Goal: Task Accomplishment & Management: Use online tool/utility

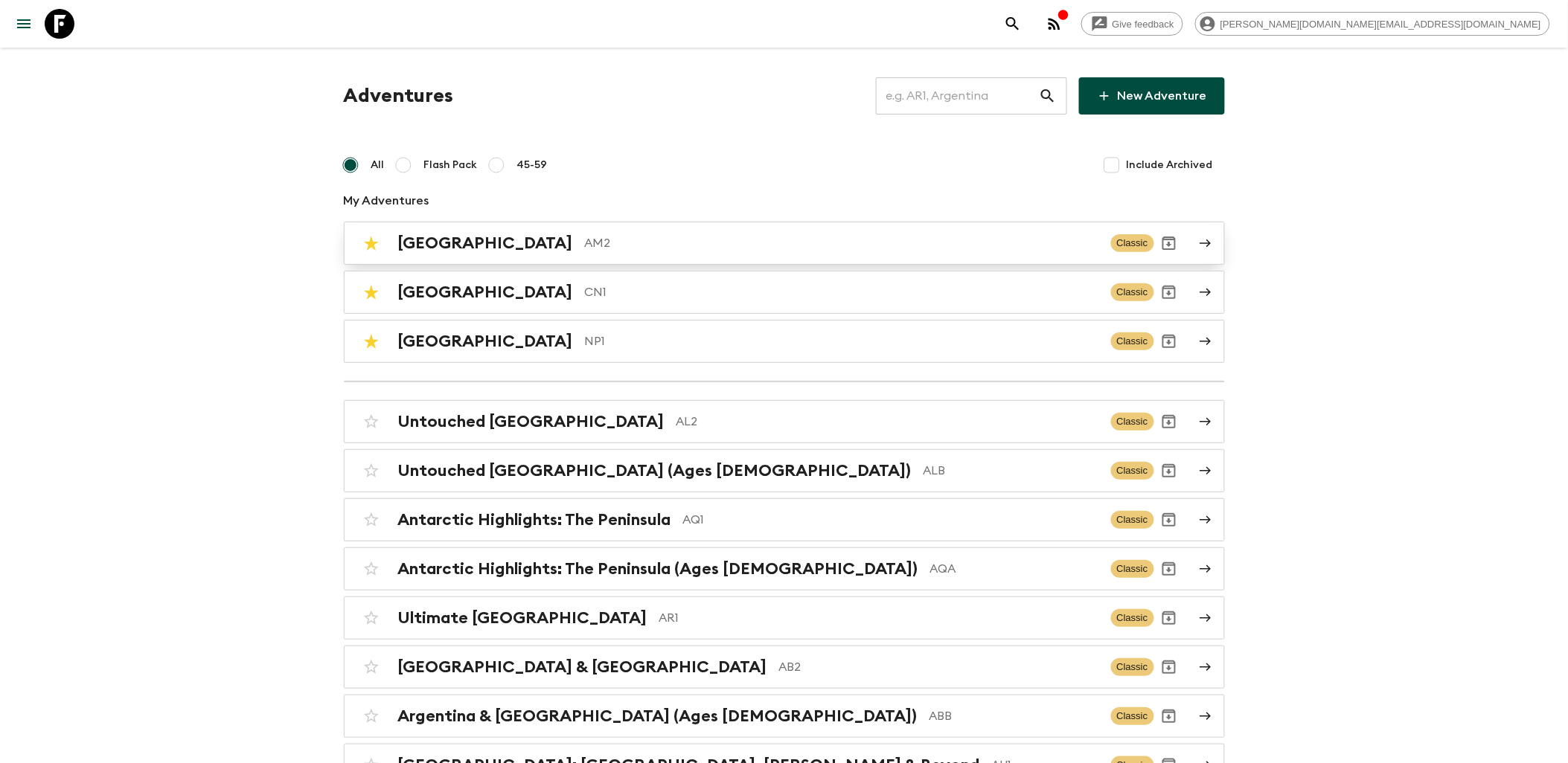
click at [585, 251] on p "AM2" at bounding box center [842, 243] width 514 height 18
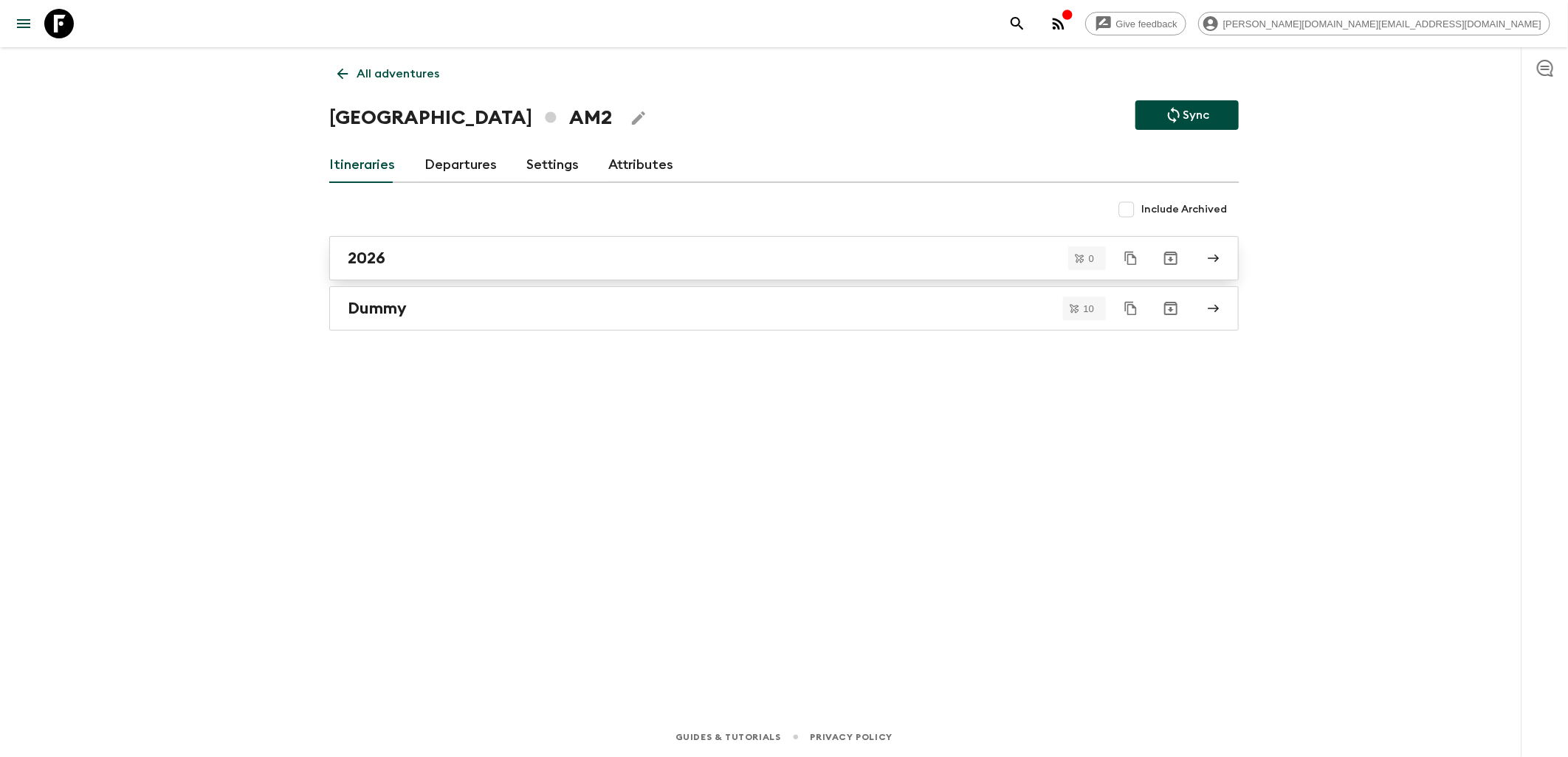
click at [425, 255] on div "2026" at bounding box center [770, 258] width 845 height 19
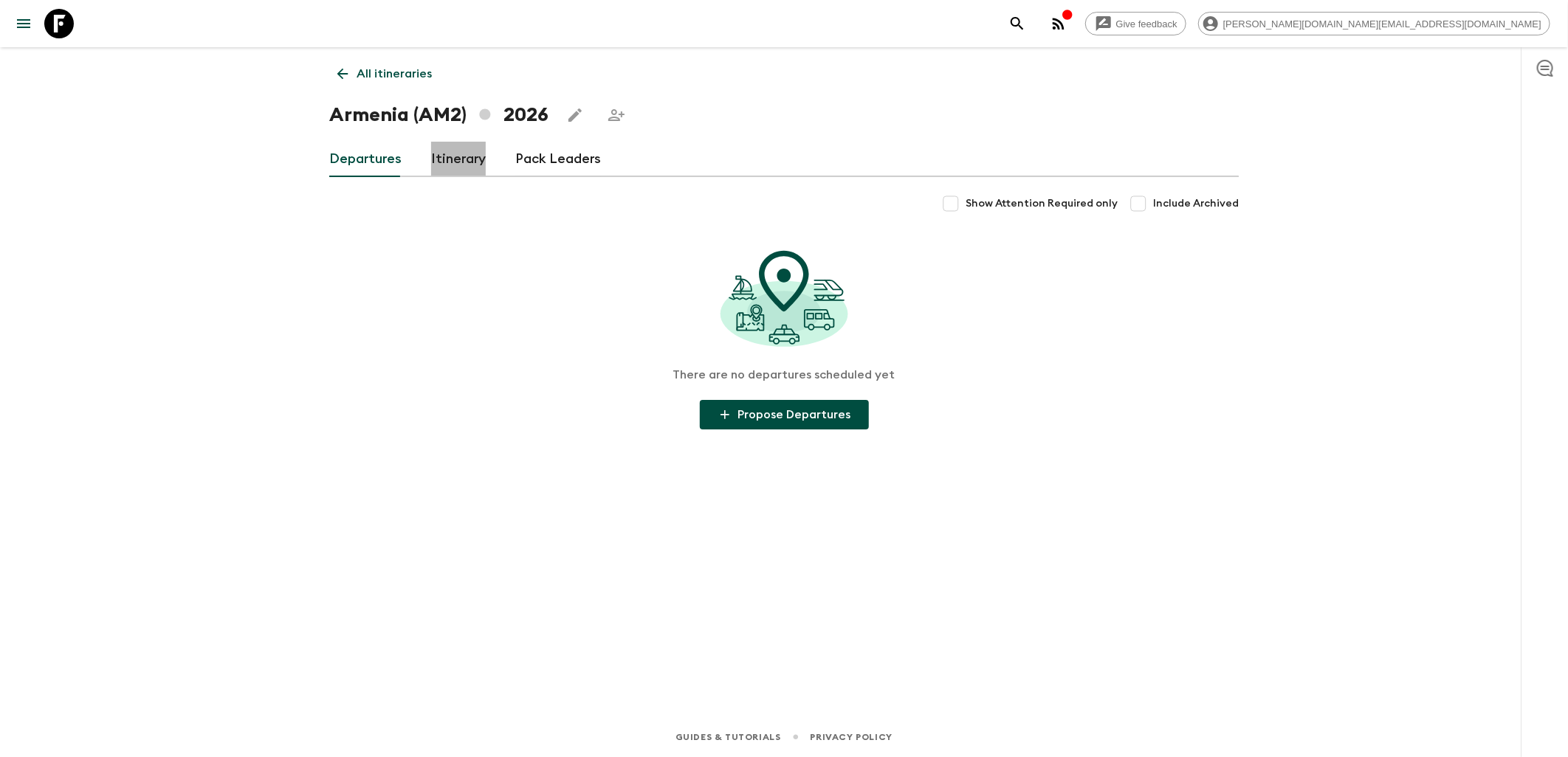
click at [454, 142] on link "Itinerary" at bounding box center [458, 159] width 55 height 36
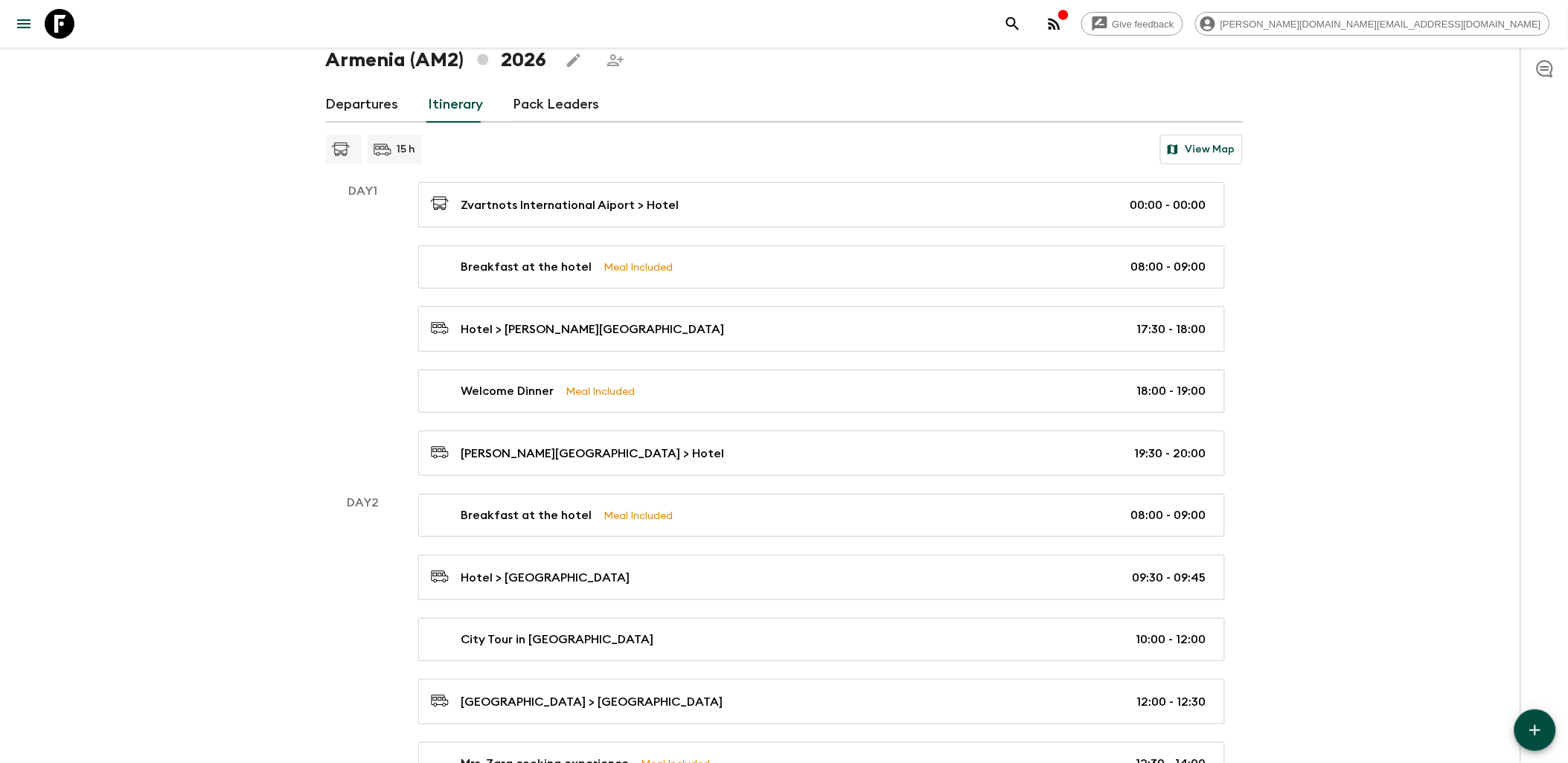
scroll to position [83, 0]
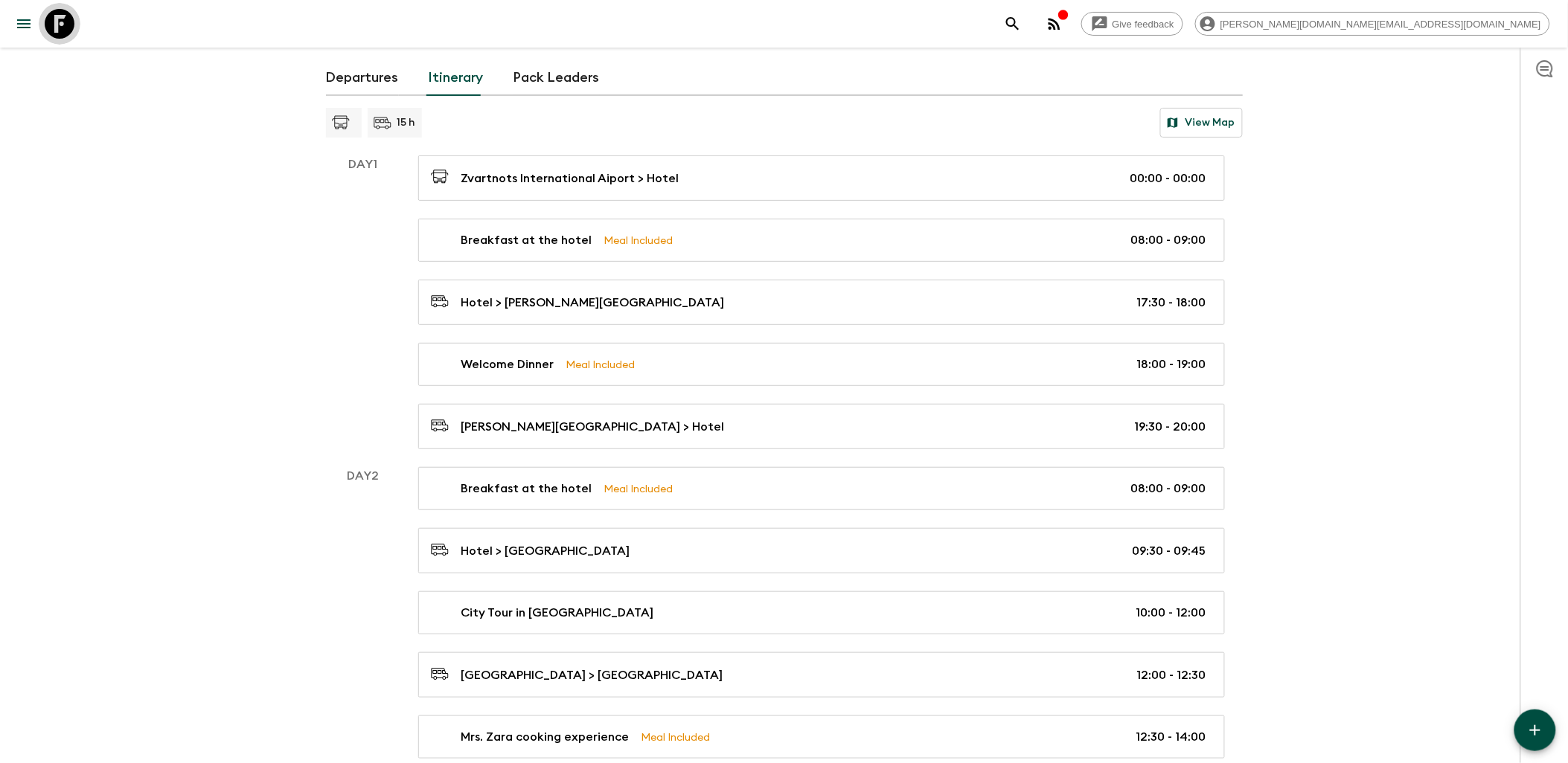
click at [63, 21] on icon at bounding box center [59, 23] width 30 height 30
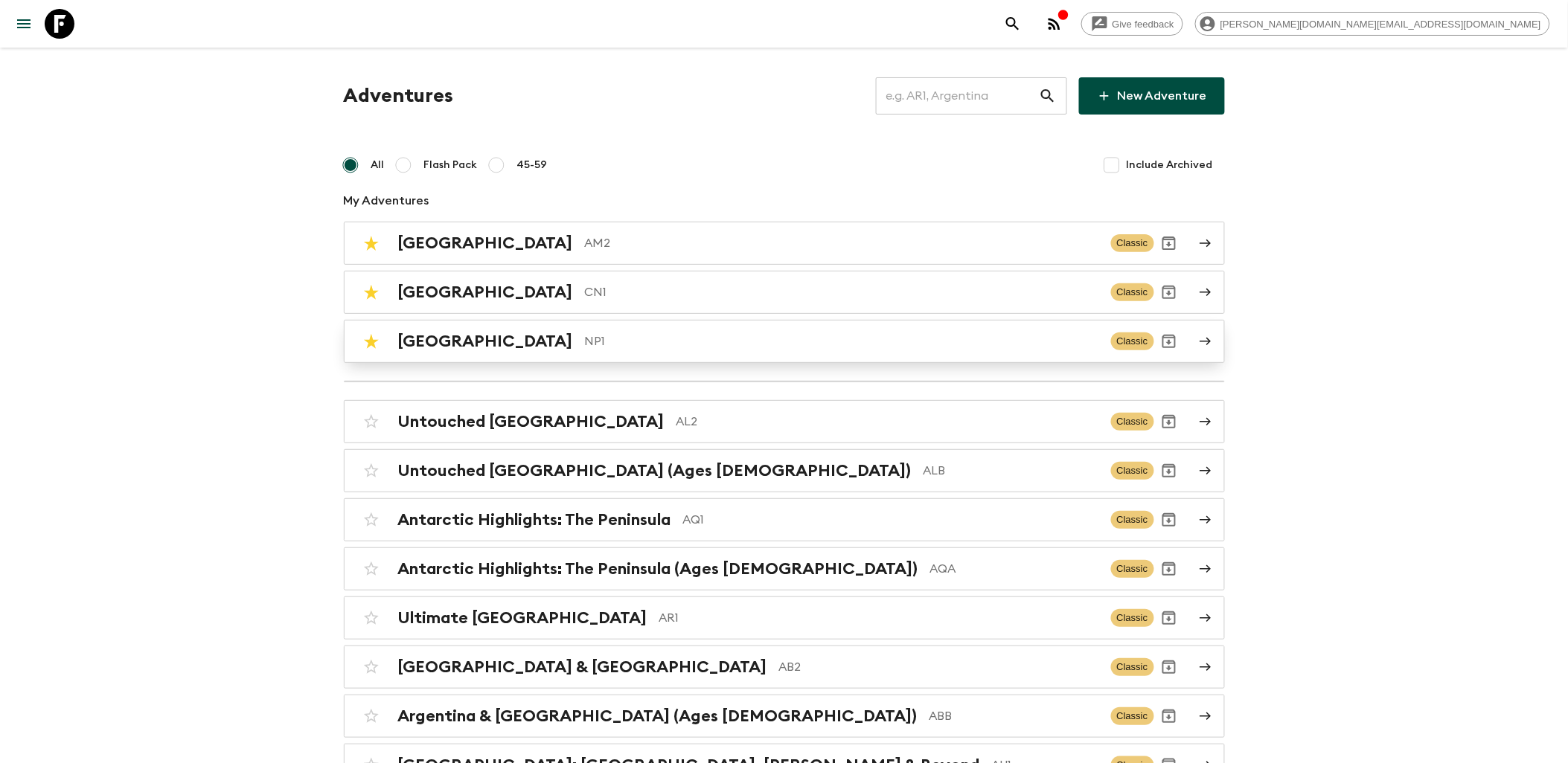
click at [430, 338] on h2 "[GEOGRAPHIC_DATA]" at bounding box center [485, 341] width 175 height 20
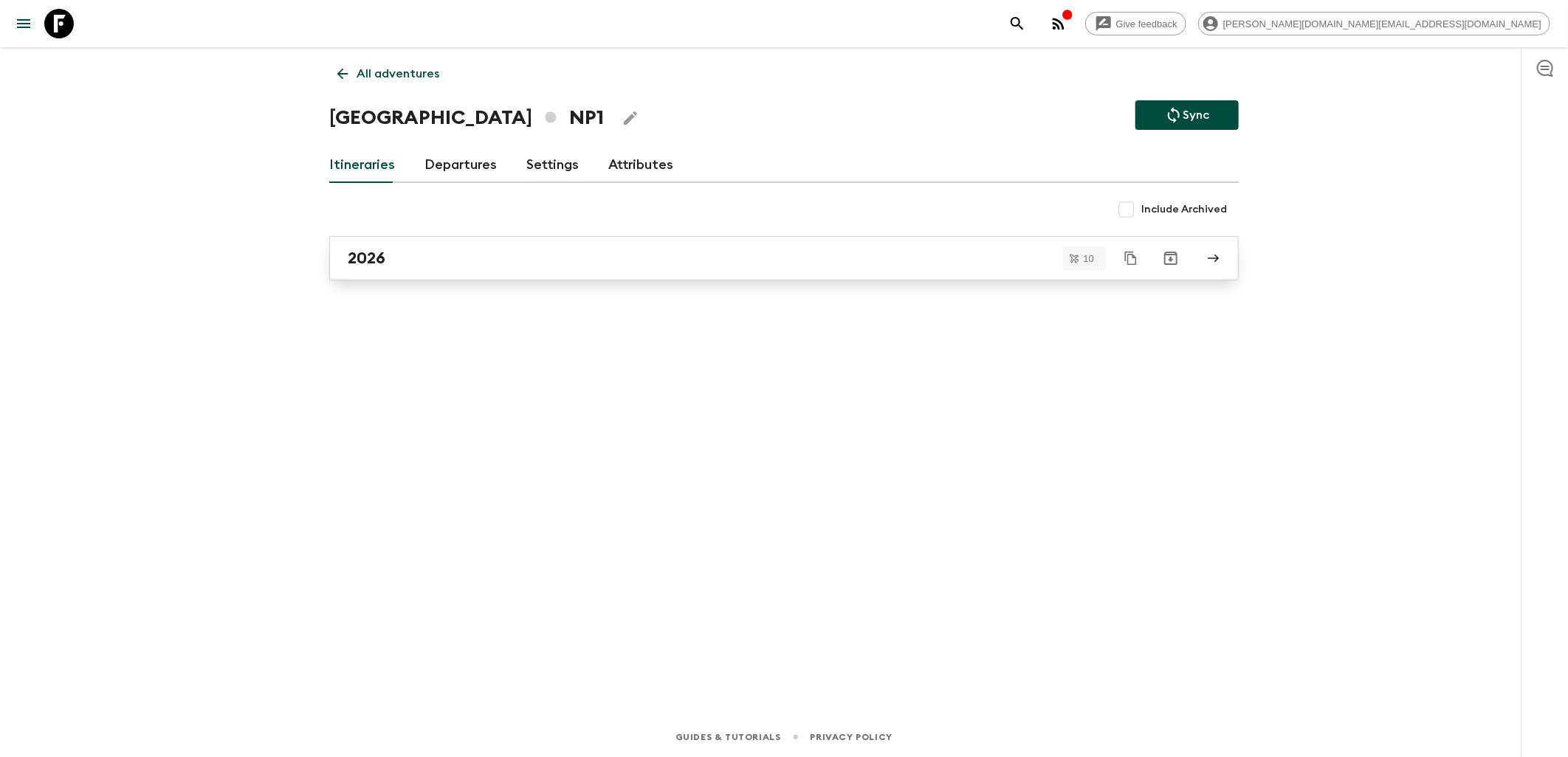
click at [401, 267] on div "2026" at bounding box center [770, 258] width 845 height 19
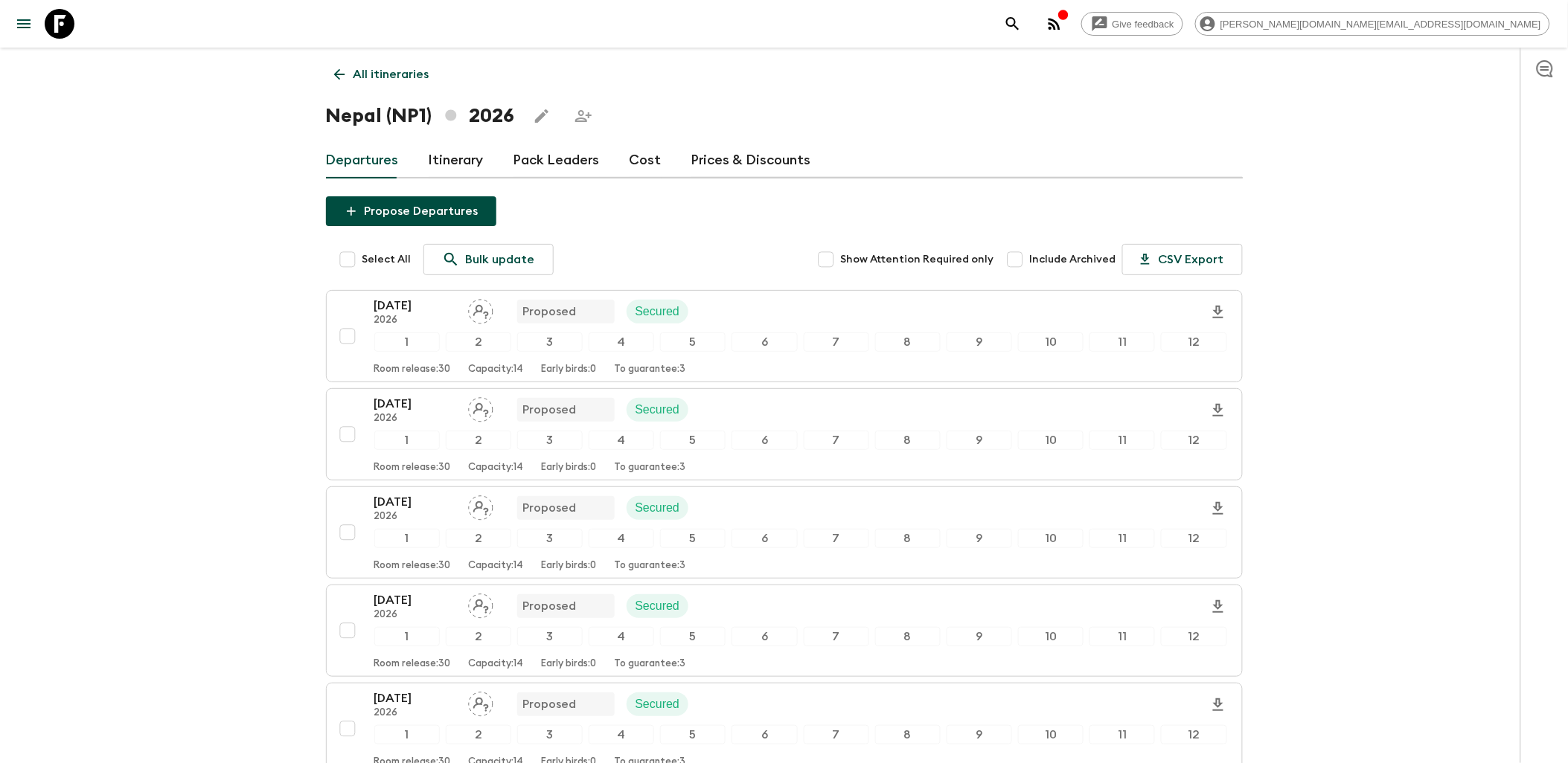
click at [471, 162] on link "Itinerary" at bounding box center [456, 161] width 55 height 36
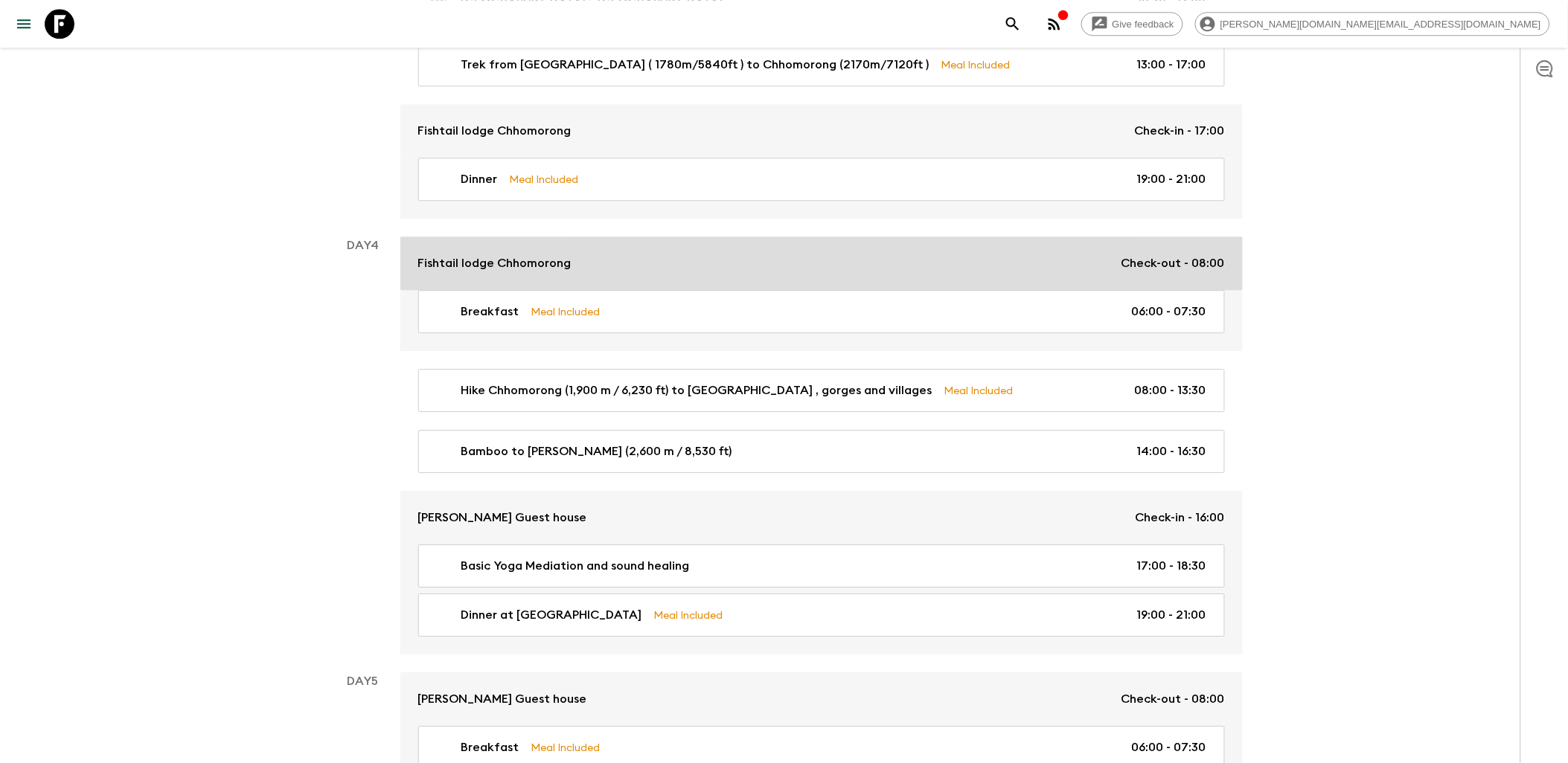
scroll to position [1404, 0]
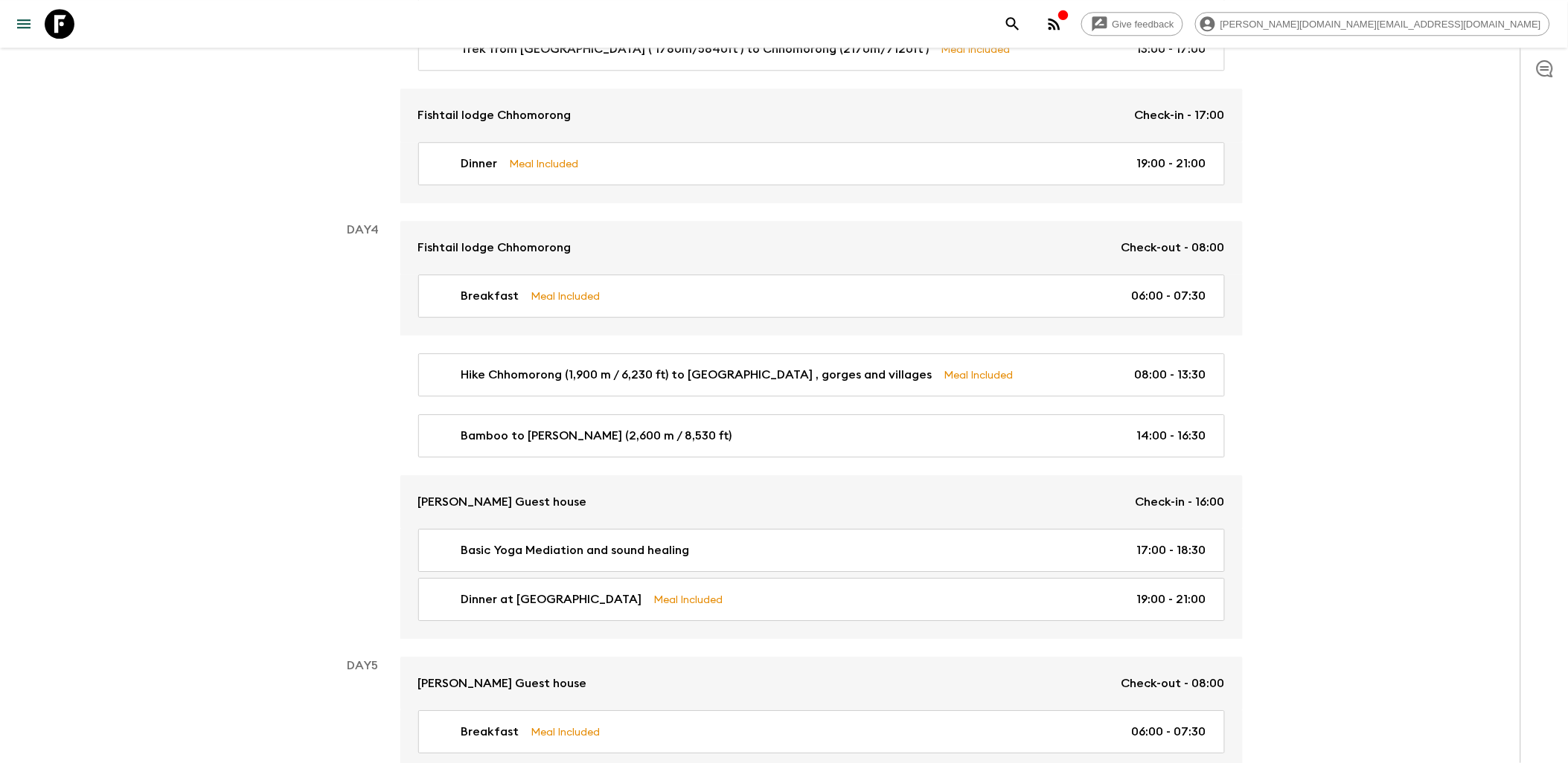
click at [65, 28] on icon at bounding box center [59, 23] width 30 height 30
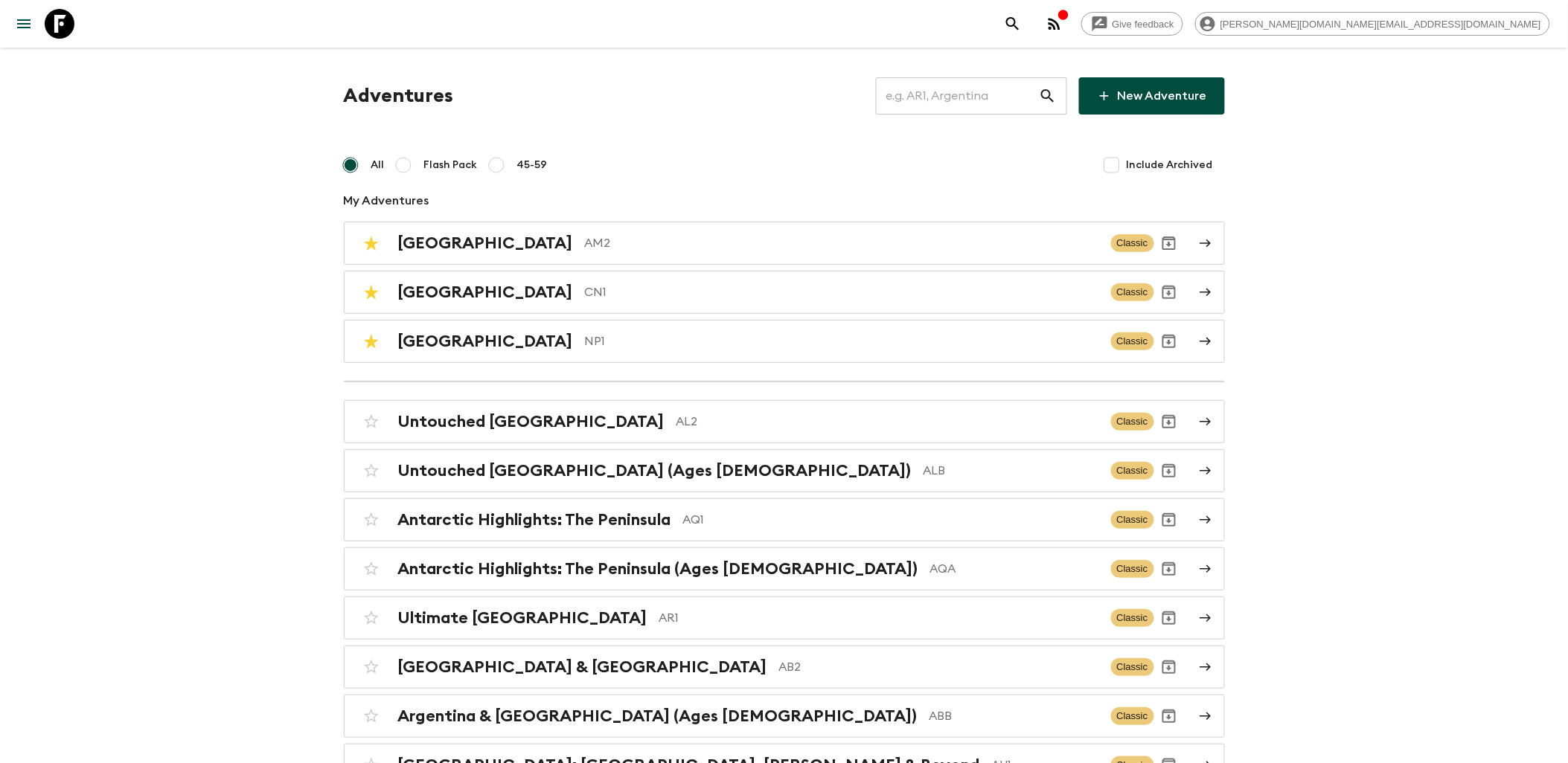
click at [944, 99] on input "text" at bounding box center [957, 95] width 163 height 41
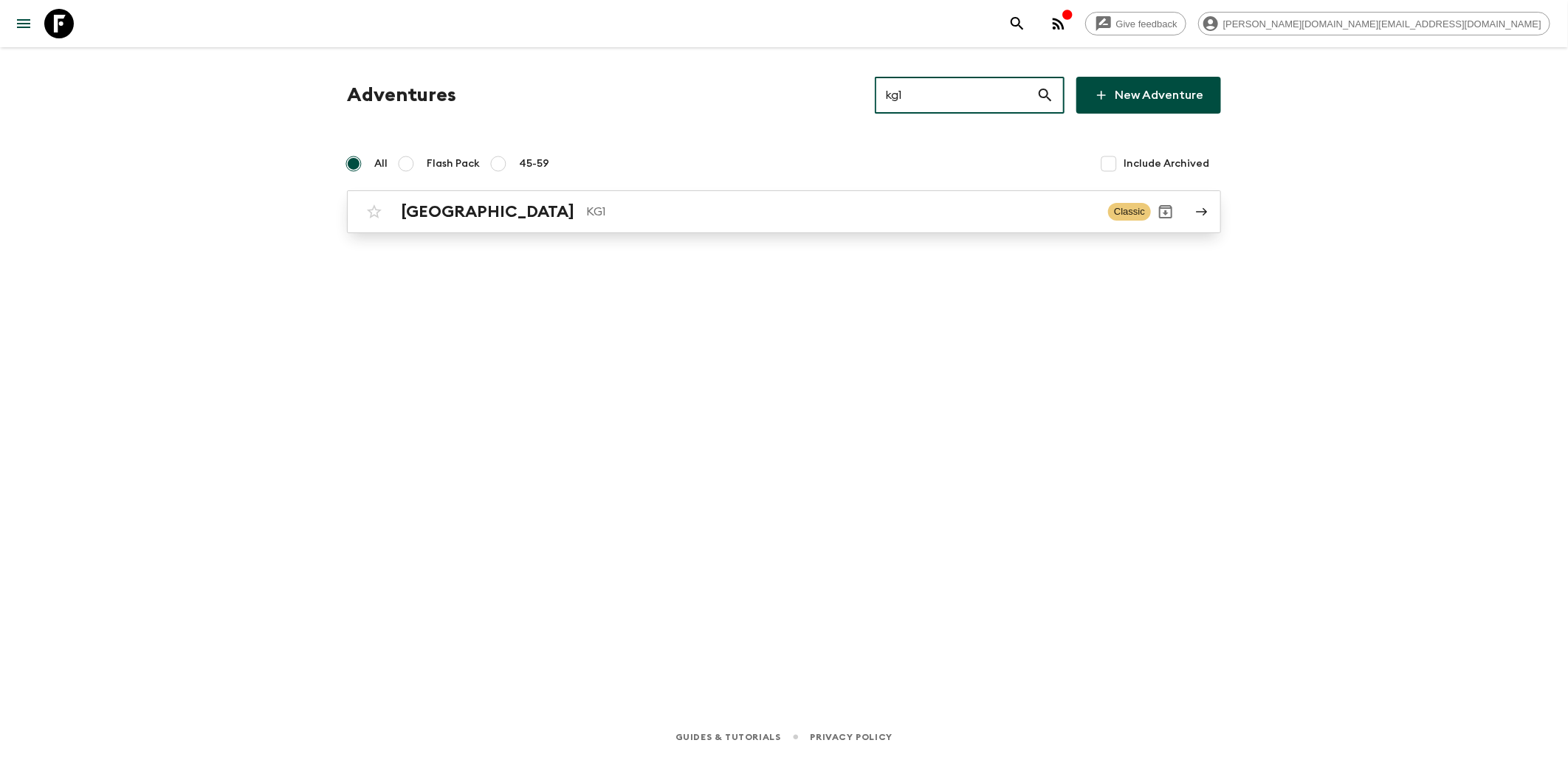
type input "kg1"
click at [437, 214] on h2 "[GEOGRAPHIC_DATA]" at bounding box center [488, 211] width 173 height 19
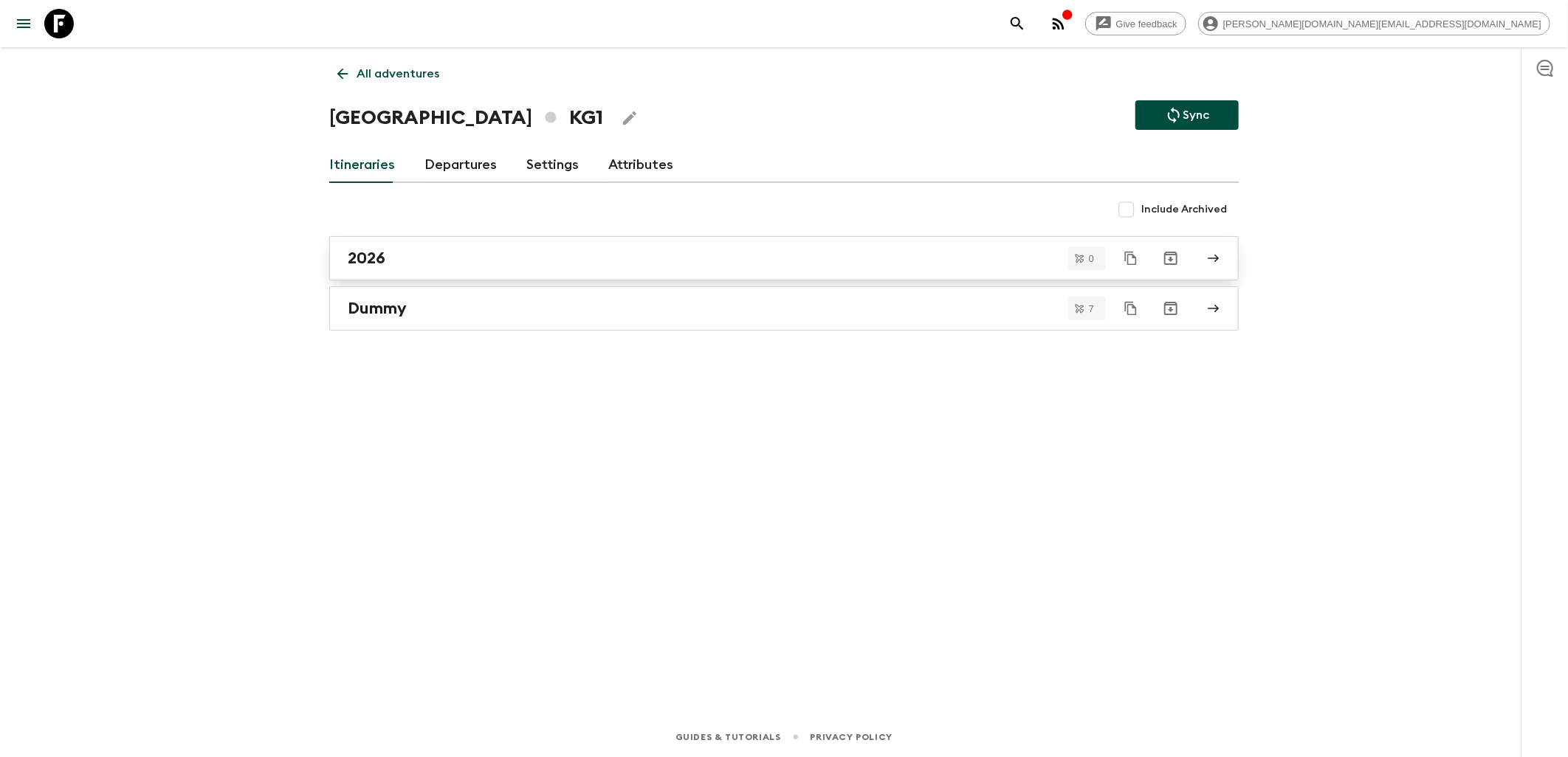
click at [384, 264] on h2 "2026" at bounding box center [366, 258] width 38 height 19
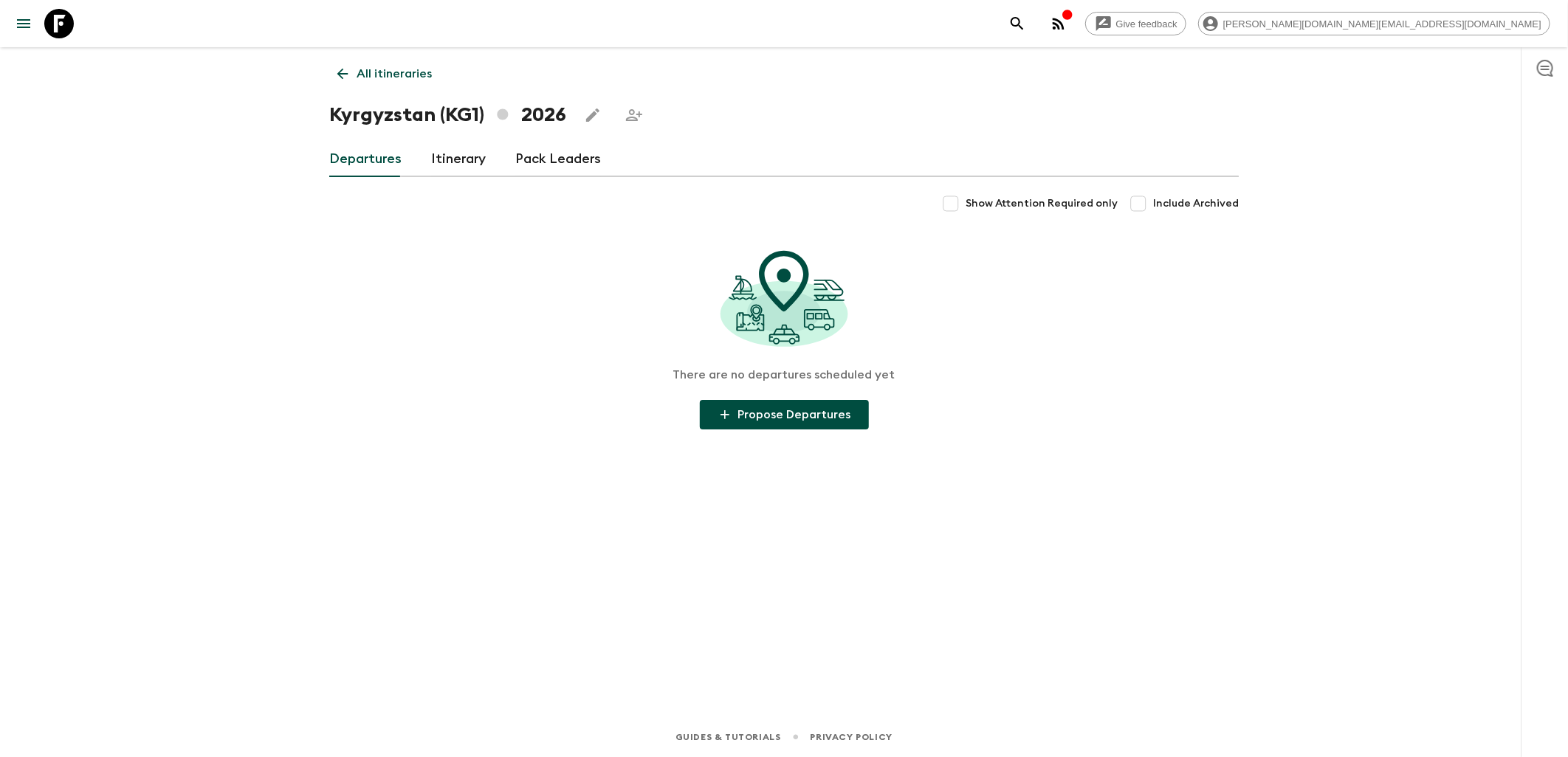
click at [467, 159] on link "Itinerary" at bounding box center [458, 159] width 55 height 36
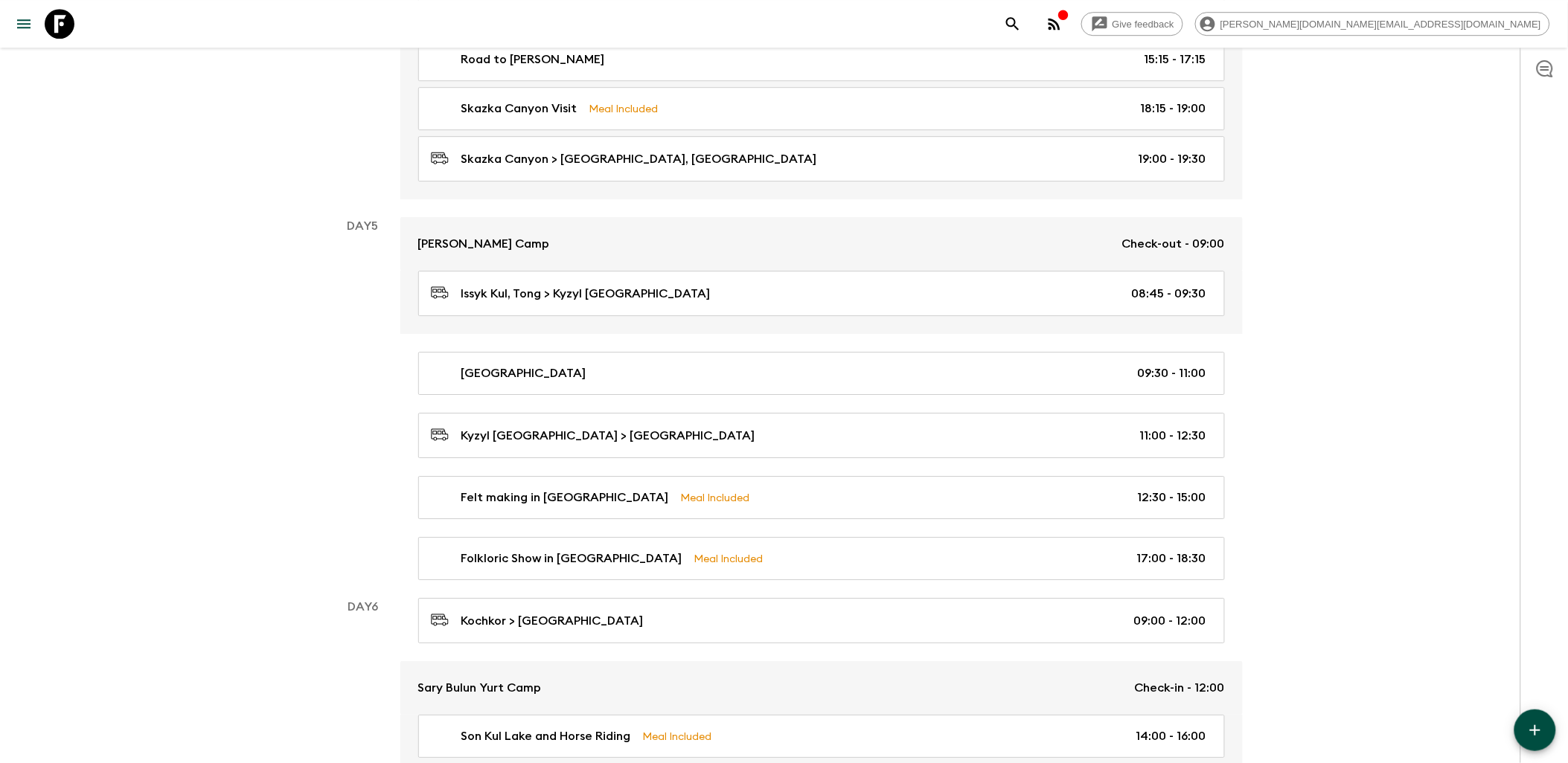
scroll to position [1570, 0]
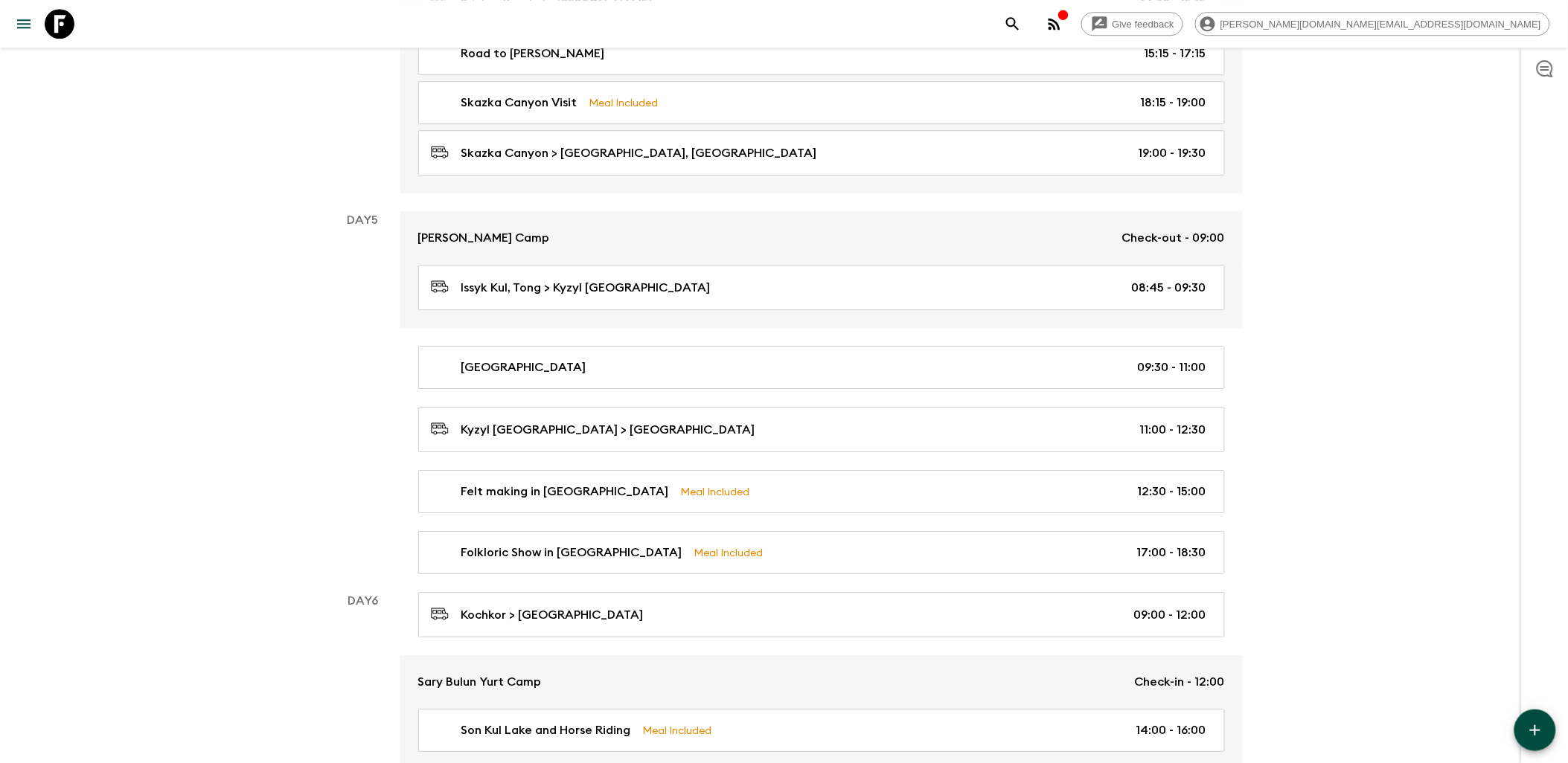
click at [94, 23] on div "Give feedback [PERSON_NAME][DOMAIN_NAME][EMAIL_ADDRESS][DOMAIN_NAME]" at bounding box center [784, 23] width 1568 height 48
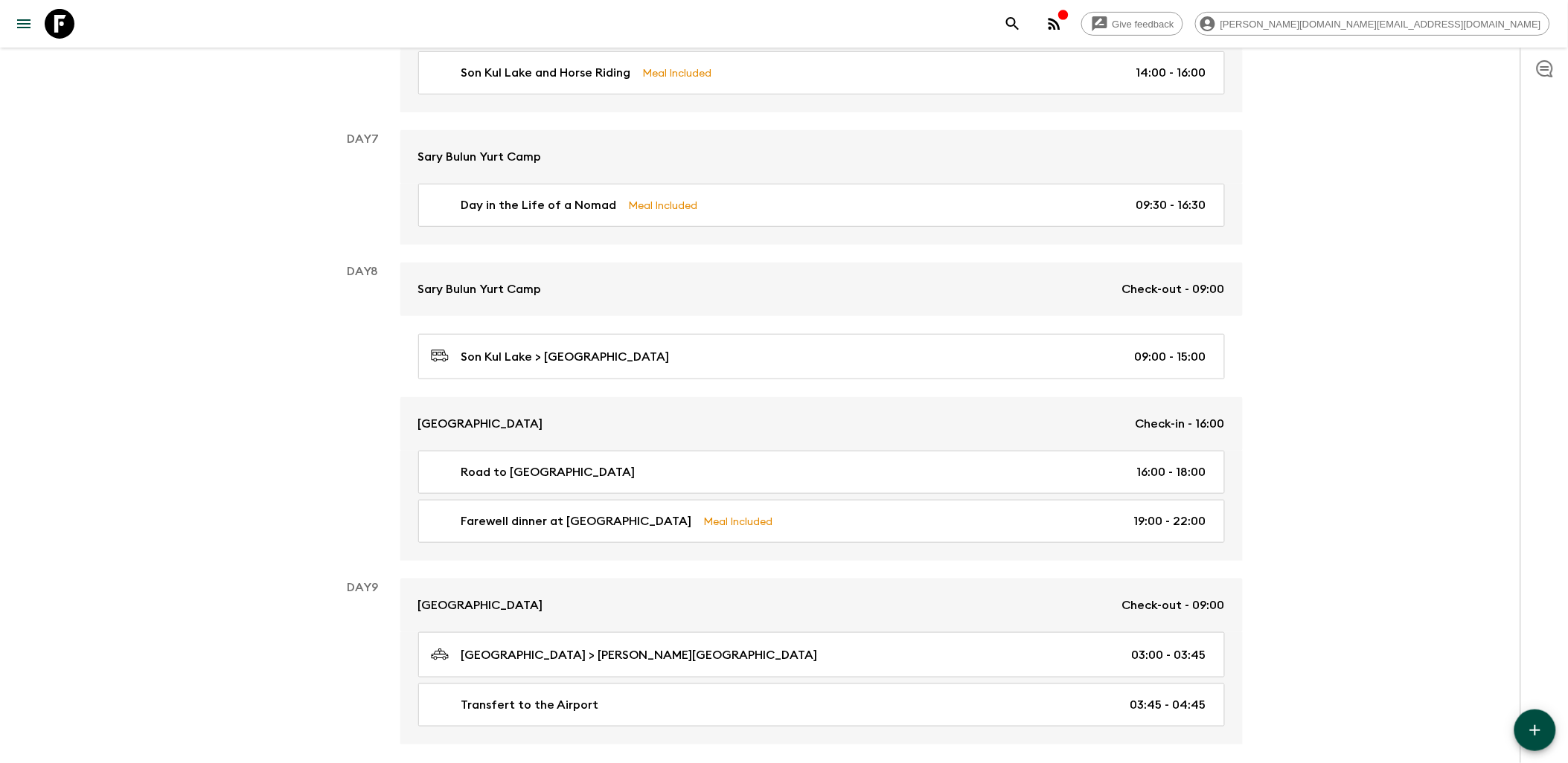
scroll to position [2232, 0]
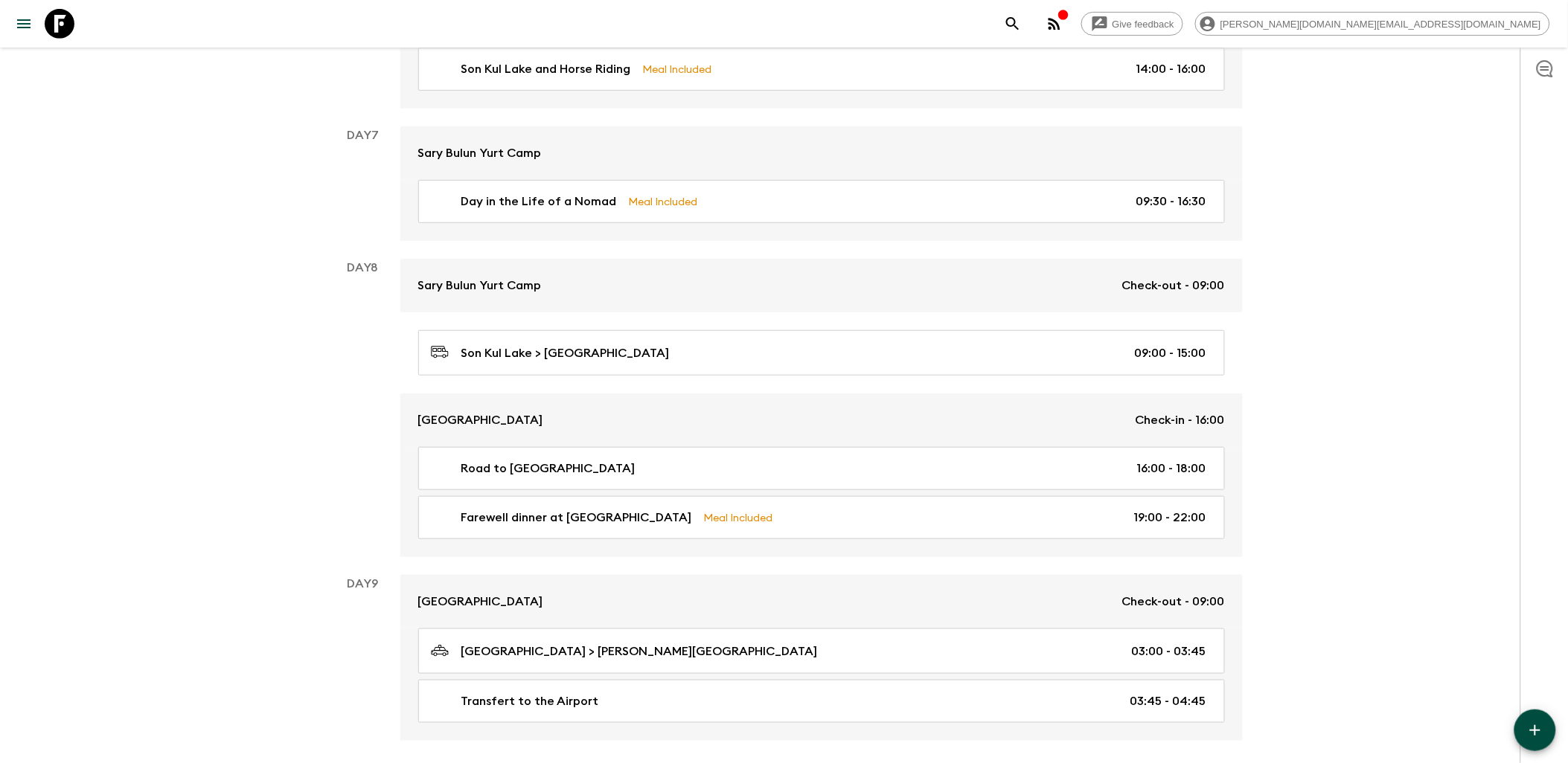
click at [75, 25] on link at bounding box center [59, 23] width 41 height 41
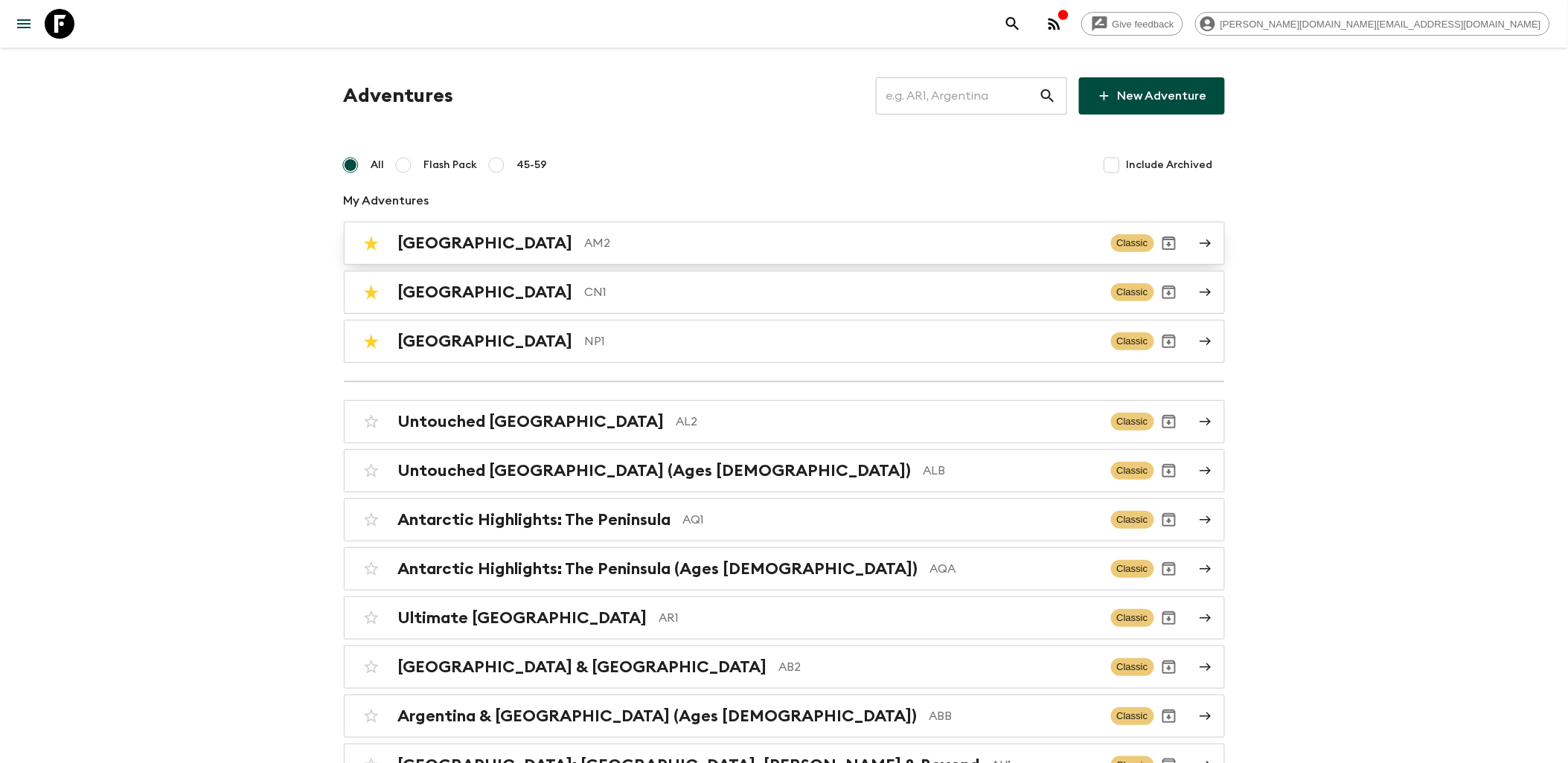
click at [455, 247] on h2 "[GEOGRAPHIC_DATA]" at bounding box center [485, 243] width 175 height 20
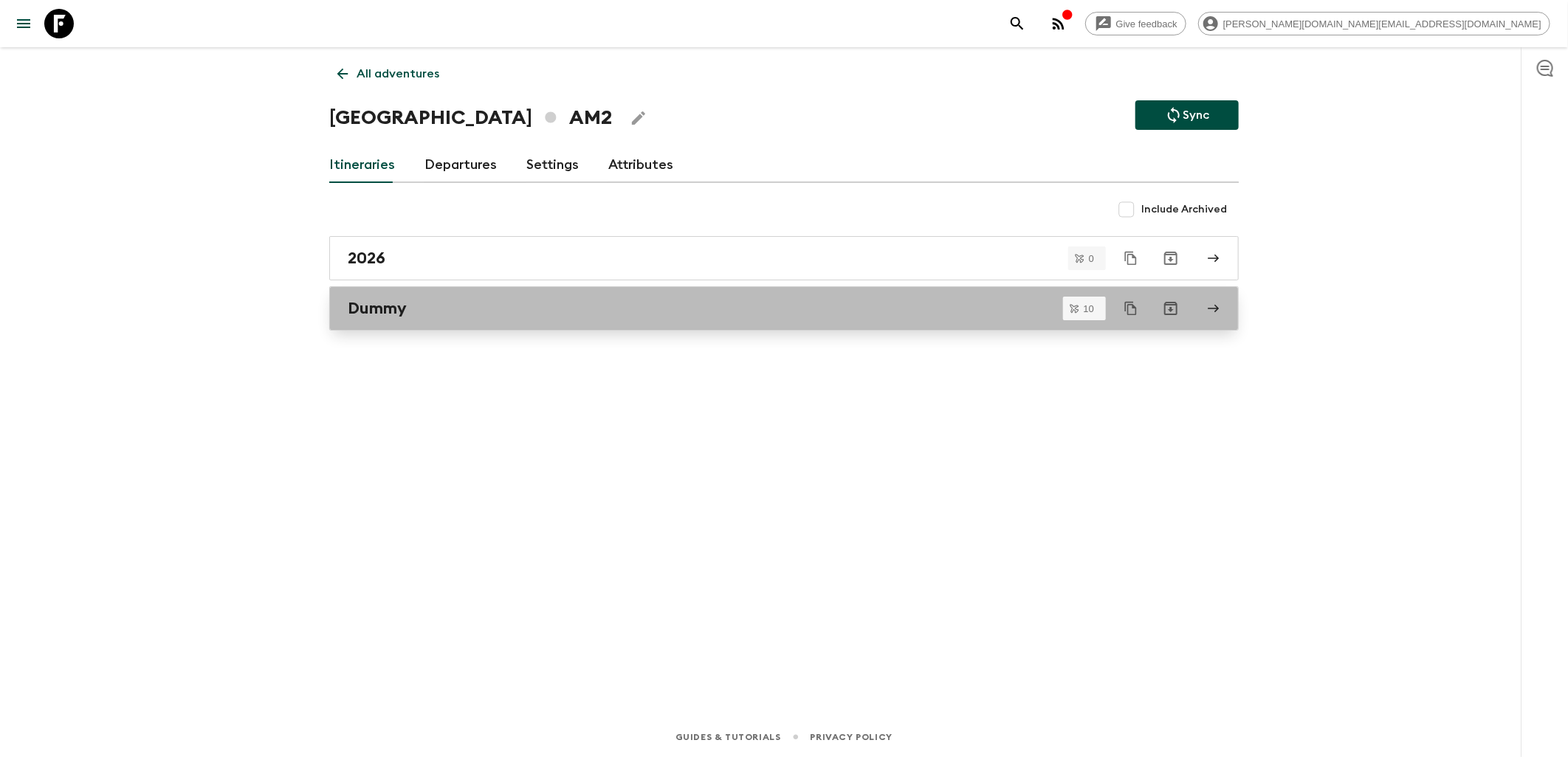
click at [423, 300] on div "Dummy" at bounding box center [770, 308] width 845 height 19
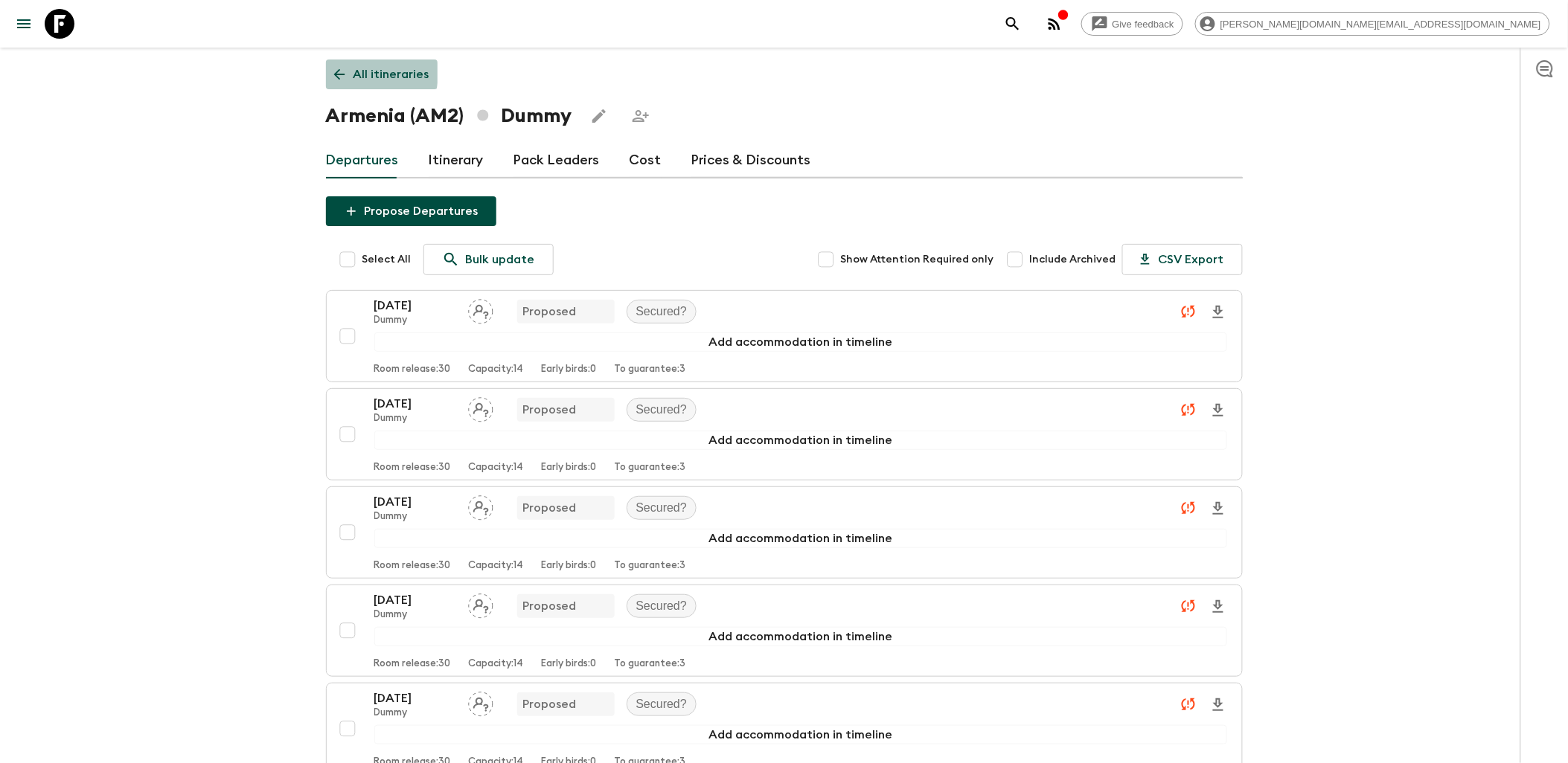
click at [338, 73] on icon at bounding box center [339, 74] width 16 height 16
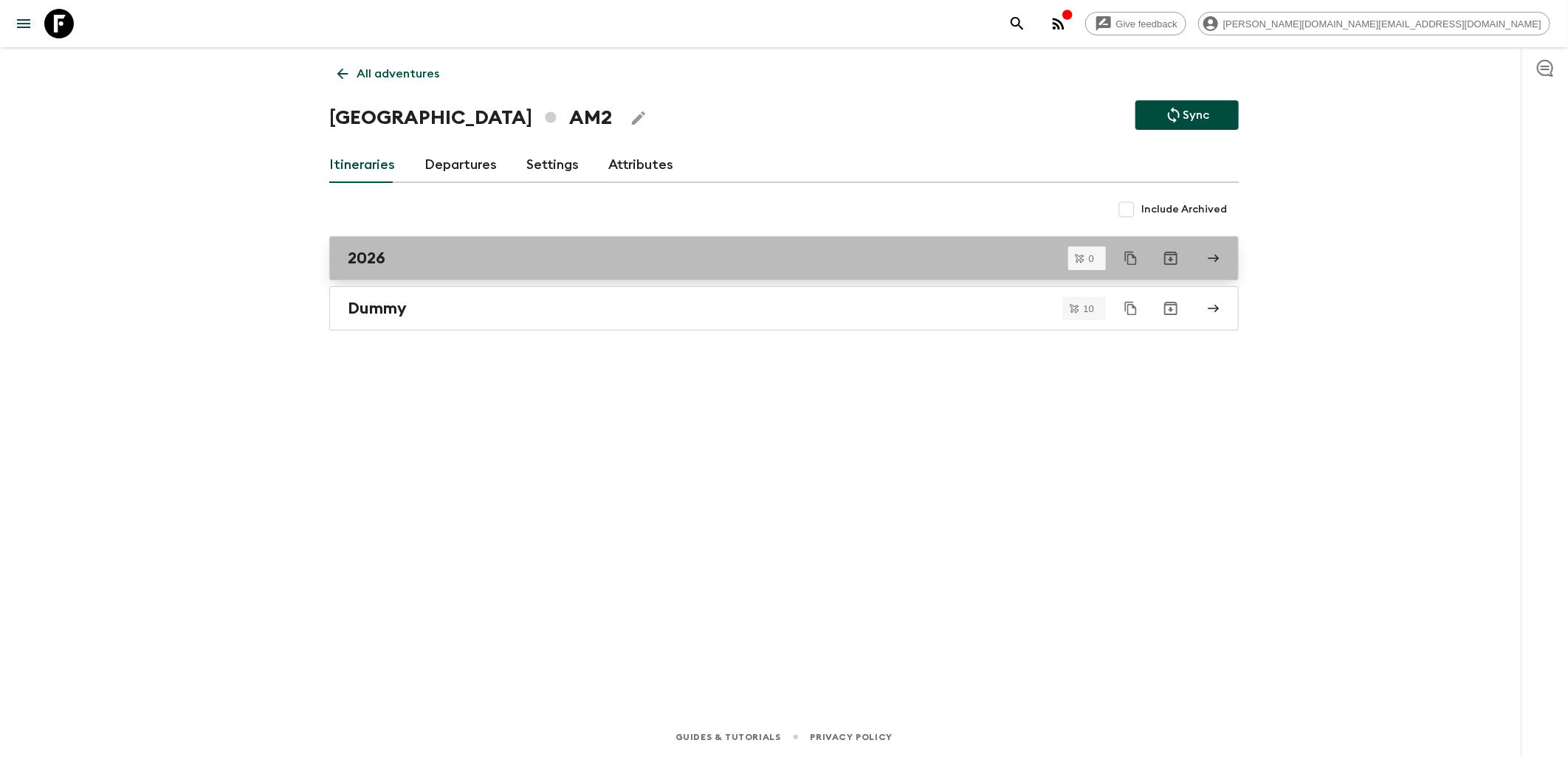
click at [437, 262] on div "2026" at bounding box center [770, 258] width 845 height 19
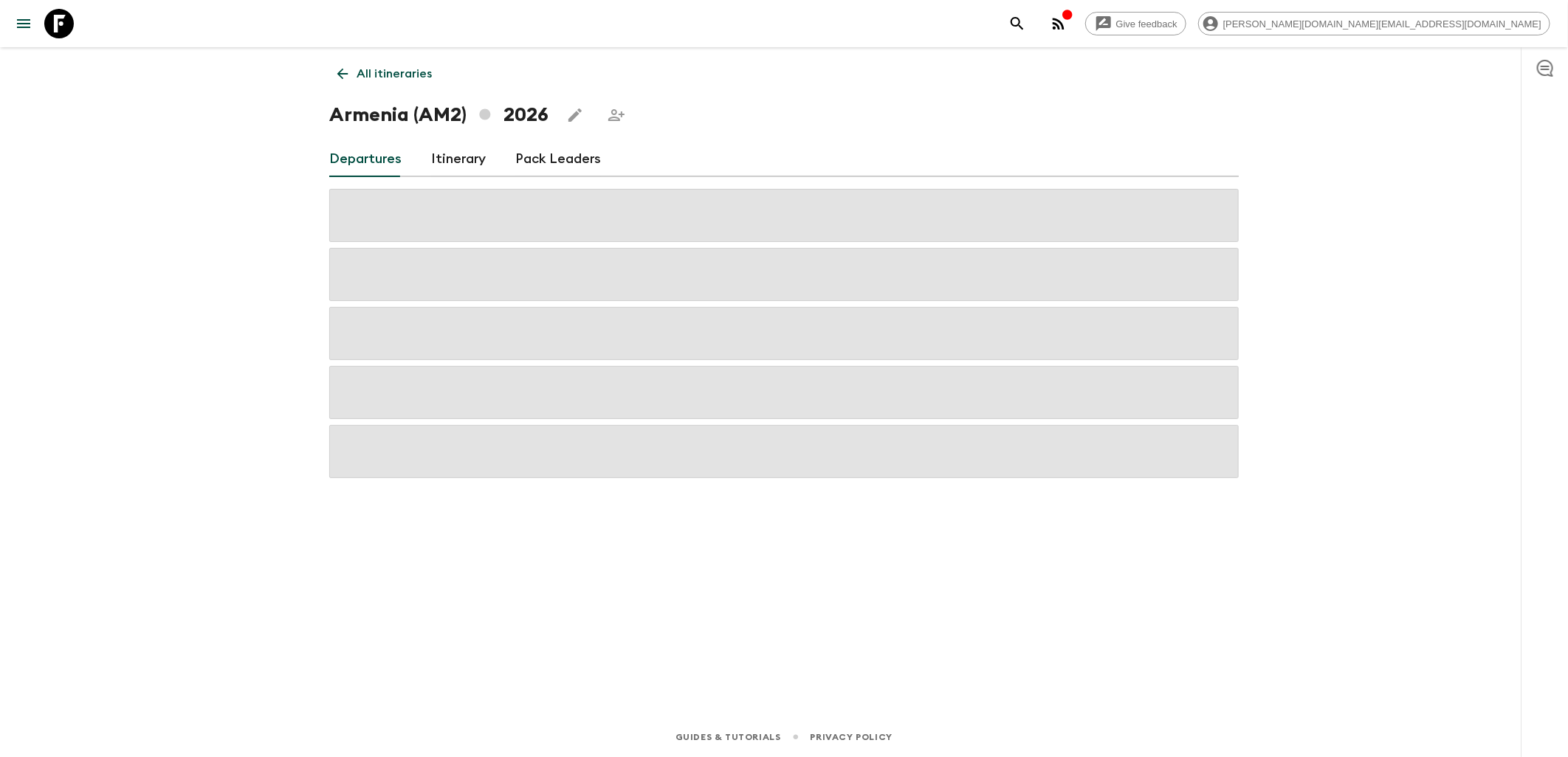
click at [477, 167] on link "Itinerary" at bounding box center [458, 159] width 55 height 36
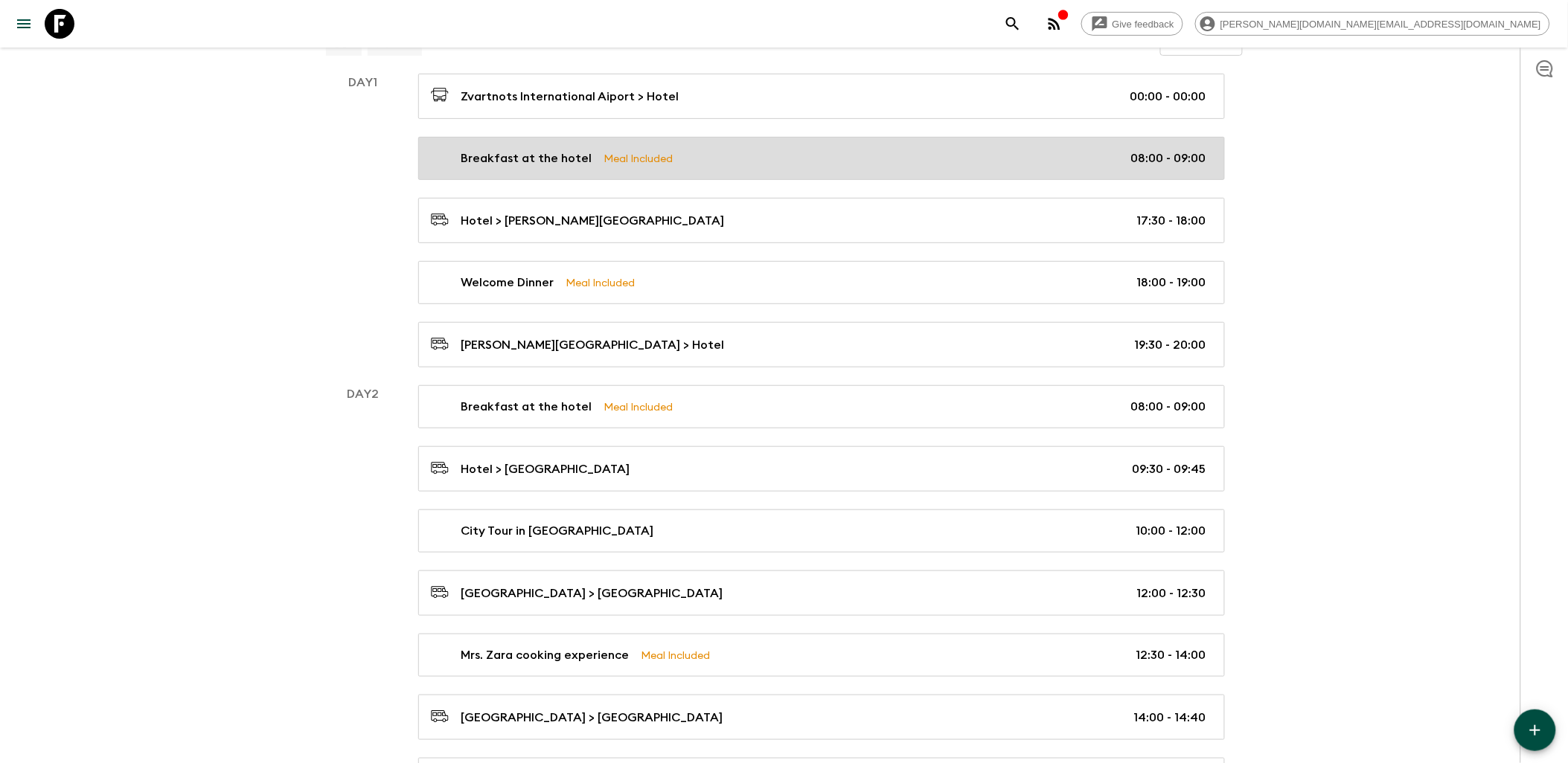
scroll to position [165, 0]
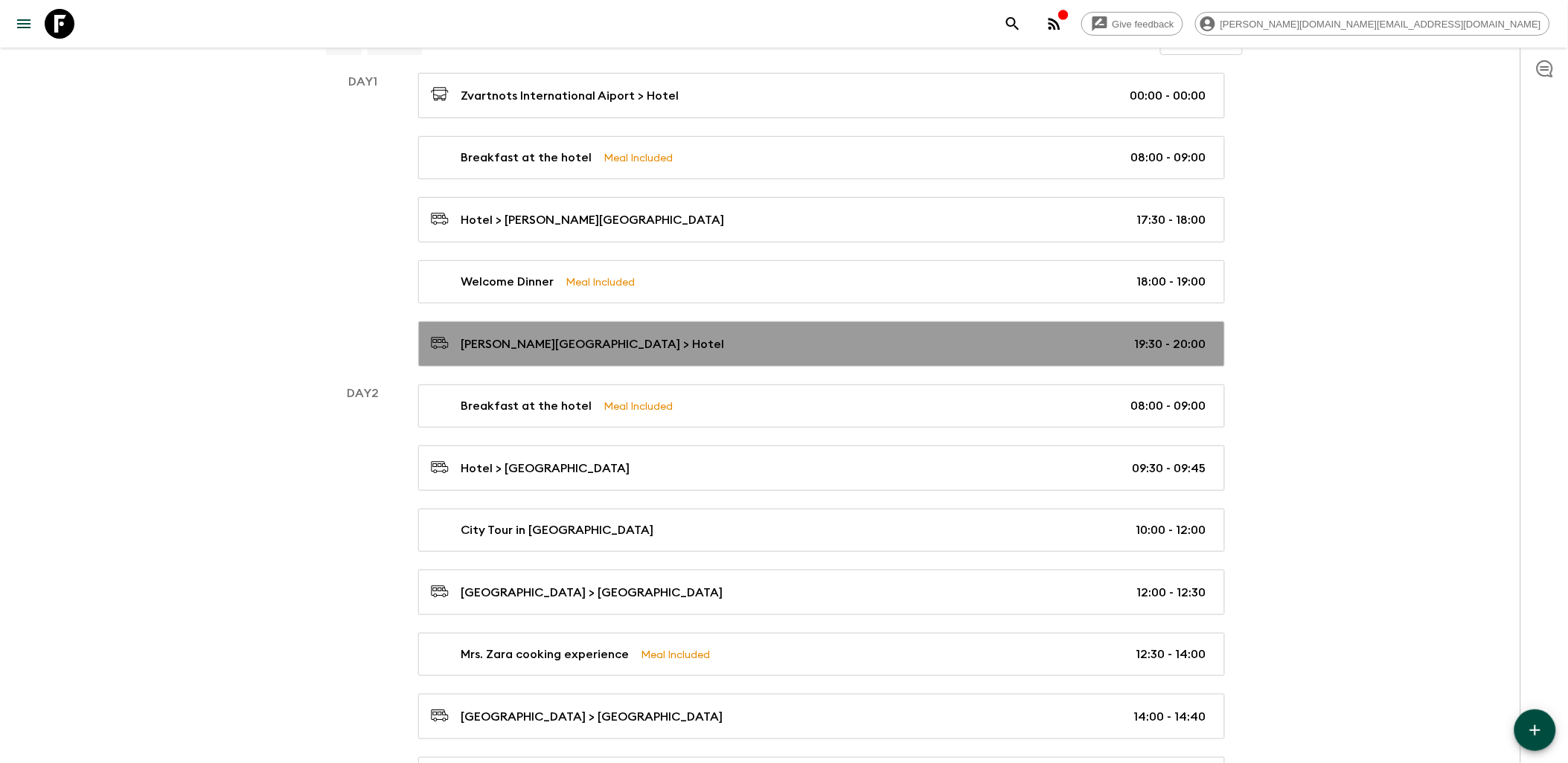
click at [645, 340] on p "[PERSON_NAME][GEOGRAPHIC_DATA] > Hotel" at bounding box center [593, 344] width 264 height 18
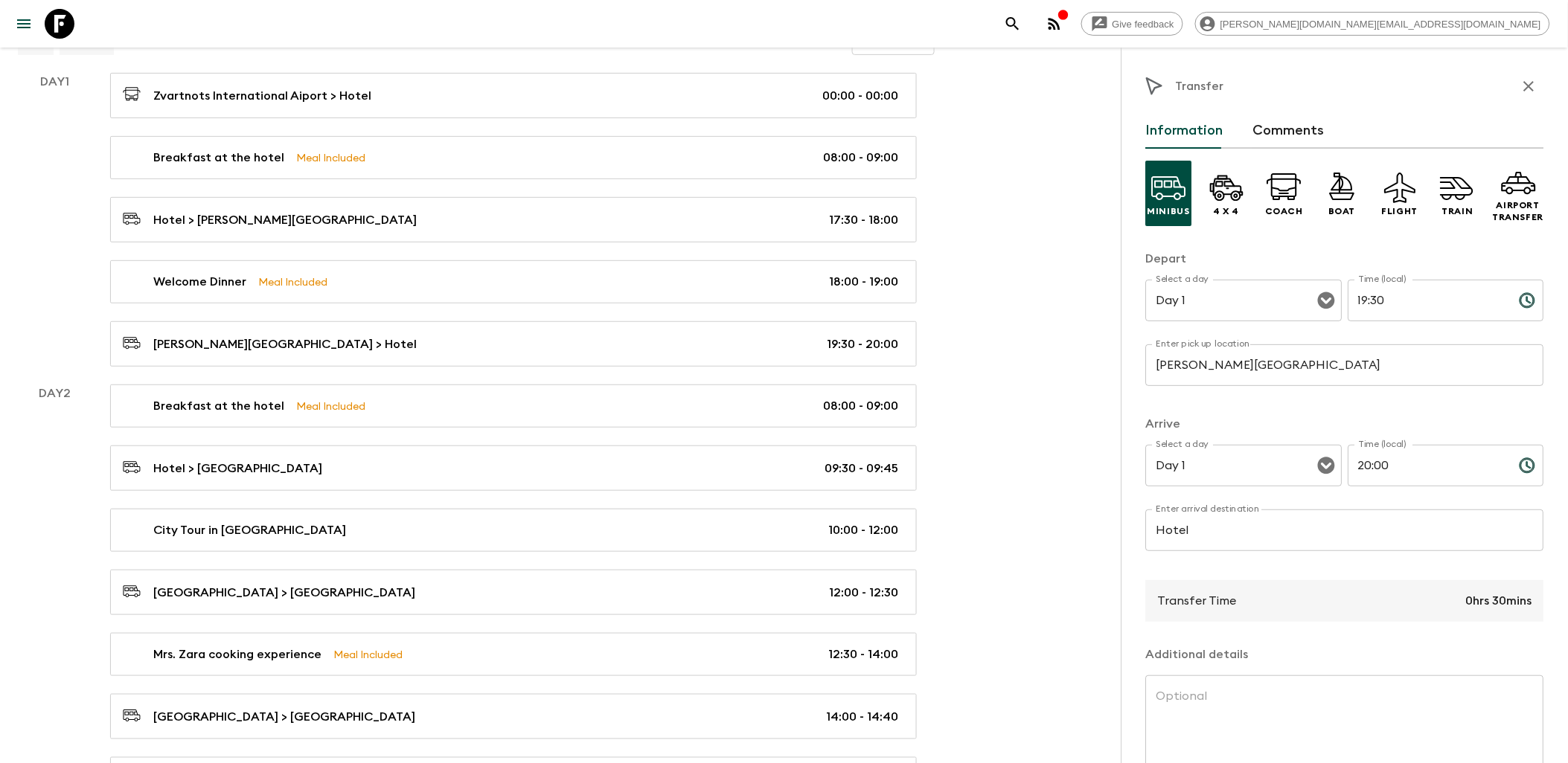
scroll to position [98, 0]
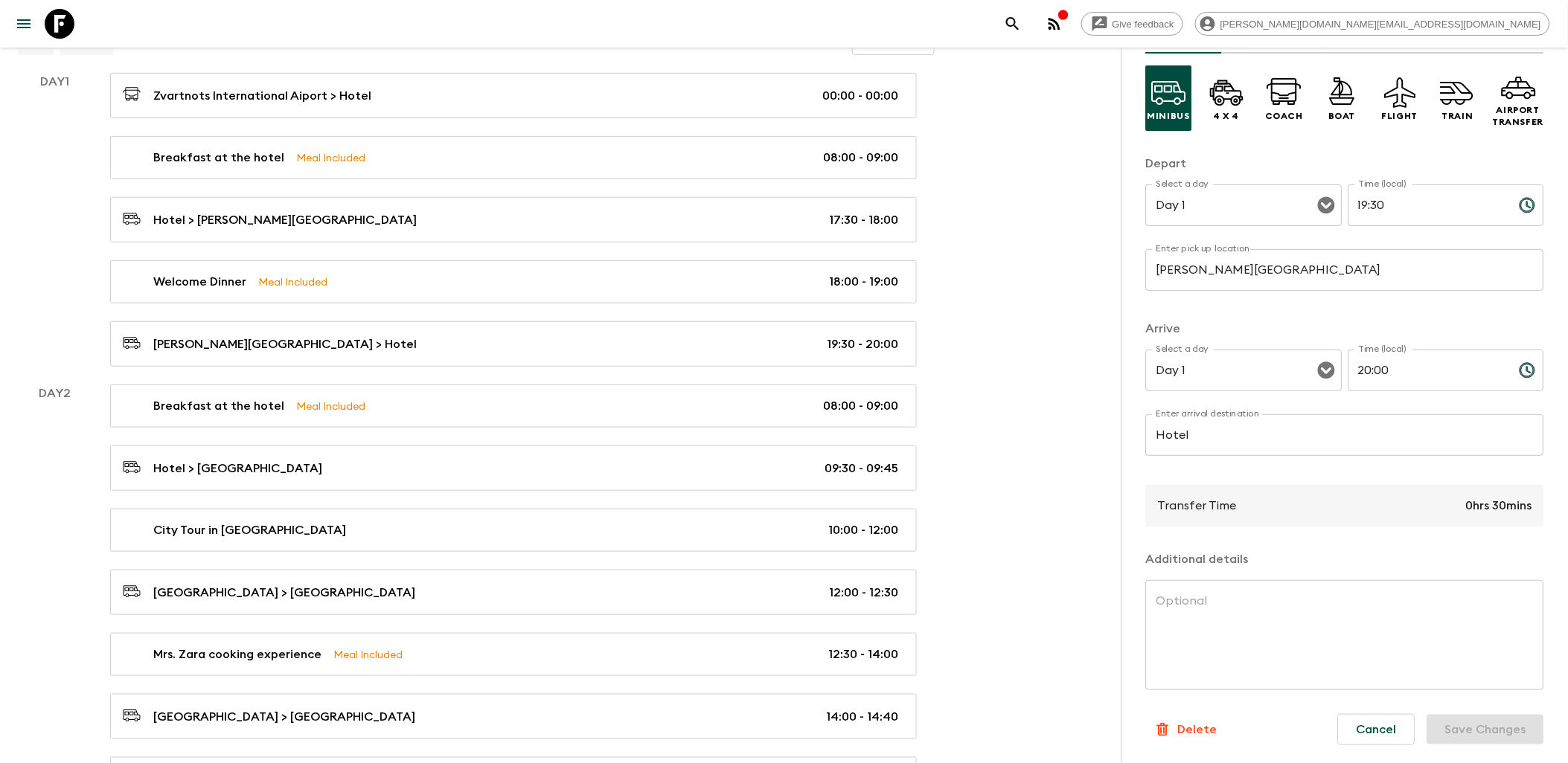
click at [1340, 720] on button "Cancel" at bounding box center [1377, 729] width 77 height 31
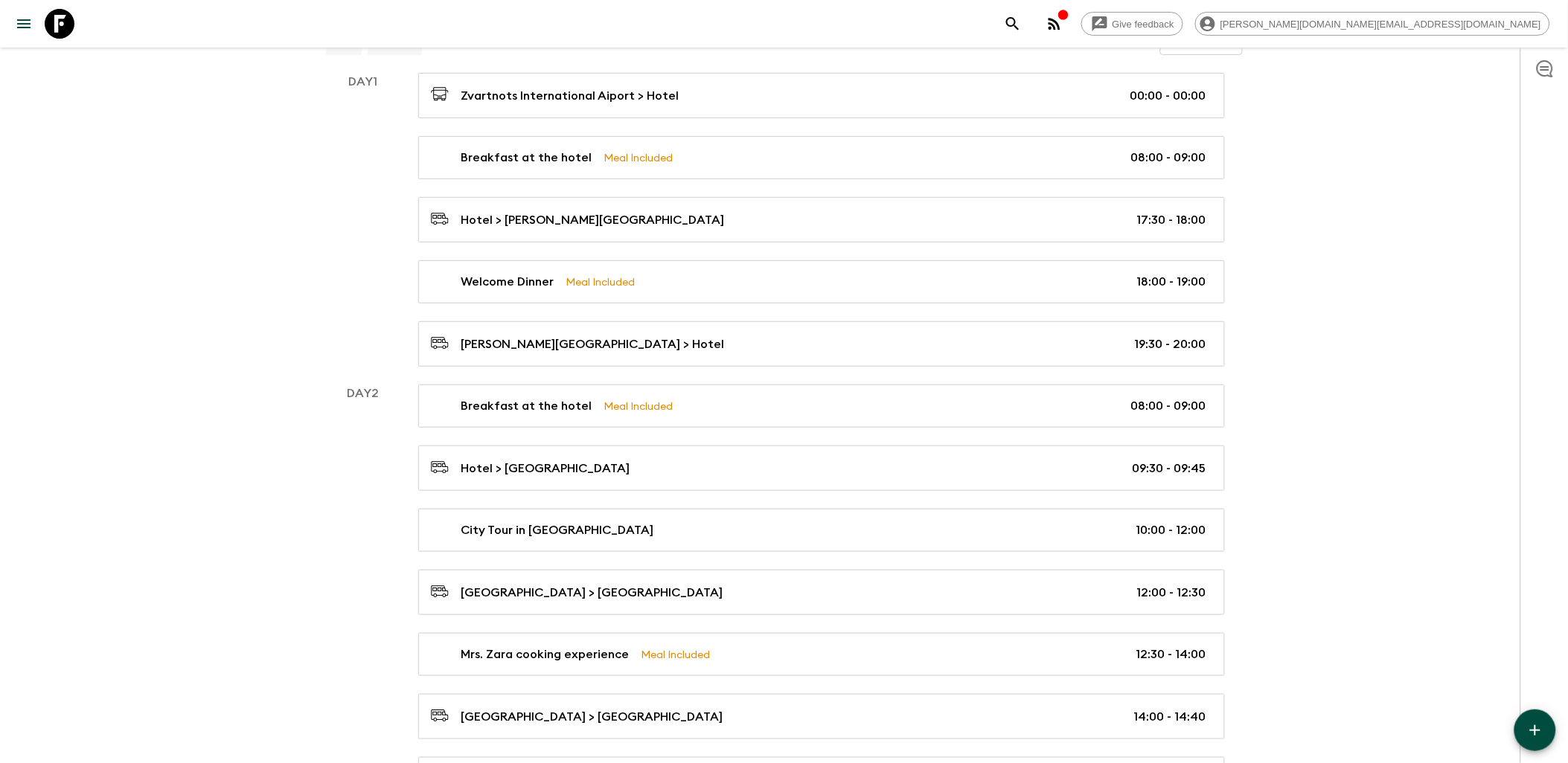
click at [1541, 730] on icon "button" at bounding box center [1535, 730] width 10 height 10
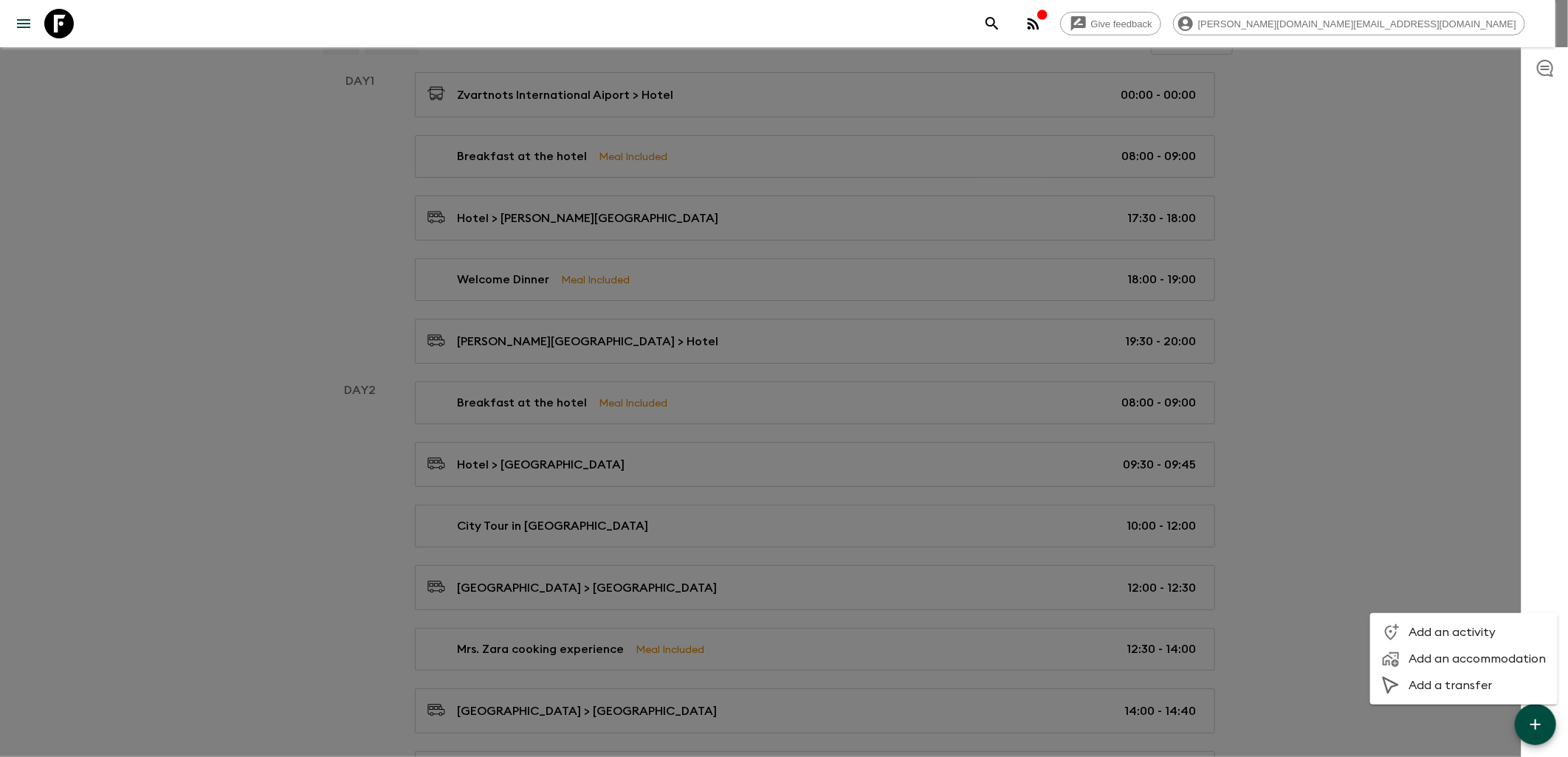
click at [1468, 665] on span "Add an accommodation" at bounding box center [1477, 659] width 137 height 15
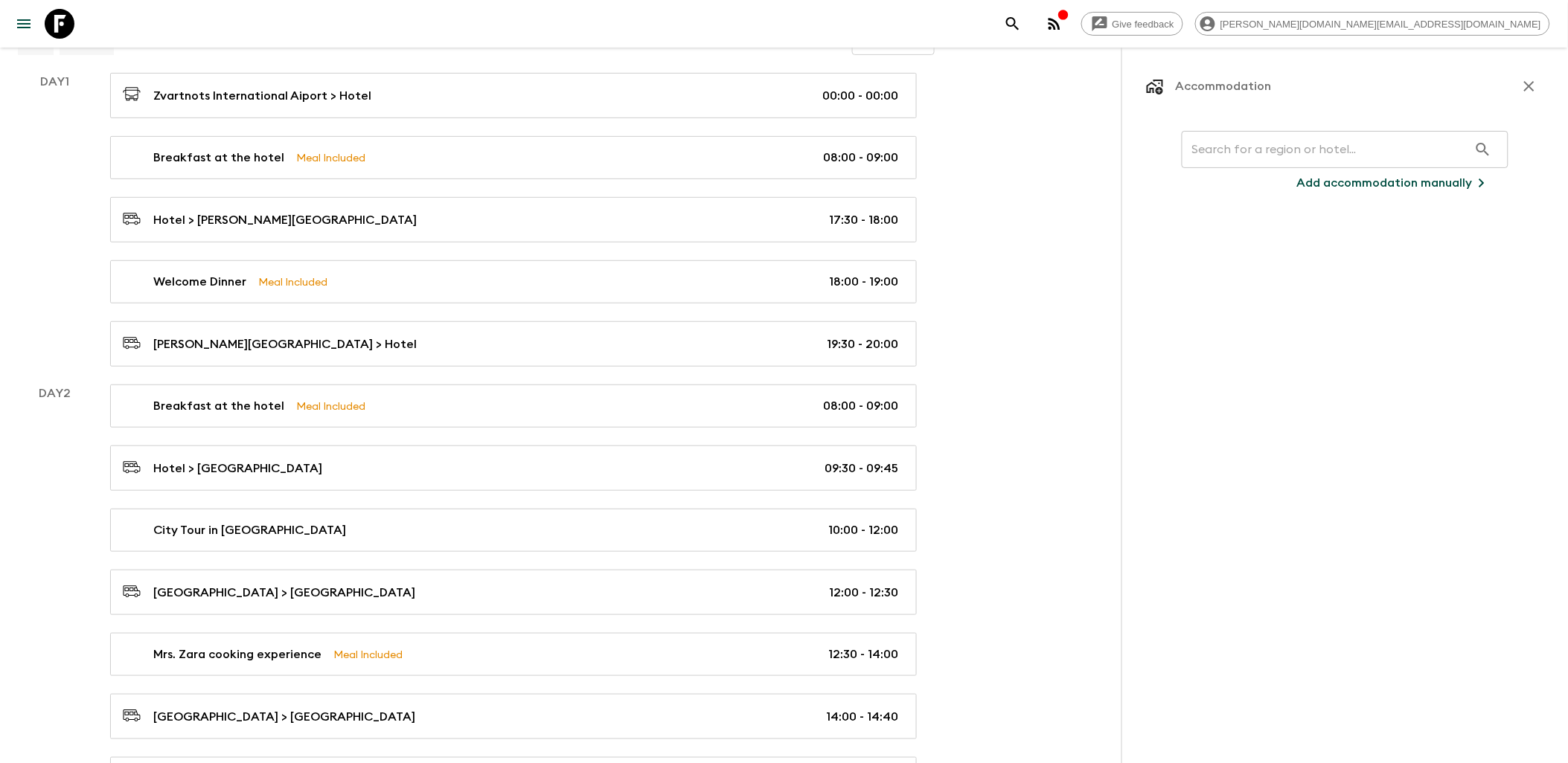
click at [1253, 165] on input "text" at bounding box center [1324, 149] width 286 height 41
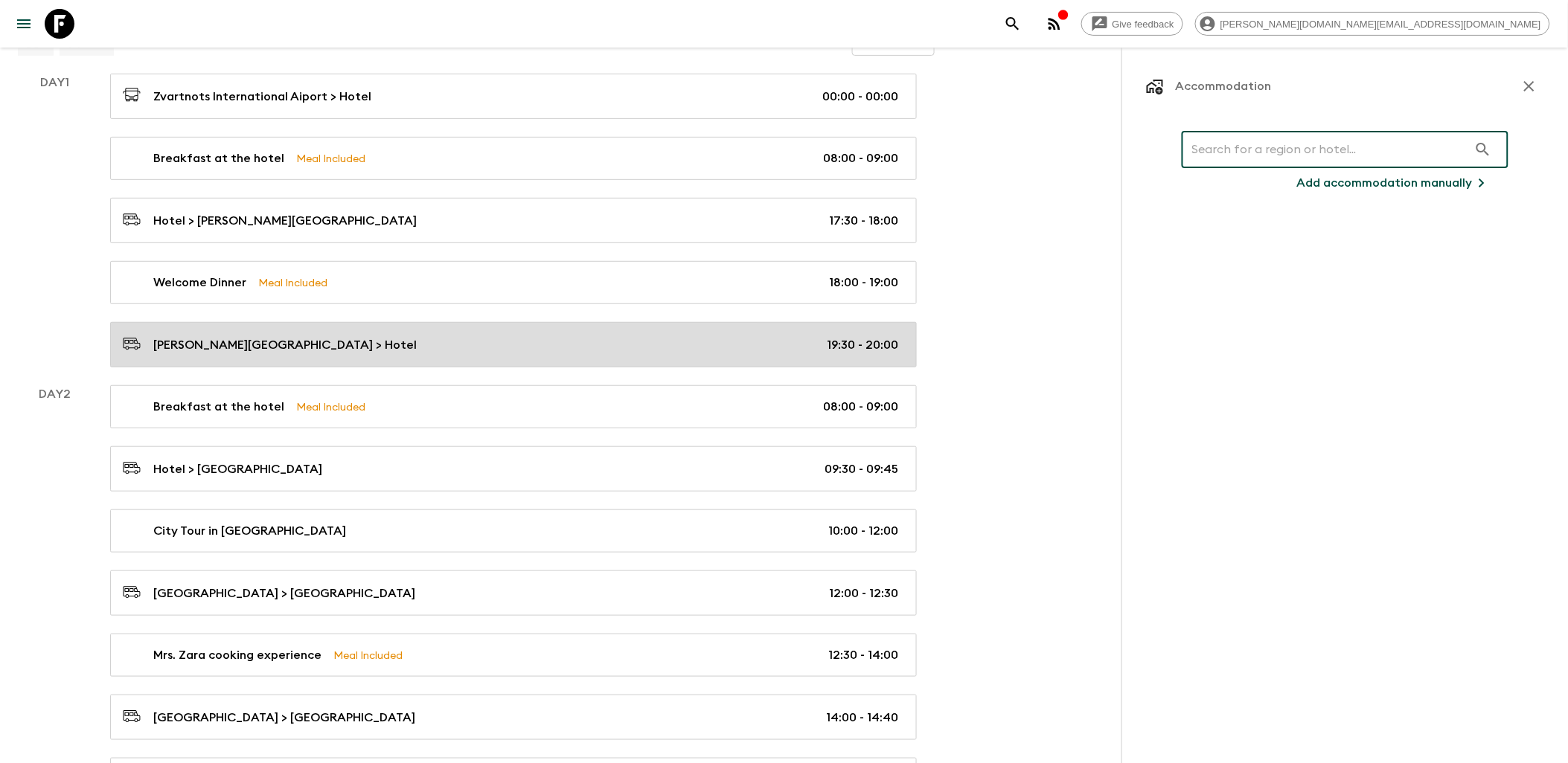
scroll to position [165, 0]
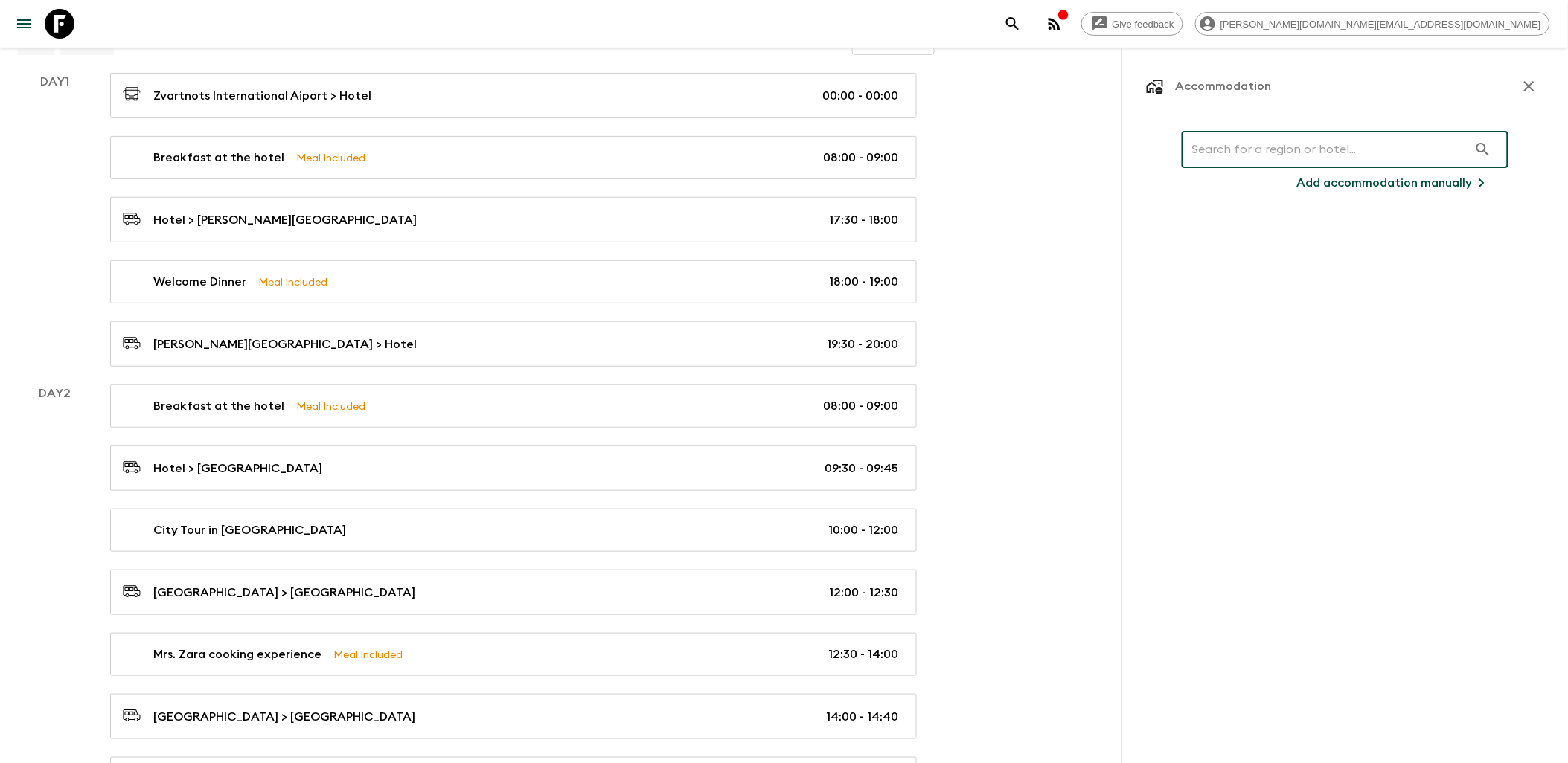
click at [1536, 92] on icon "button" at bounding box center [1529, 86] width 18 height 18
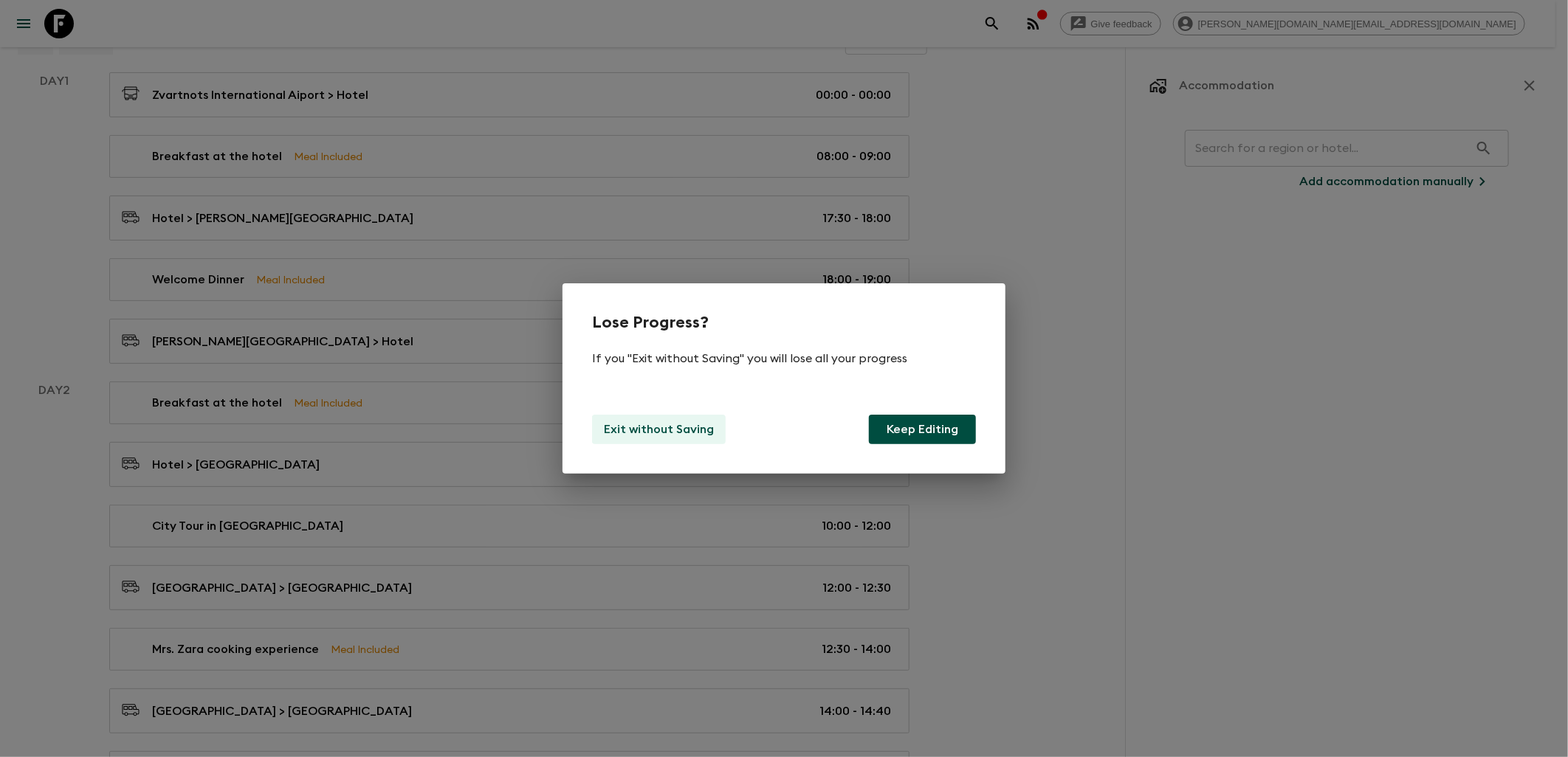
click at [672, 430] on p "Exit without Saving" at bounding box center [659, 430] width 110 height 18
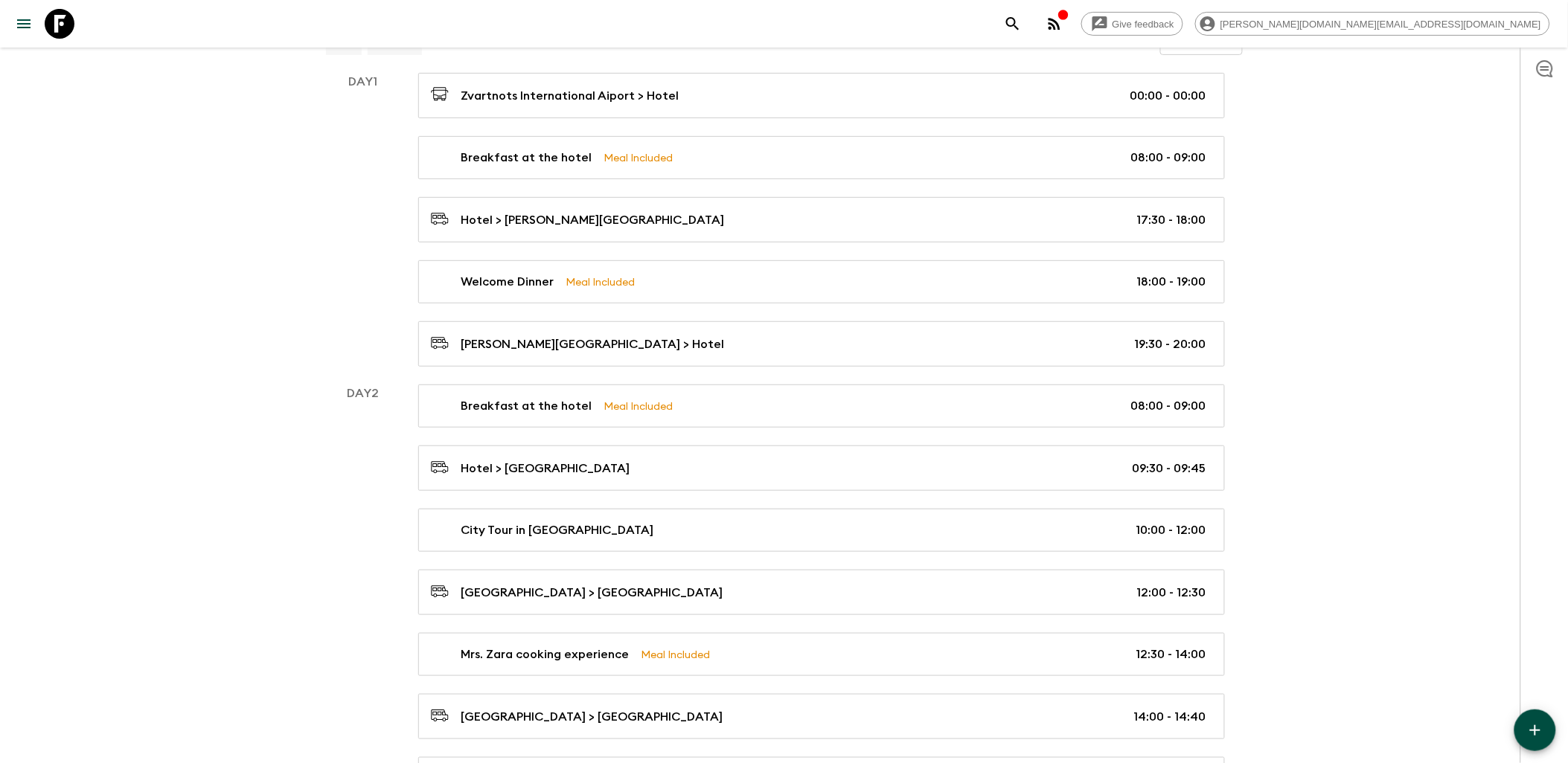
click at [1529, 725] on icon "button" at bounding box center [1535, 730] width 18 height 18
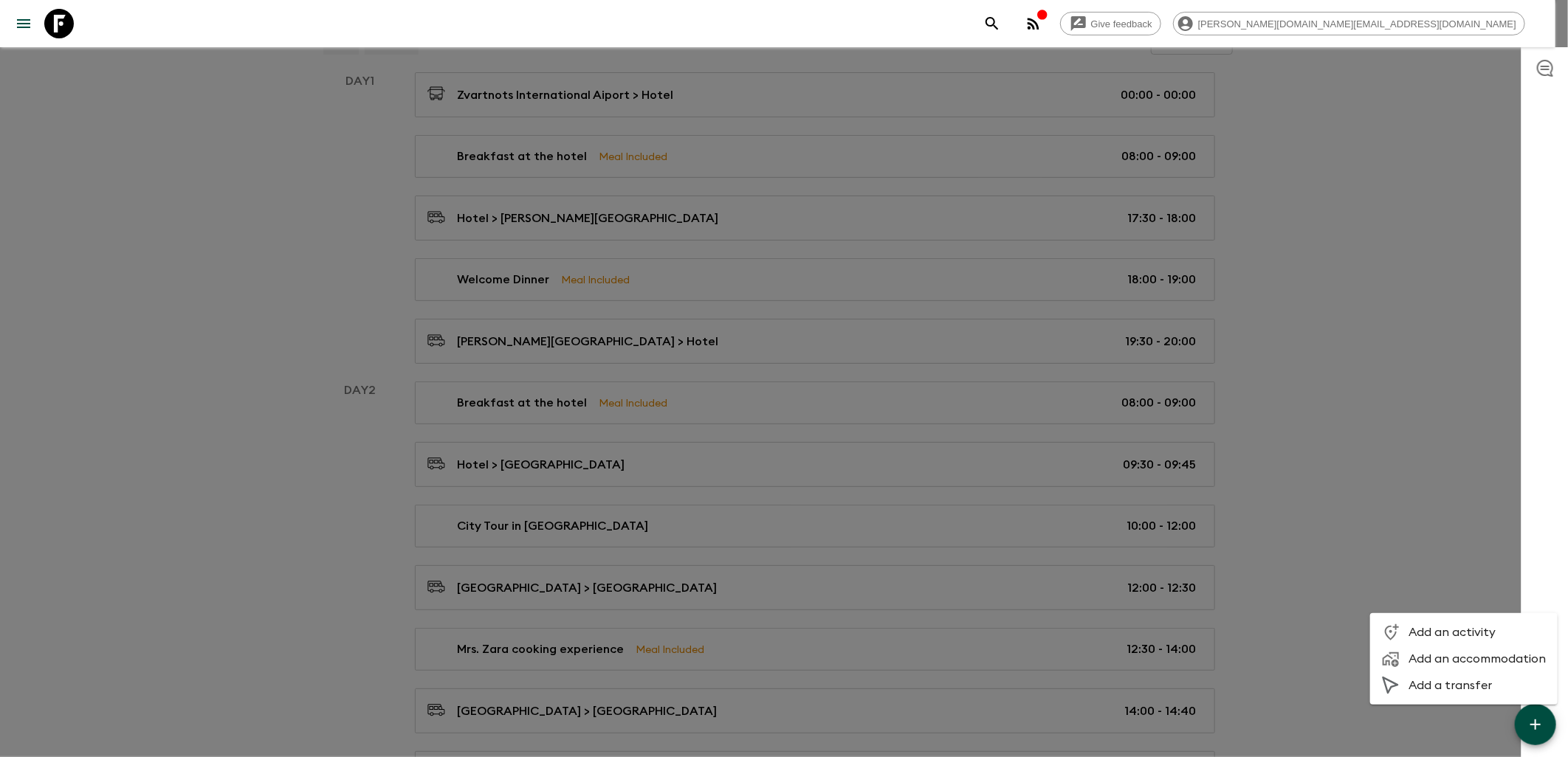
click at [1463, 659] on span "Add an accommodation" at bounding box center [1477, 659] width 137 height 15
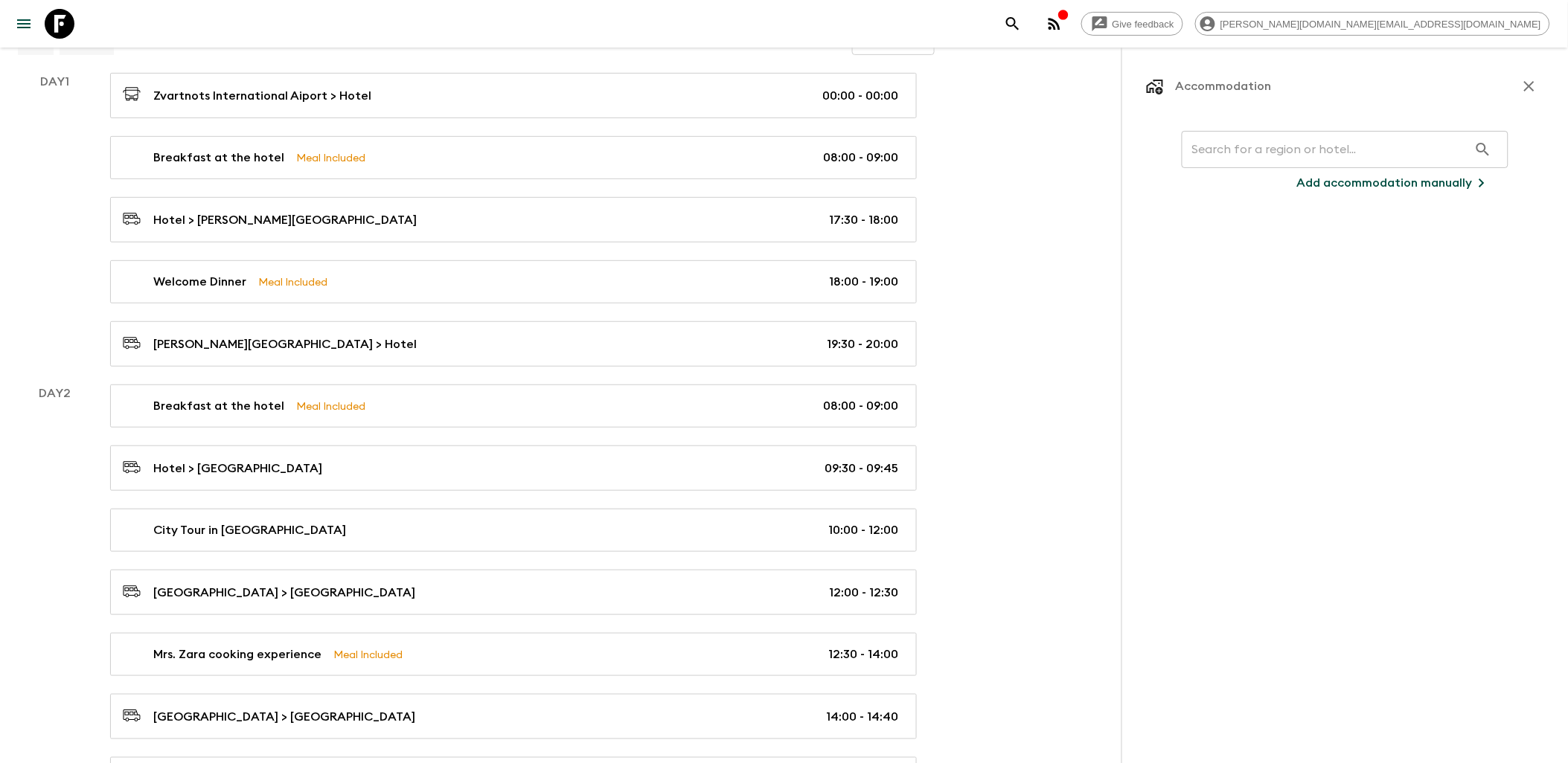
click at [1239, 161] on input "text" at bounding box center [1324, 149] width 286 height 41
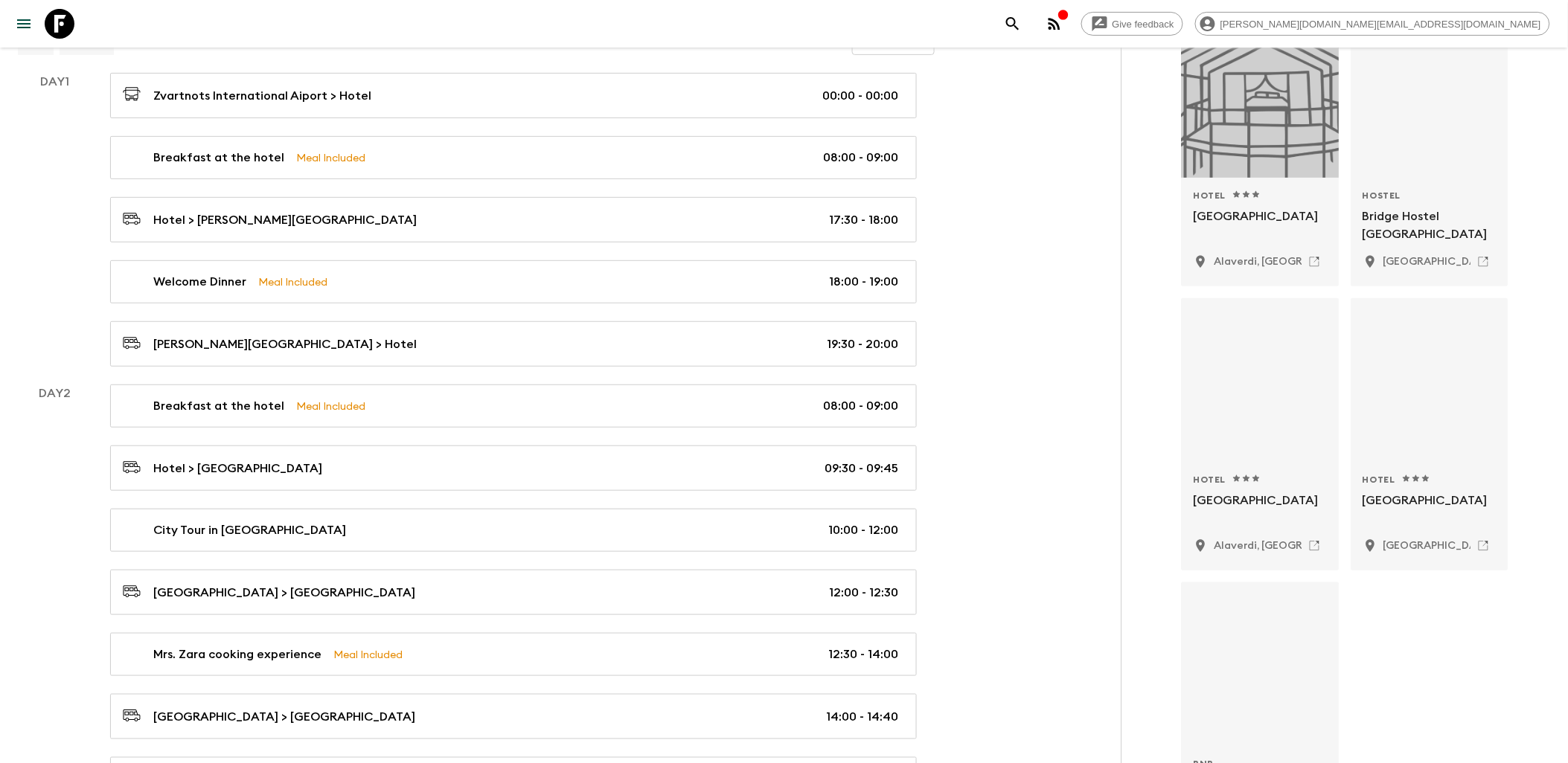
scroll to position [317, 0]
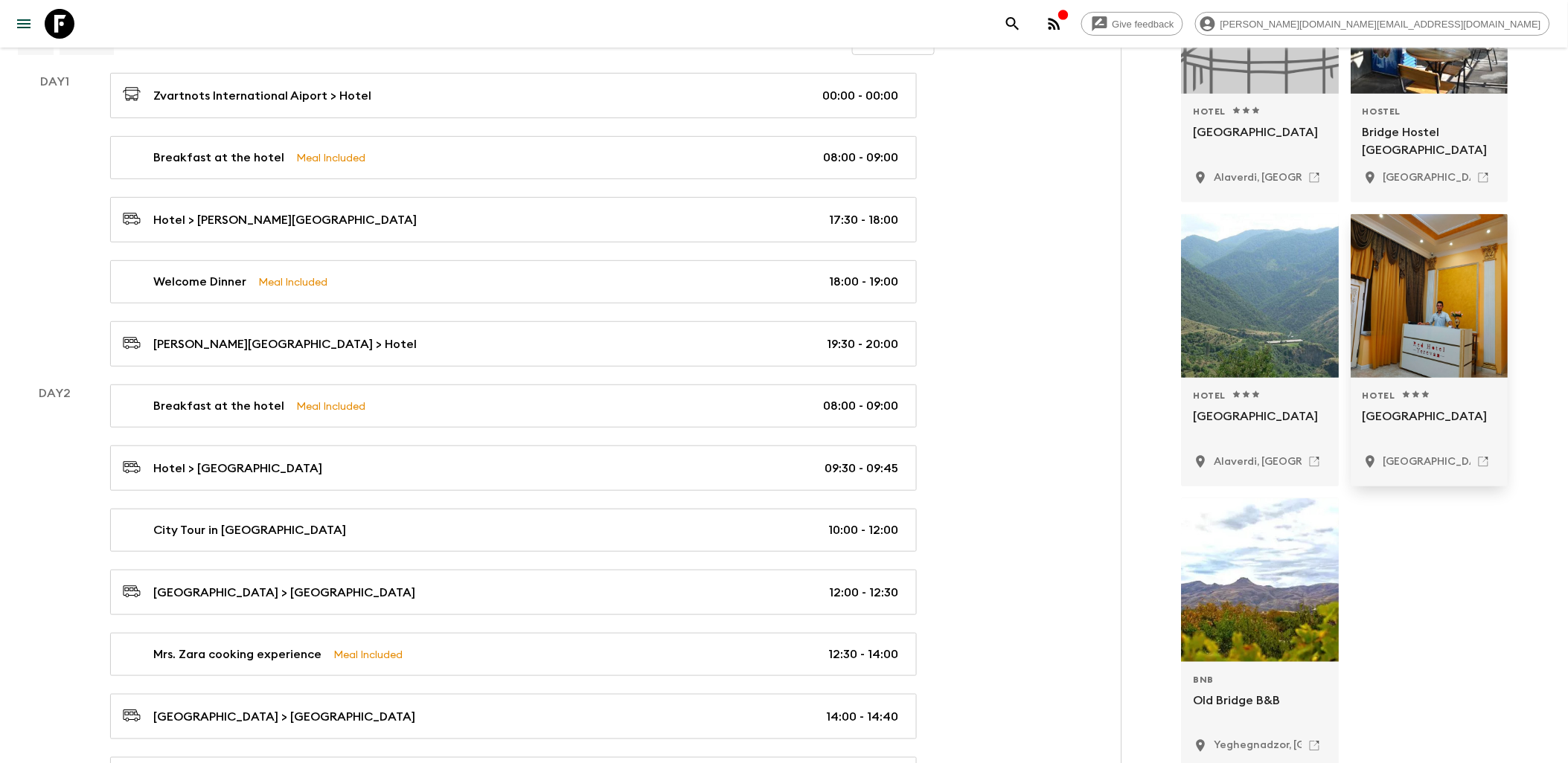
type input "Red Bridge"
click at [1417, 406] on div "Hotel 1 Star 2 Stars 3 Stars 4 Stars 5 Stars [GEOGRAPHIC_DATA], [GEOGRAPHIC_DAT…" at bounding box center [1431, 432] width 134 height 85
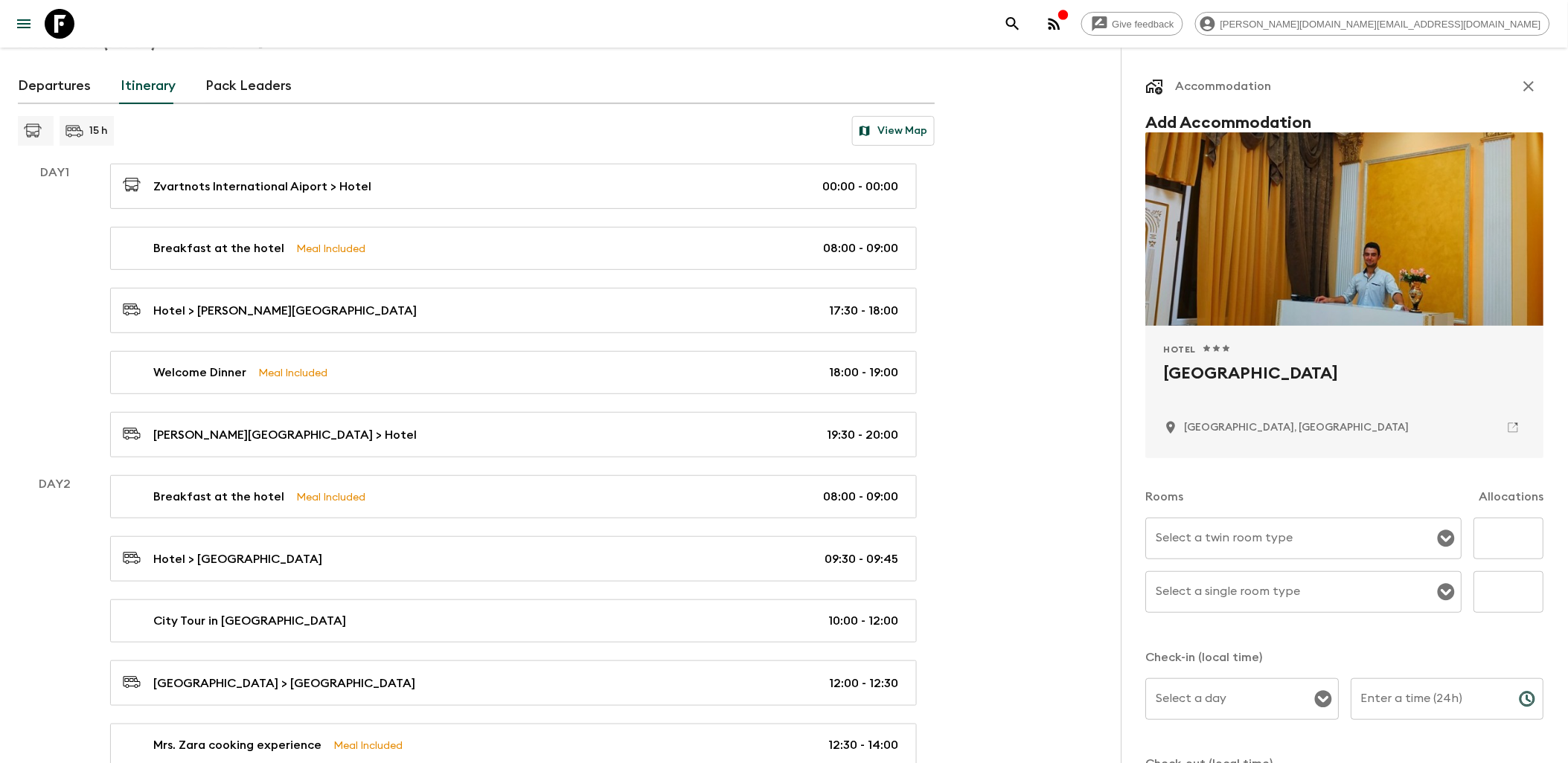
scroll to position [0, 0]
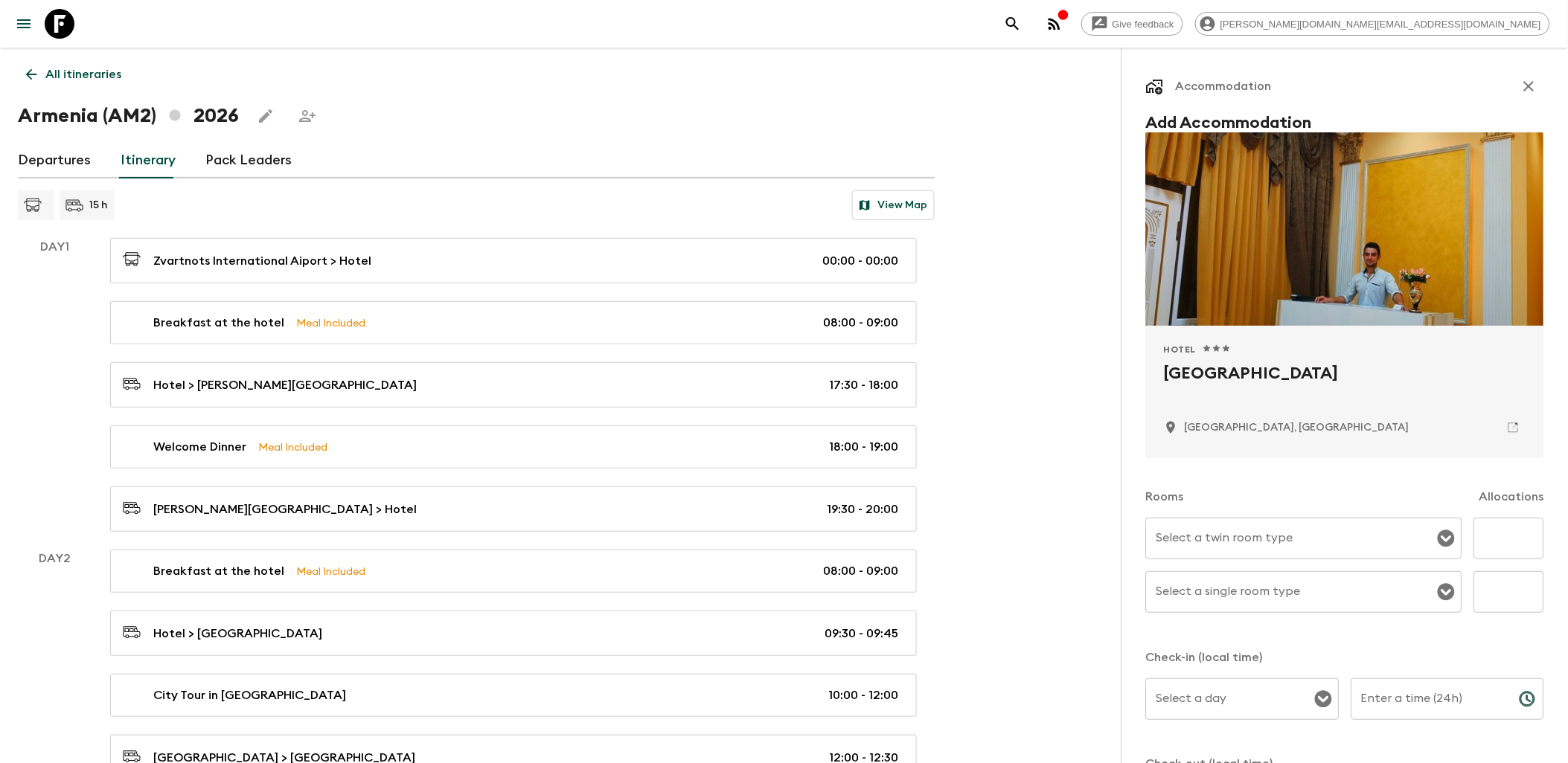
click at [1524, 83] on icon "button" at bounding box center [1529, 86] width 10 height 10
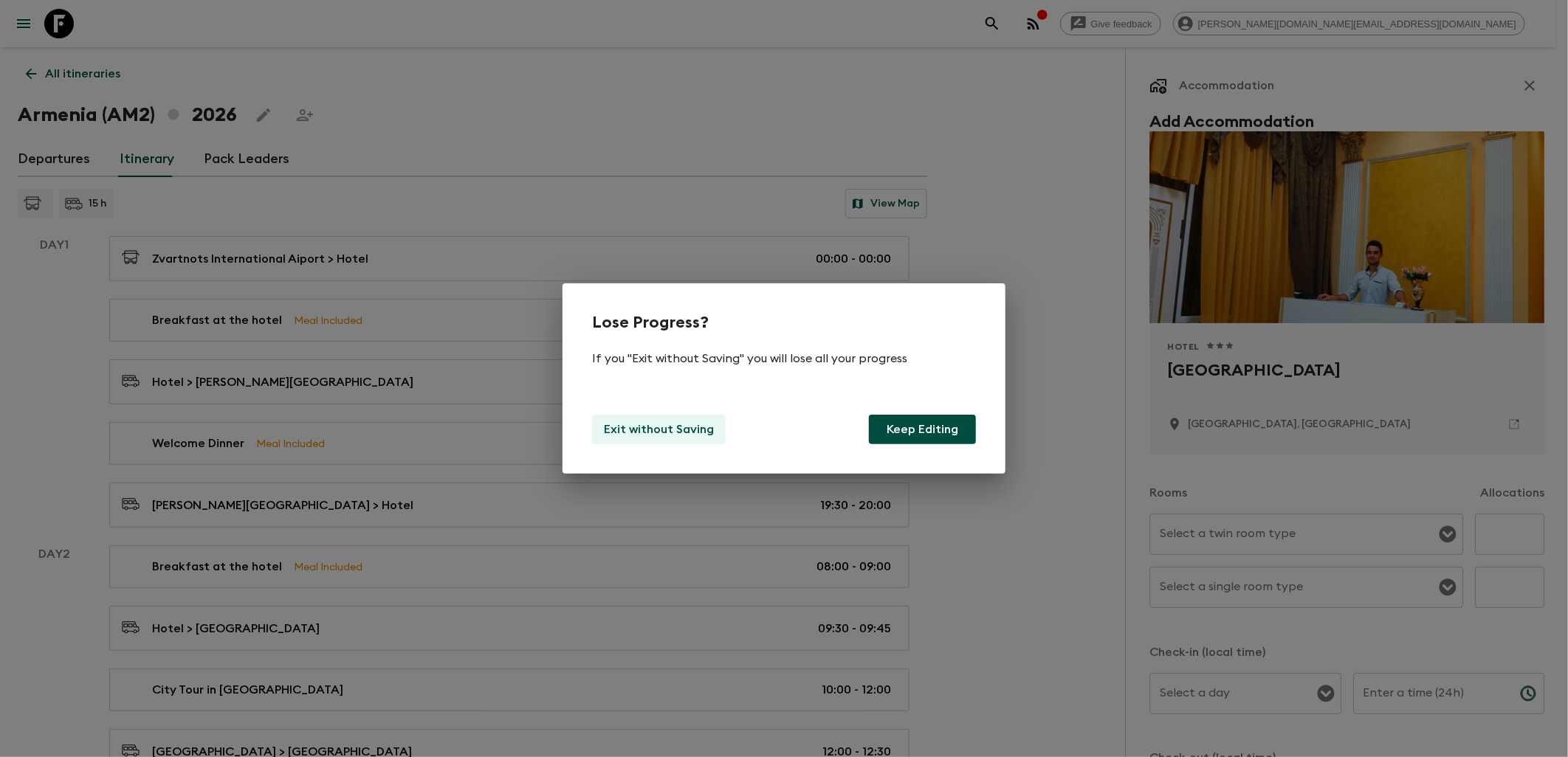
click at [671, 431] on p "Exit without Saving" at bounding box center [659, 430] width 110 height 18
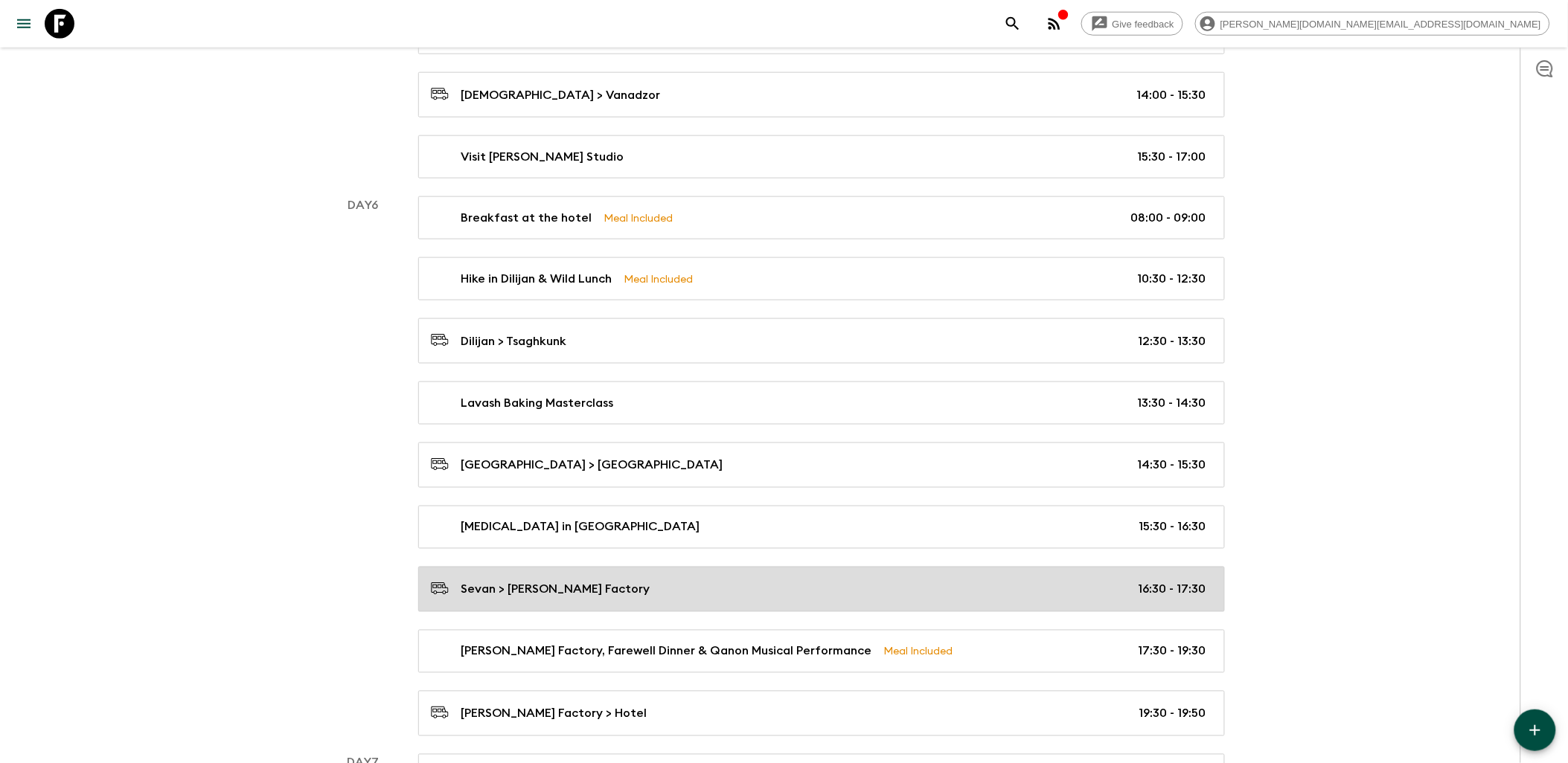
scroll to position [2713, 0]
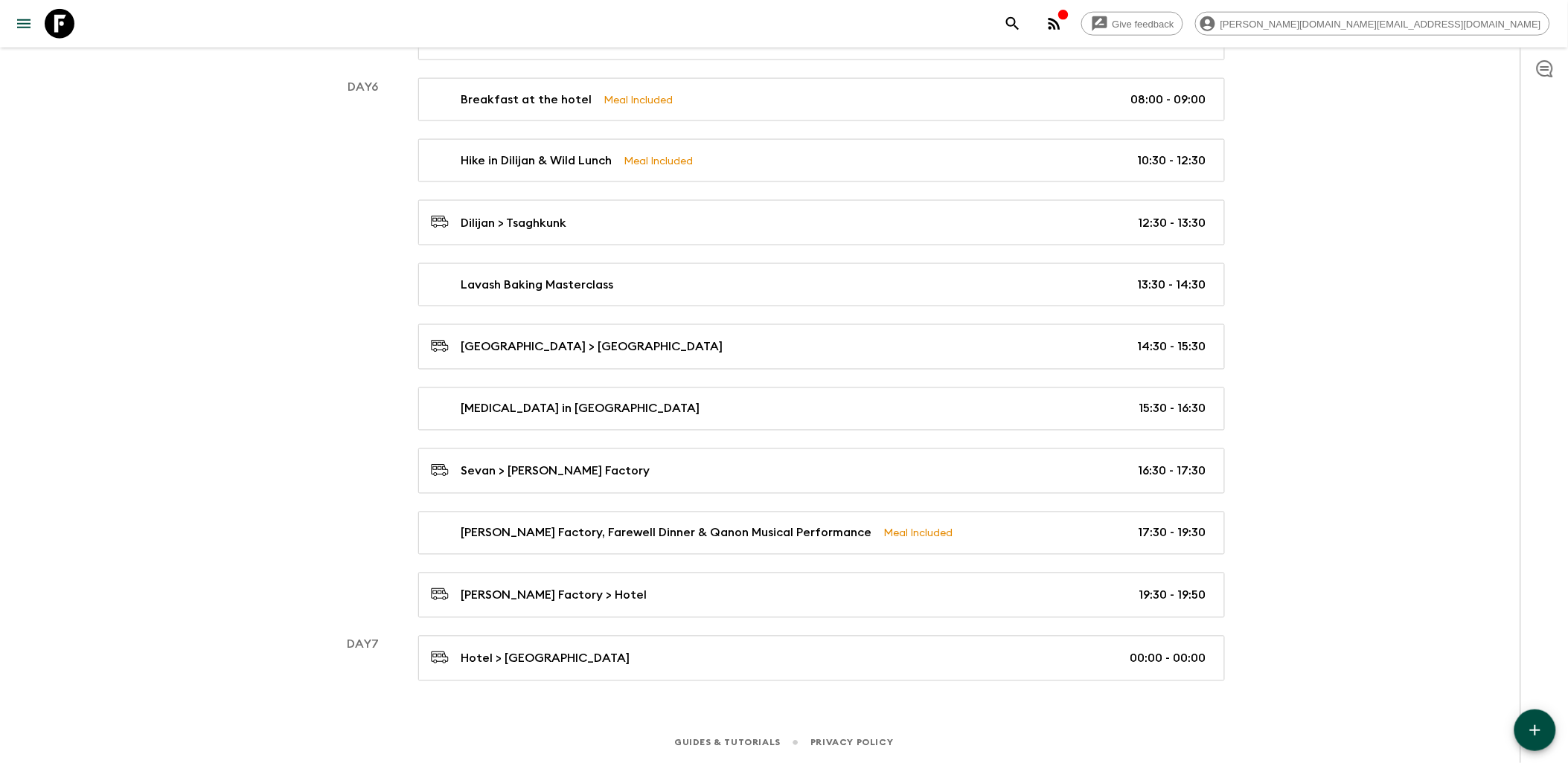
click at [1553, 747] on div at bounding box center [1544, 405] width 48 height 715
click at [1541, 729] on icon "button" at bounding box center [1535, 730] width 18 height 18
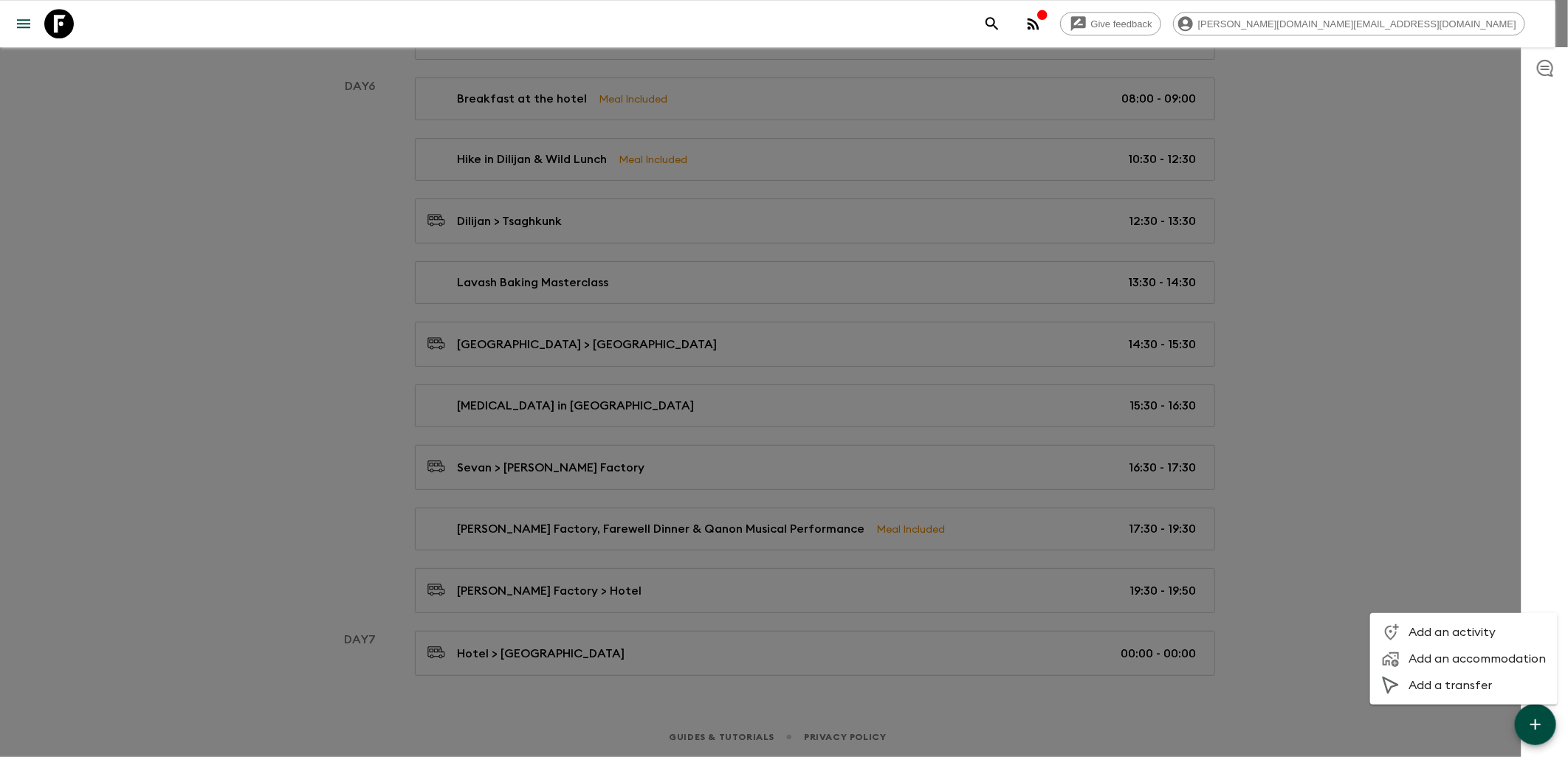
click at [1464, 658] on span "Add an accommodation" at bounding box center [1477, 659] width 137 height 15
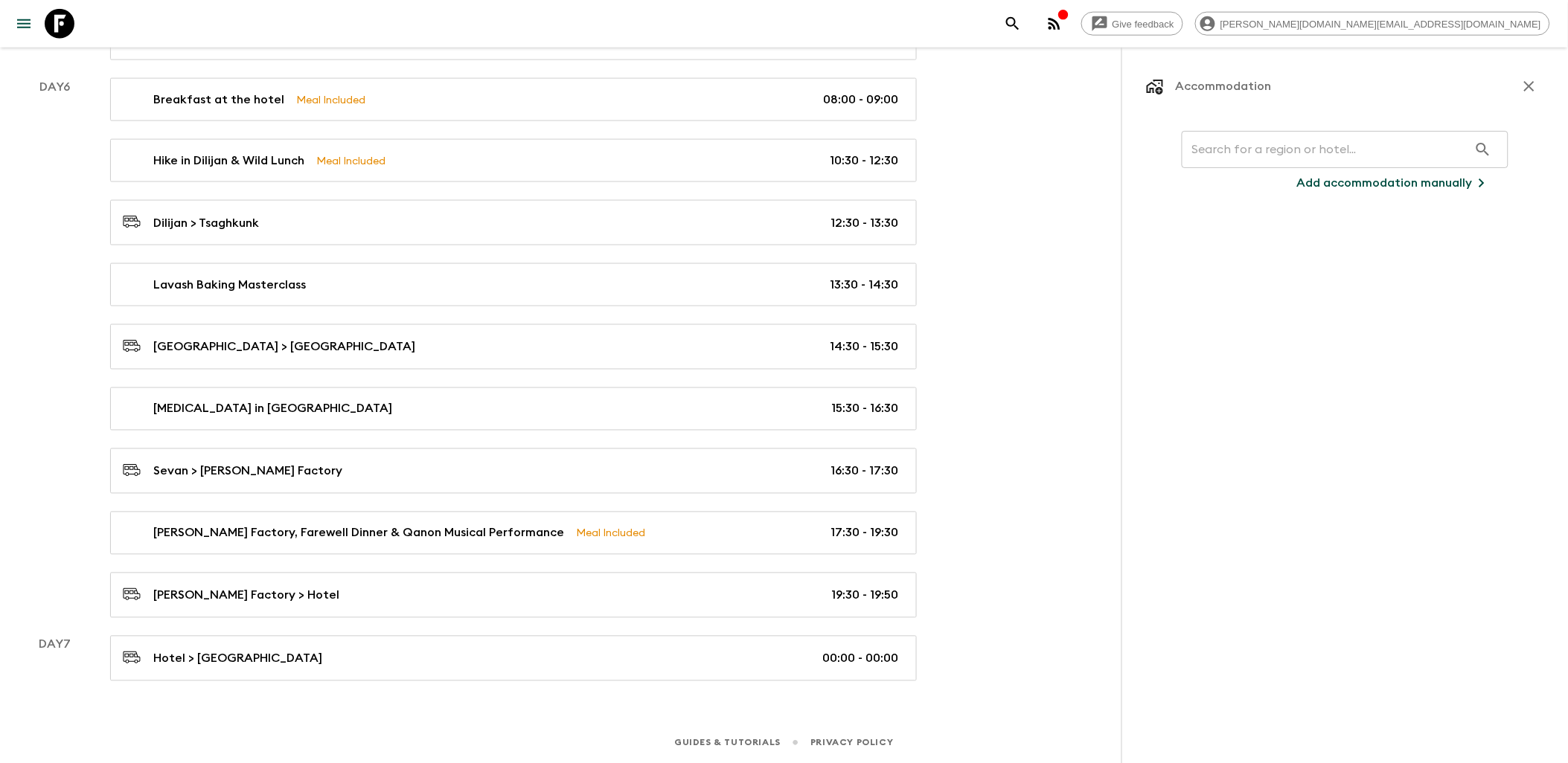
click at [1246, 153] on input "text" at bounding box center [1324, 149] width 286 height 41
click at [1417, 183] on p "Add accommodation manually" at bounding box center [1385, 183] width 176 height 18
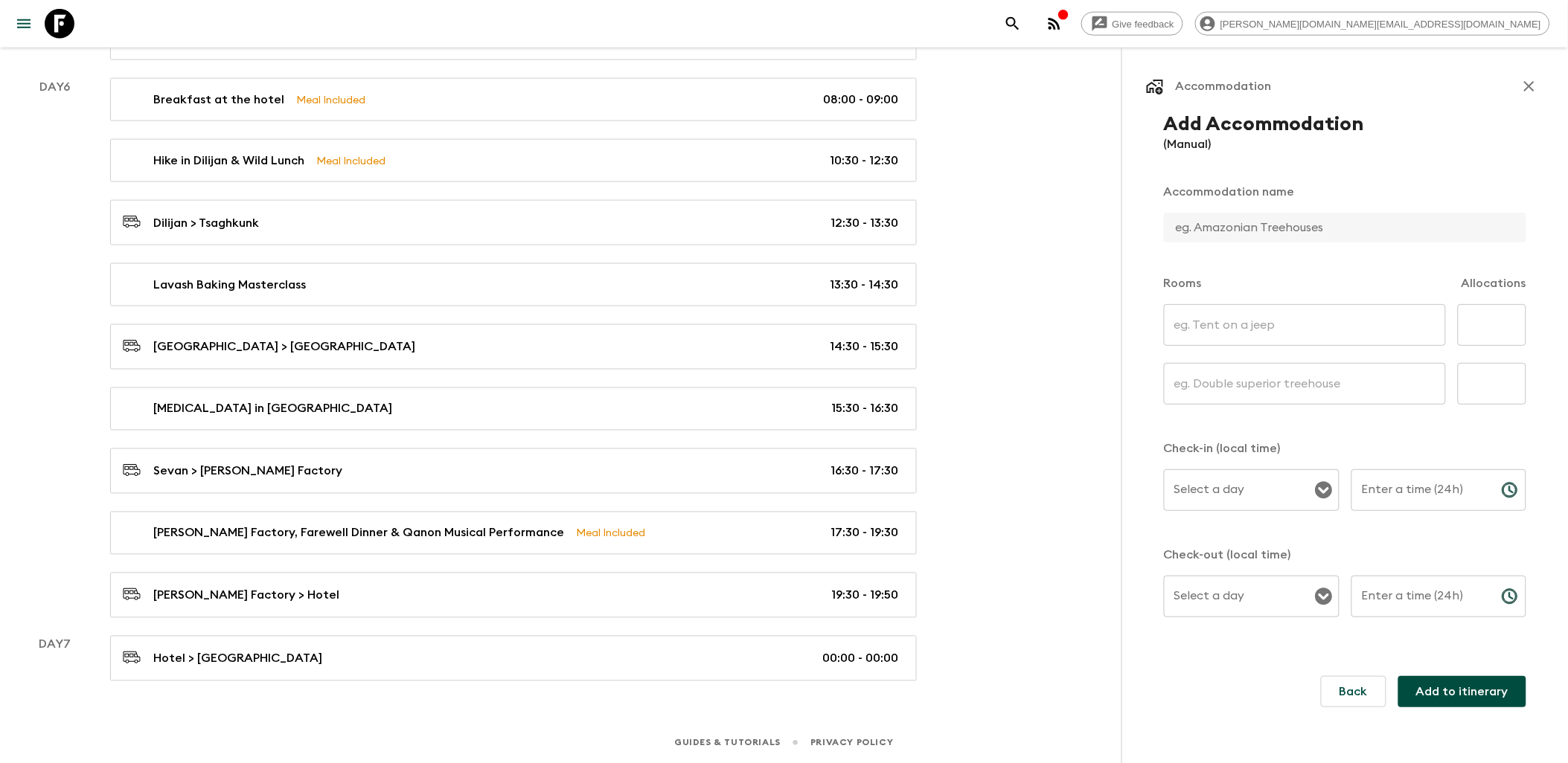
click at [1245, 229] on input "text" at bounding box center [1339, 228] width 350 height 30
type input "[GEOGRAPHIC_DATA]"
click at [1204, 317] on input "text" at bounding box center [1304, 325] width 282 height 41
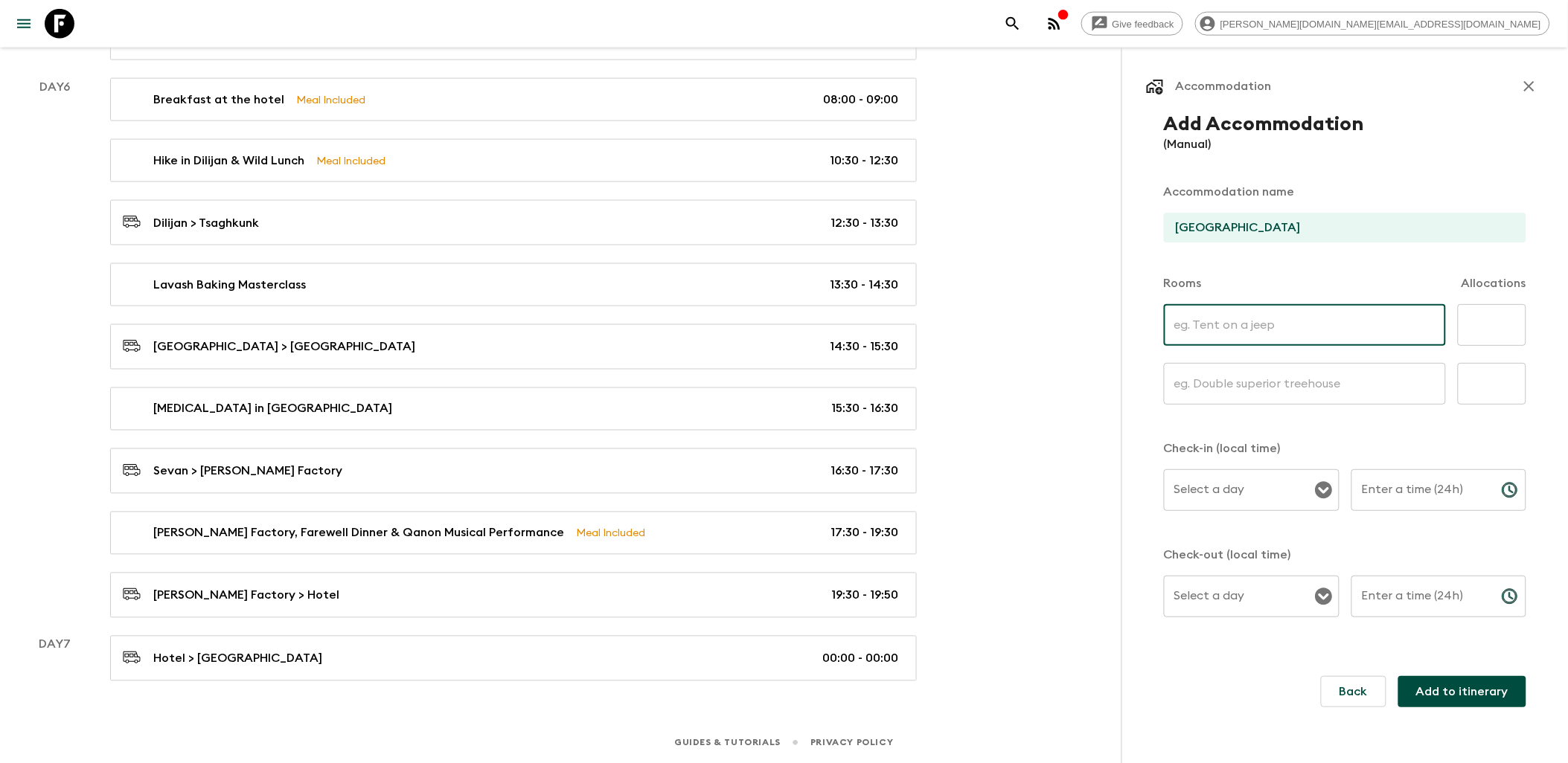
click at [1536, 87] on icon "button" at bounding box center [1529, 86] width 18 height 18
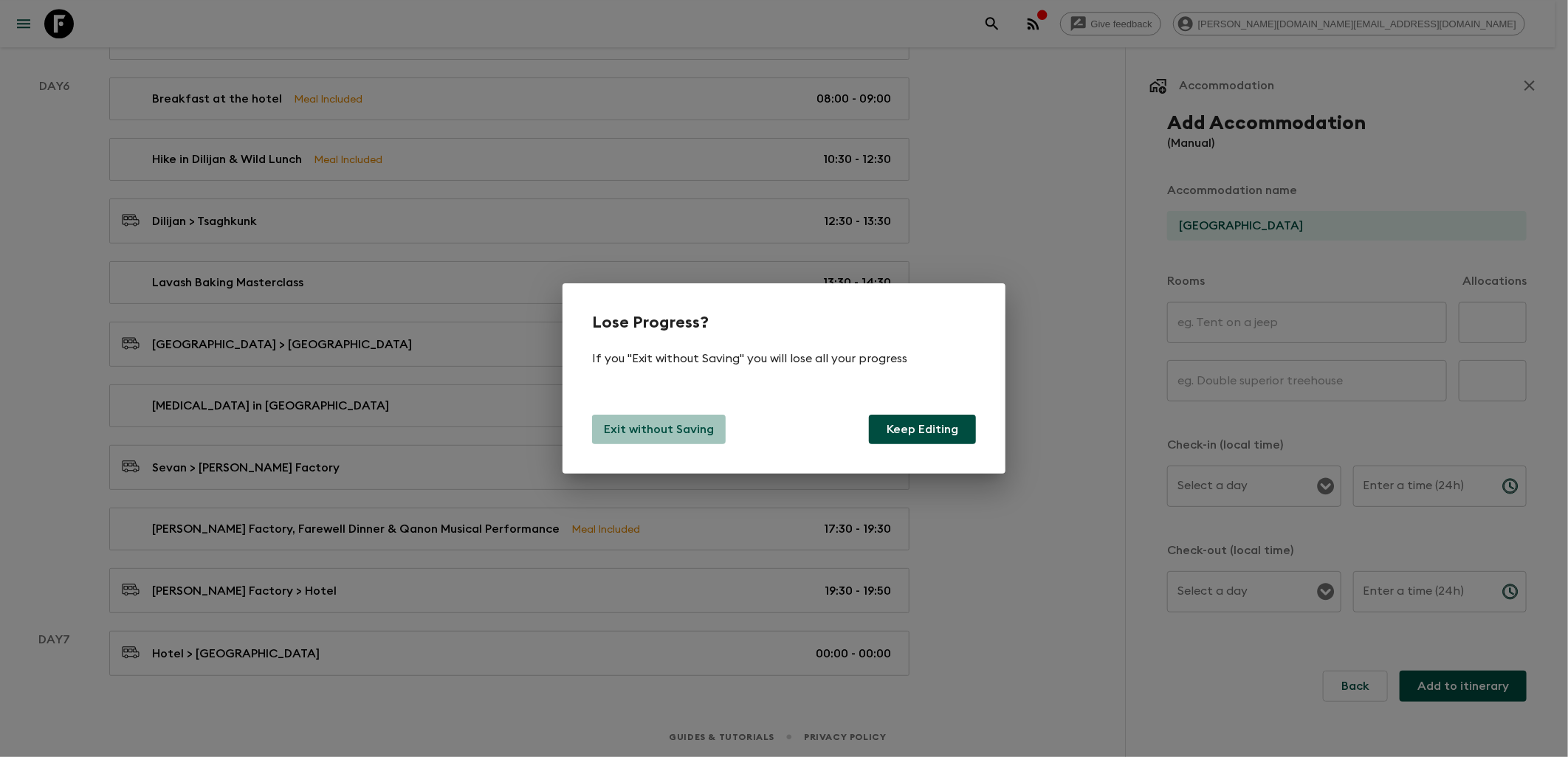
click at [661, 432] on p "Exit without Saving" at bounding box center [659, 430] width 110 height 18
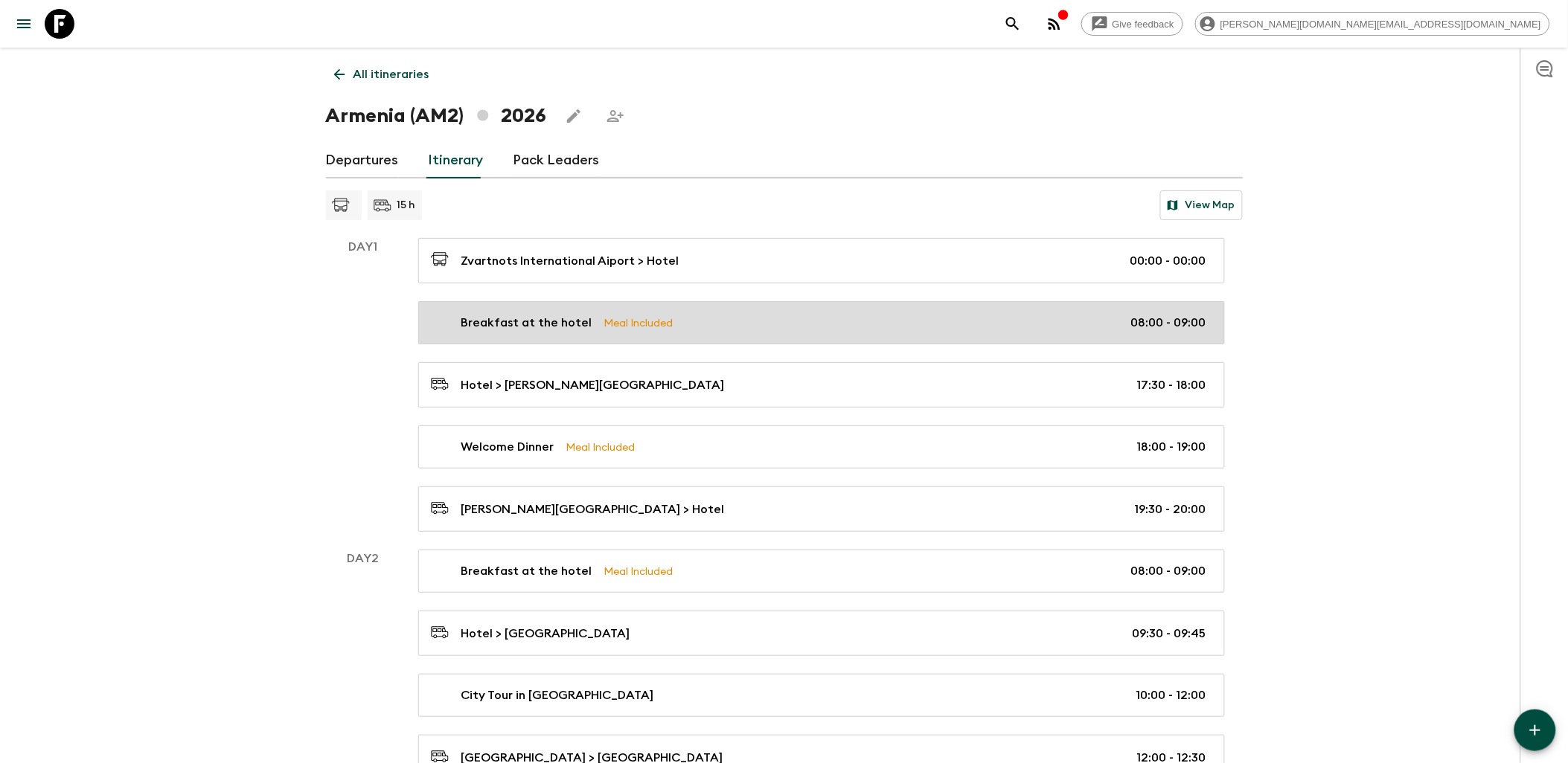
click at [738, 315] on div "Breakfast at the hotel Meal Included 08:00 - 09:00" at bounding box center [819, 322] width 776 height 18
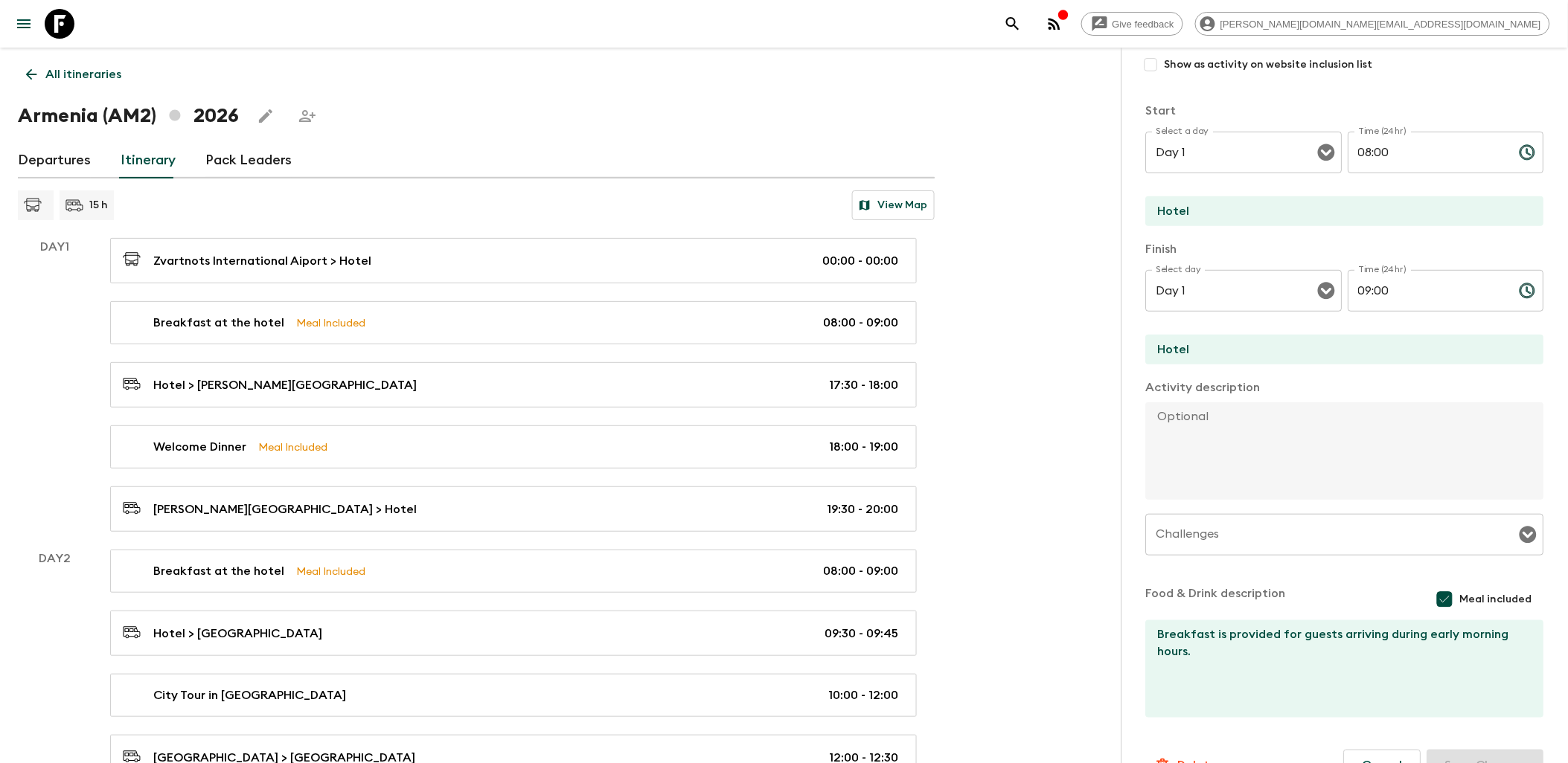
scroll to position [232, 0]
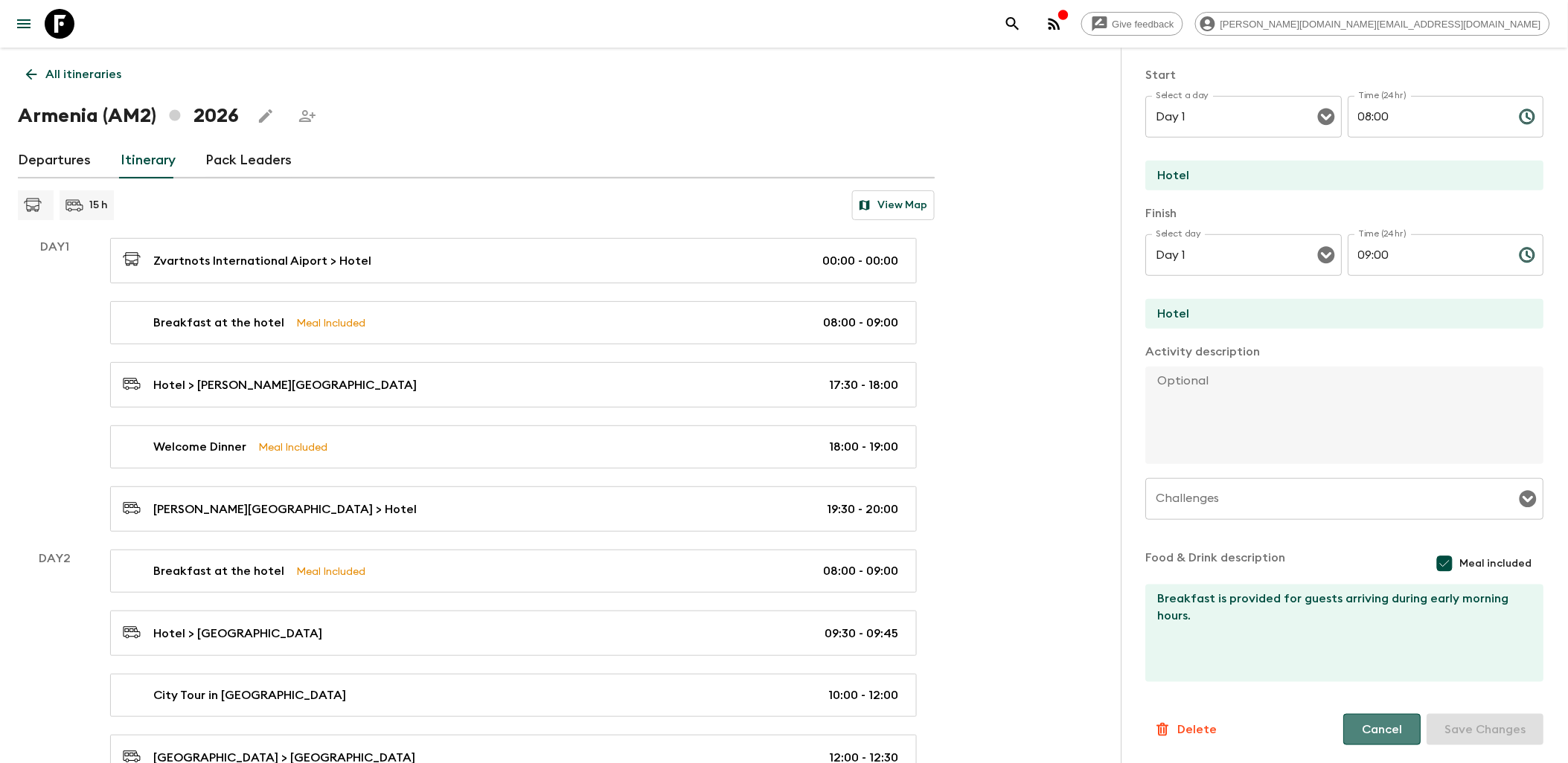
click at [1356, 733] on button "Cancel" at bounding box center [1382, 729] width 77 height 31
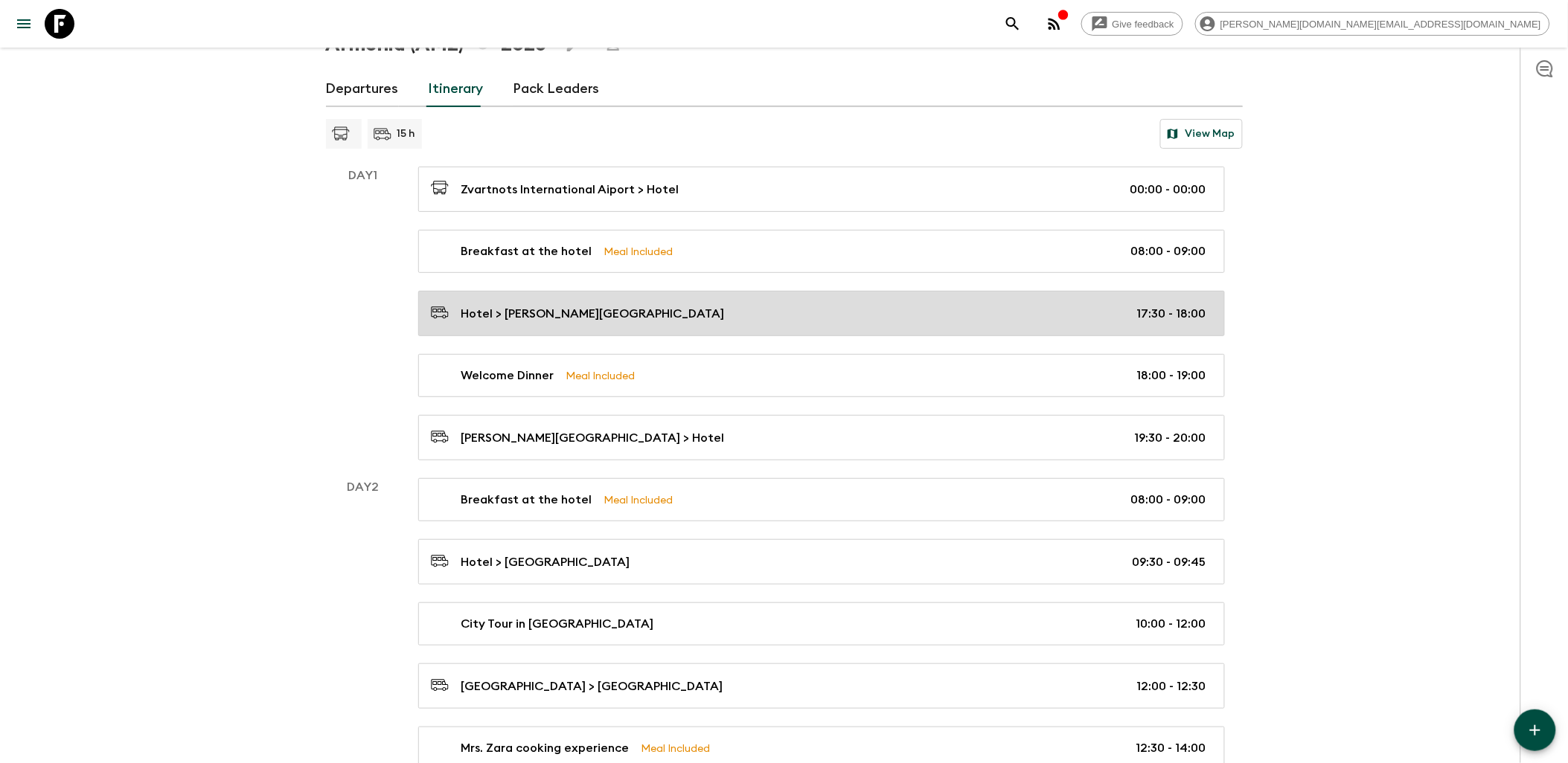
scroll to position [165, 0]
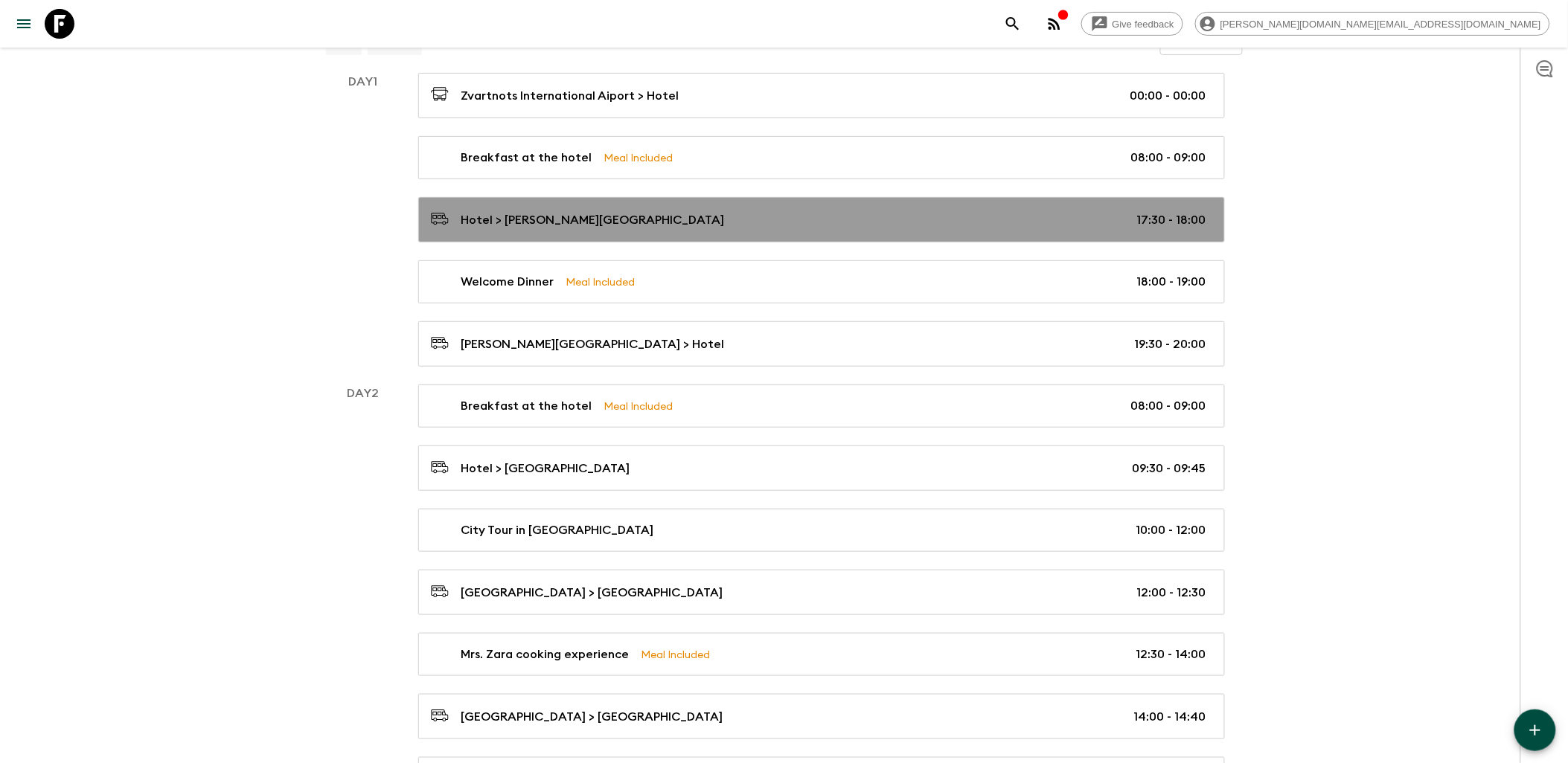
click at [816, 217] on div "Hotel > [PERSON_NAME][GEOGRAPHIC_DATA] 17:30 - 18:00" at bounding box center [819, 220] width 776 height 20
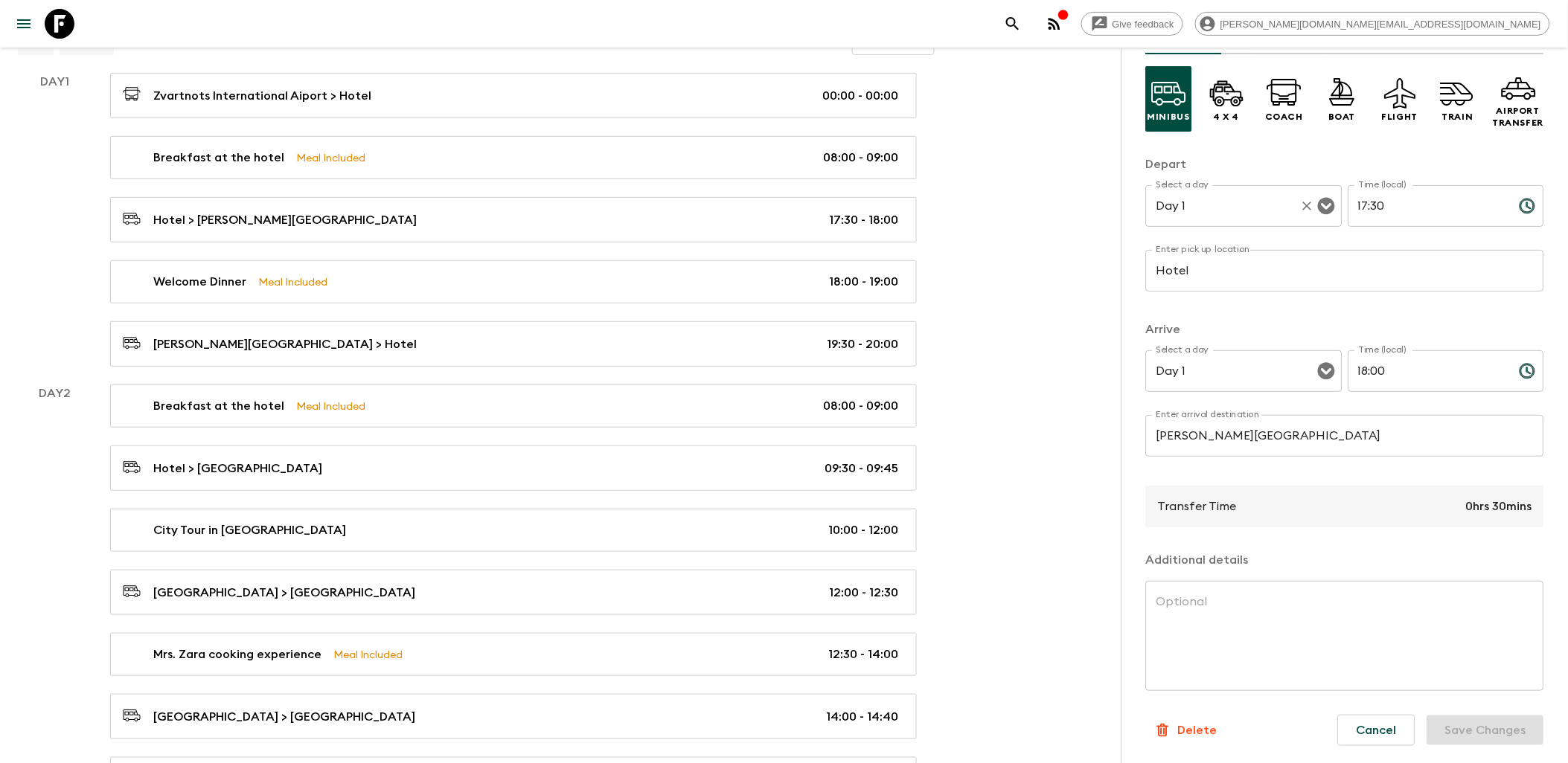
scroll to position [98, 0]
drag, startPoint x: 1360, startPoint y: 733, endPoint x: 1260, endPoint y: 715, distance: 101.6
click at [1360, 733] on button "Cancel" at bounding box center [1377, 729] width 77 height 31
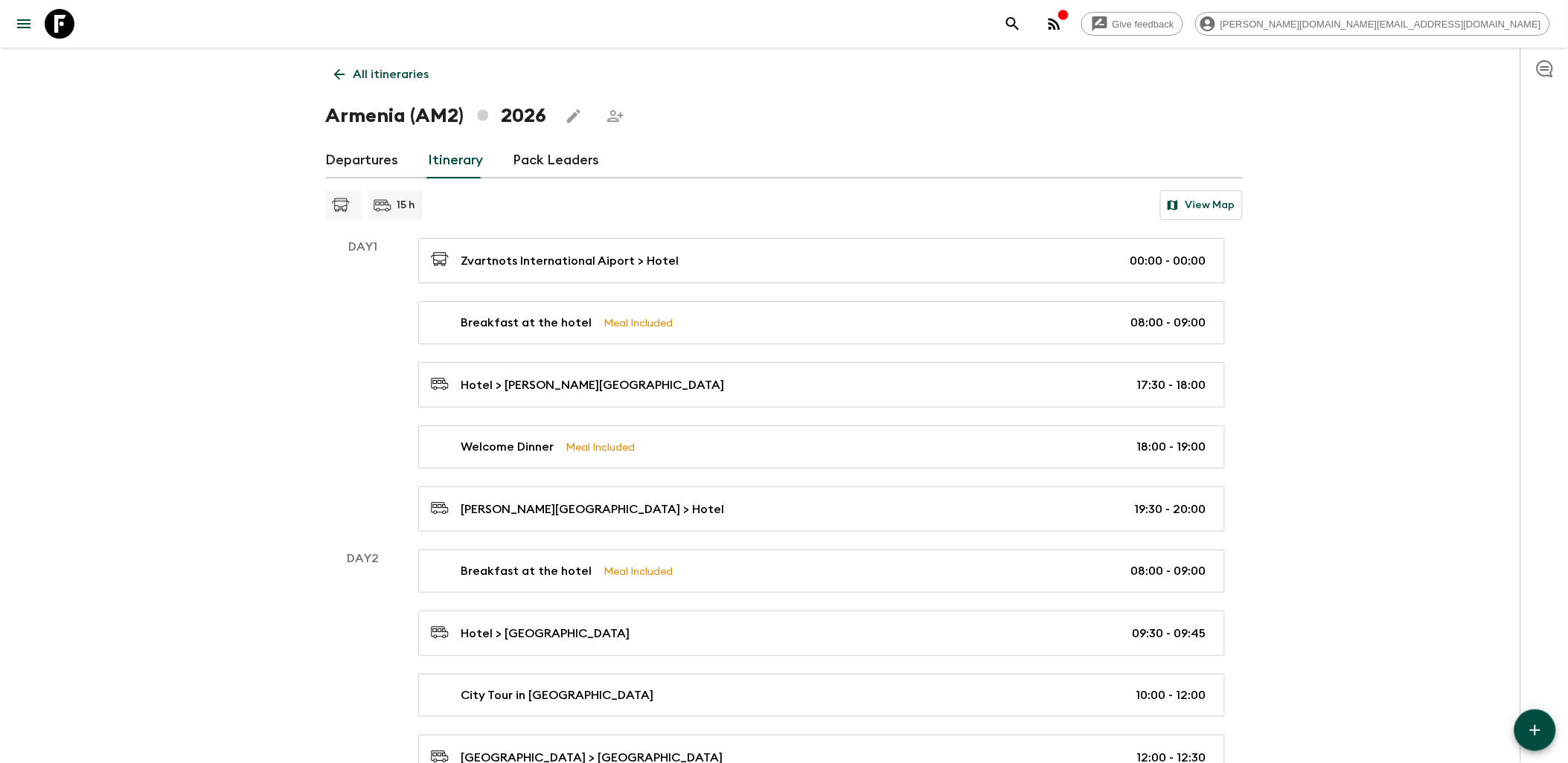
click at [56, 12] on icon at bounding box center [59, 23] width 30 height 30
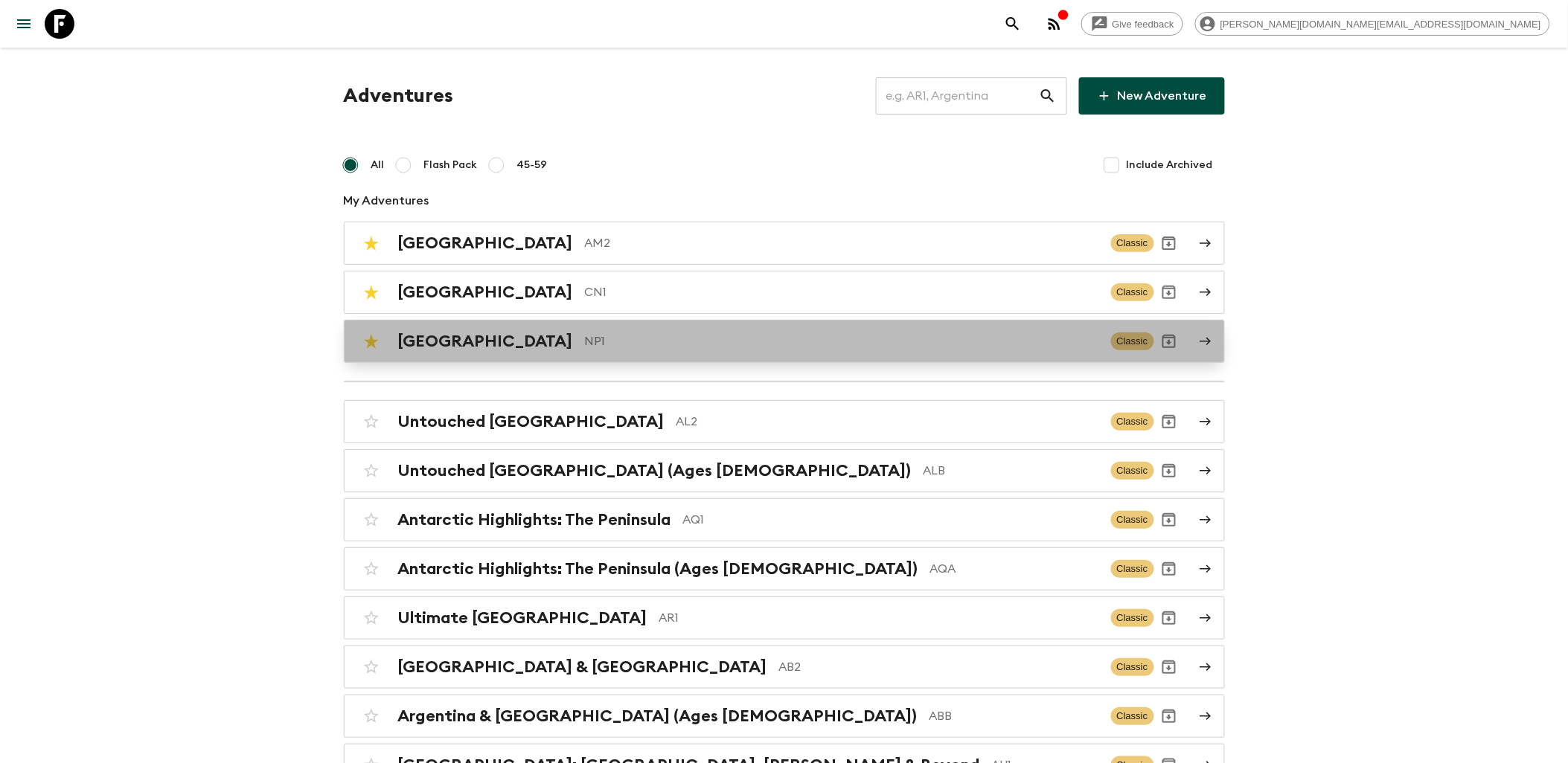
click at [585, 343] on p "NP1" at bounding box center [842, 341] width 514 height 18
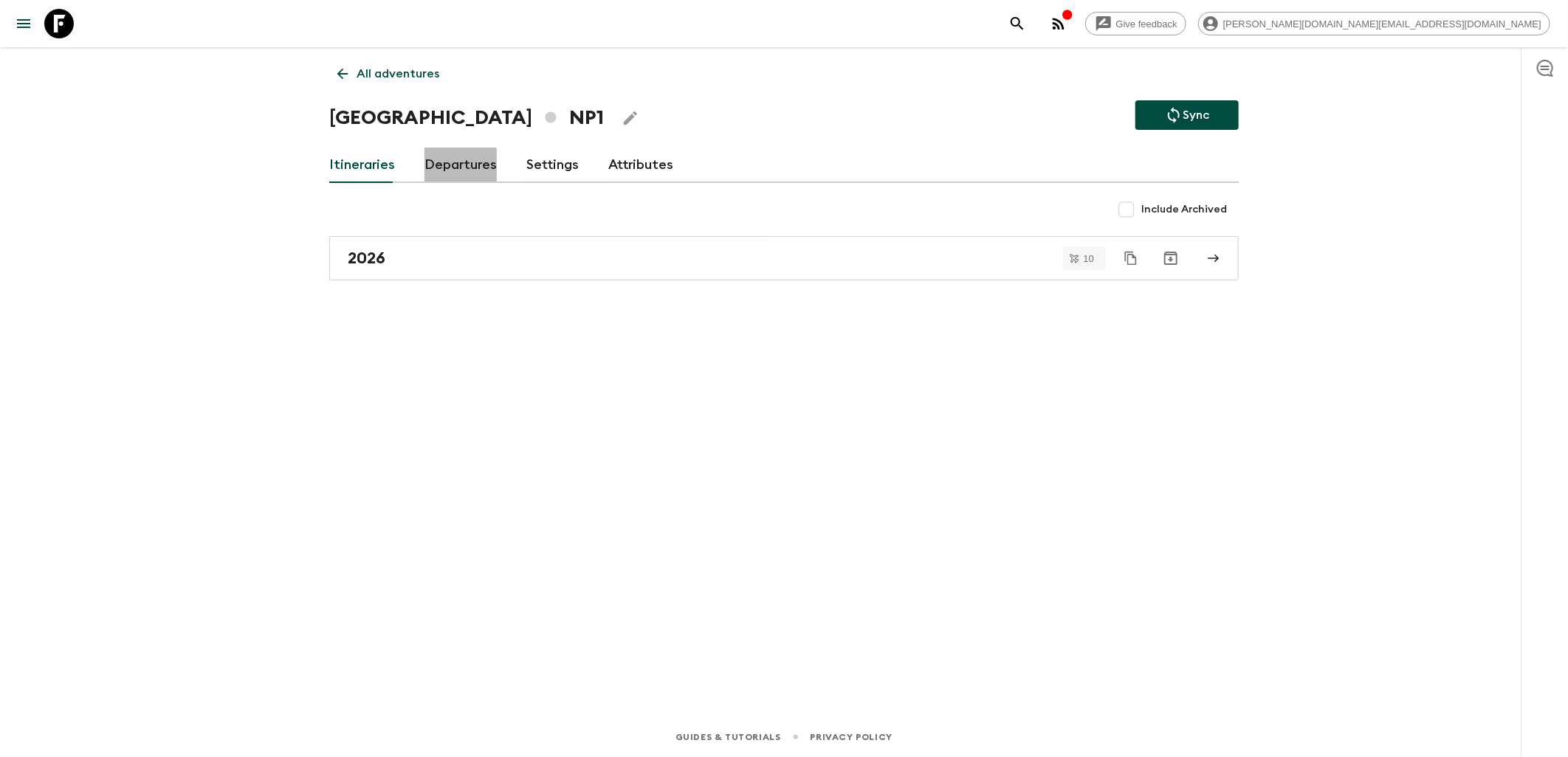
click at [458, 167] on link "Departures" at bounding box center [460, 166] width 72 height 36
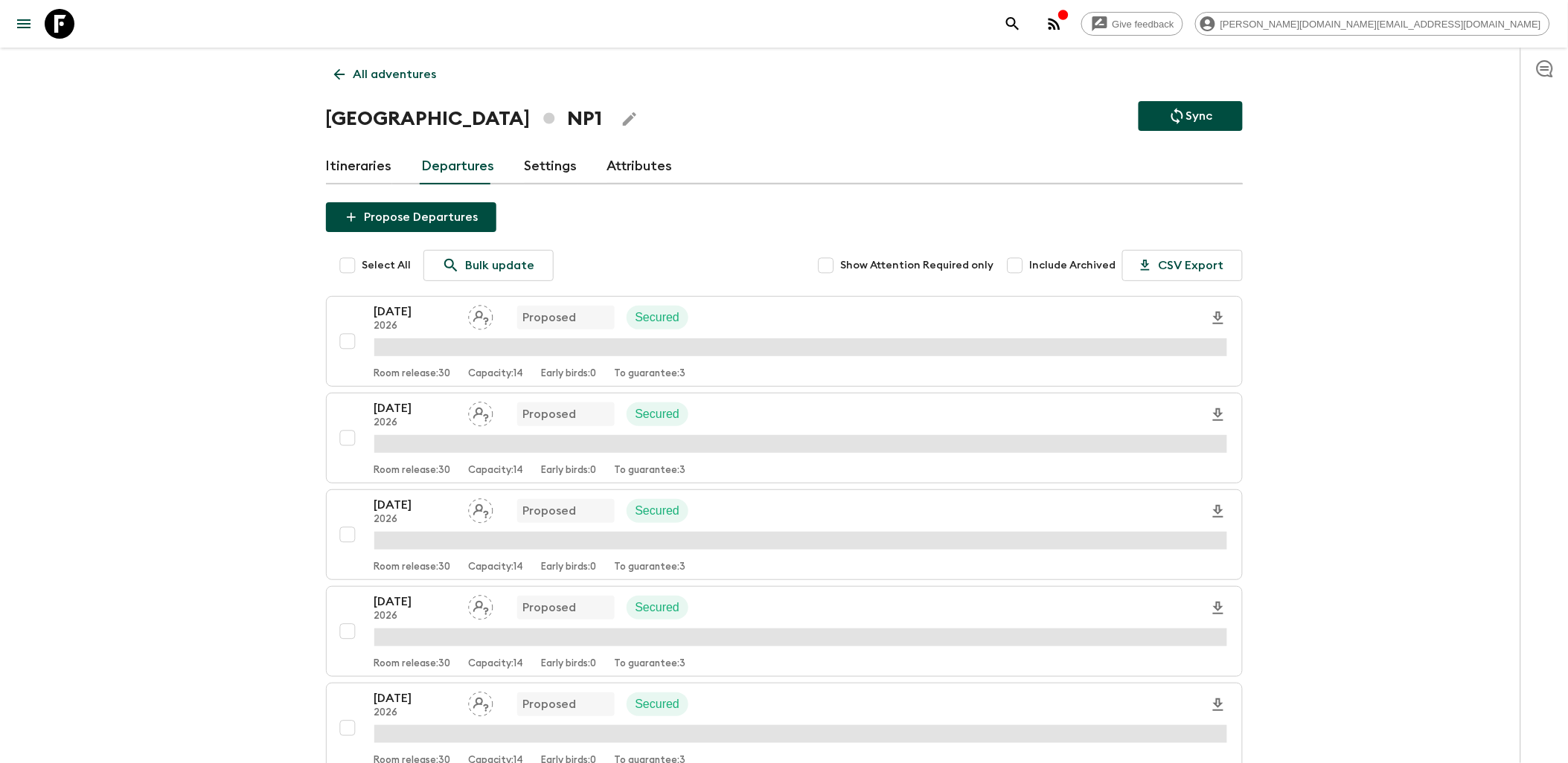
click at [350, 168] on link "Itineraries" at bounding box center [359, 167] width 66 height 36
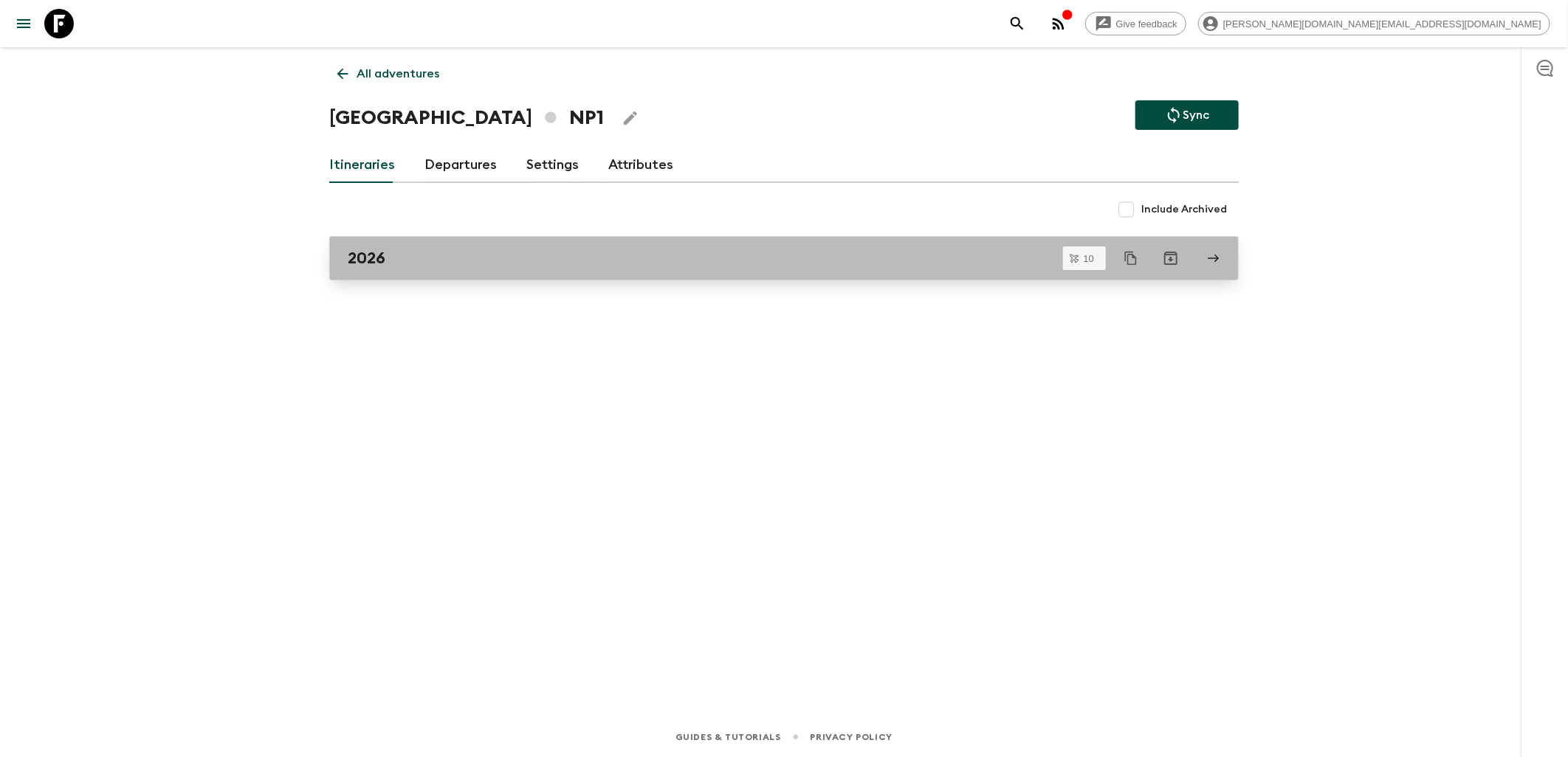
click at [421, 262] on div "2026" at bounding box center [770, 258] width 845 height 19
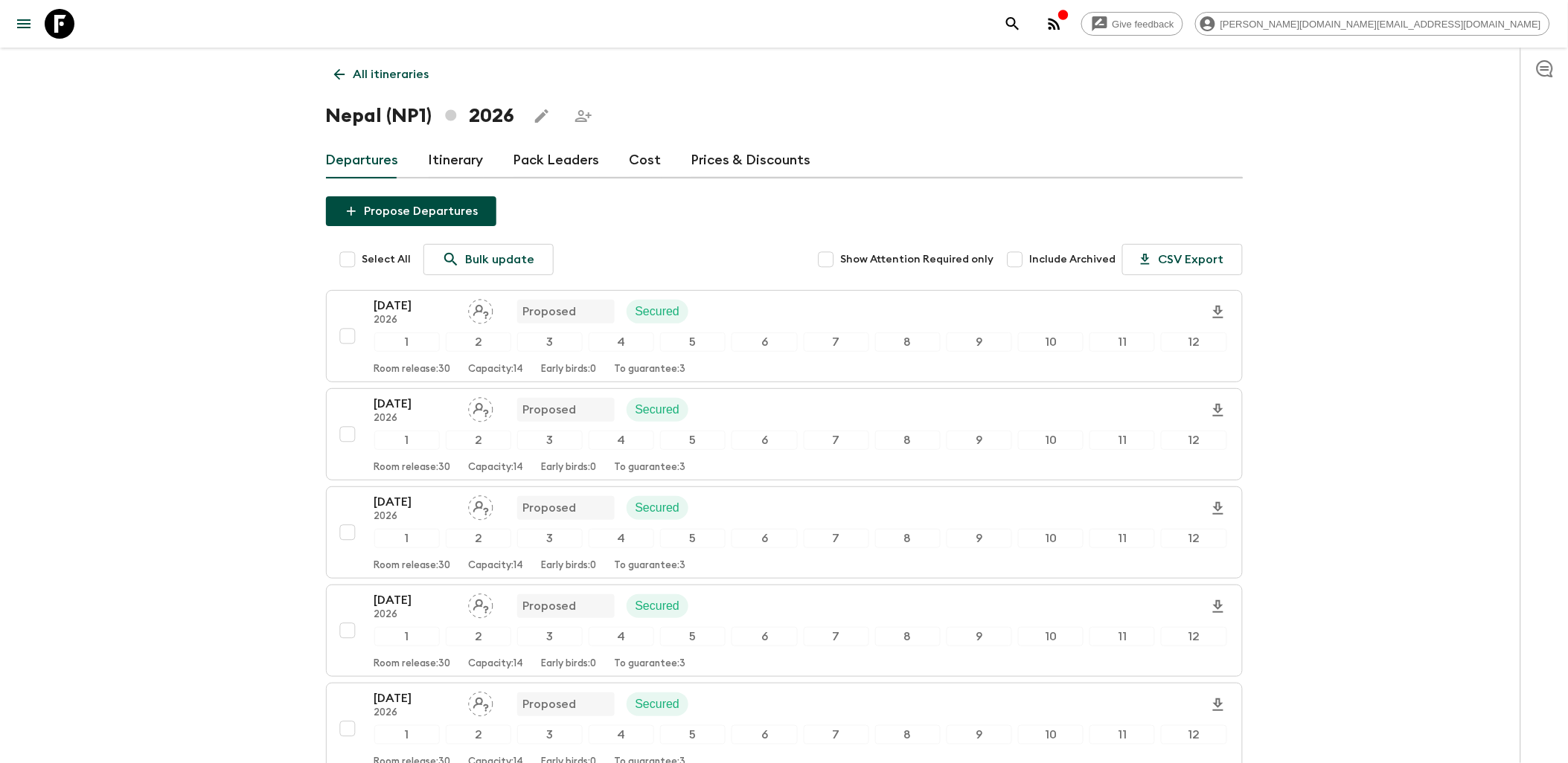
click at [466, 151] on link "Itinerary" at bounding box center [456, 161] width 55 height 36
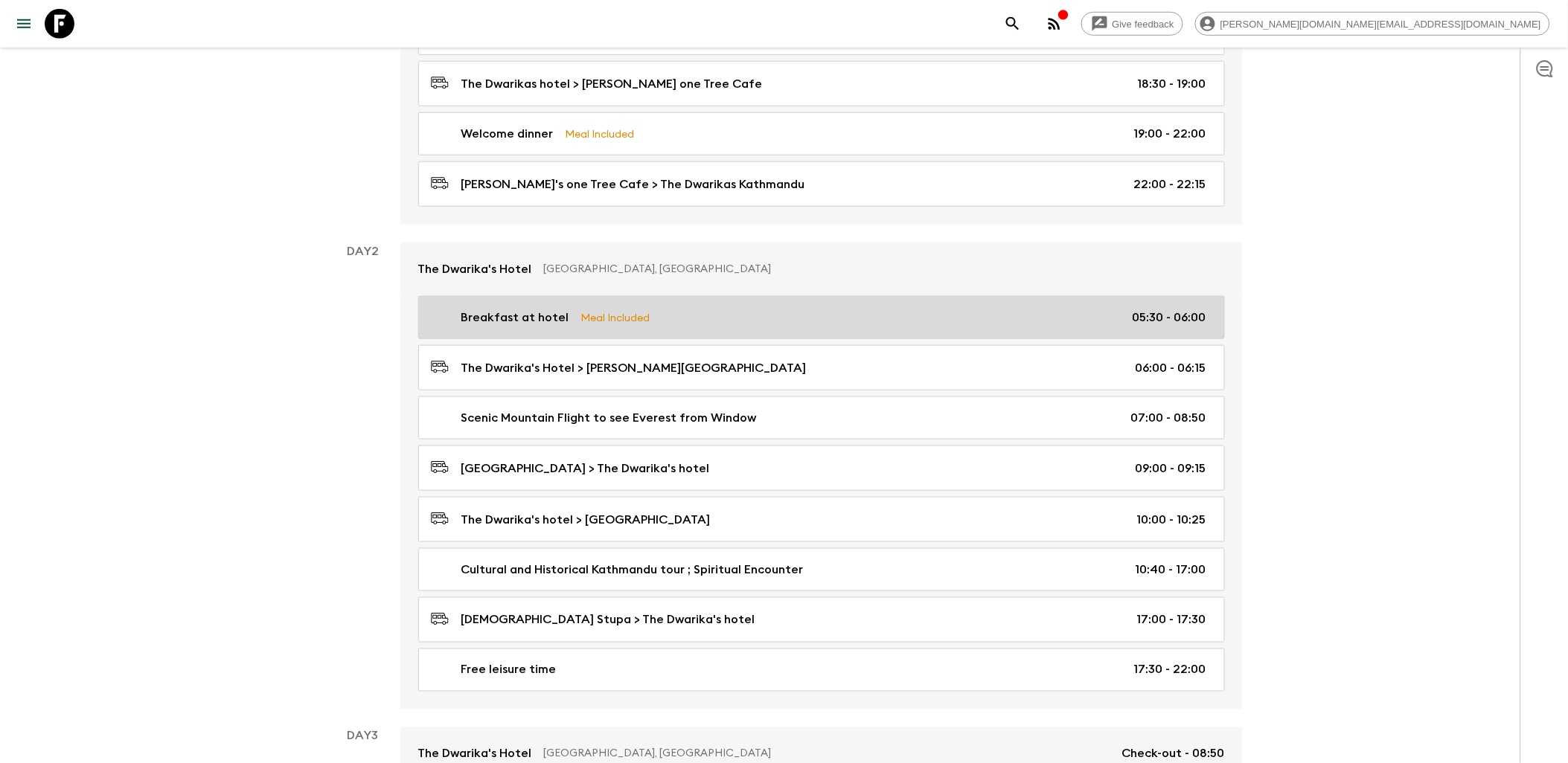
scroll to position [413, 0]
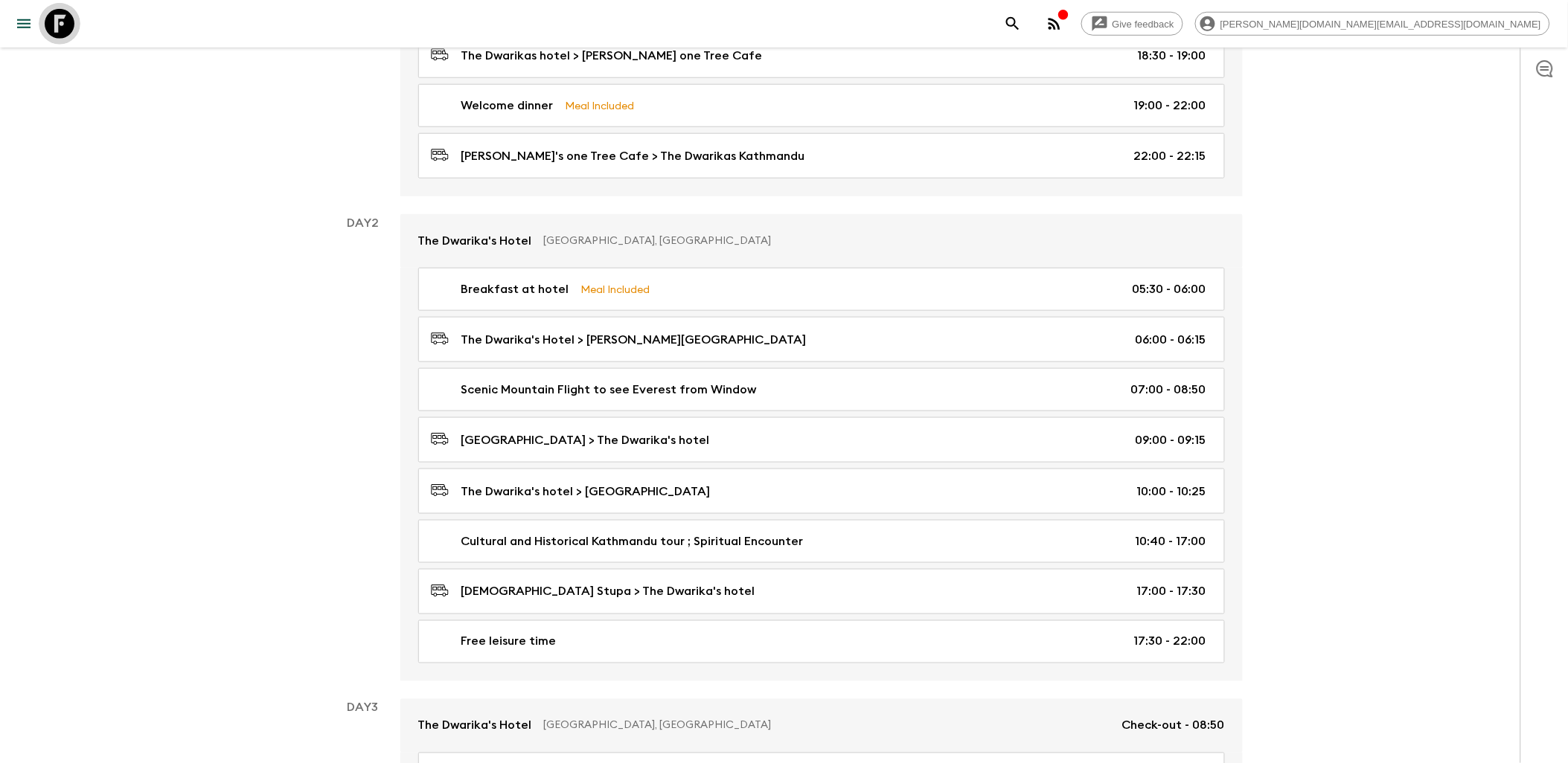
click at [64, 28] on icon at bounding box center [59, 23] width 30 height 30
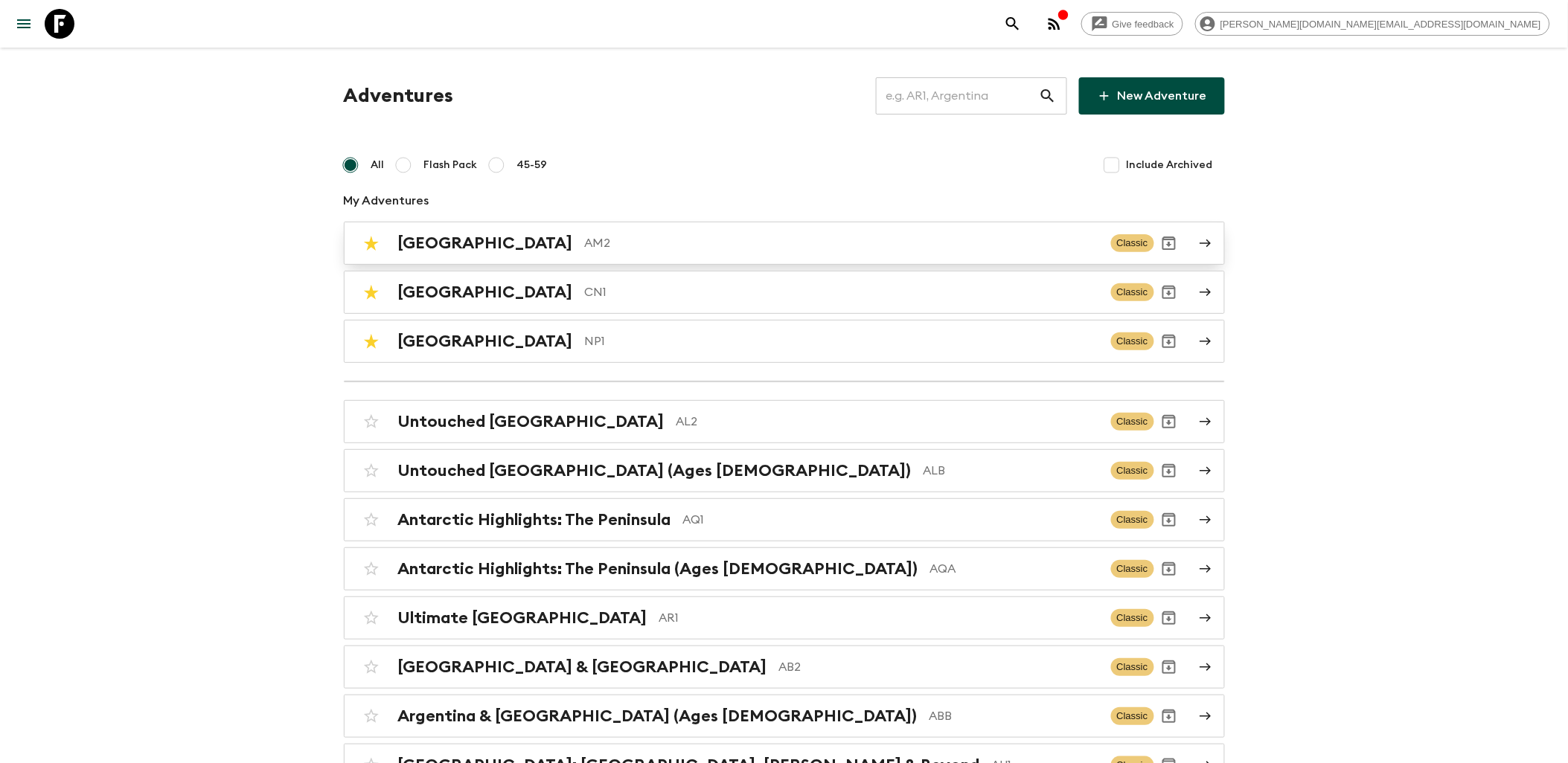
click at [585, 244] on p "AM2" at bounding box center [842, 243] width 514 height 18
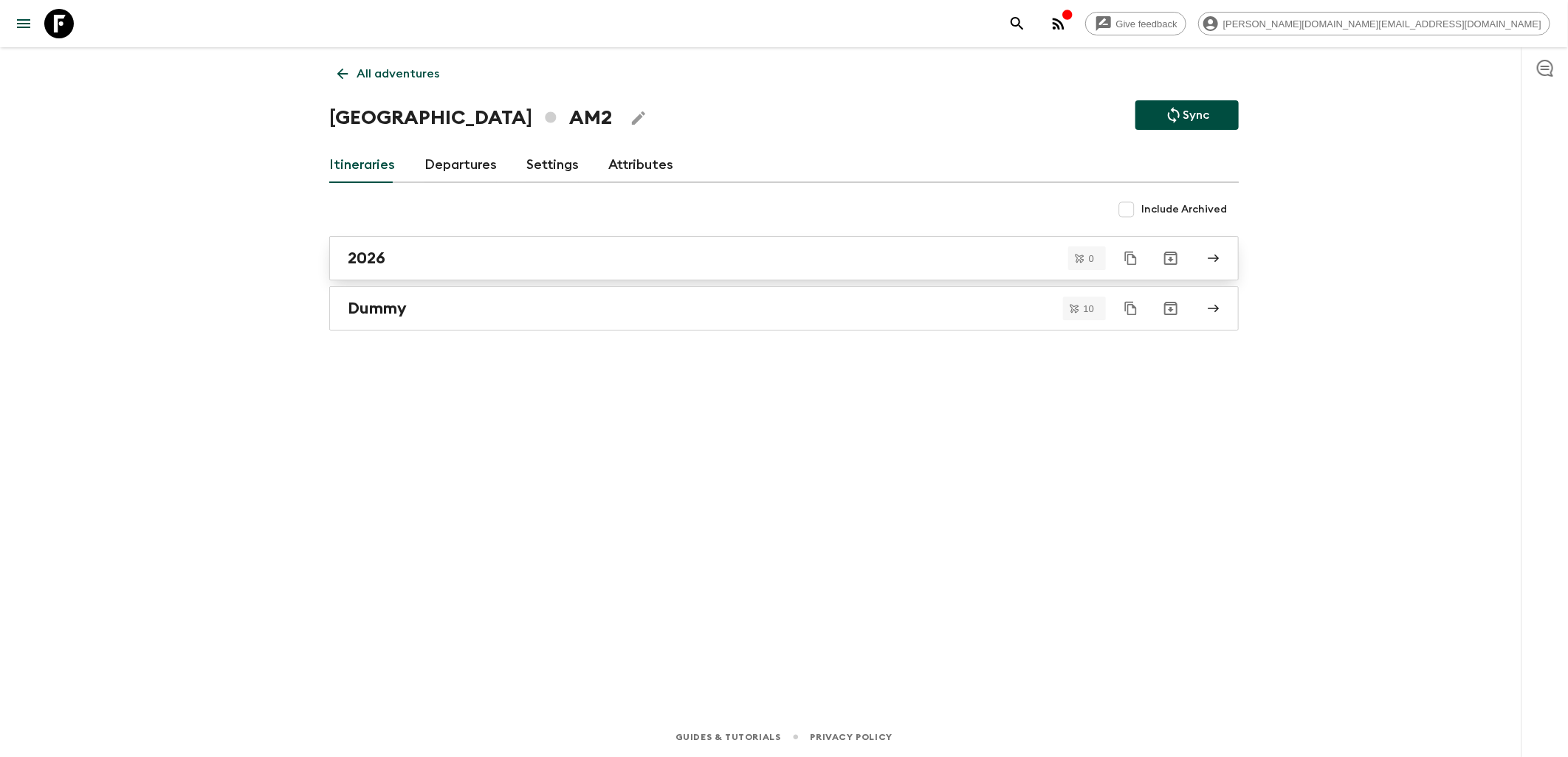
click at [427, 269] on link "2026" at bounding box center [784, 258] width 910 height 44
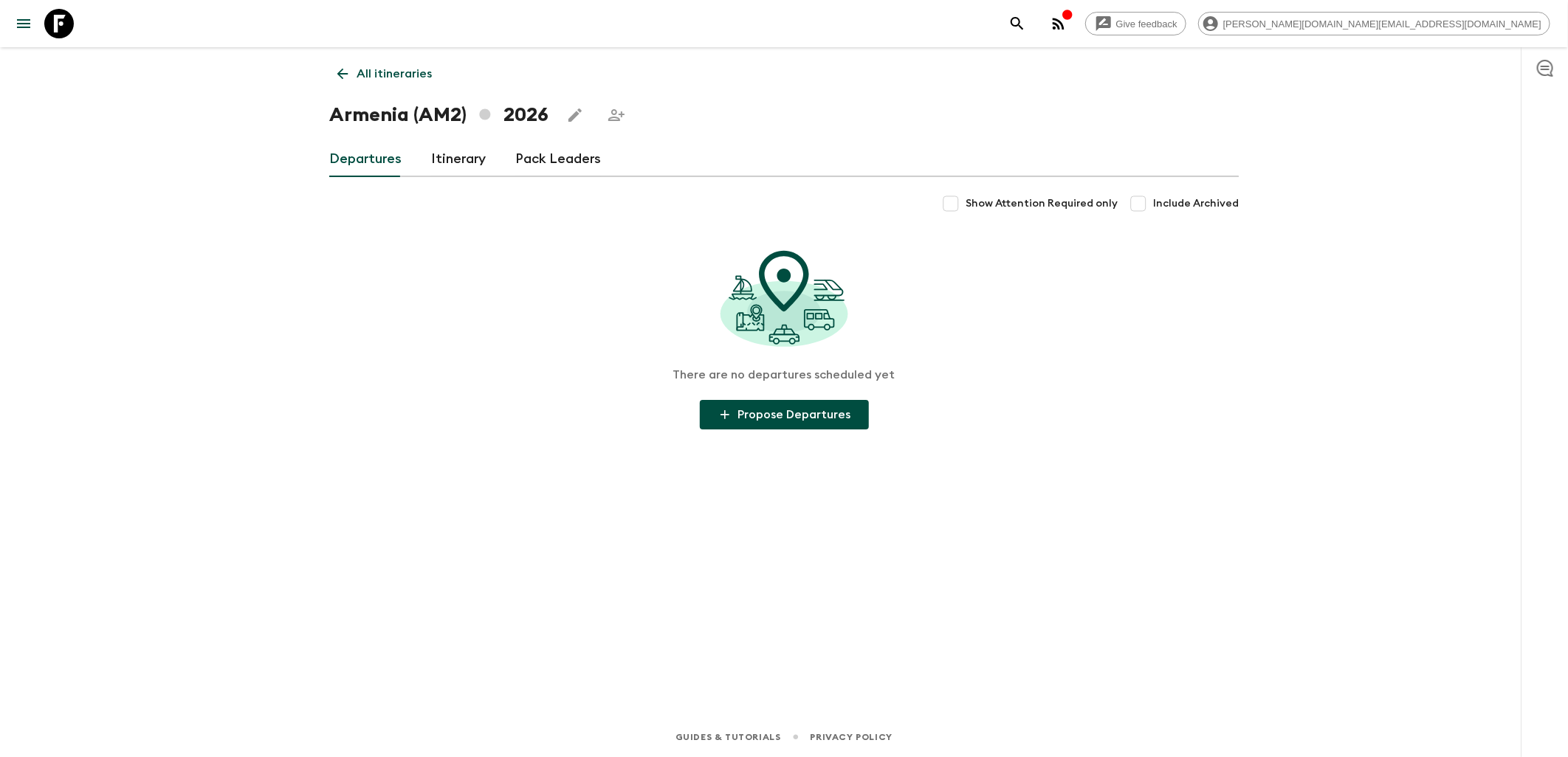
click at [451, 170] on link "Itinerary" at bounding box center [458, 159] width 55 height 36
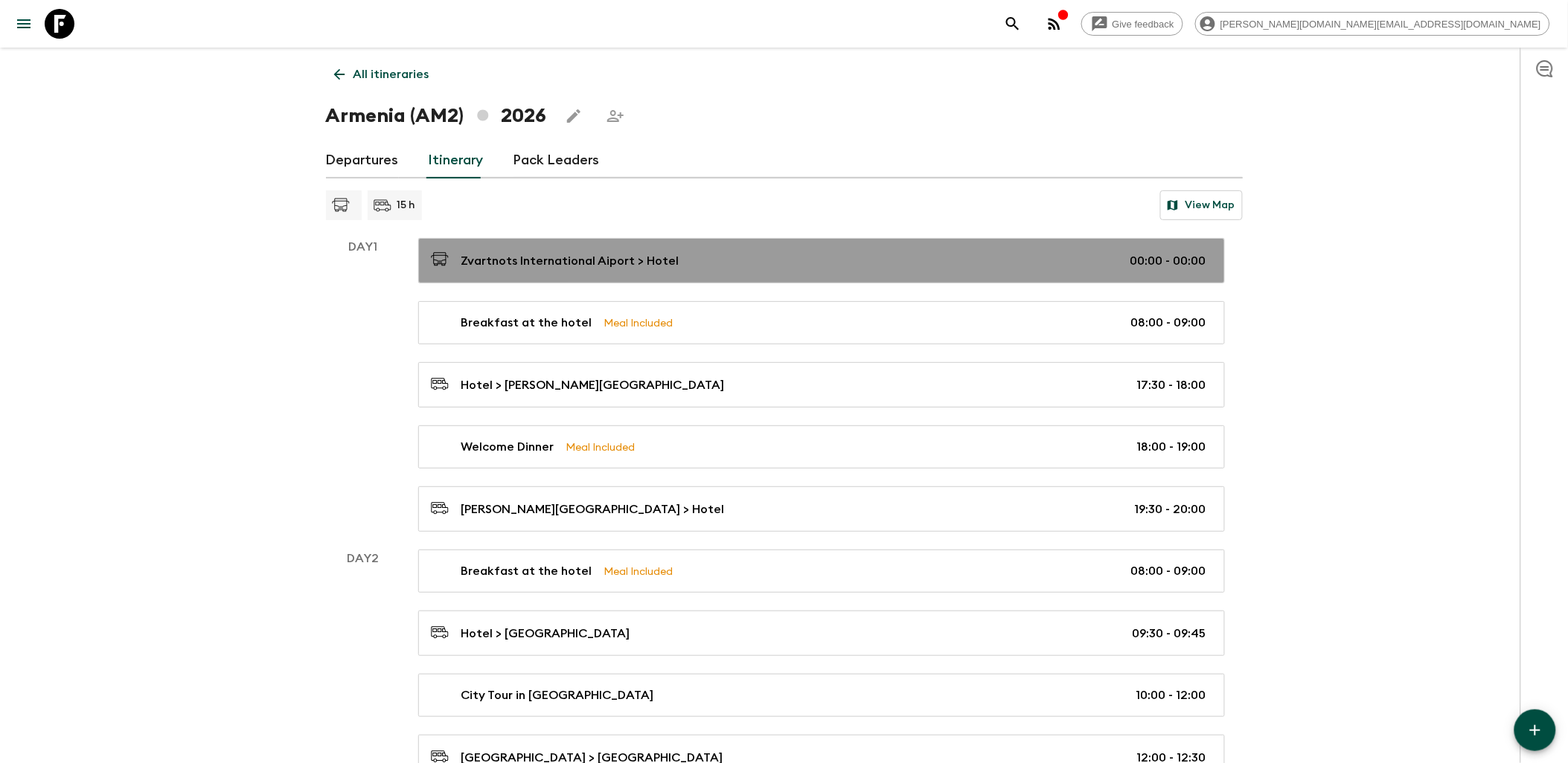
click at [712, 272] on link "Zvartnots International Aiport > Hotel 00:00 - 00:00" at bounding box center [822, 261] width 807 height 45
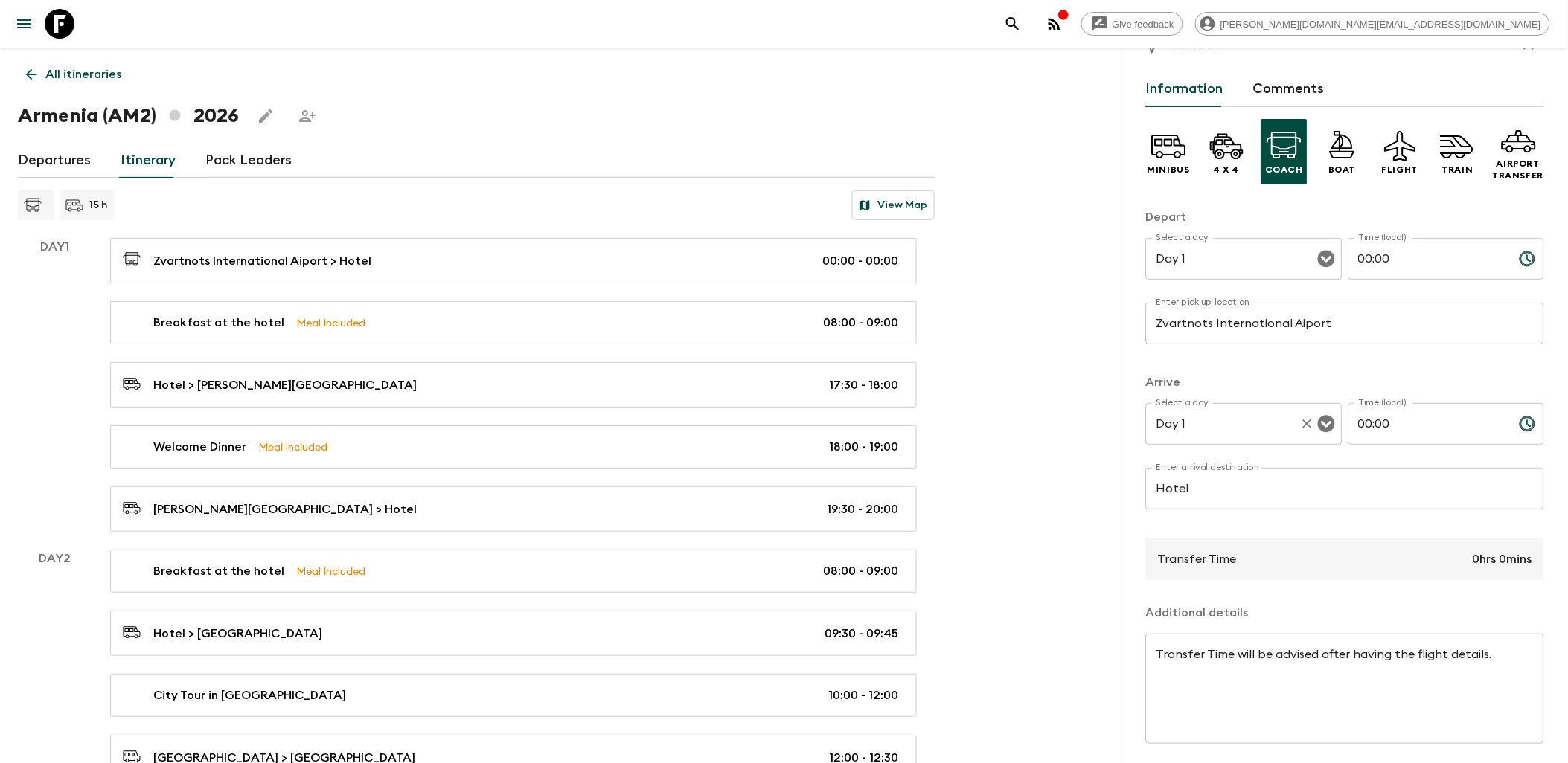
scroll to position [15, 0]
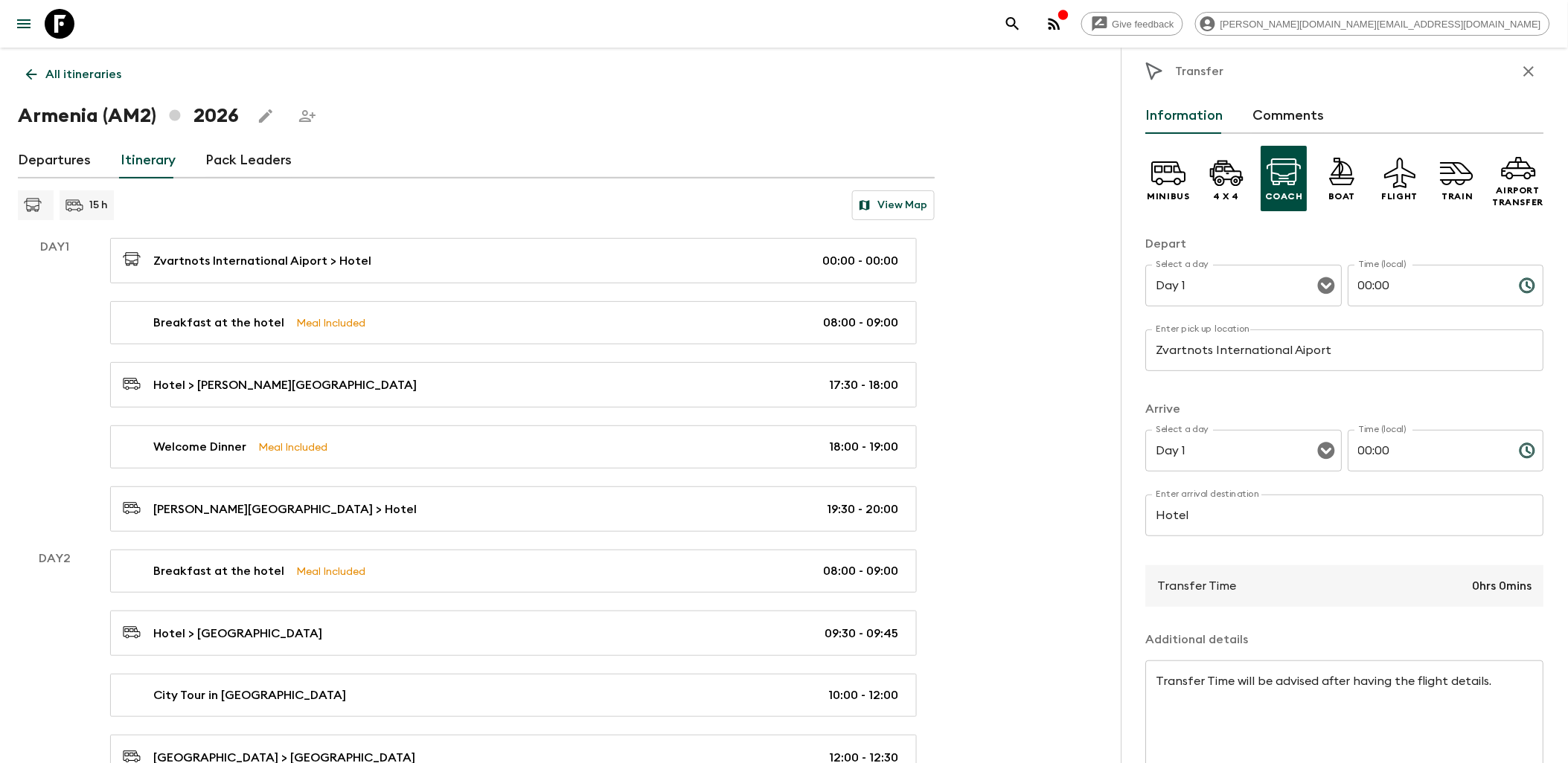
click at [1520, 66] on icon "button" at bounding box center [1529, 71] width 18 height 18
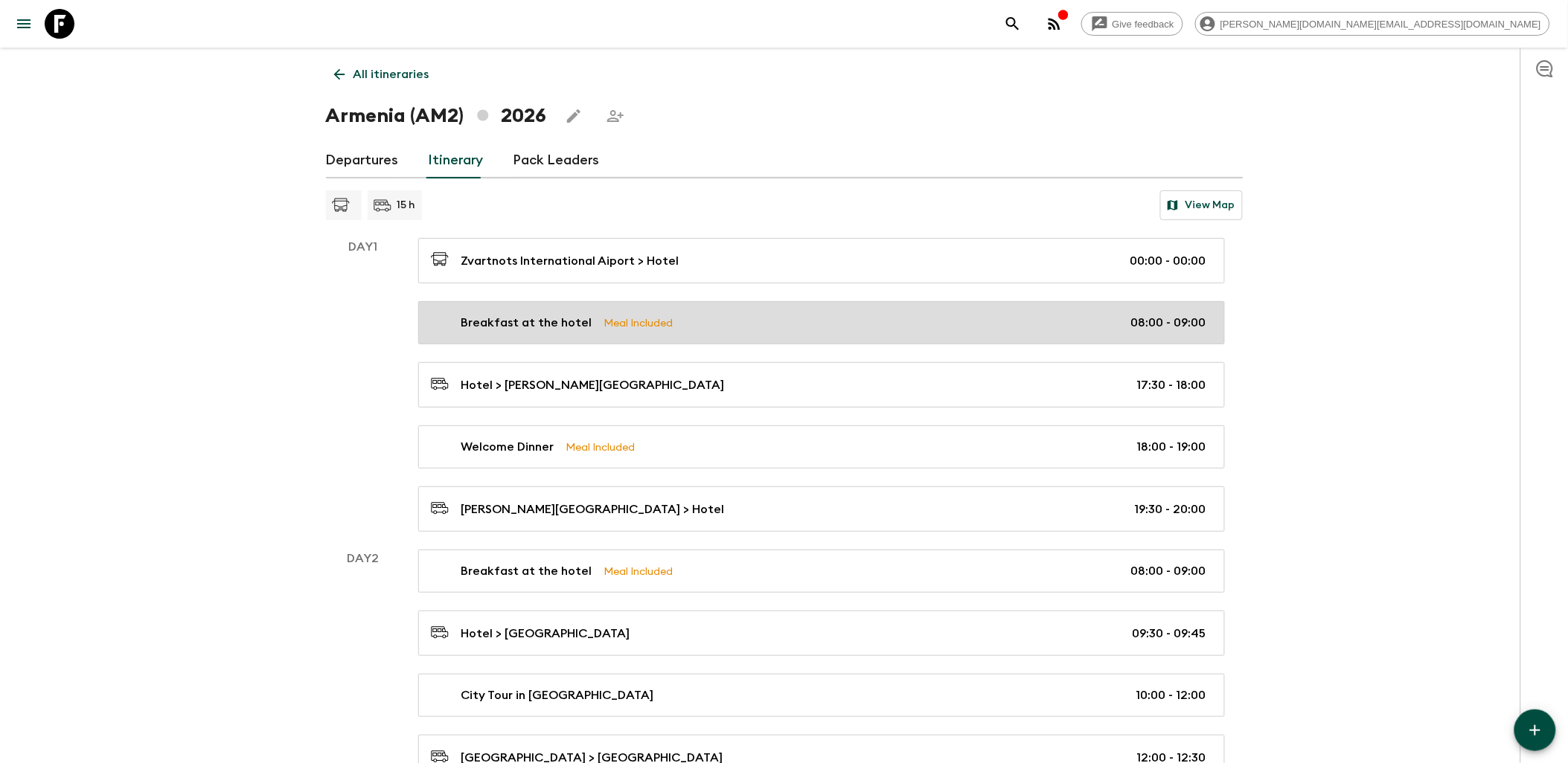
click at [756, 316] on div "Breakfast at the hotel Meal Included 08:00 - 09:00" at bounding box center [819, 322] width 776 height 18
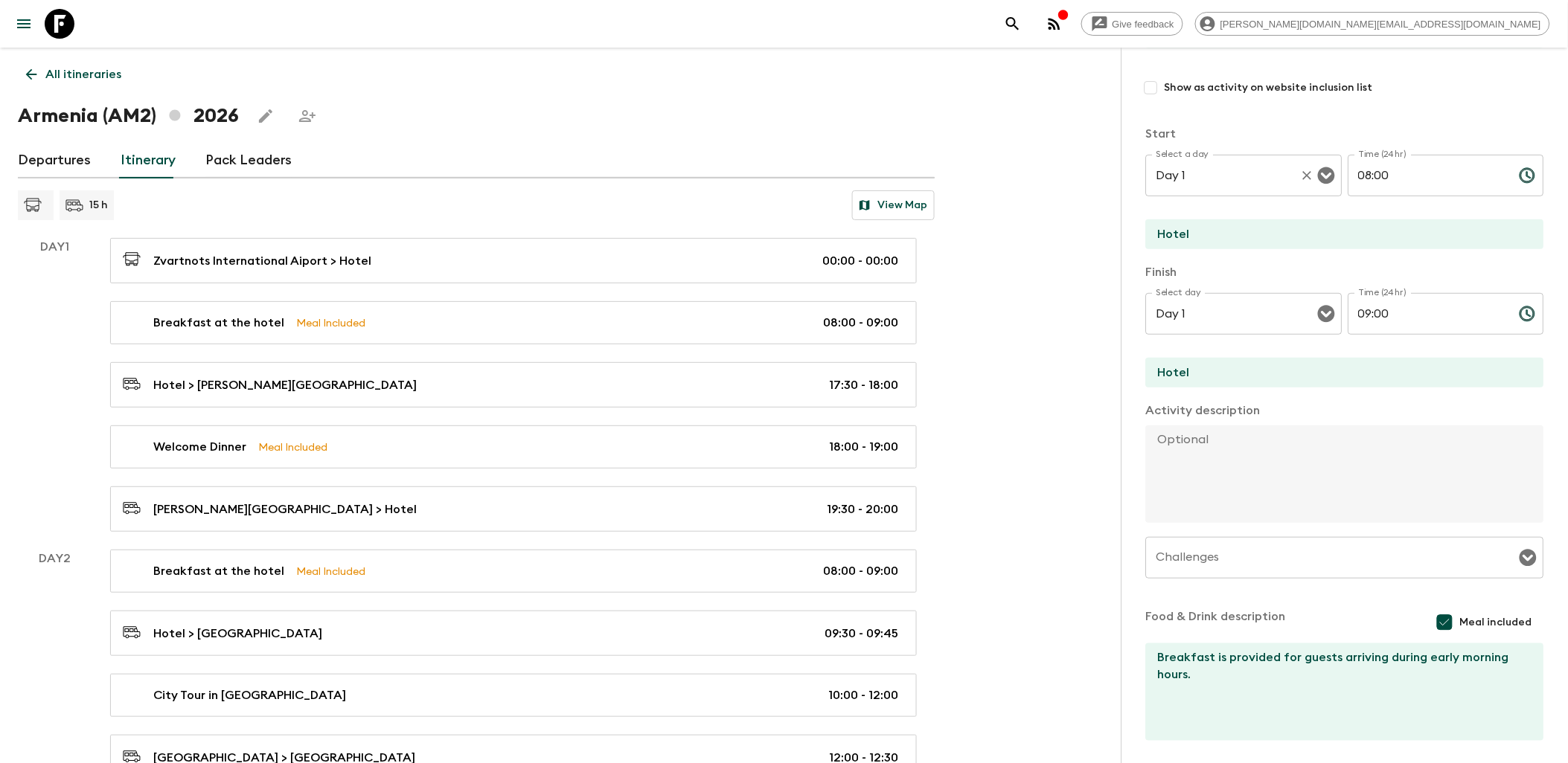
scroll to position [232, 0]
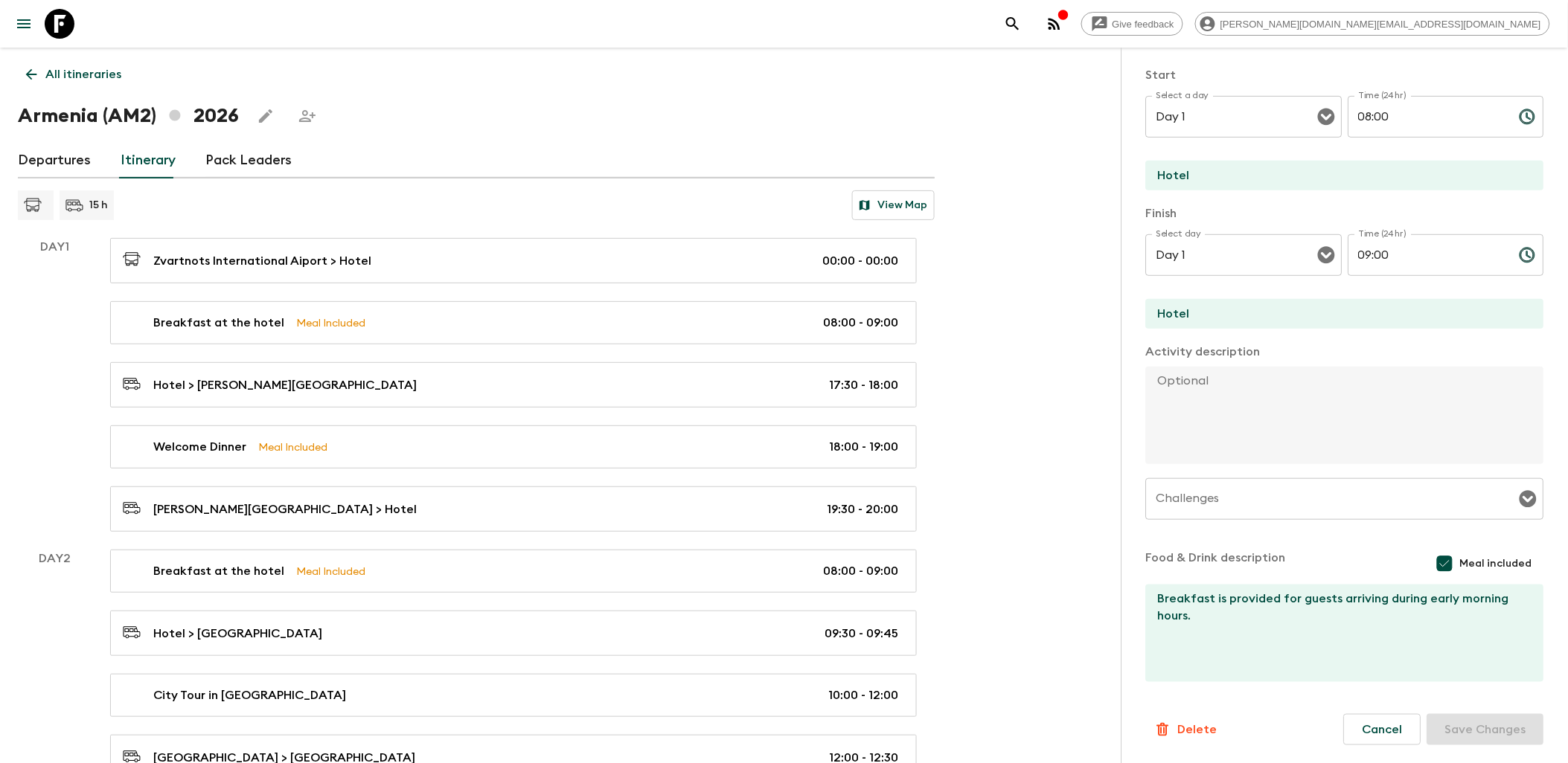
click at [1377, 724] on button "Cancel" at bounding box center [1382, 729] width 77 height 31
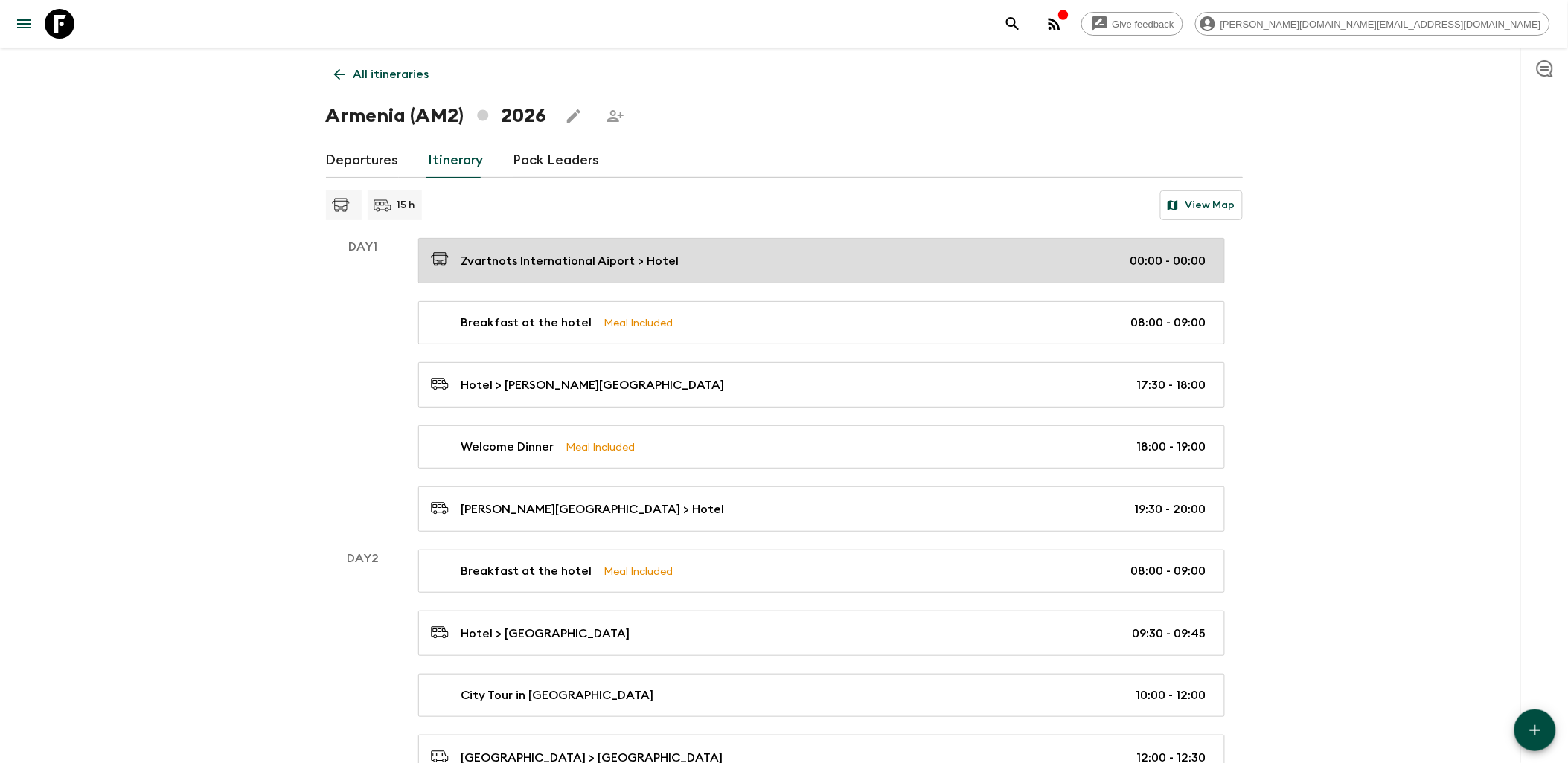
click at [889, 261] on div "Zvartnots International Aiport > Hotel 00:00 - 00:00" at bounding box center [819, 261] width 776 height 20
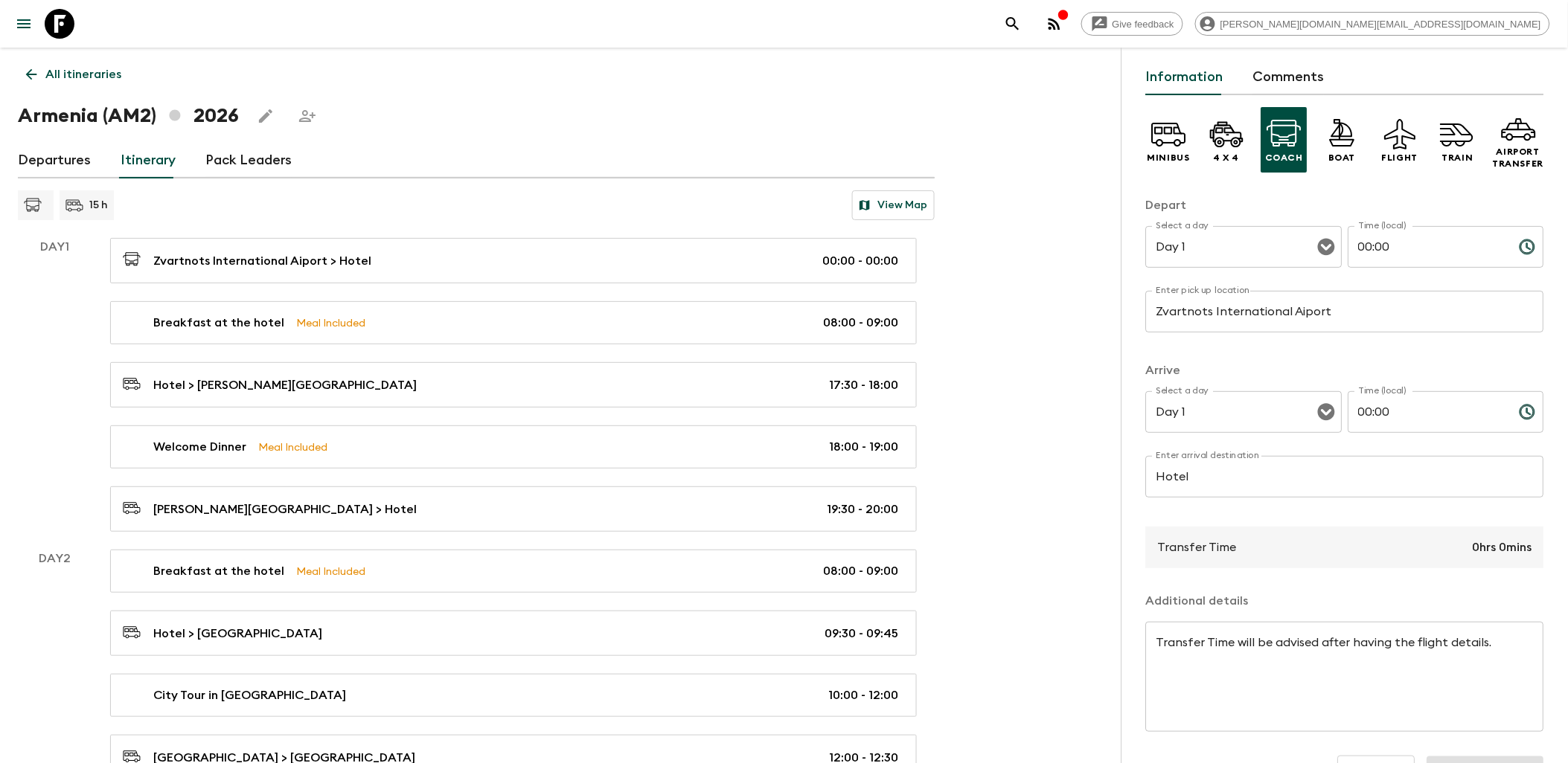
scroll to position [98, 0]
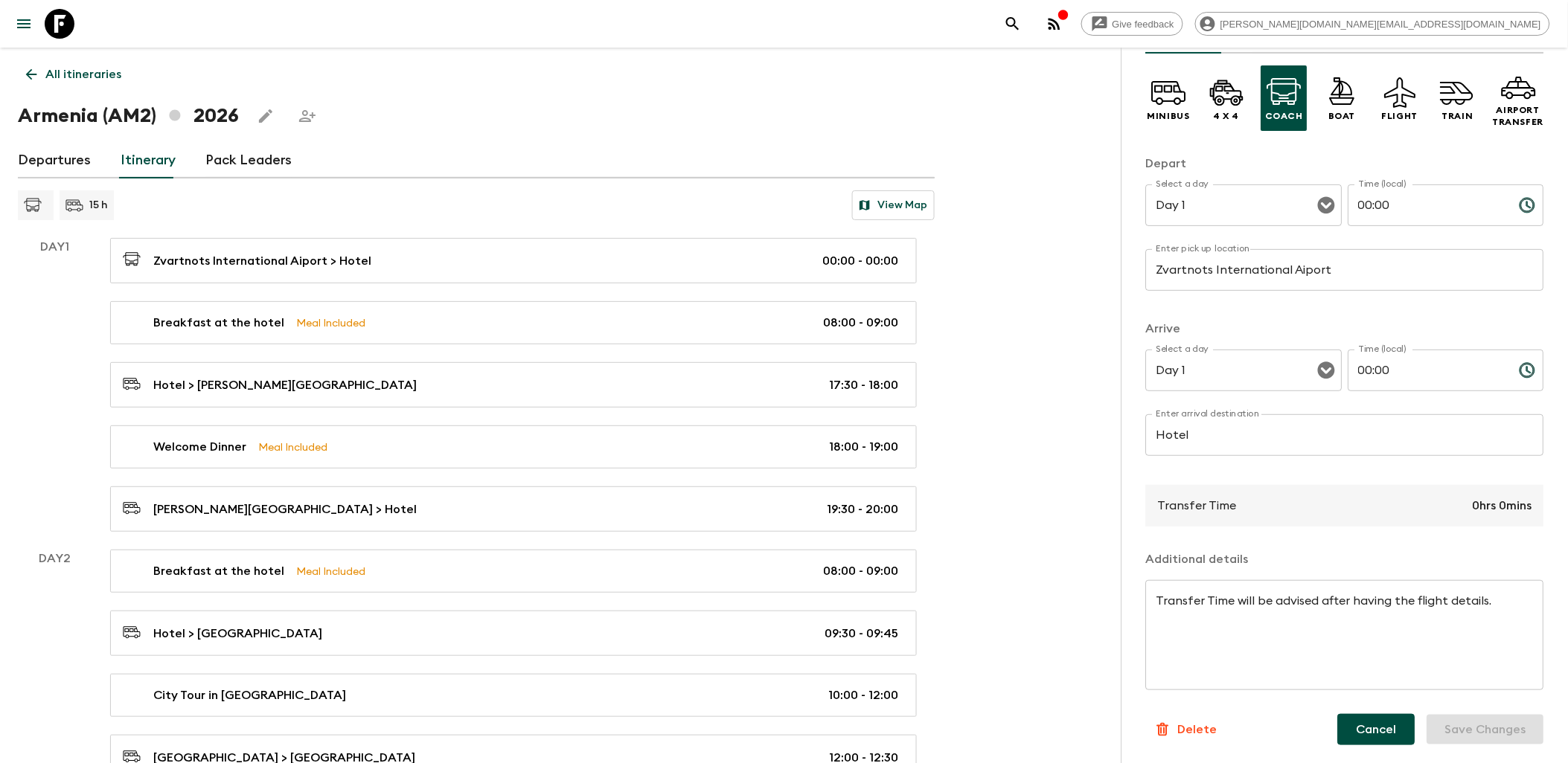
click at [1373, 727] on button "Cancel" at bounding box center [1377, 729] width 77 height 31
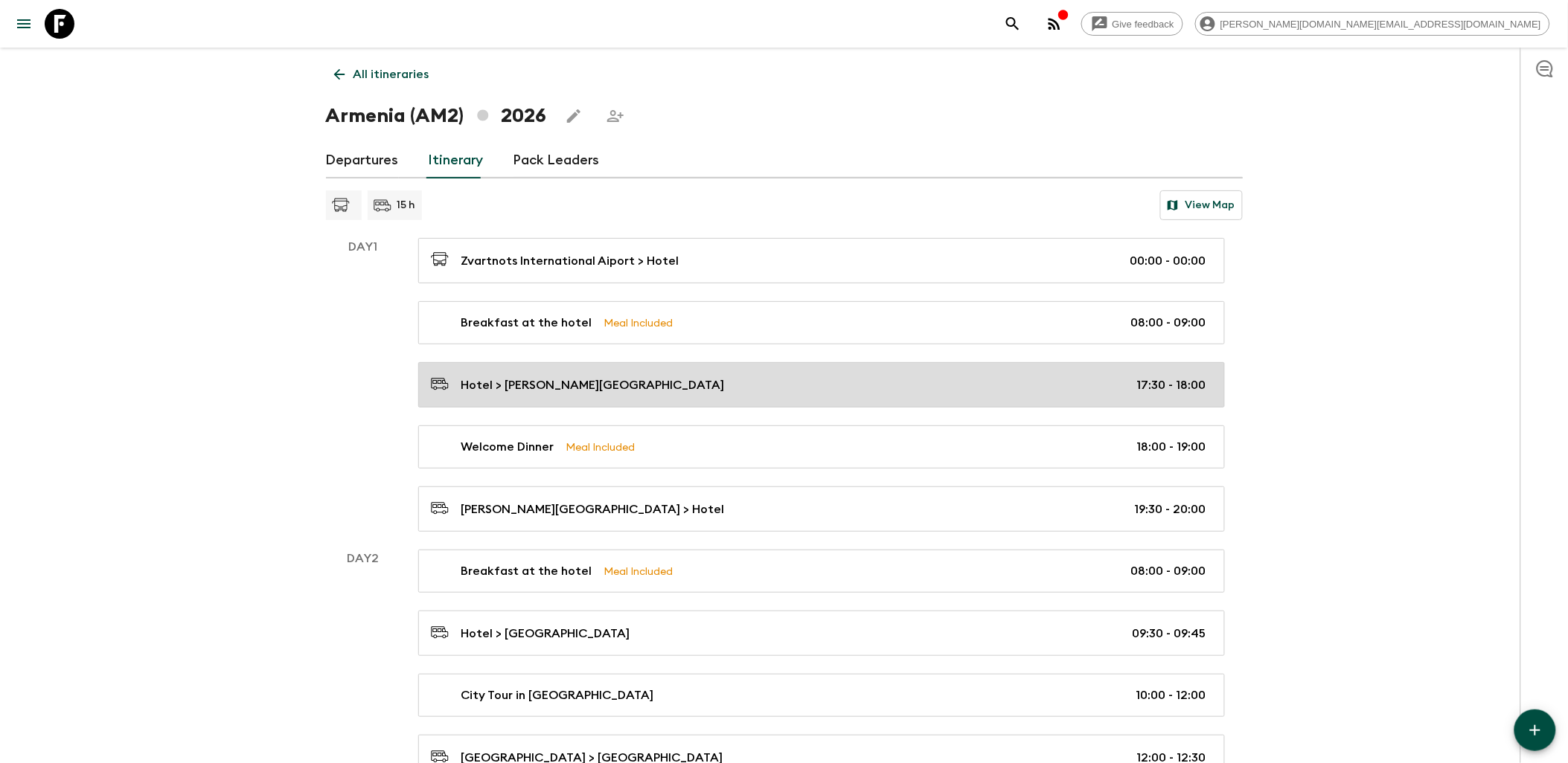
click at [798, 380] on div "Hotel > [PERSON_NAME][GEOGRAPHIC_DATA] 17:30 - 18:00" at bounding box center [819, 385] width 776 height 20
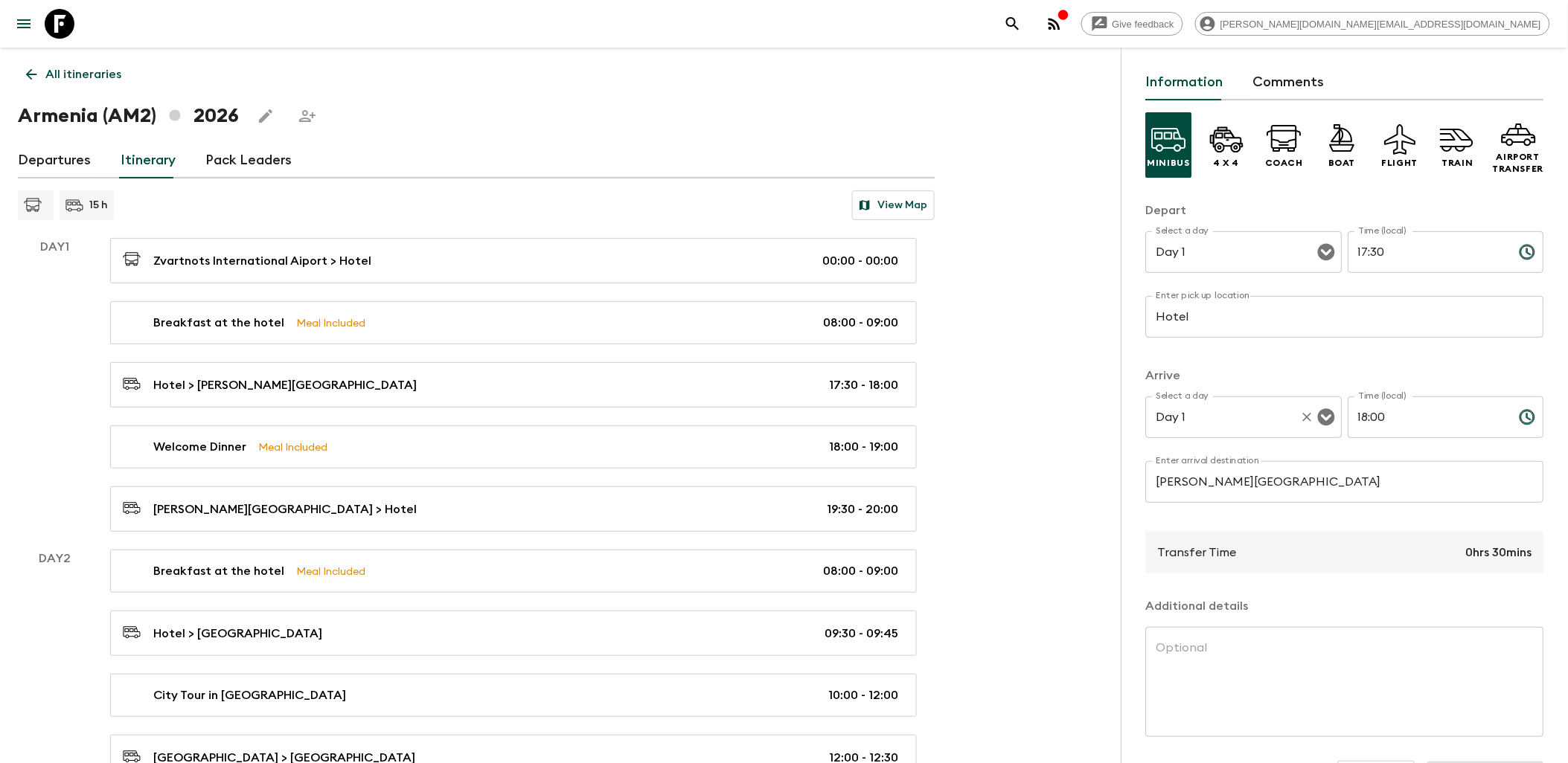
scroll to position [98, 0]
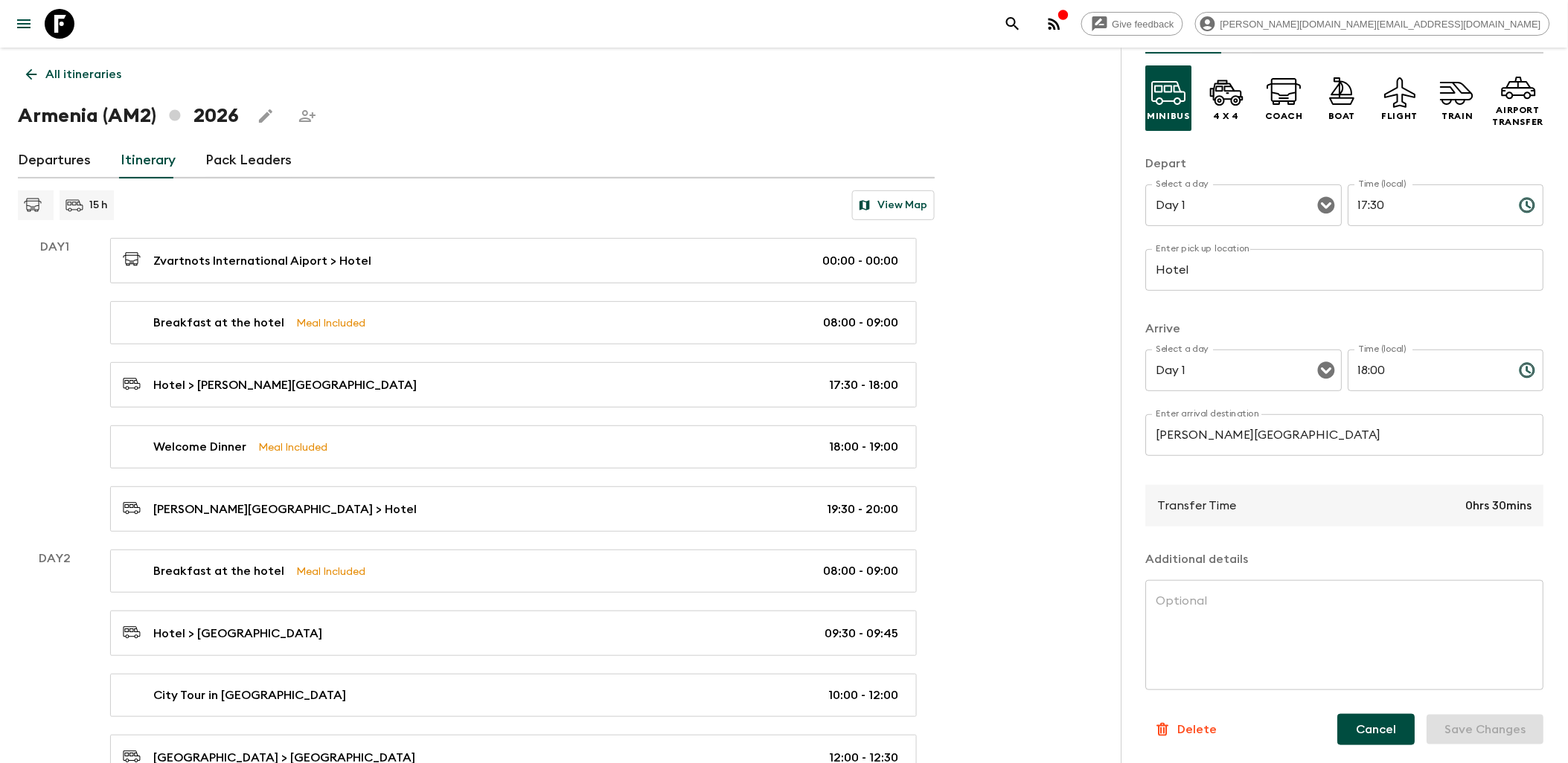
click at [1360, 727] on button "Cancel" at bounding box center [1377, 729] width 77 height 31
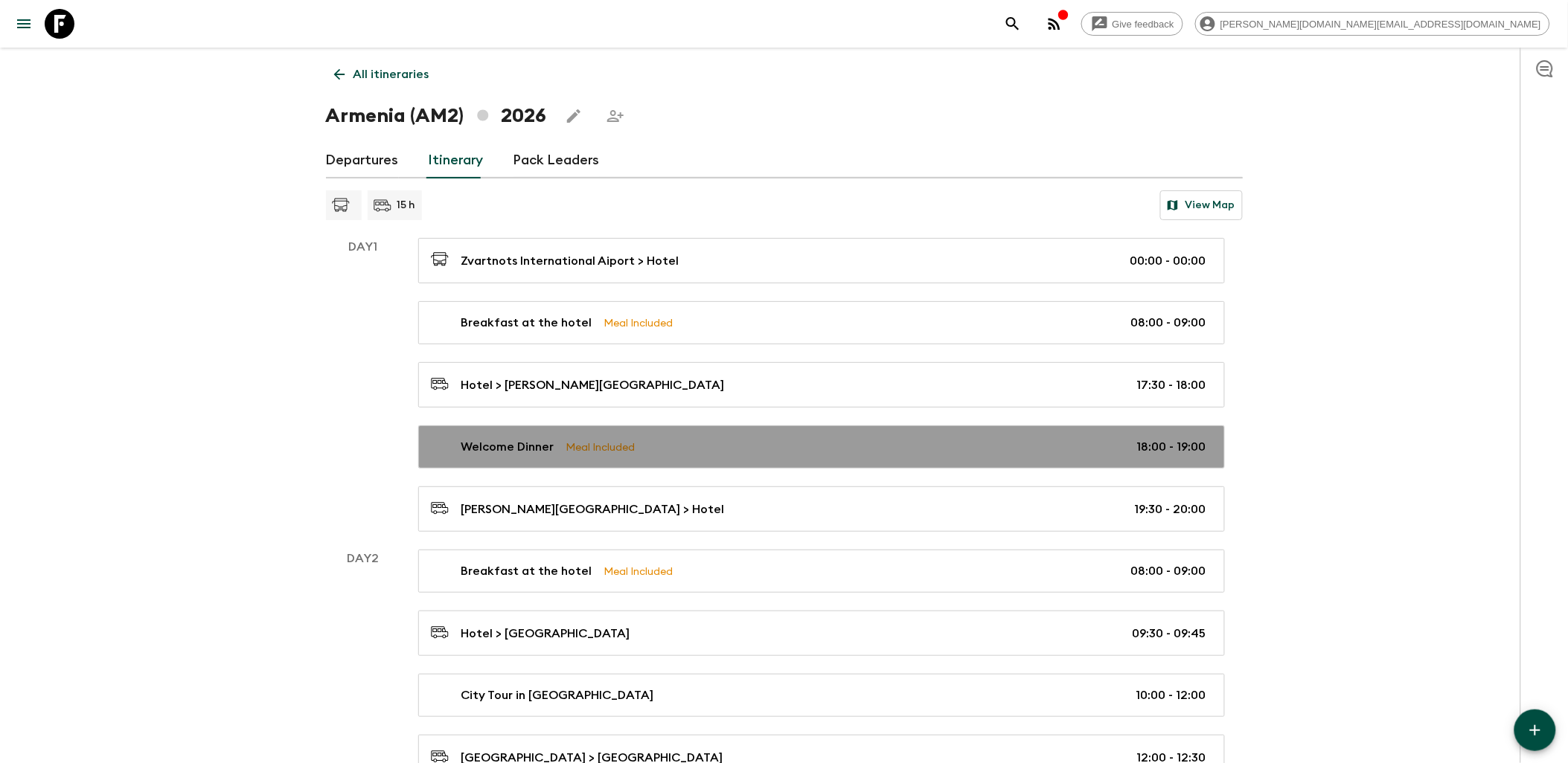
click at [780, 438] on link "Welcome Dinner Meal Included 18:00 - 19:00" at bounding box center [822, 446] width 807 height 43
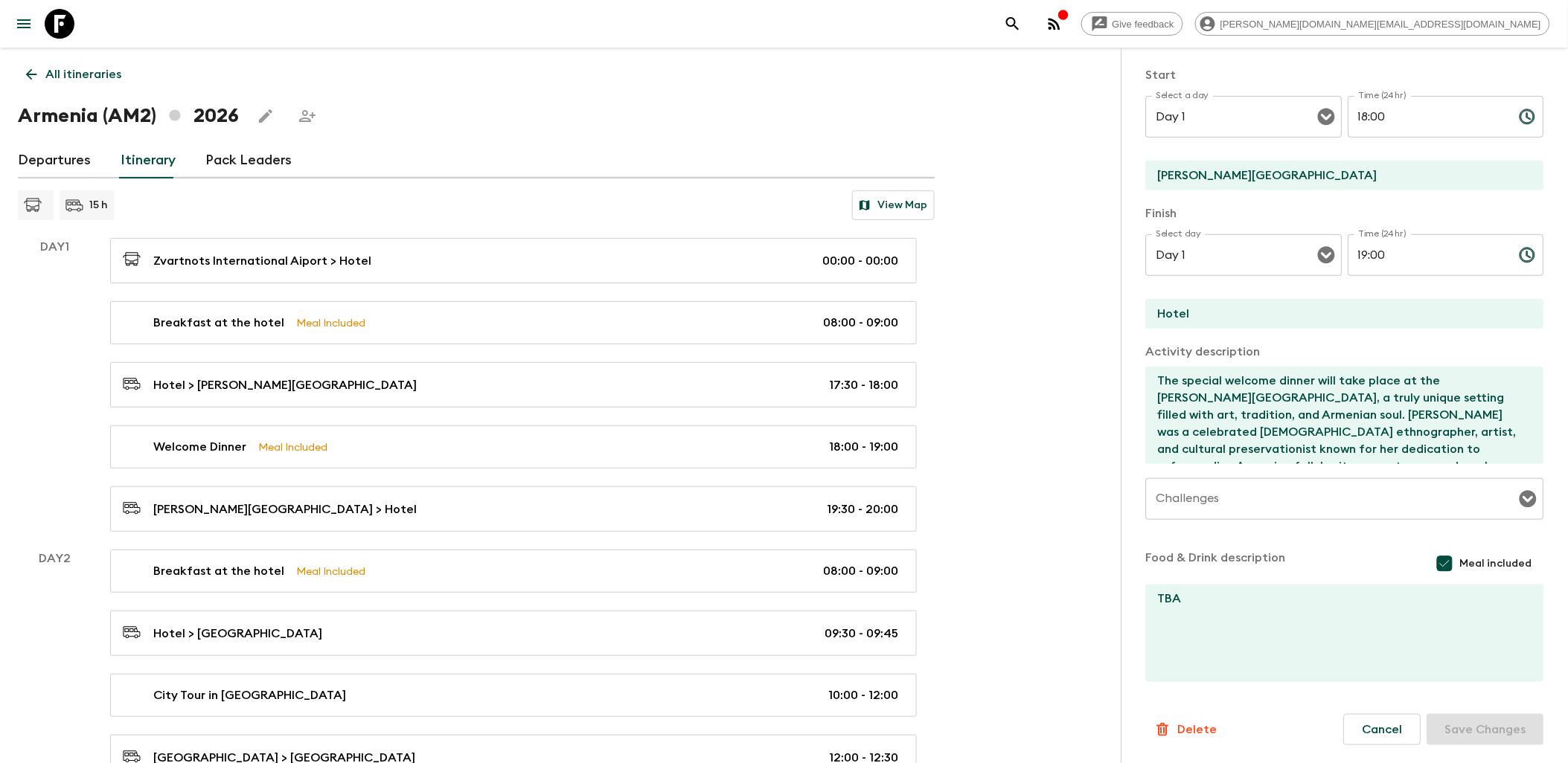
scroll to position [137, 0]
click at [1385, 724] on button "Cancel" at bounding box center [1382, 729] width 77 height 31
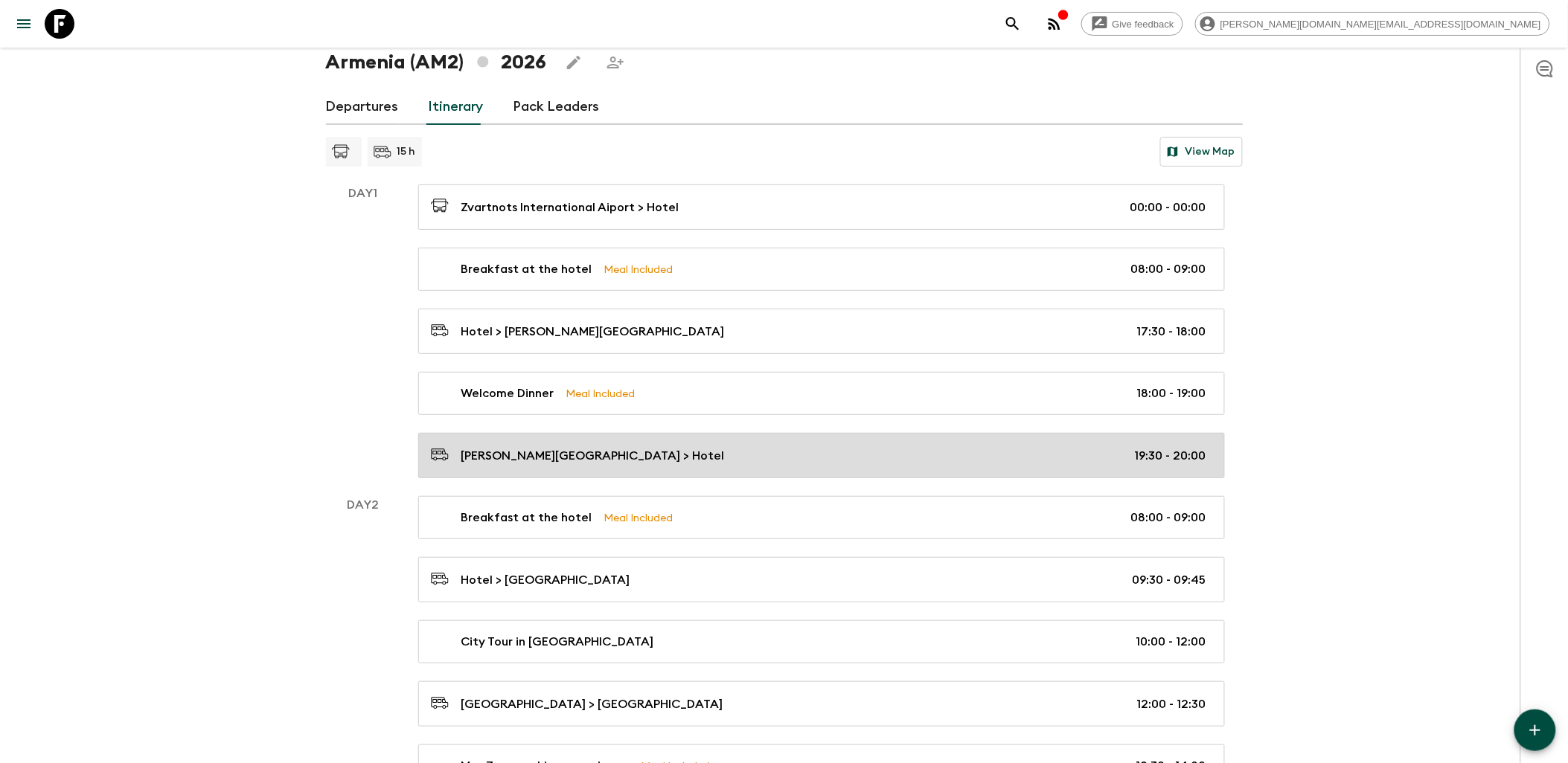
scroll to position [83, 0]
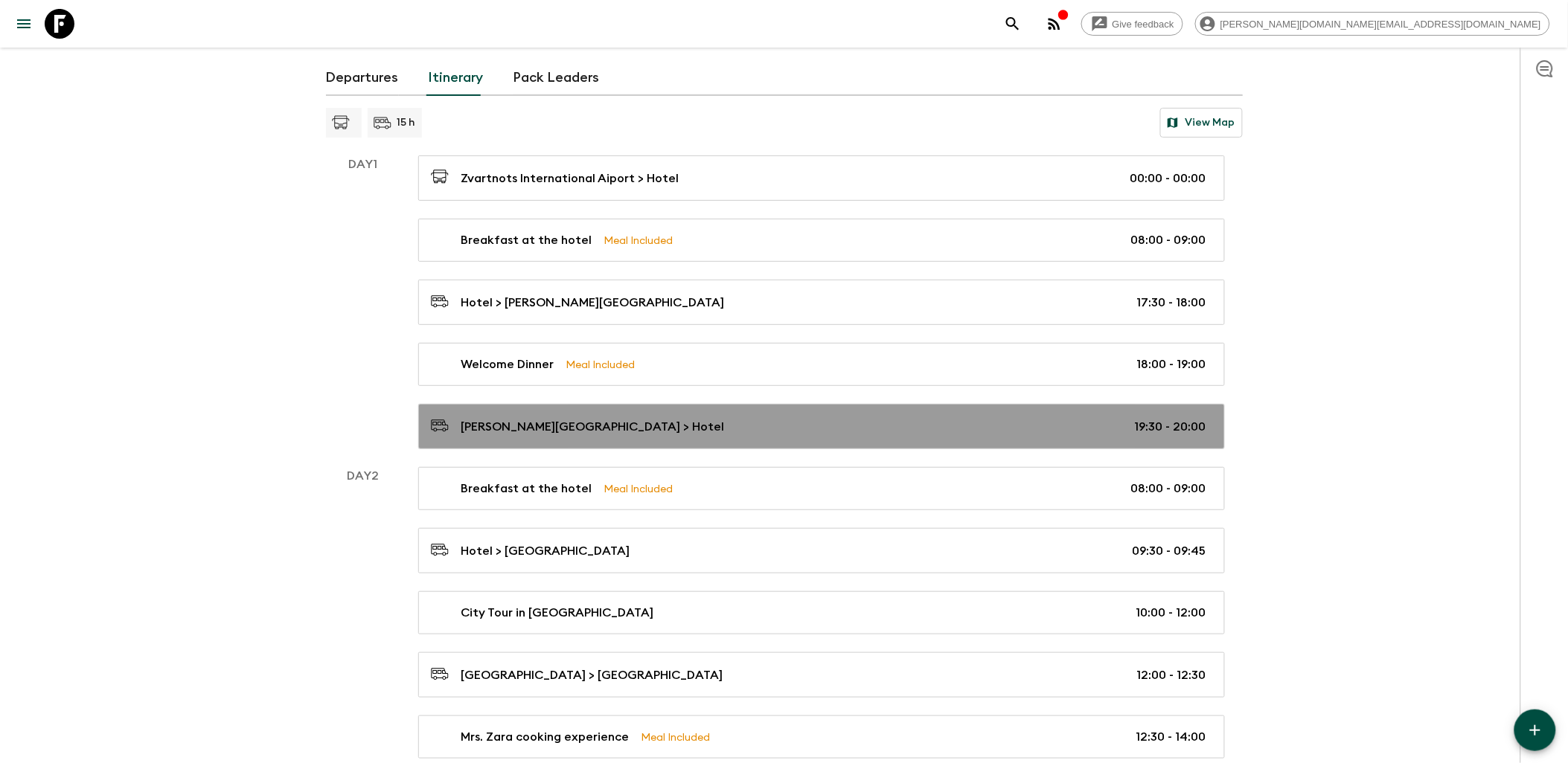
click at [771, 439] on link "[PERSON_NAME][GEOGRAPHIC_DATA] > Hotel 19:30 - 20:00" at bounding box center [822, 427] width 807 height 45
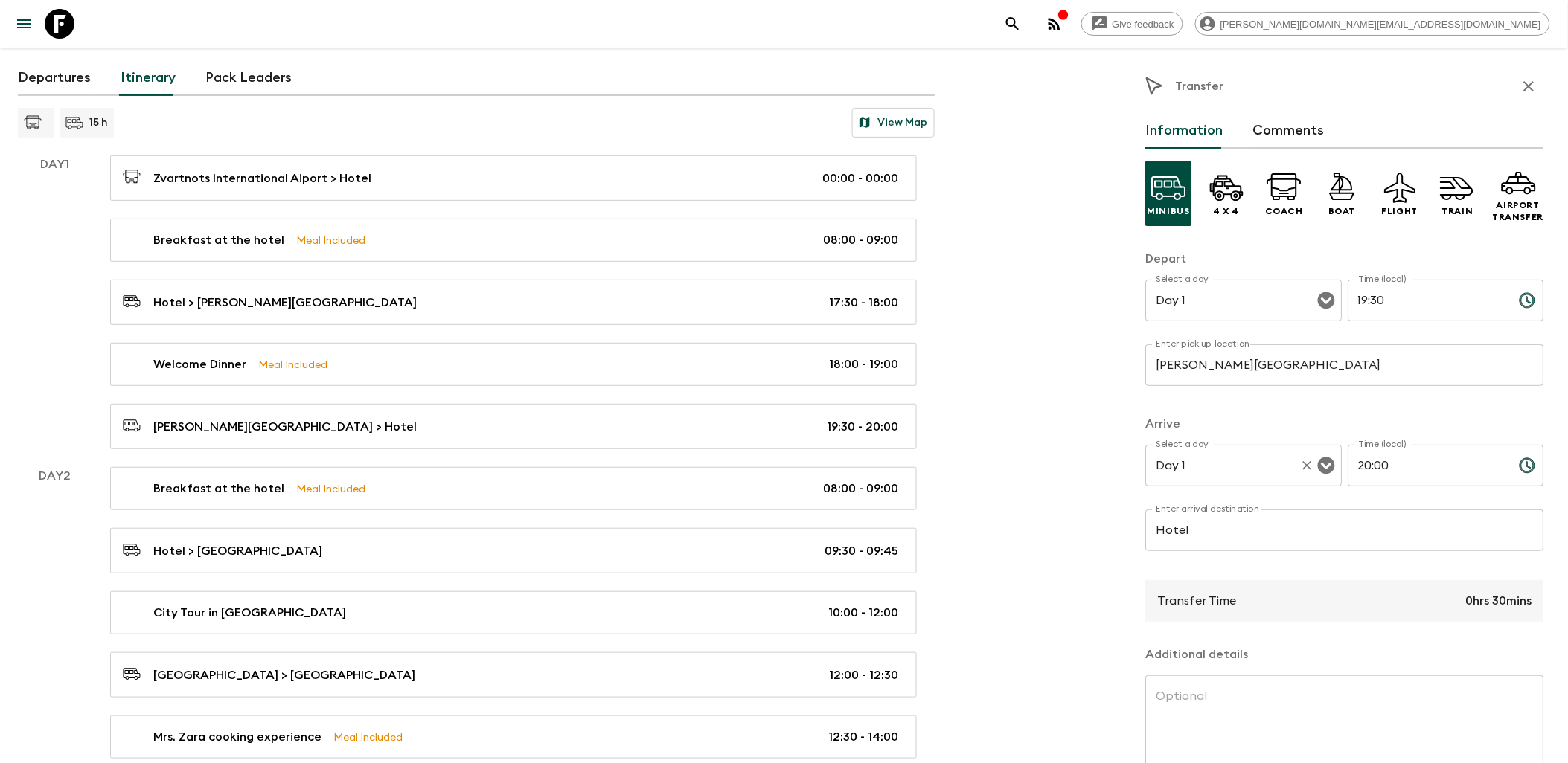
scroll to position [98, 0]
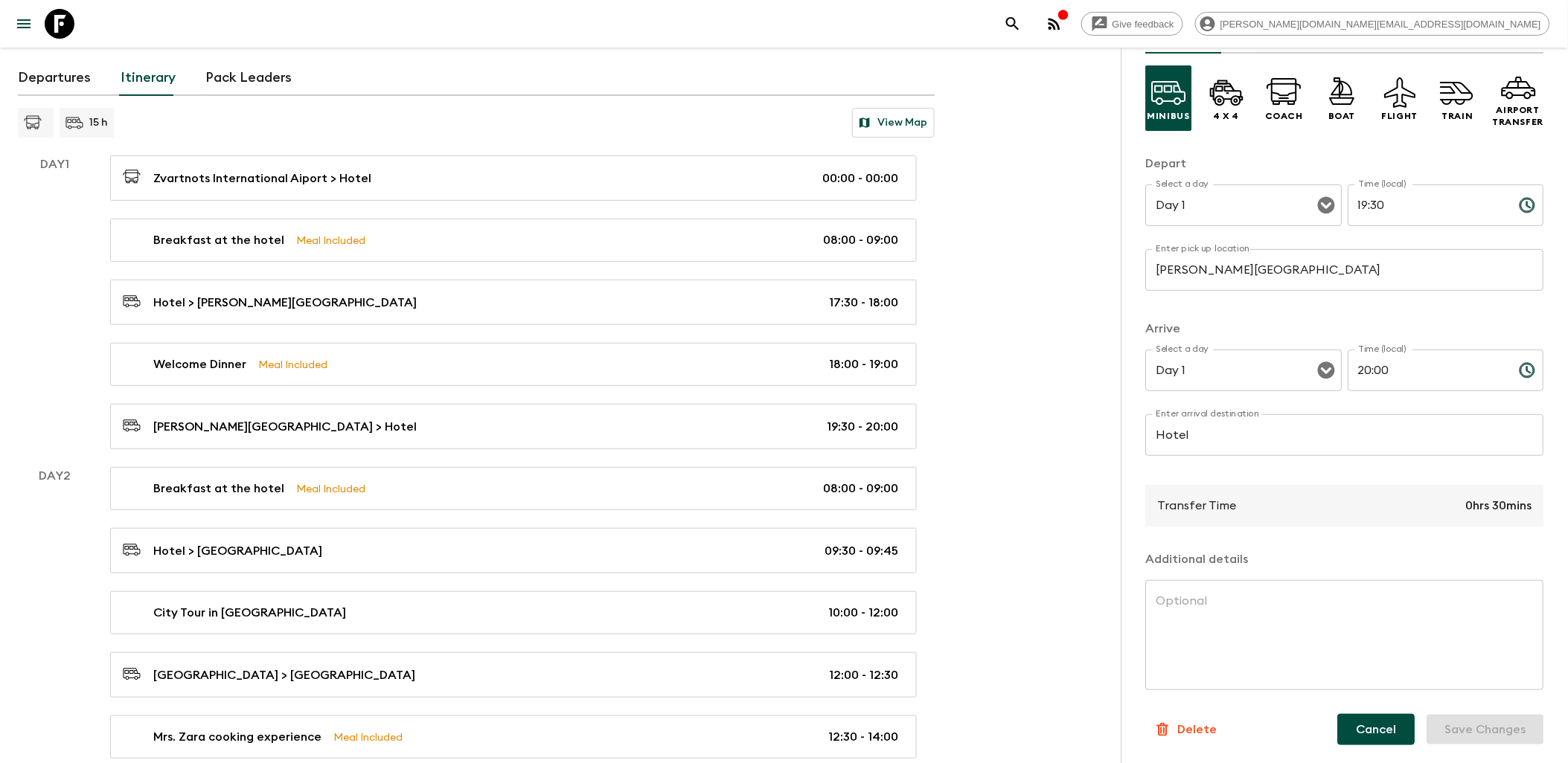
click at [1371, 716] on button "Cancel" at bounding box center [1377, 729] width 77 height 31
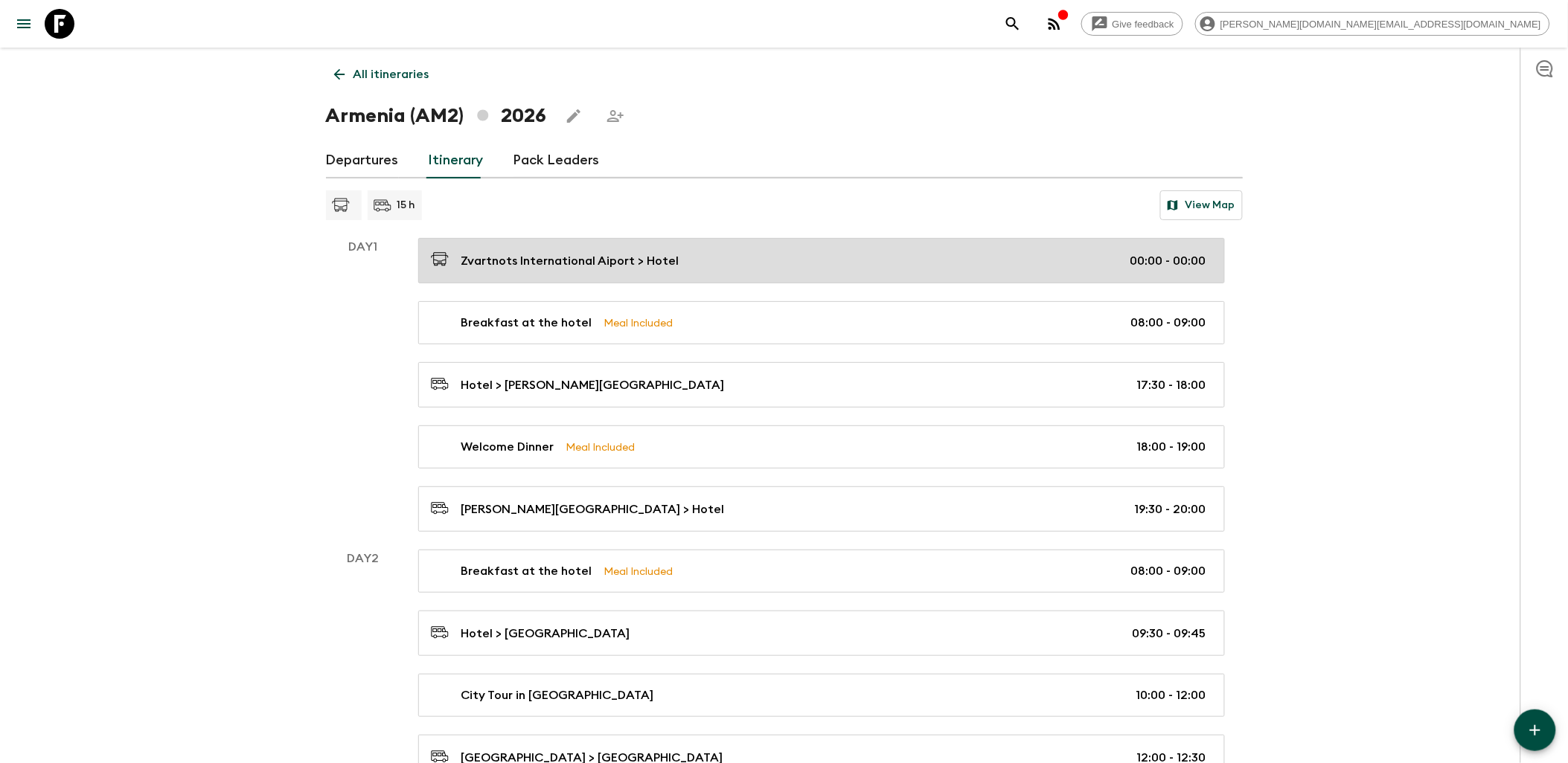
click at [763, 268] on div "Zvartnots International Aiport > Hotel 00:00 - 00:00" at bounding box center [819, 261] width 776 height 20
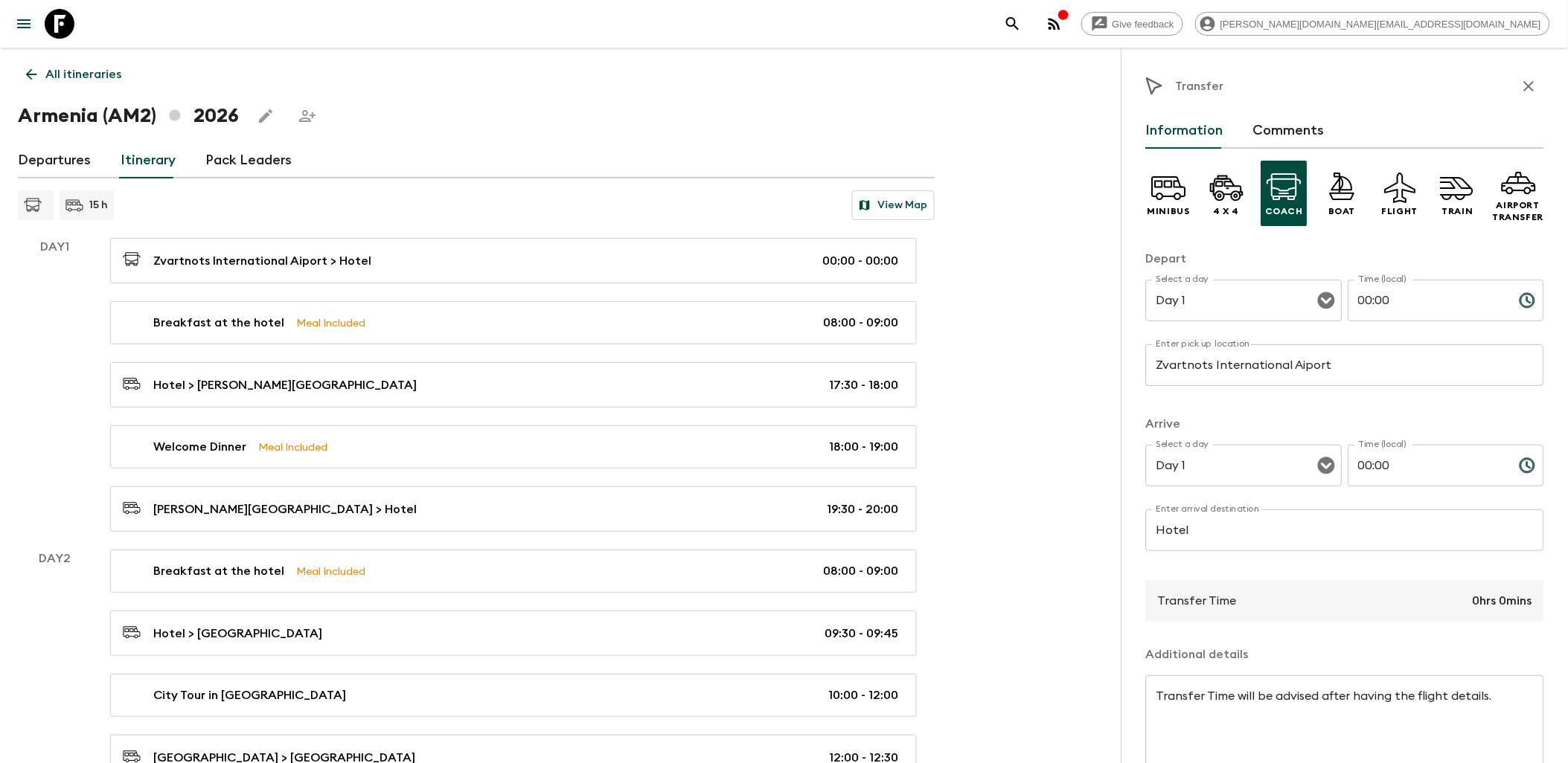
click at [1524, 87] on icon "button" at bounding box center [1529, 86] width 18 height 18
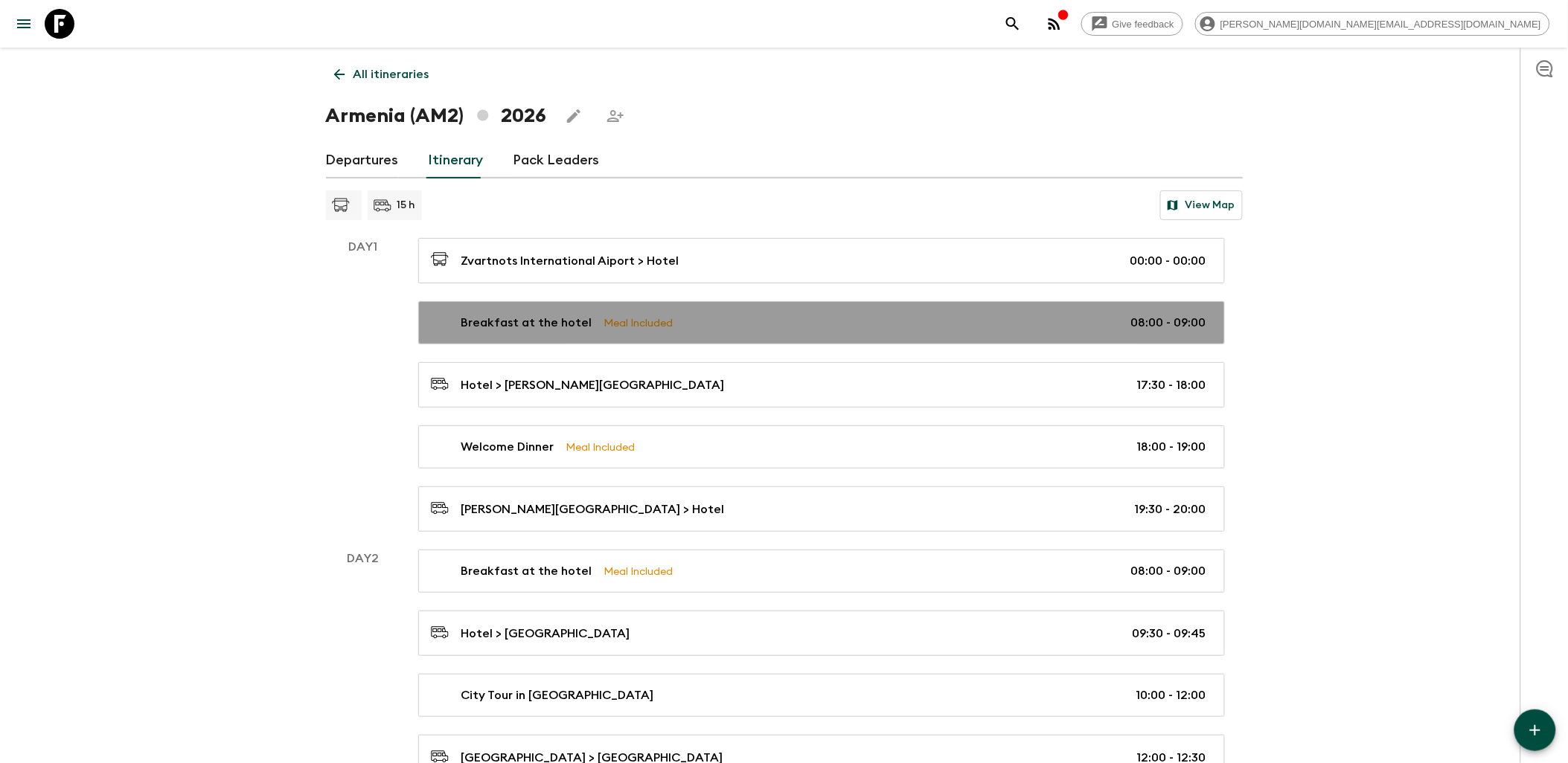
click at [859, 321] on div "Breakfast at the hotel Meal Included 08:00 - 09:00" at bounding box center [819, 322] width 776 height 18
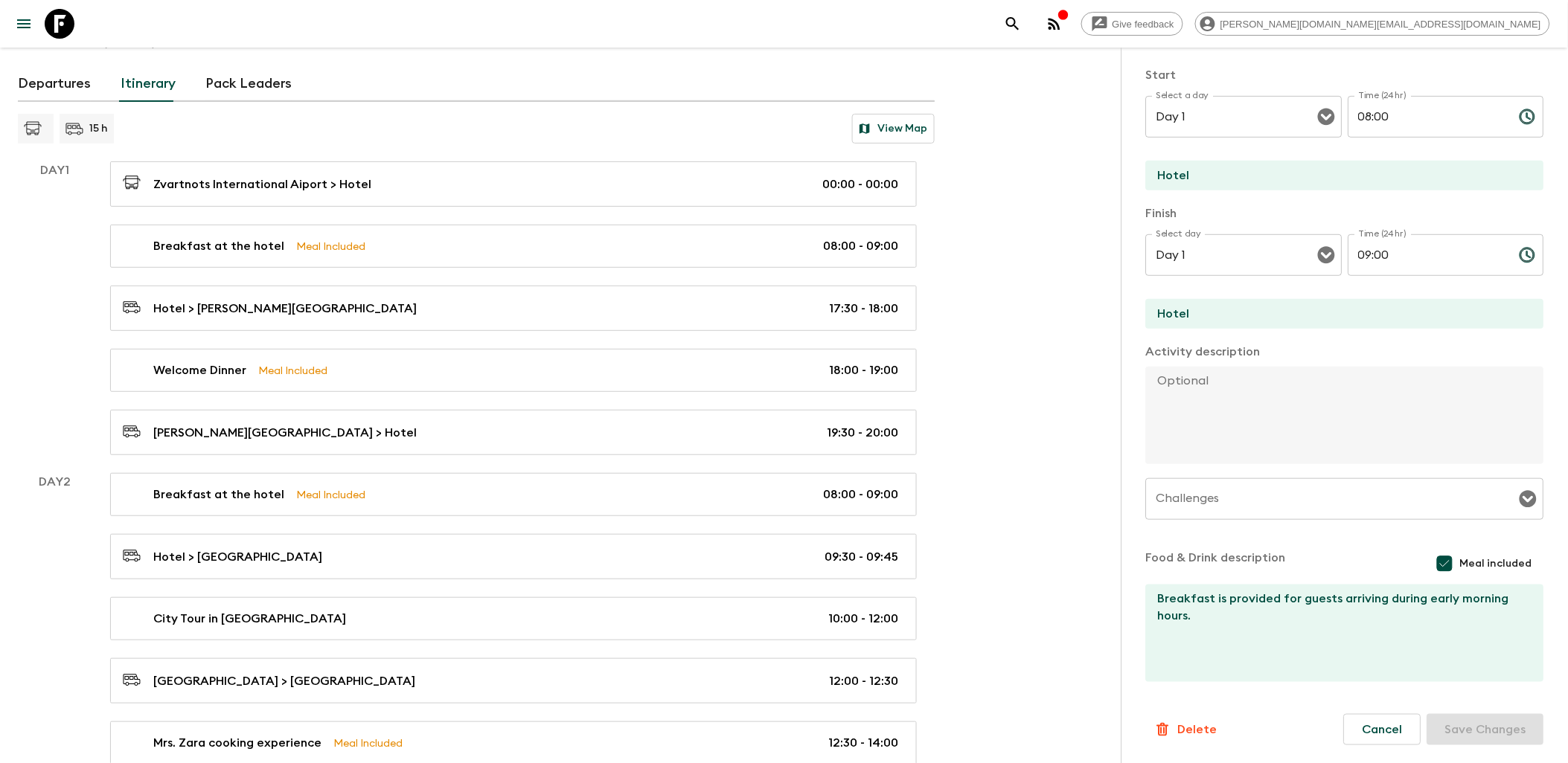
scroll to position [248, 0]
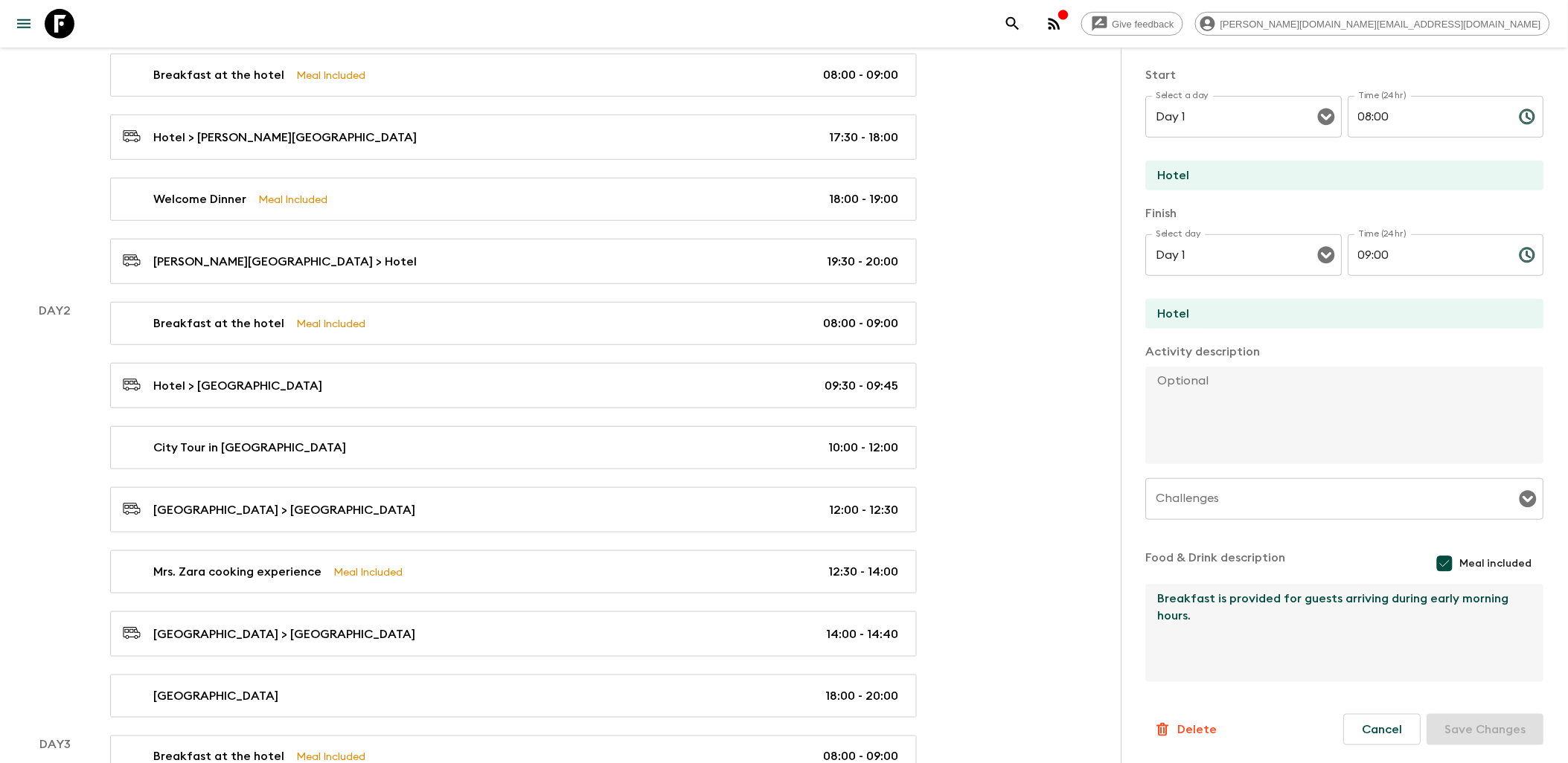
drag, startPoint x: 1211, startPoint y: 626, endPoint x: 1154, endPoint y: 605, distance: 60.7
click at [1154, 605] on textarea "Breakfast is provided for guests arriving during early morning hours." at bounding box center [1339, 633] width 386 height 98
click at [1346, 732] on button "Cancel" at bounding box center [1382, 729] width 77 height 31
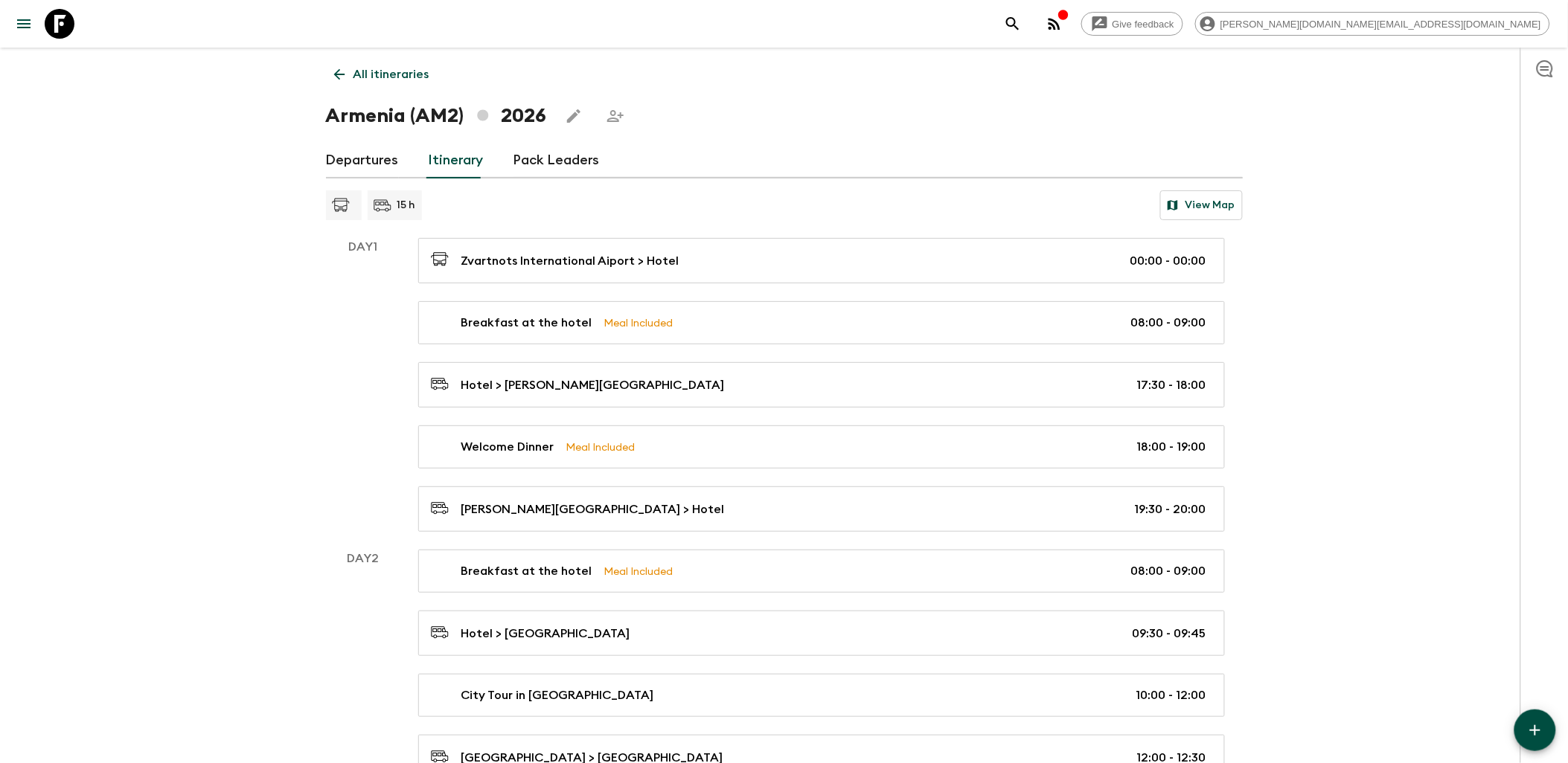
click at [1527, 728] on icon "button" at bounding box center [1535, 730] width 18 height 18
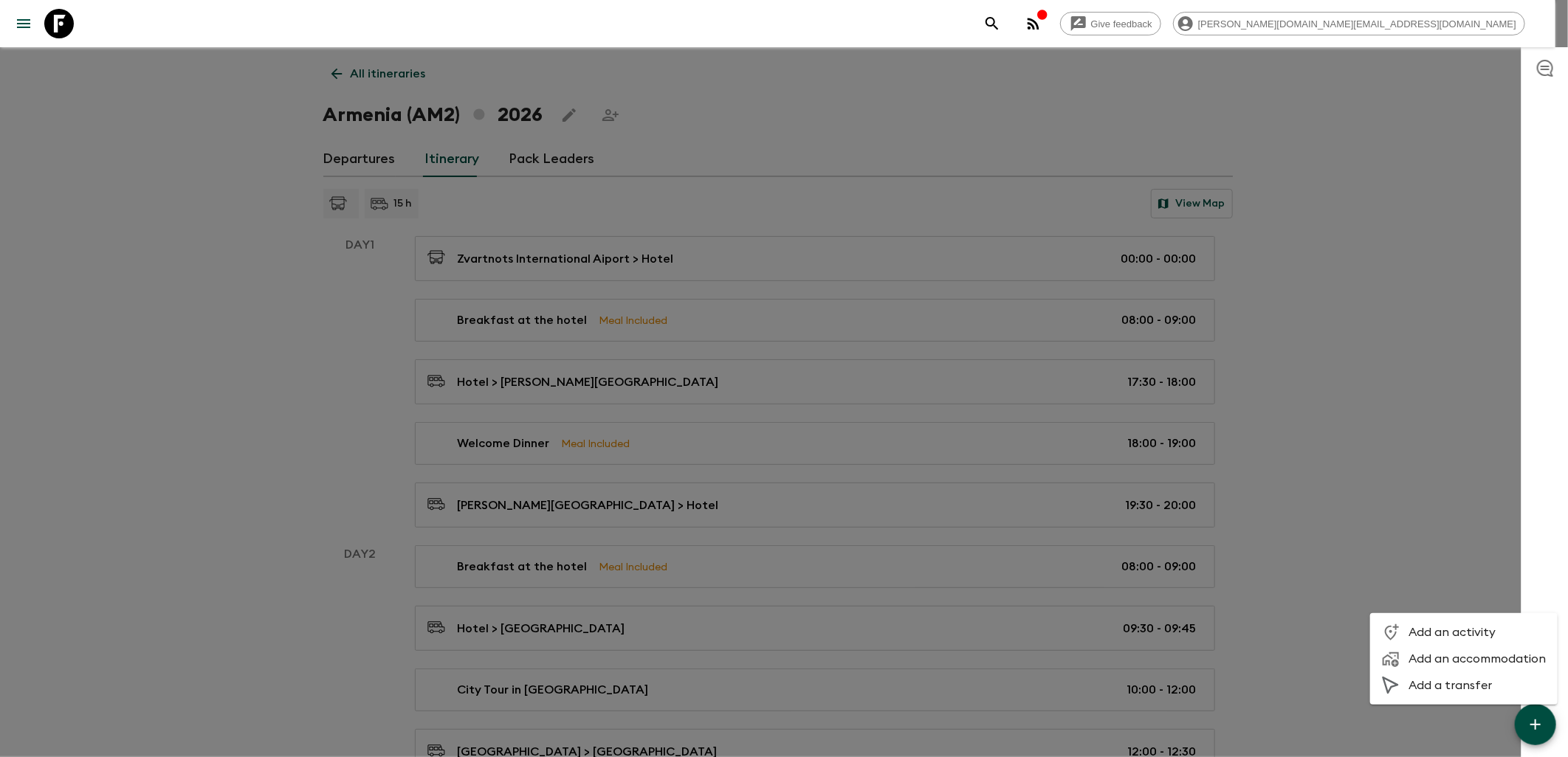
click at [1370, 413] on div at bounding box center [784, 378] width 1568 height 757
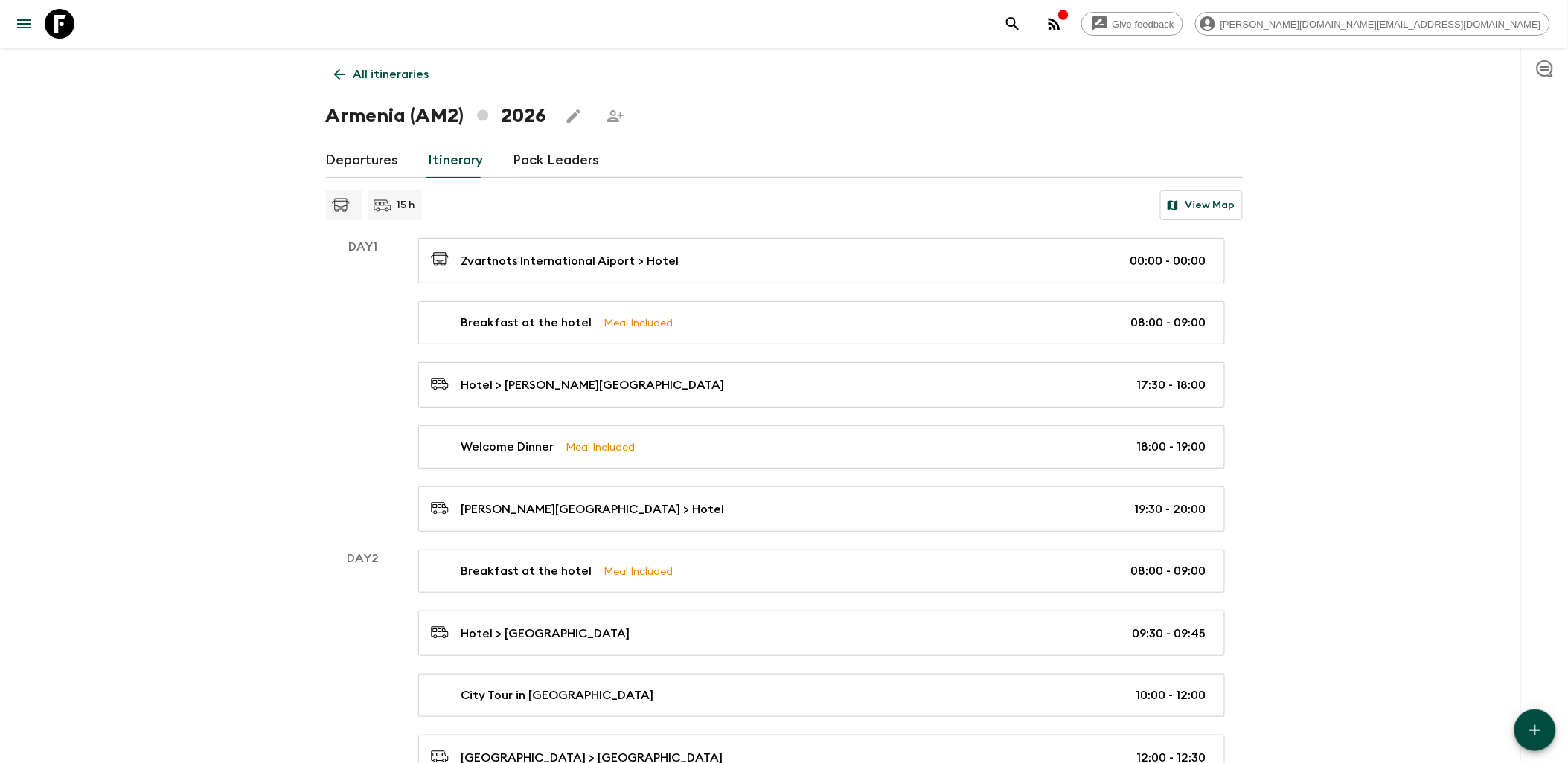
click at [1531, 722] on icon "button" at bounding box center [1535, 730] width 18 height 18
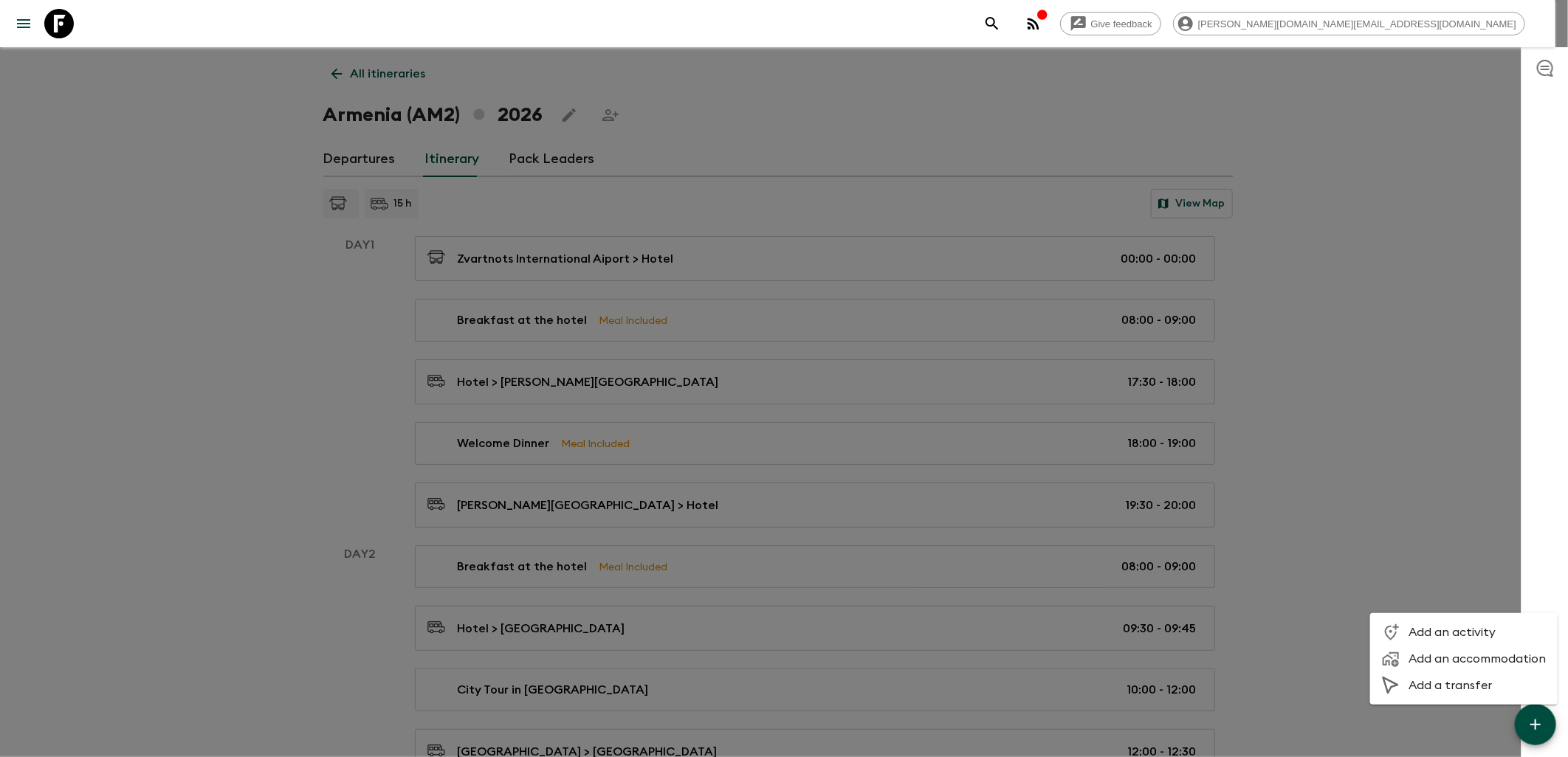
click at [1418, 471] on div at bounding box center [784, 378] width 1568 height 757
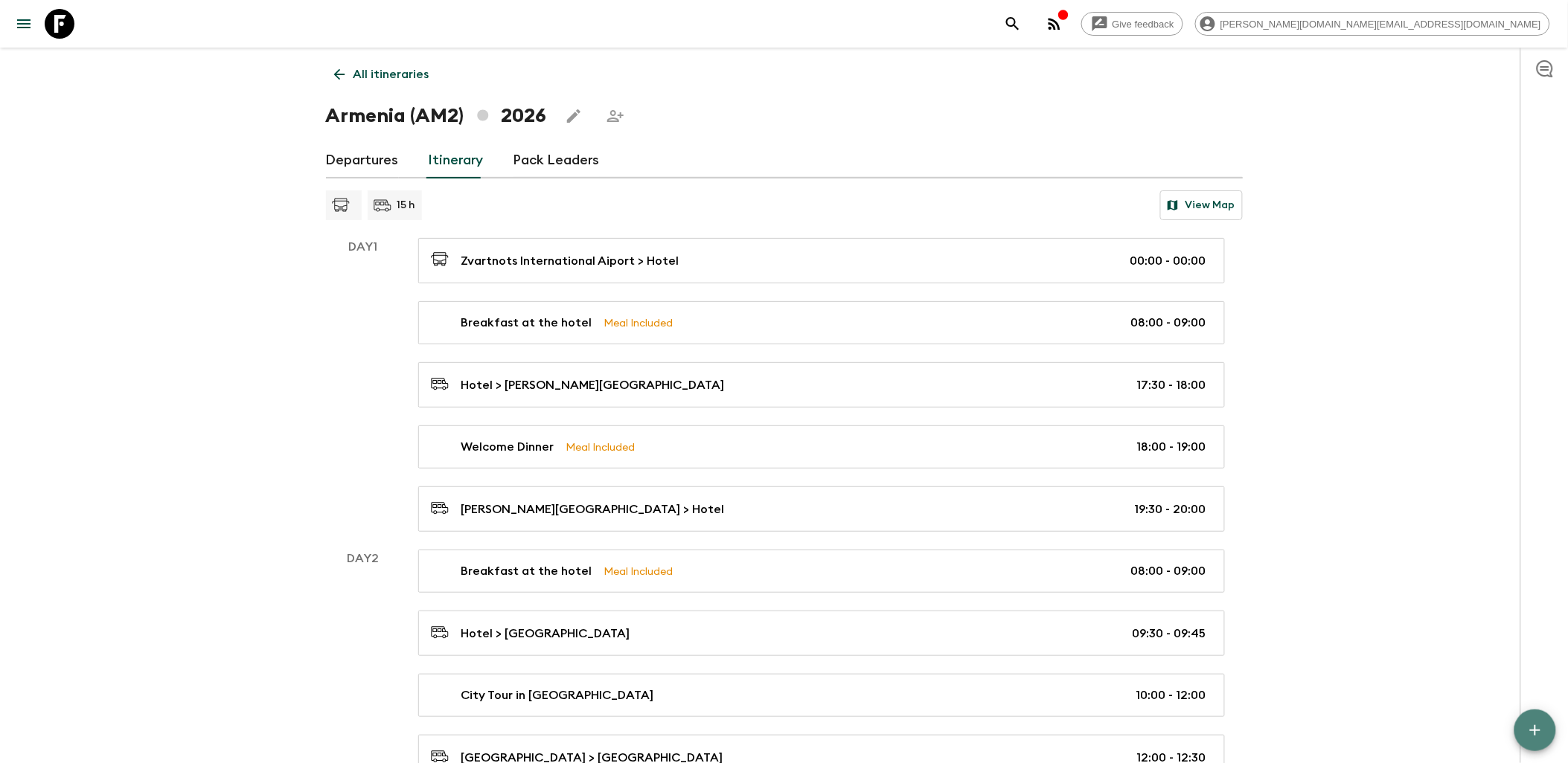
click at [1538, 735] on icon "button" at bounding box center [1535, 730] width 18 height 18
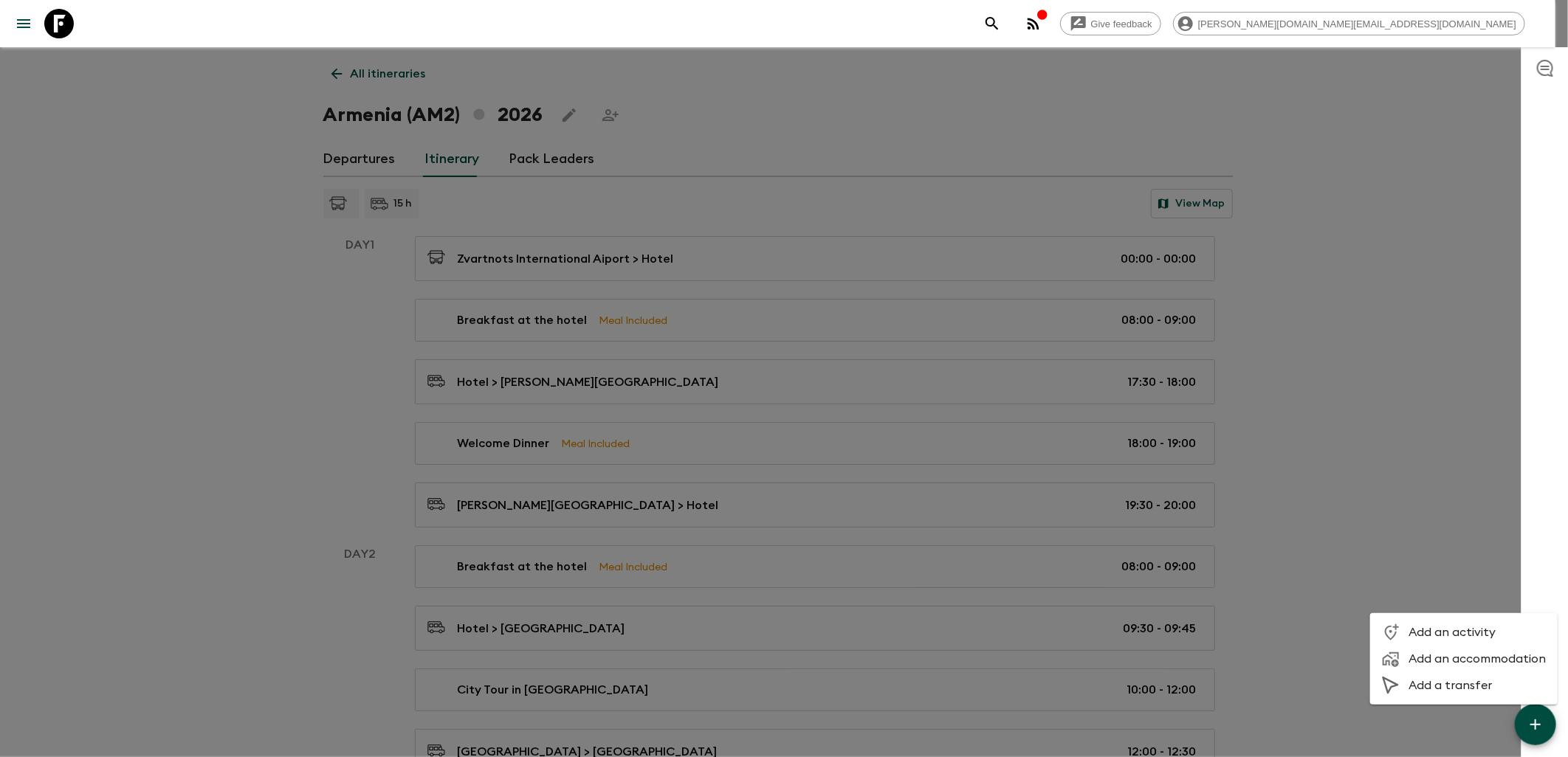
click at [1428, 657] on span "Add an accommodation" at bounding box center [1477, 659] width 137 height 15
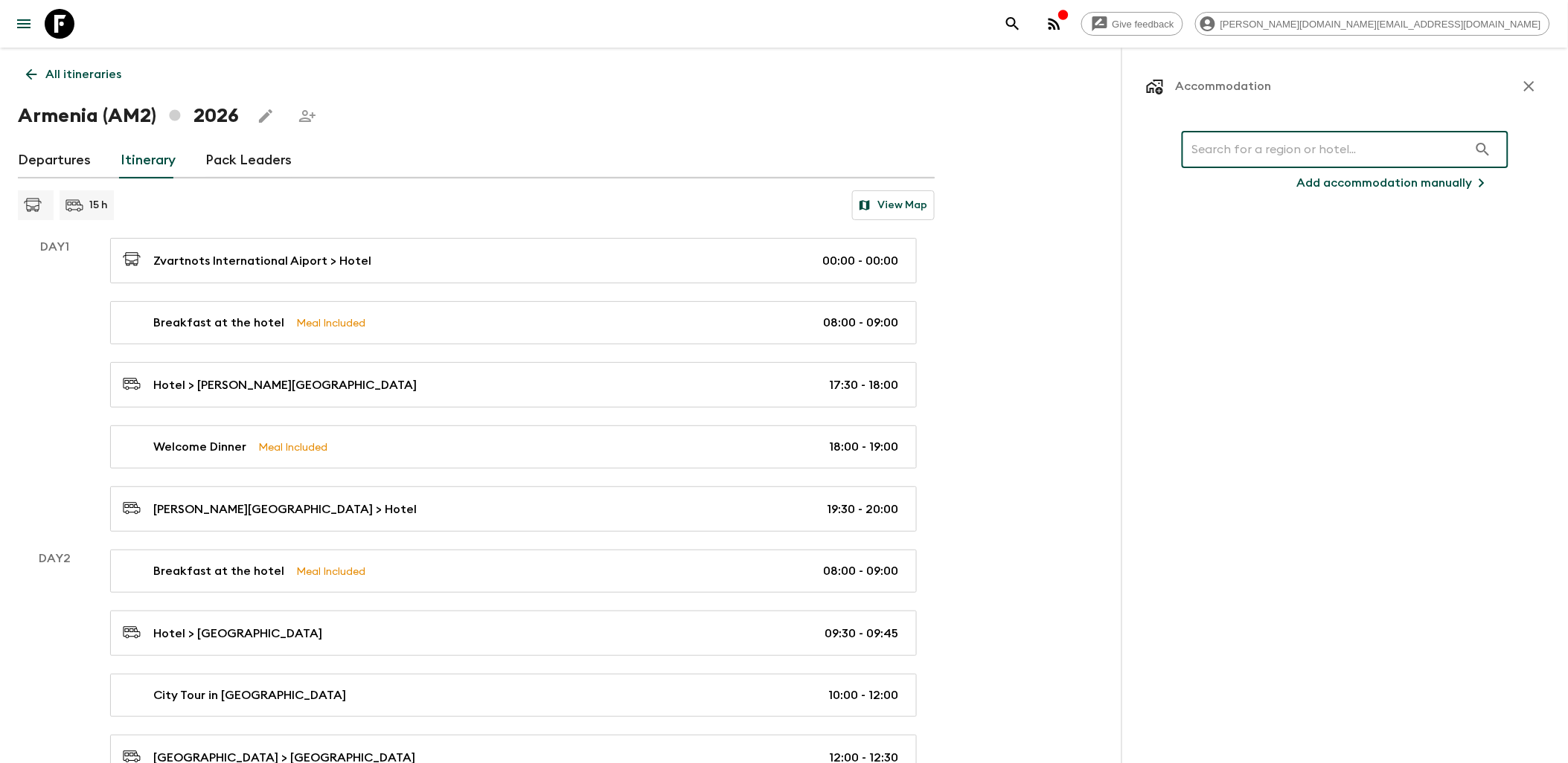
click at [1246, 156] on input "text" at bounding box center [1324, 149] width 286 height 41
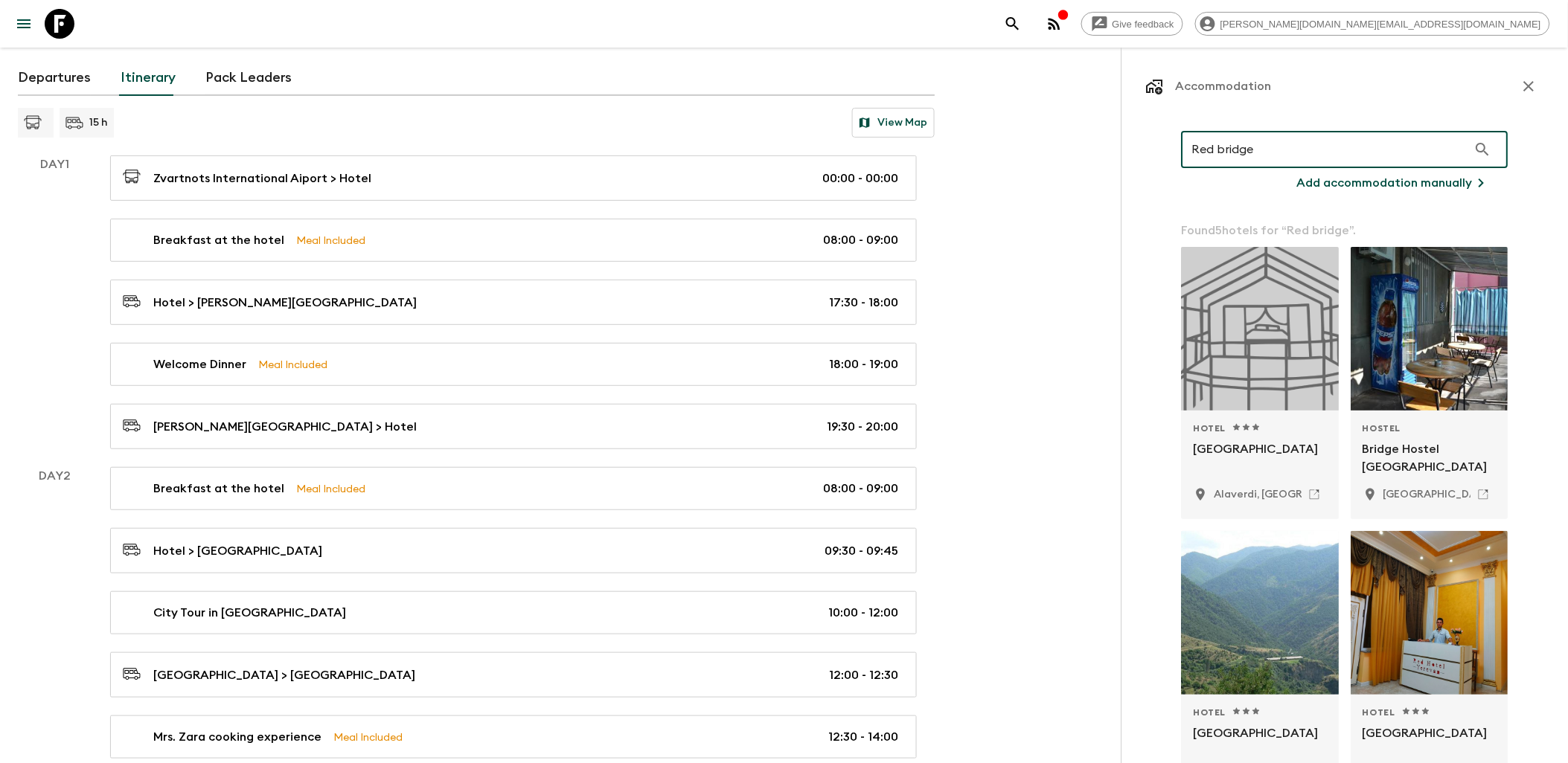
type input "Red bridge"
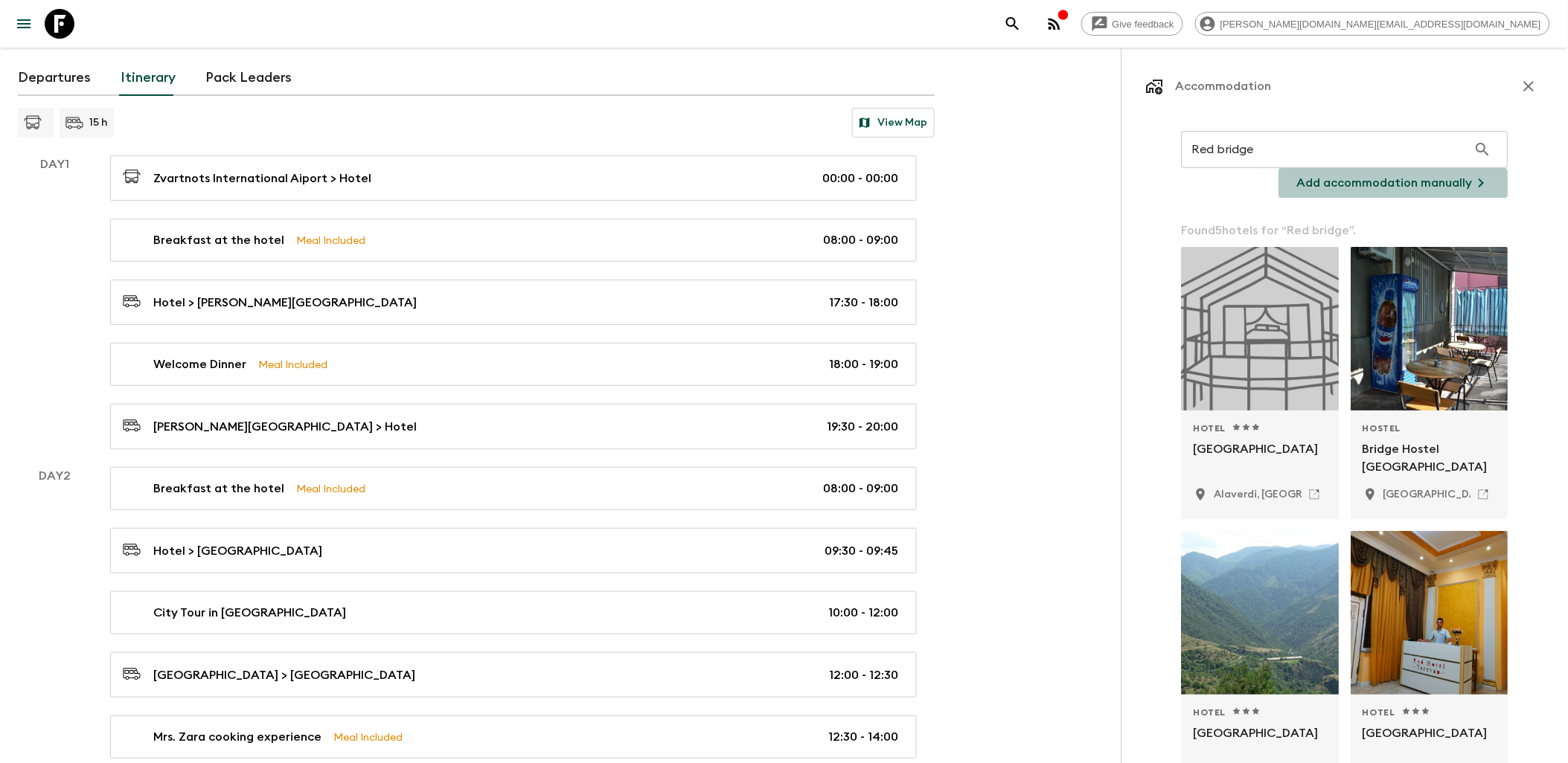
click at [1431, 184] on p "Add accommodation manually" at bounding box center [1385, 183] width 176 height 18
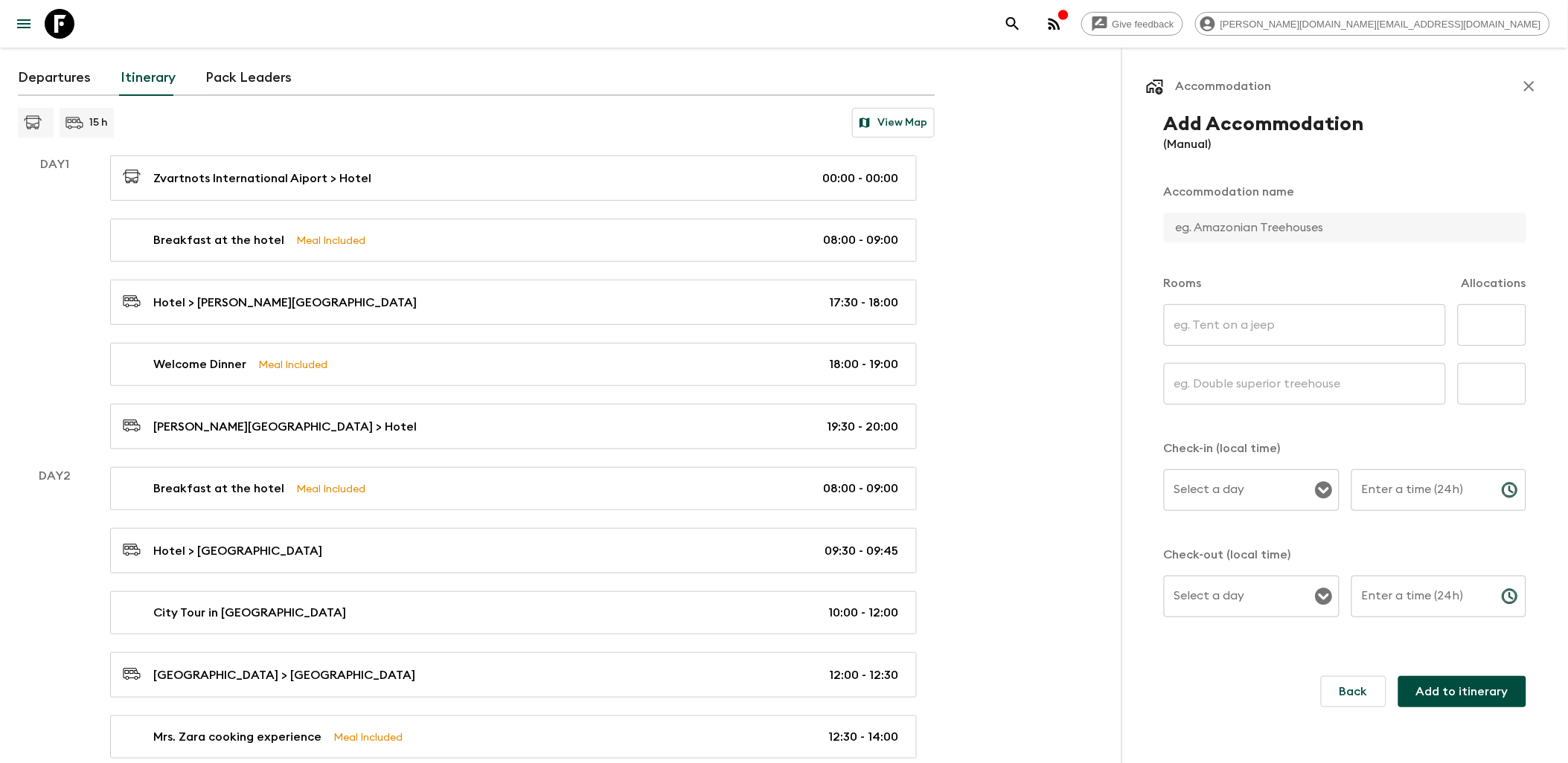
click at [1257, 227] on input "text" at bounding box center [1339, 228] width 350 height 30
type input "[GEOGRAPHIC_DATA]"
click at [1244, 321] on input "text" at bounding box center [1304, 325] width 282 height 41
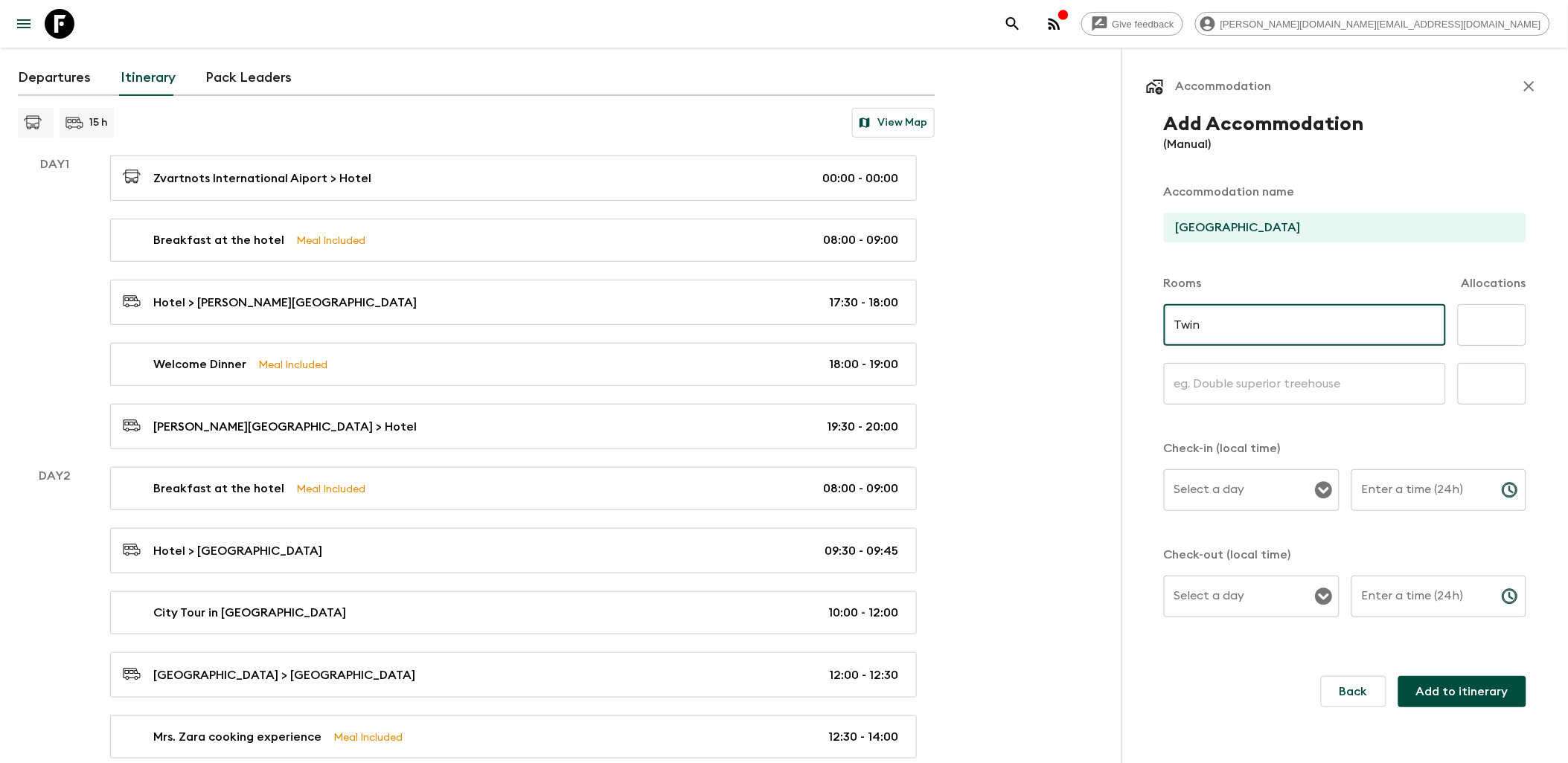
type input "Twin"
click at [1196, 388] on input "text" at bounding box center [1304, 383] width 282 height 41
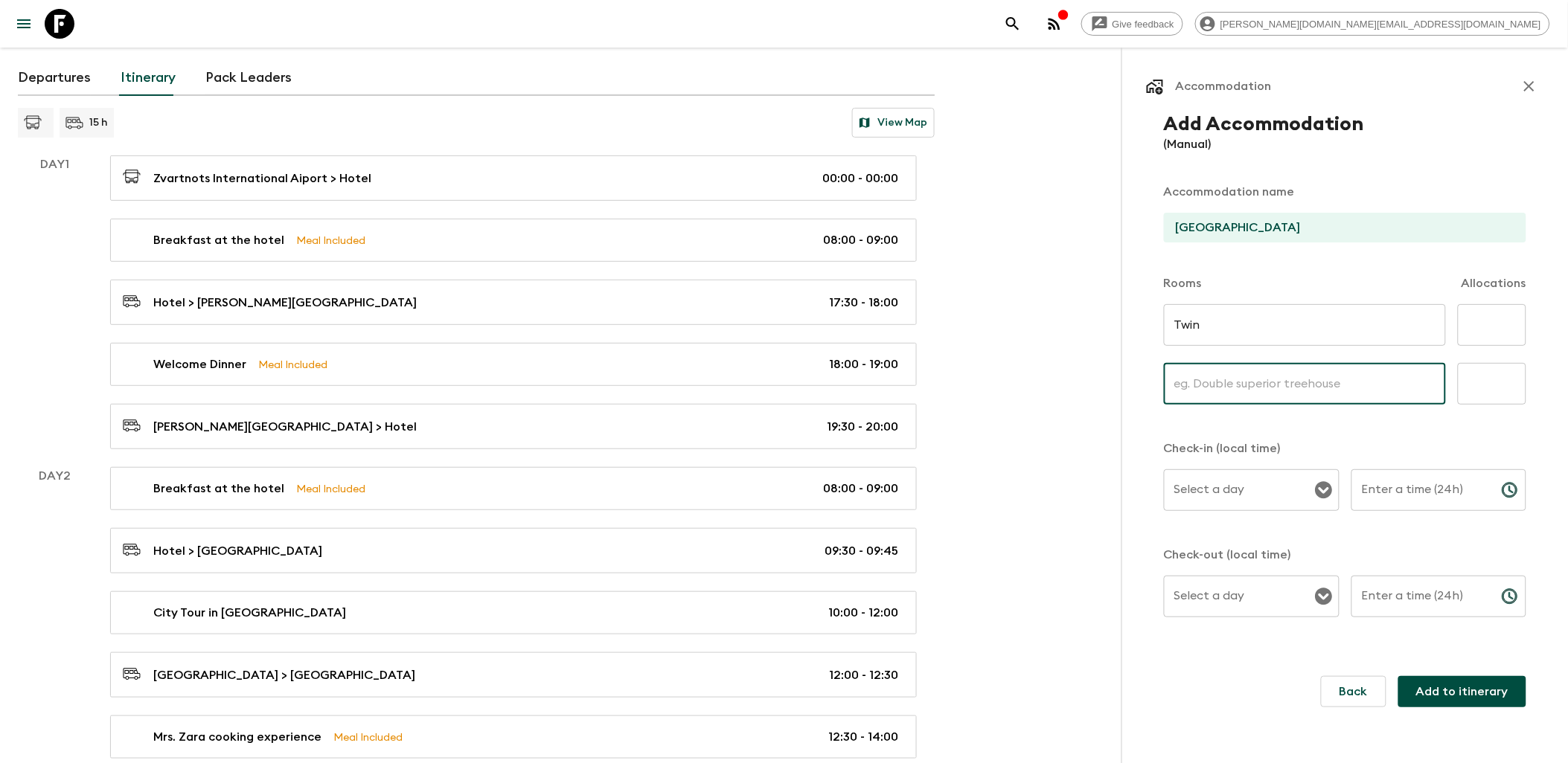
type input "S"
type input "Double"
click at [1470, 328] on input "text" at bounding box center [1492, 325] width 69 height 41
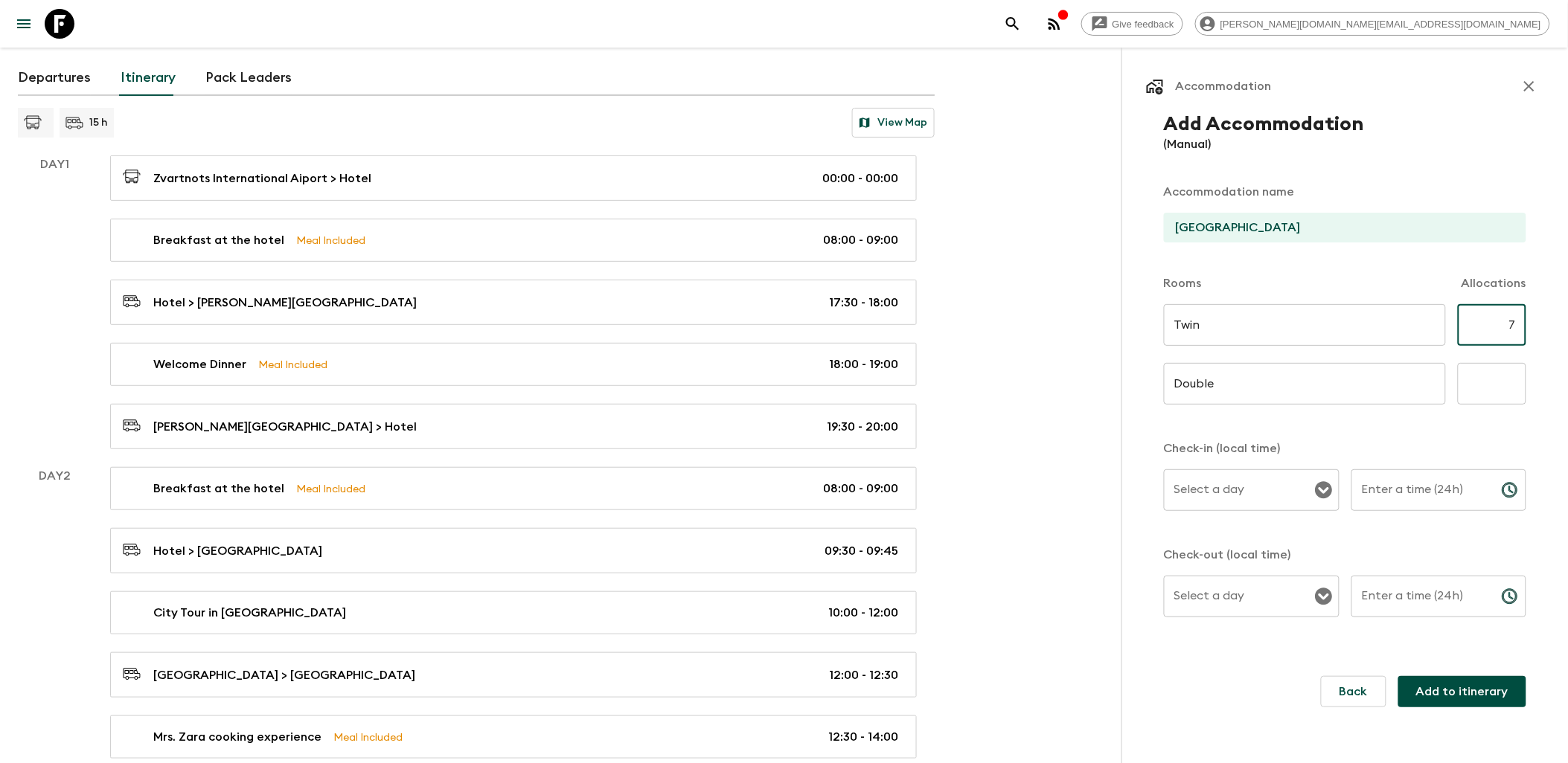
type input "7"
click at [1488, 391] on input "text" at bounding box center [1492, 383] width 69 height 41
type input "7"
type input "4"
click at [1486, 446] on p "Check-in (local time)" at bounding box center [1345, 449] width 362 height 18
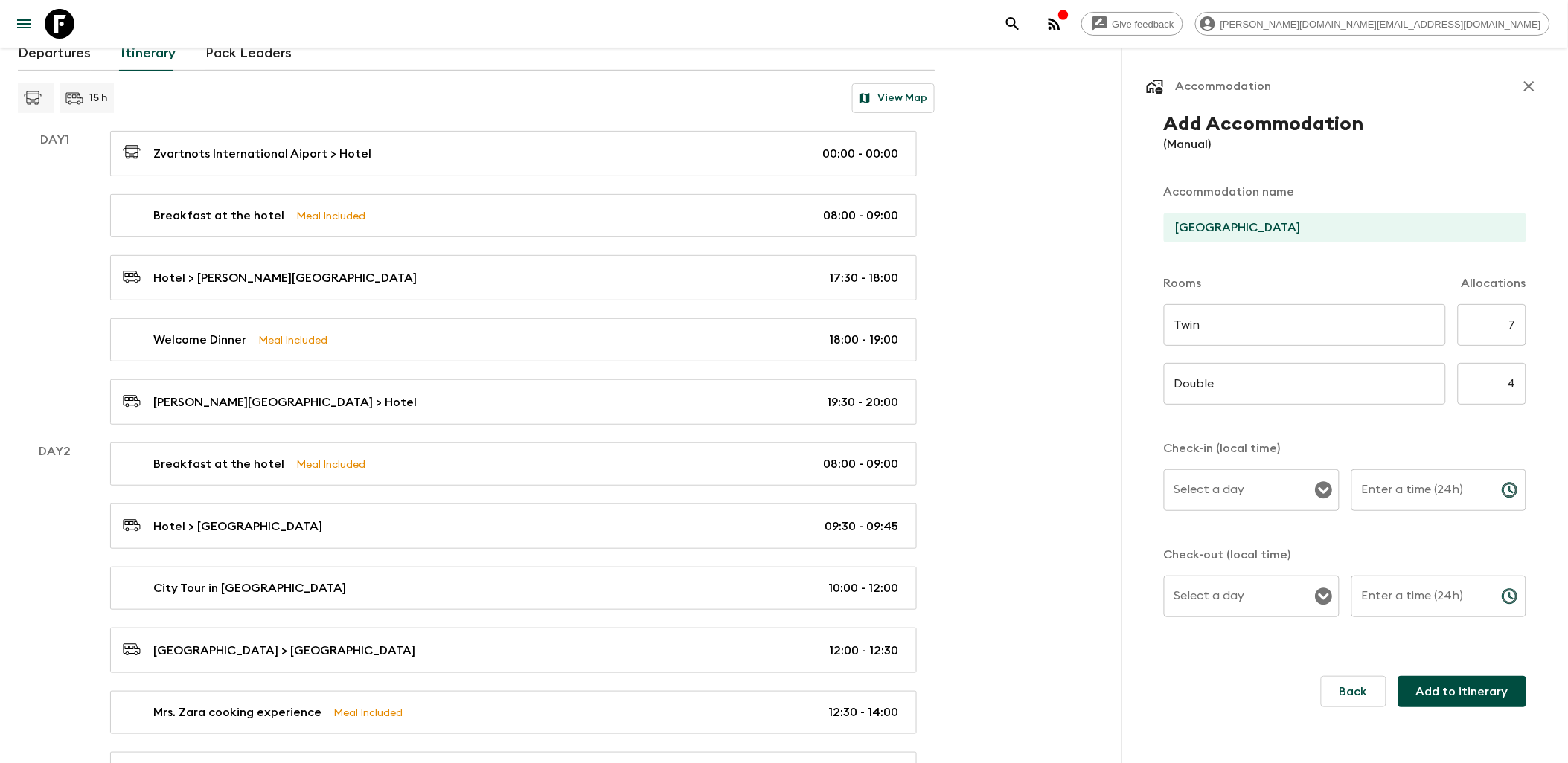
scroll to position [83, 0]
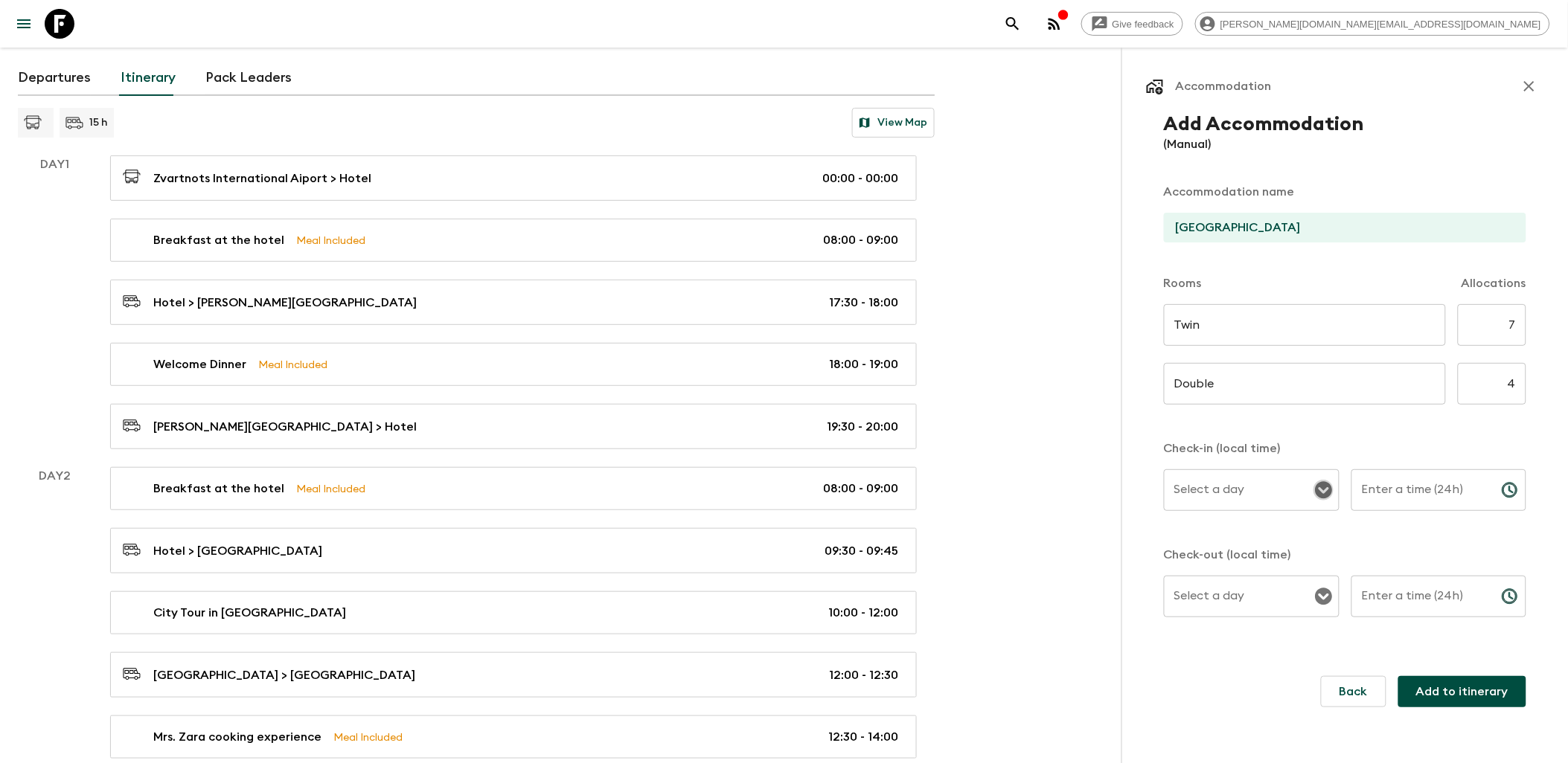
click at [1321, 496] on icon "Open" at bounding box center [1324, 491] width 17 height 17
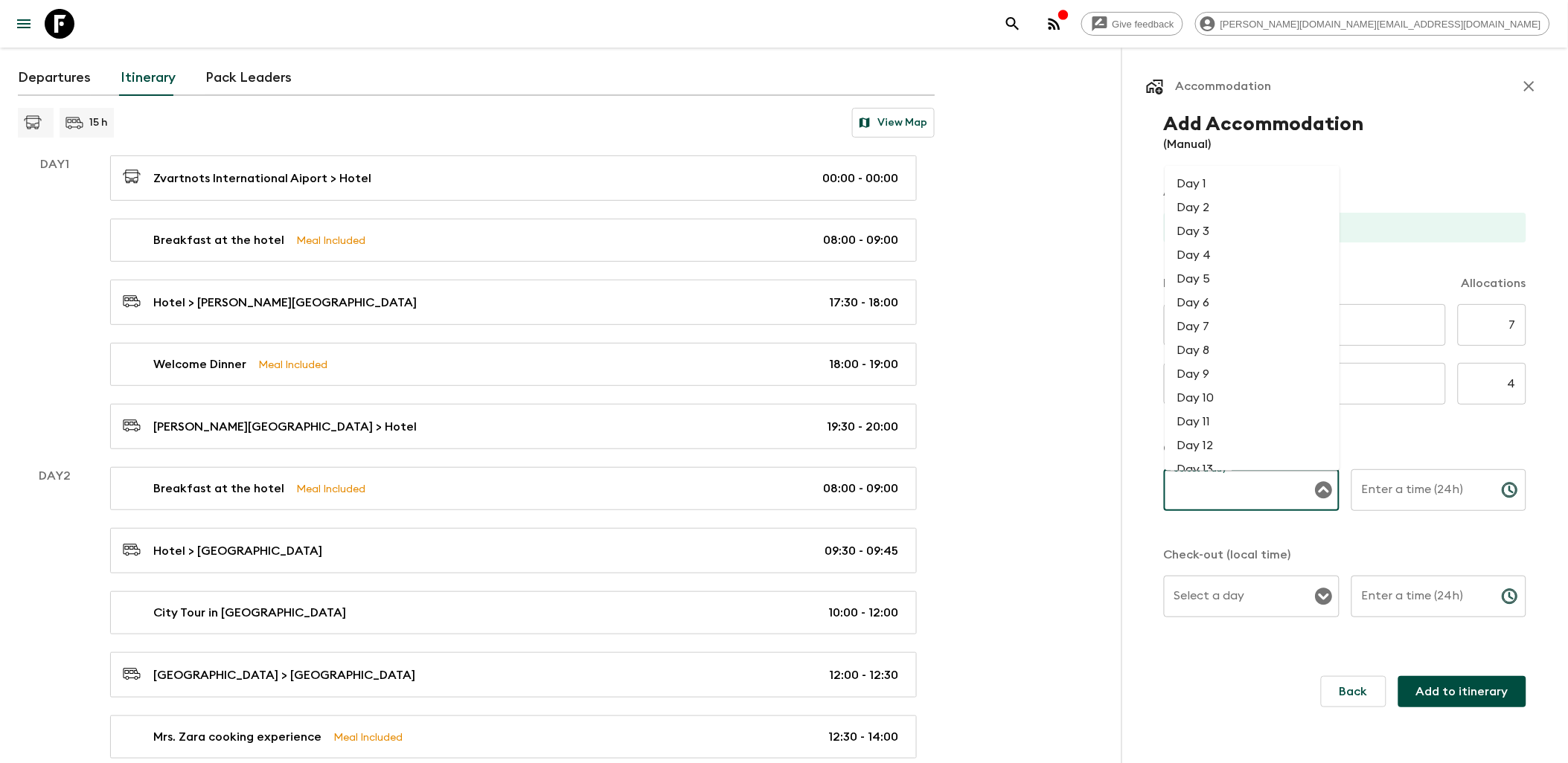
click at [1199, 183] on li "Day 1" at bounding box center [1253, 183] width 175 height 24
type input "Day 1"
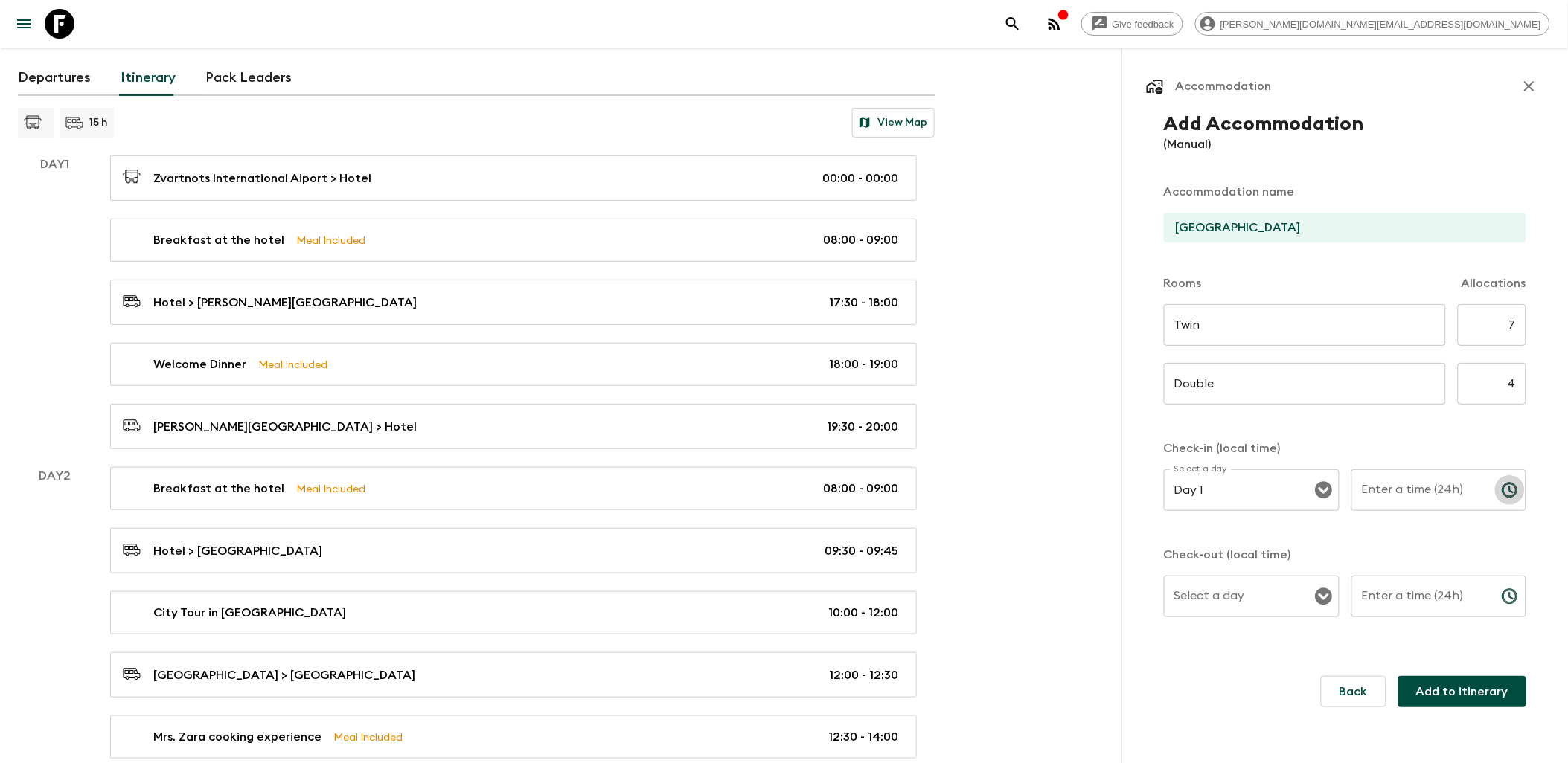
click at [1504, 477] on button "Choose time" at bounding box center [1510, 490] width 30 height 30
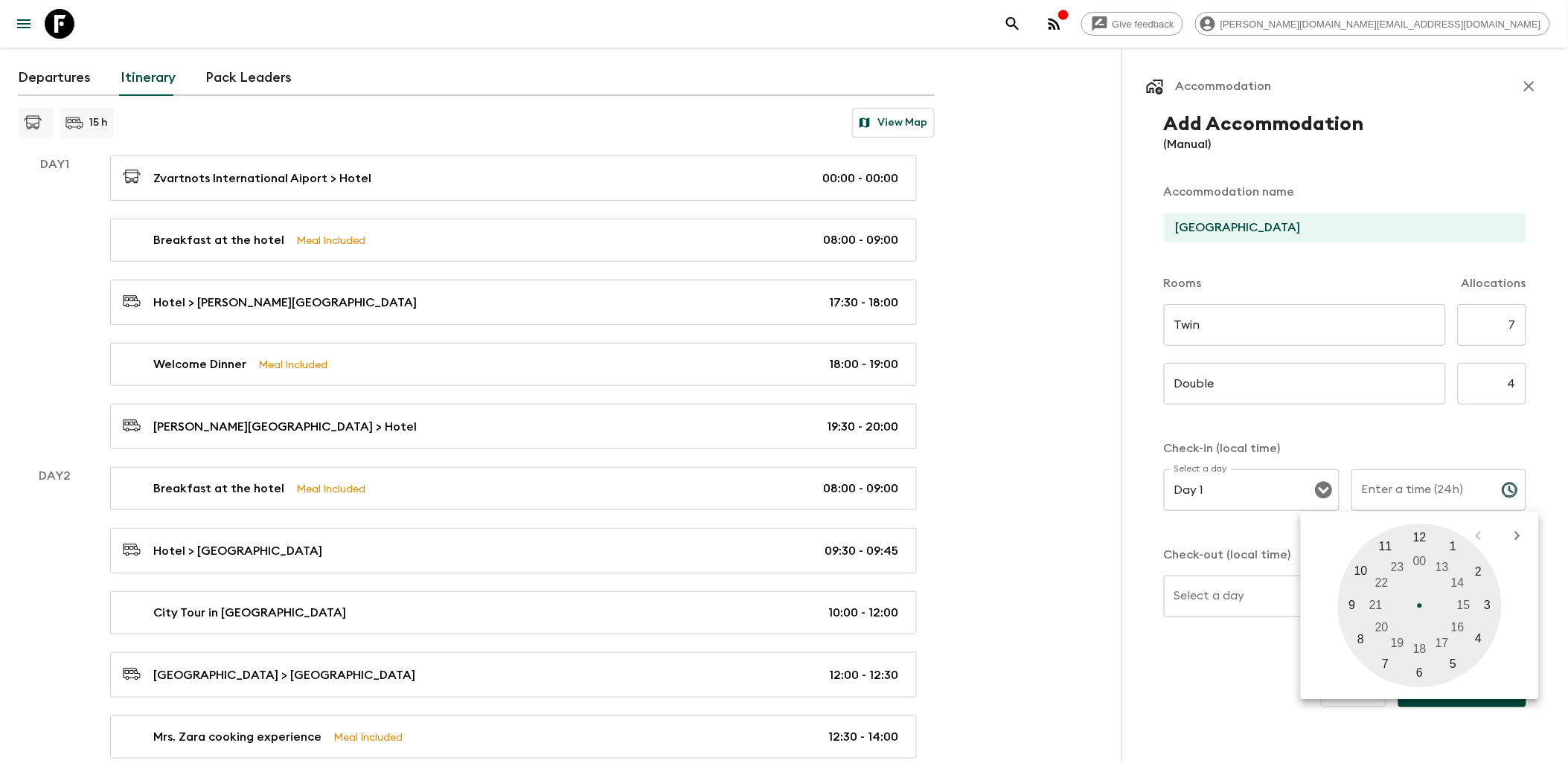
click at [1363, 637] on div at bounding box center [1420, 605] width 164 height 164
type input "08:00"
click at [1423, 538] on div at bounding box center [1420, 605] width 164 height 164
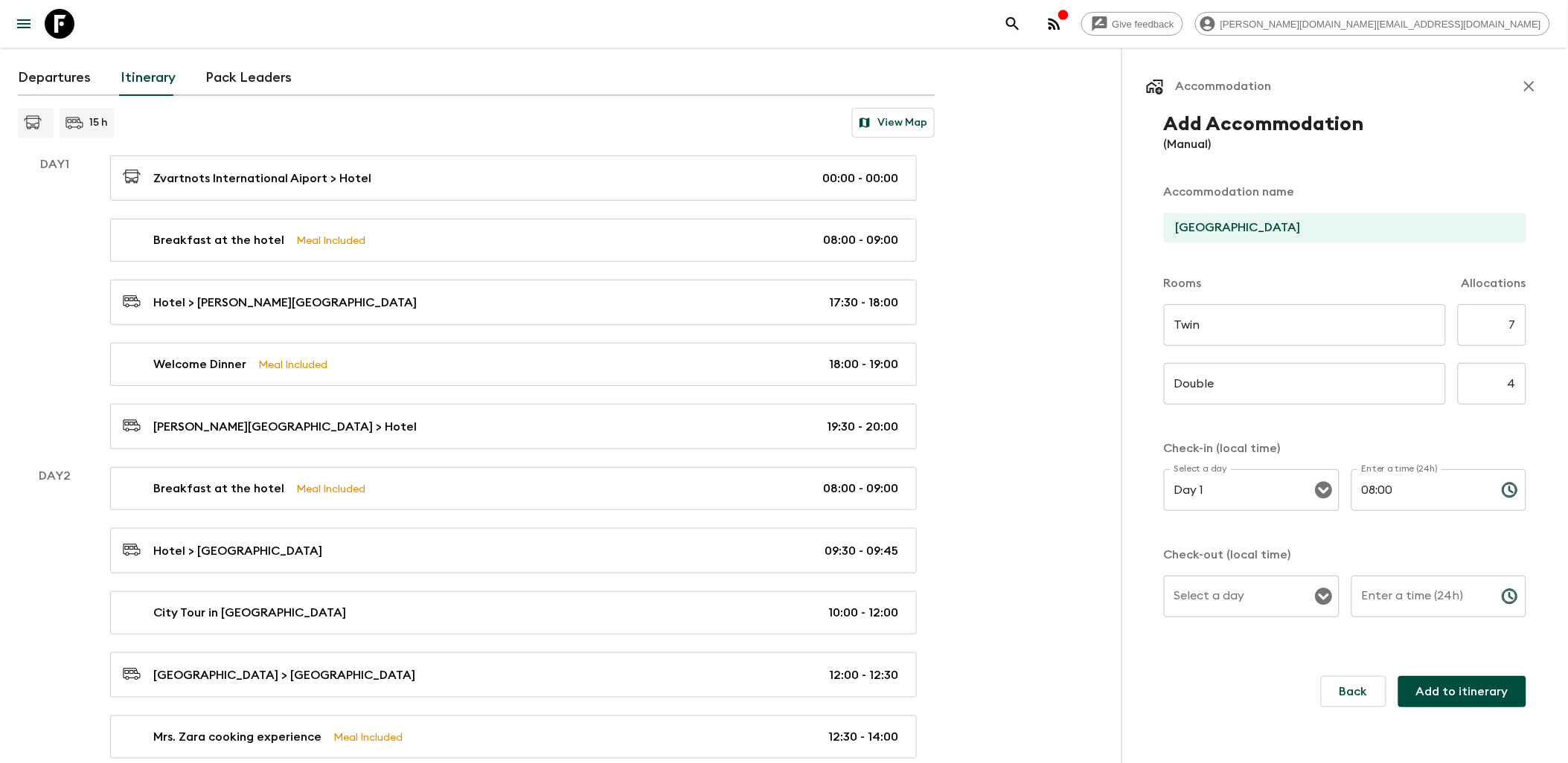
click at [1300, 600] on input "Select a day" at bounding box center [1240, 597] width 140 height 28
click at [1223, 395] on li "Day 5" at bounding box center [1253, 386] width 175 height 24
type input "Day 5"
click at [1512, 597] on icon "Choose time" at bounding box center [1509, 596] width 18 height 18
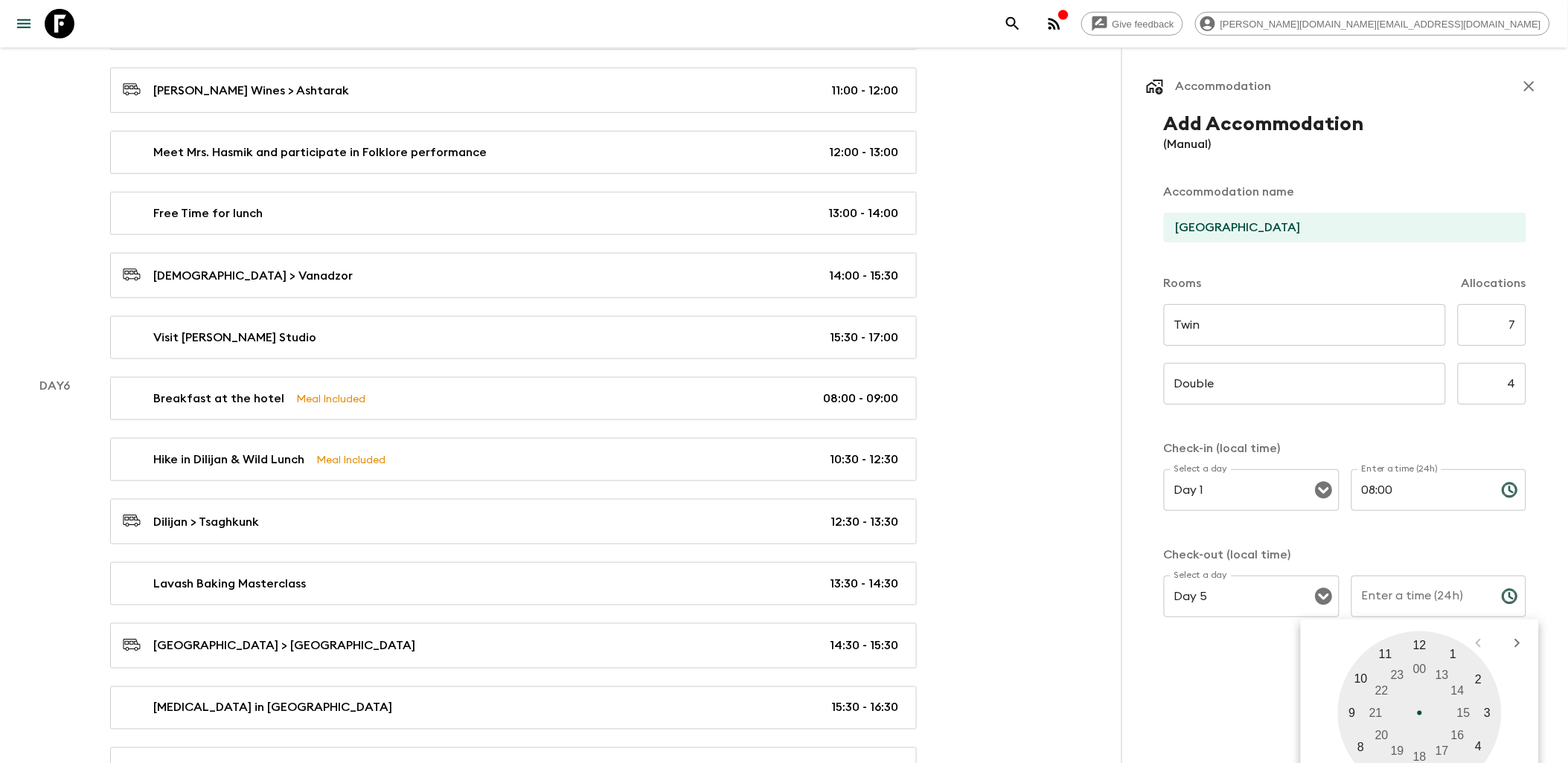
scroll to position [2562, 0]
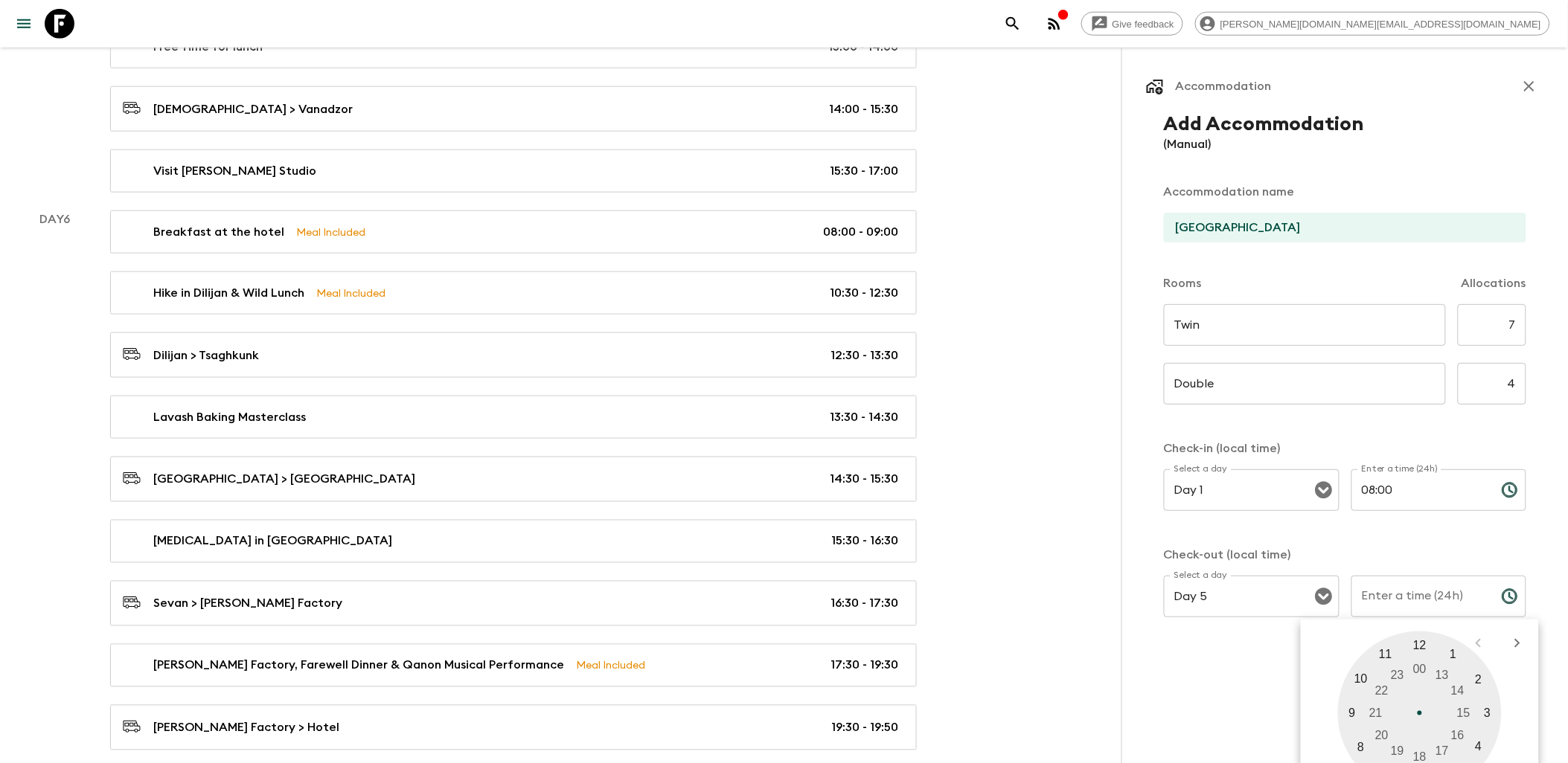
click at [1349, 712] on div at bounding box center [1420, 714] width 164 height 164
type input "09:00"
click at [1420, 645] on div at bounding box center [1420, 714] width 164 height 164
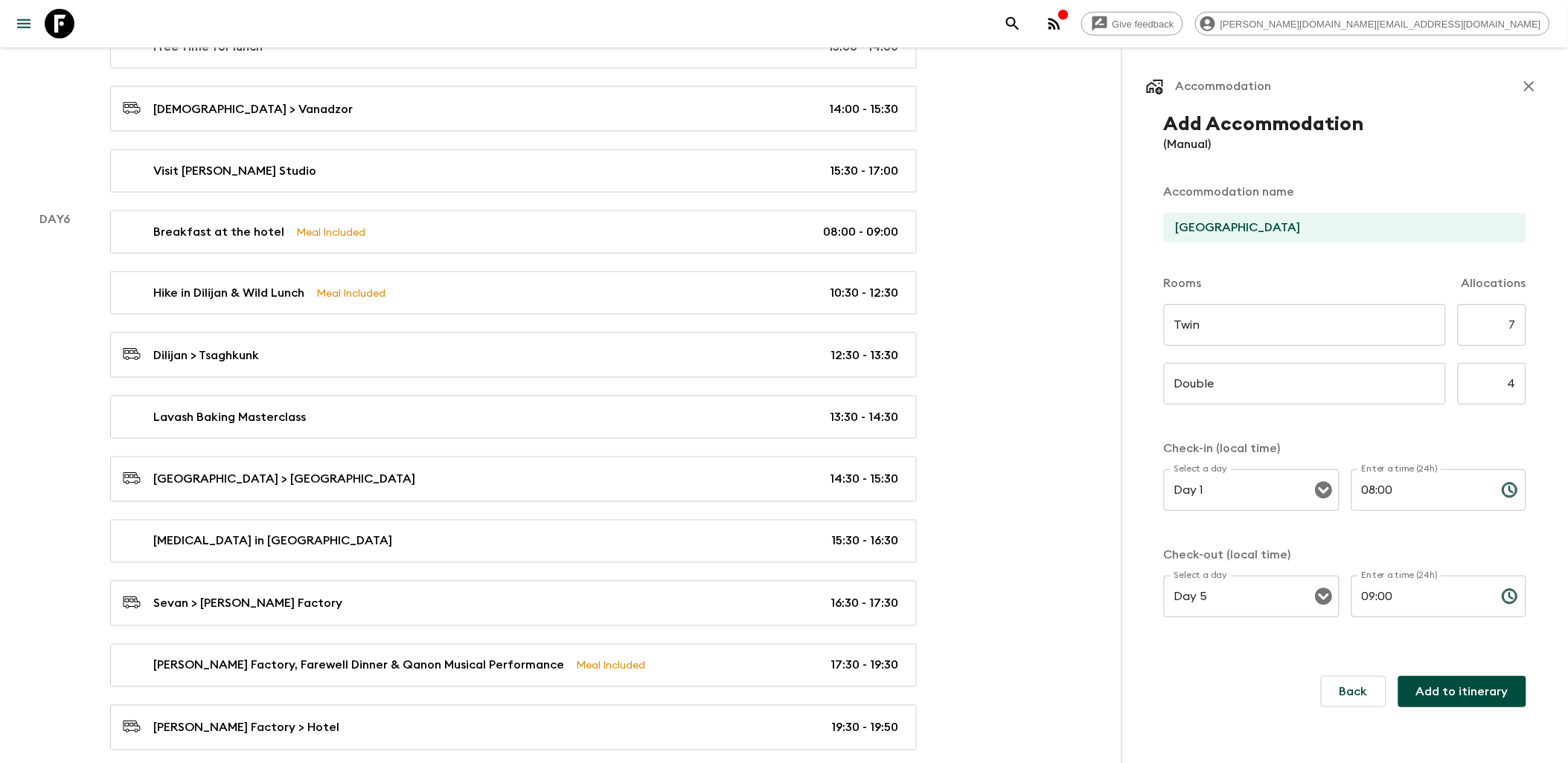
click at [1468, 697] on button "Add to itinerary" at bounding box center [1463, 692] width 128 height 31
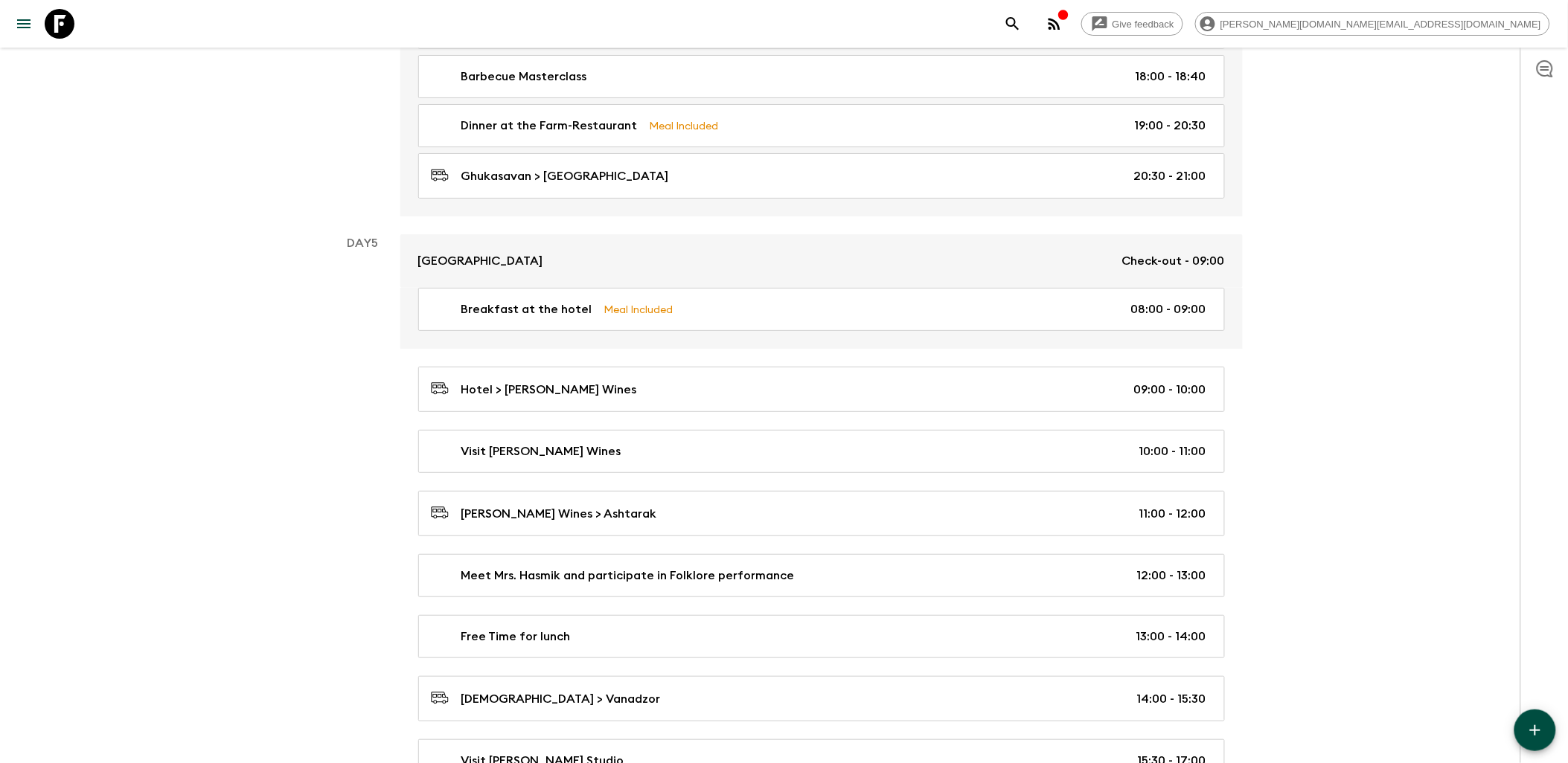
scroll to position [1992, 0]
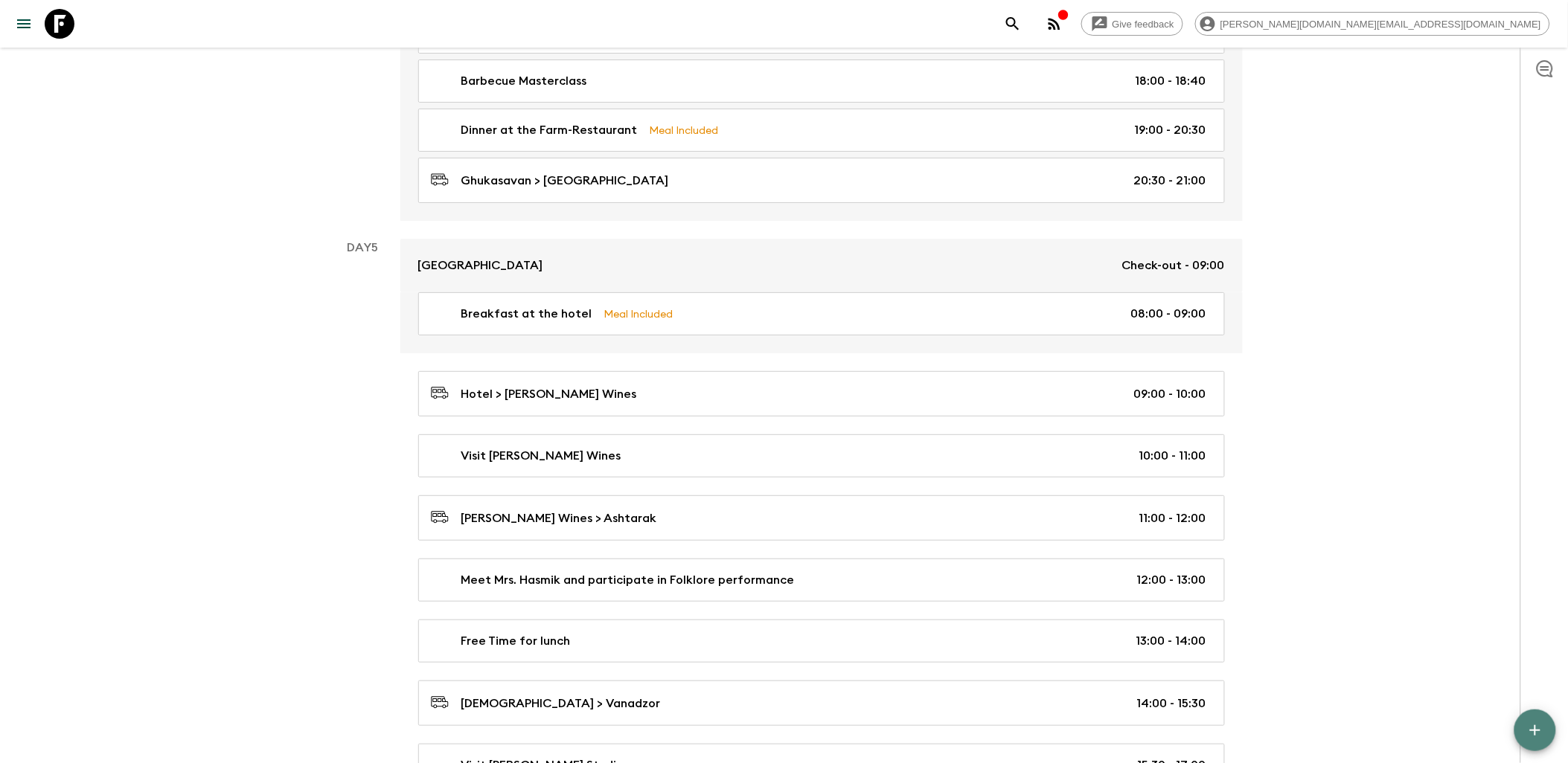
click at [1536, 730] on icon "button" at bounding box center [1535, 730] width 10 height 10
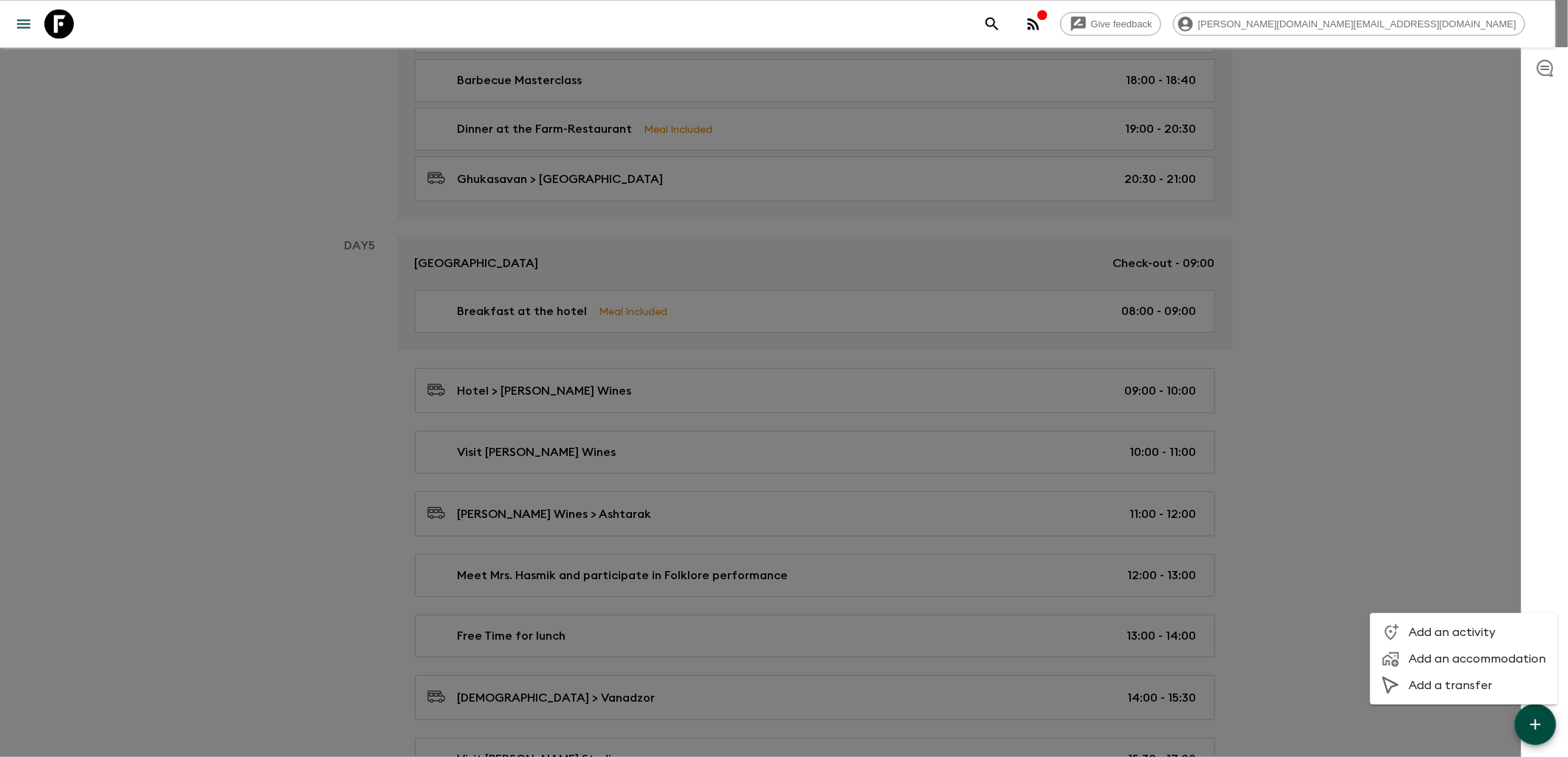
click at [1456, 681] on span "Add a transfer" at bounding box center [1477, 685] width 137 height 15
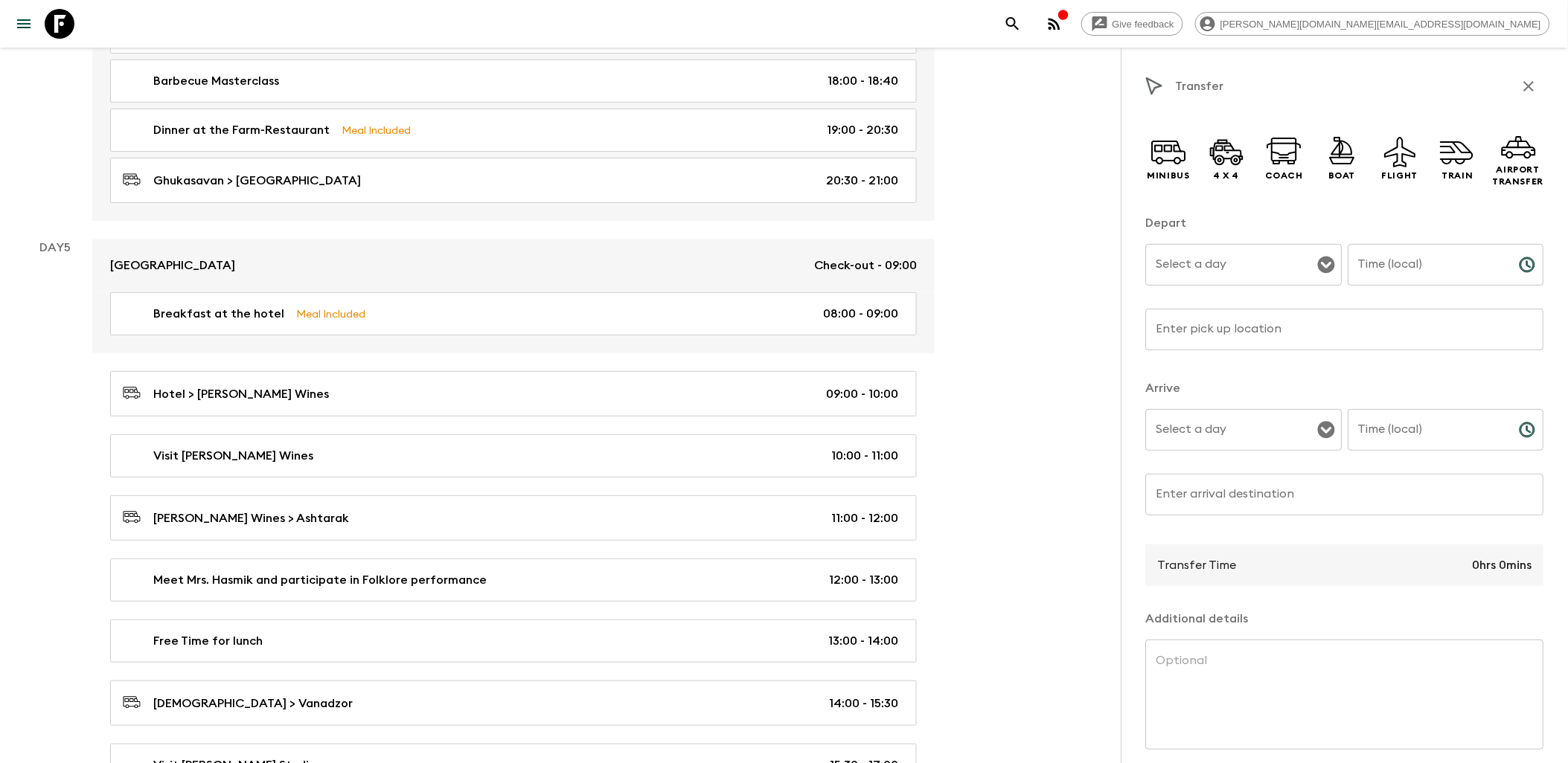
click at [1524, 90] on icon "button" at bounding box center [1529, 86] width 18 height 18
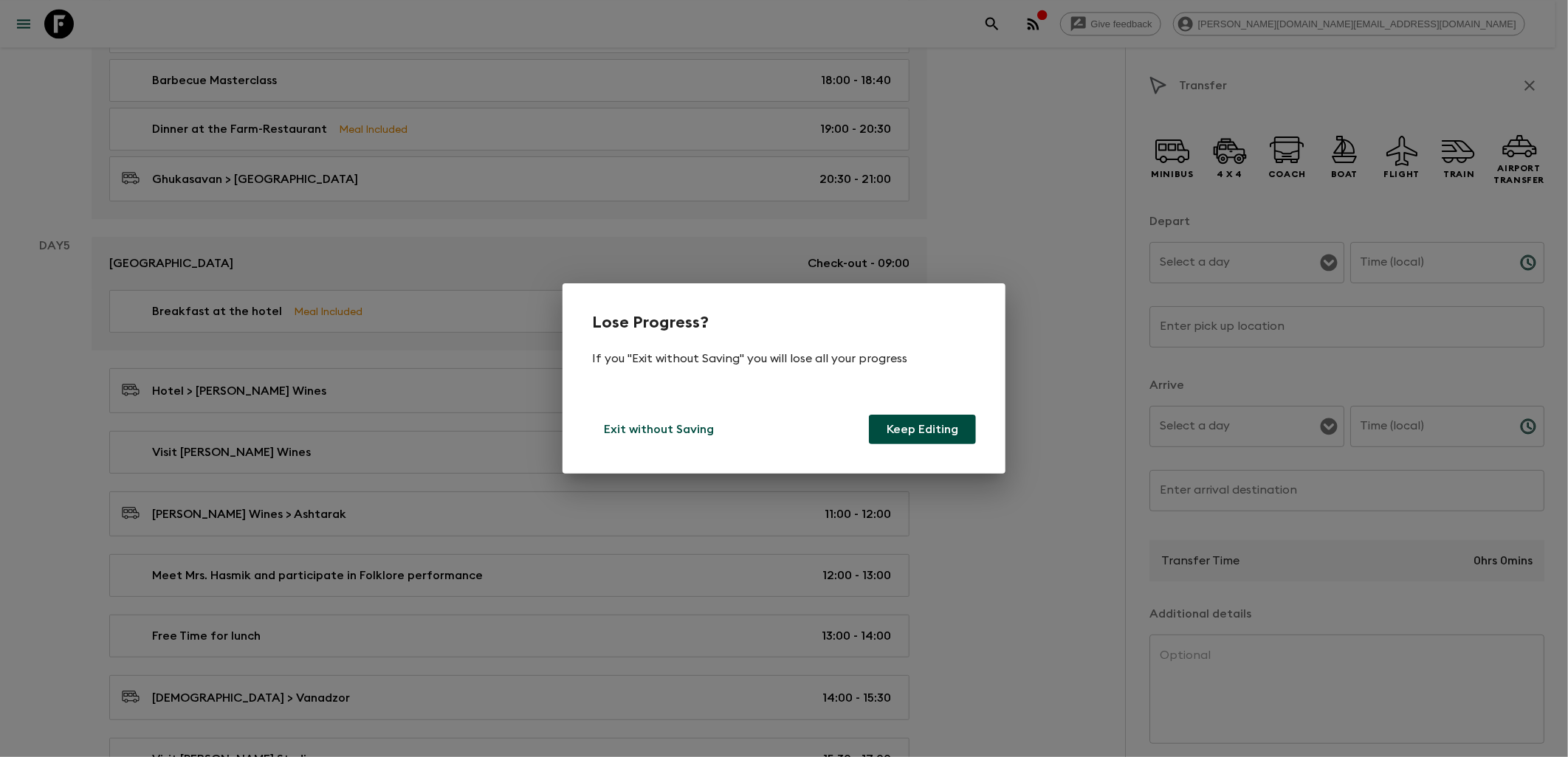
click at [684, 436] on p "Exit without Saving" at bounding box center [659, 430] width 110 height 18
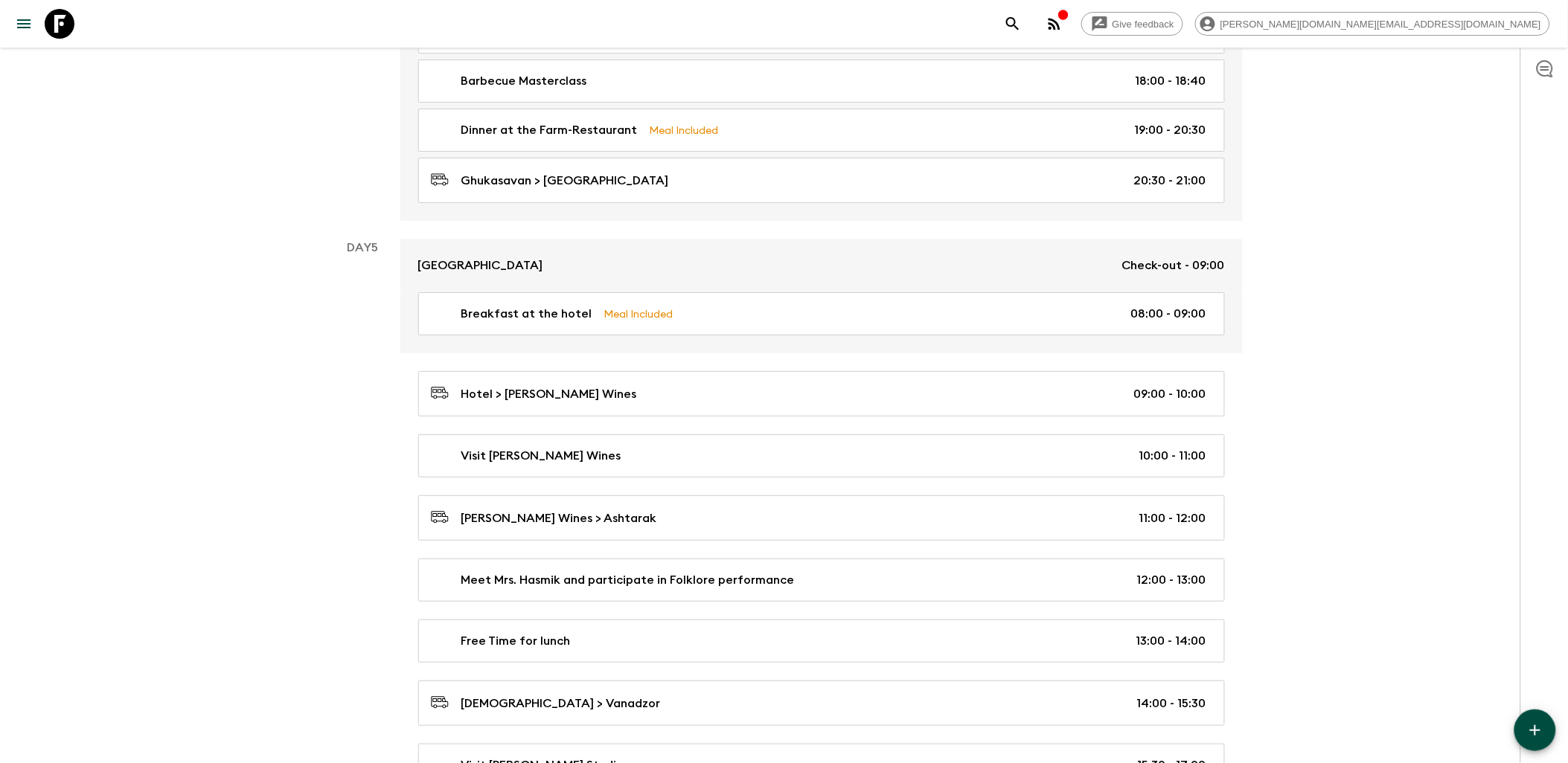
click at [1551, 735] on button "button" at bounding box center [1535, 730] width 41 height 41
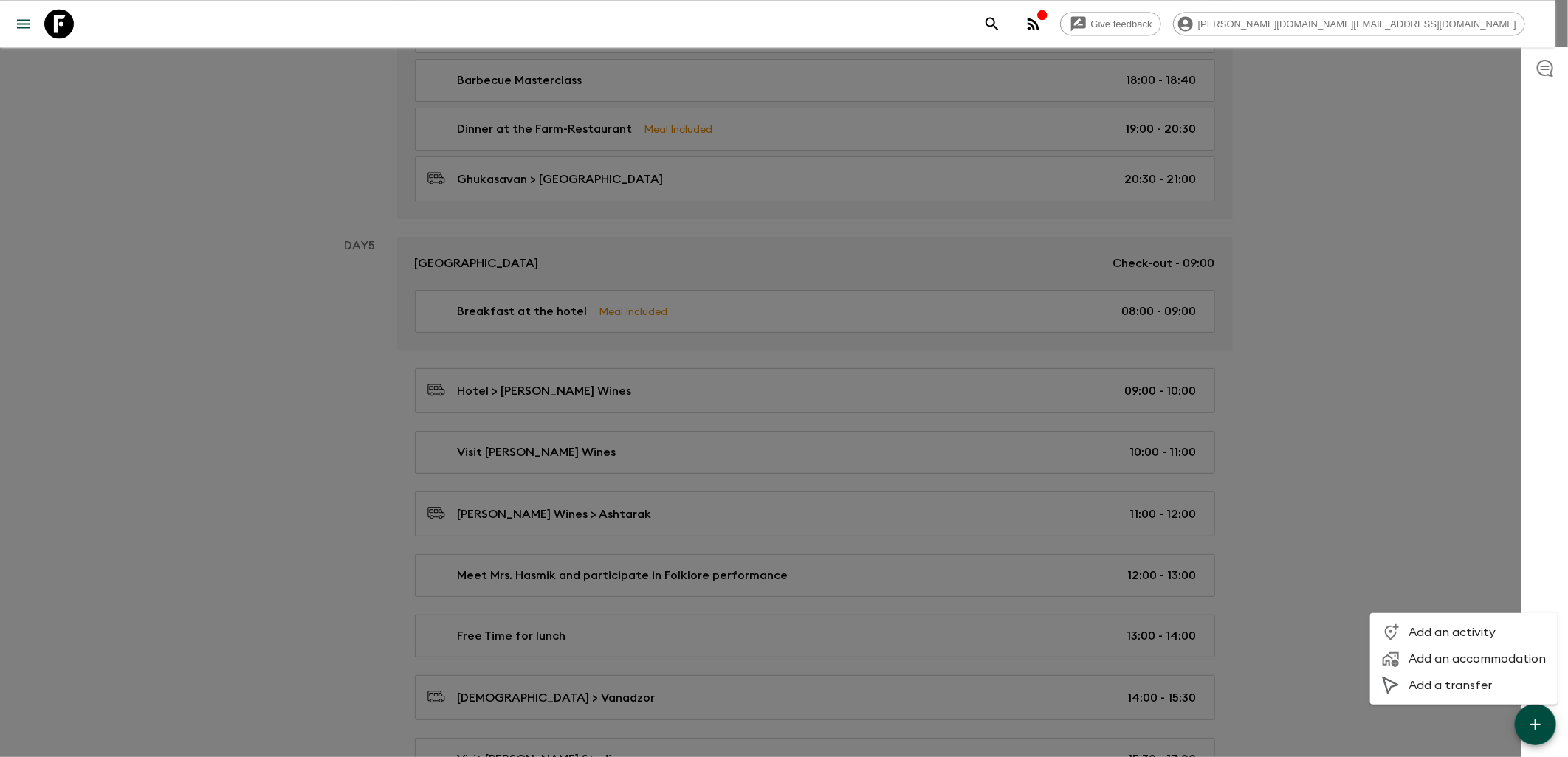
click at [1455, 659] on span "Add an accommodation" at bounding box center [1477, 659] width 137 height 15
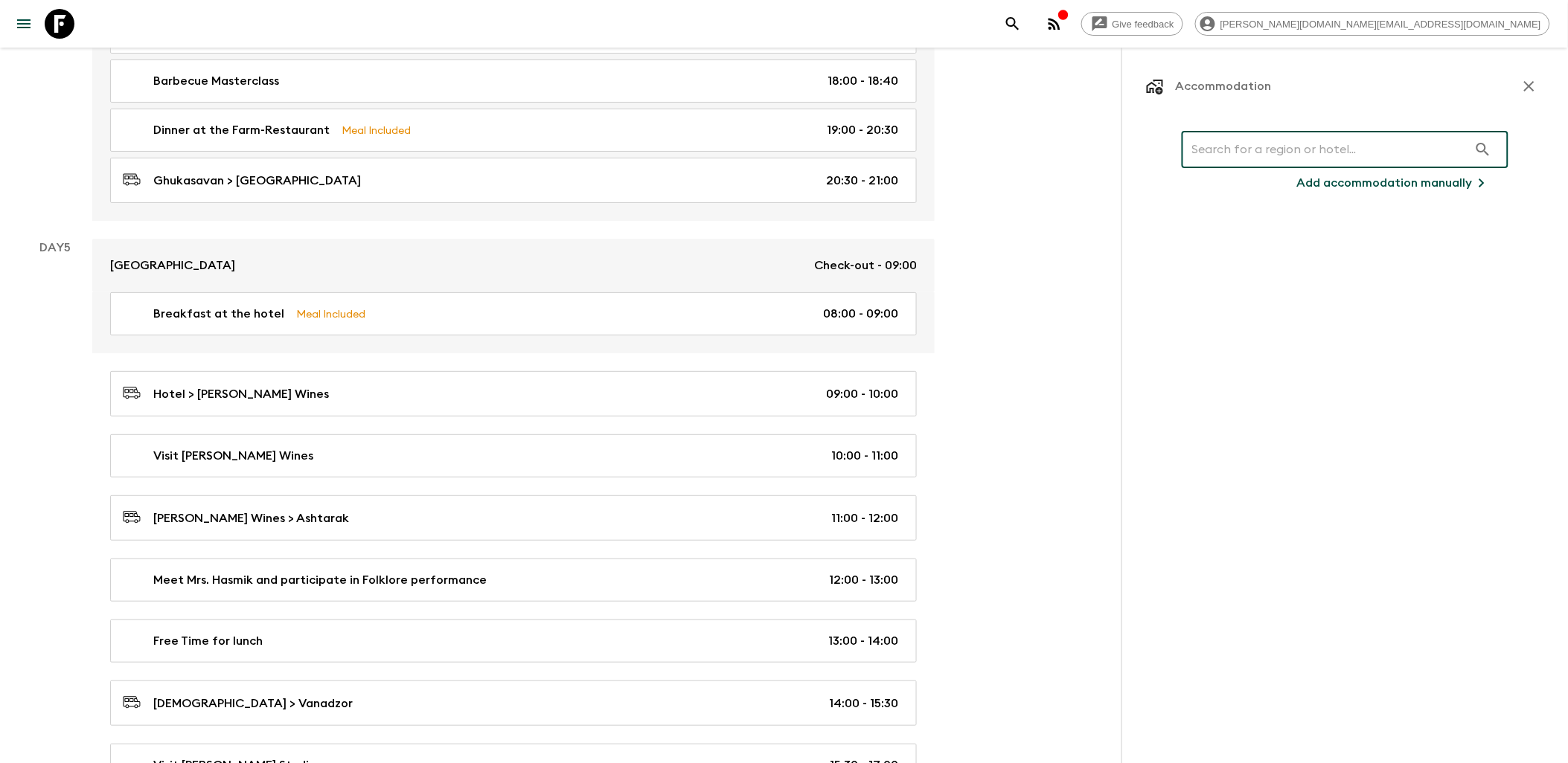
click at [1282, 146] on input "text" at bounding box center [1324, 149] width 286 height 41
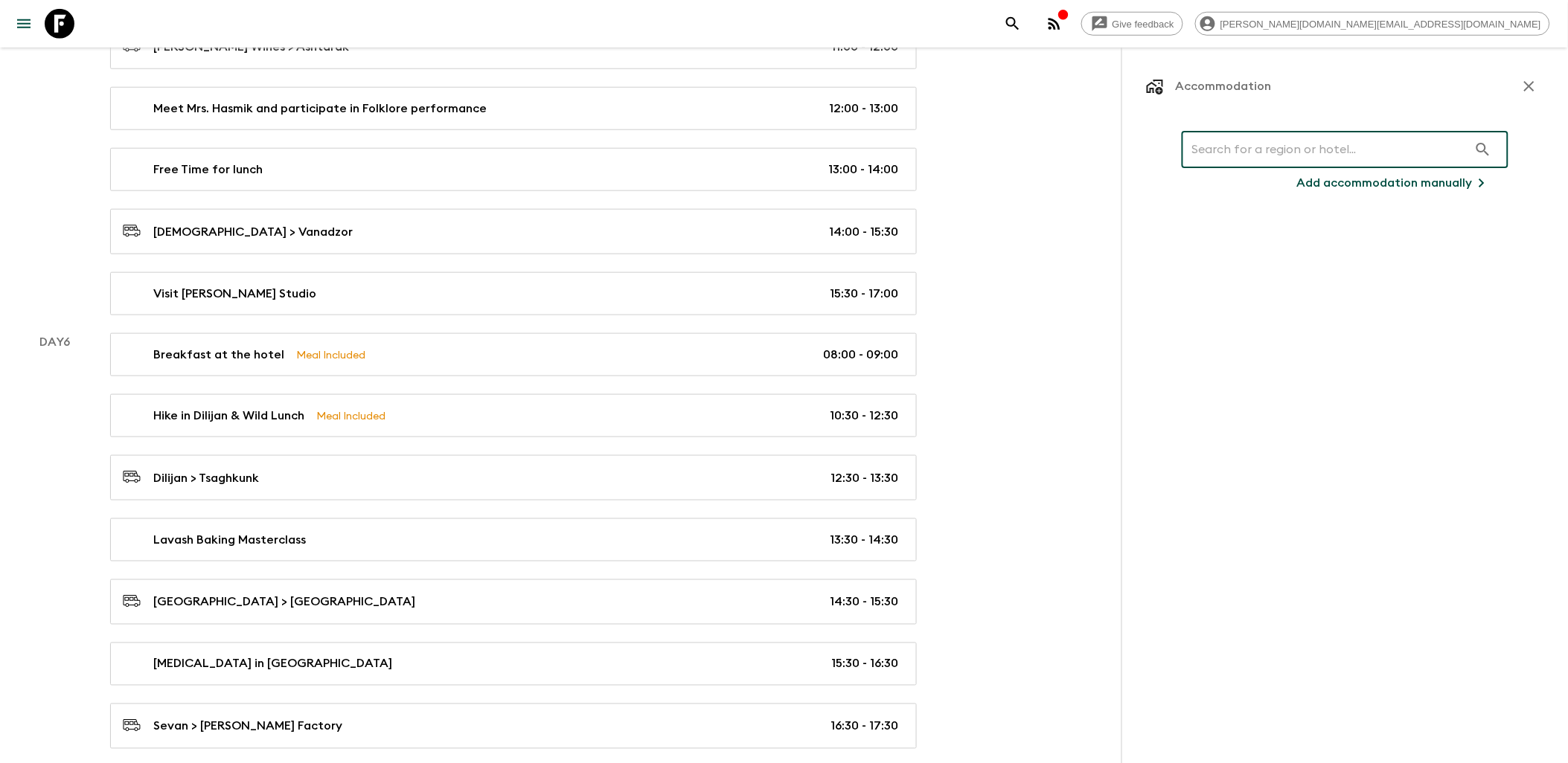
scroll to position [2488, 0]
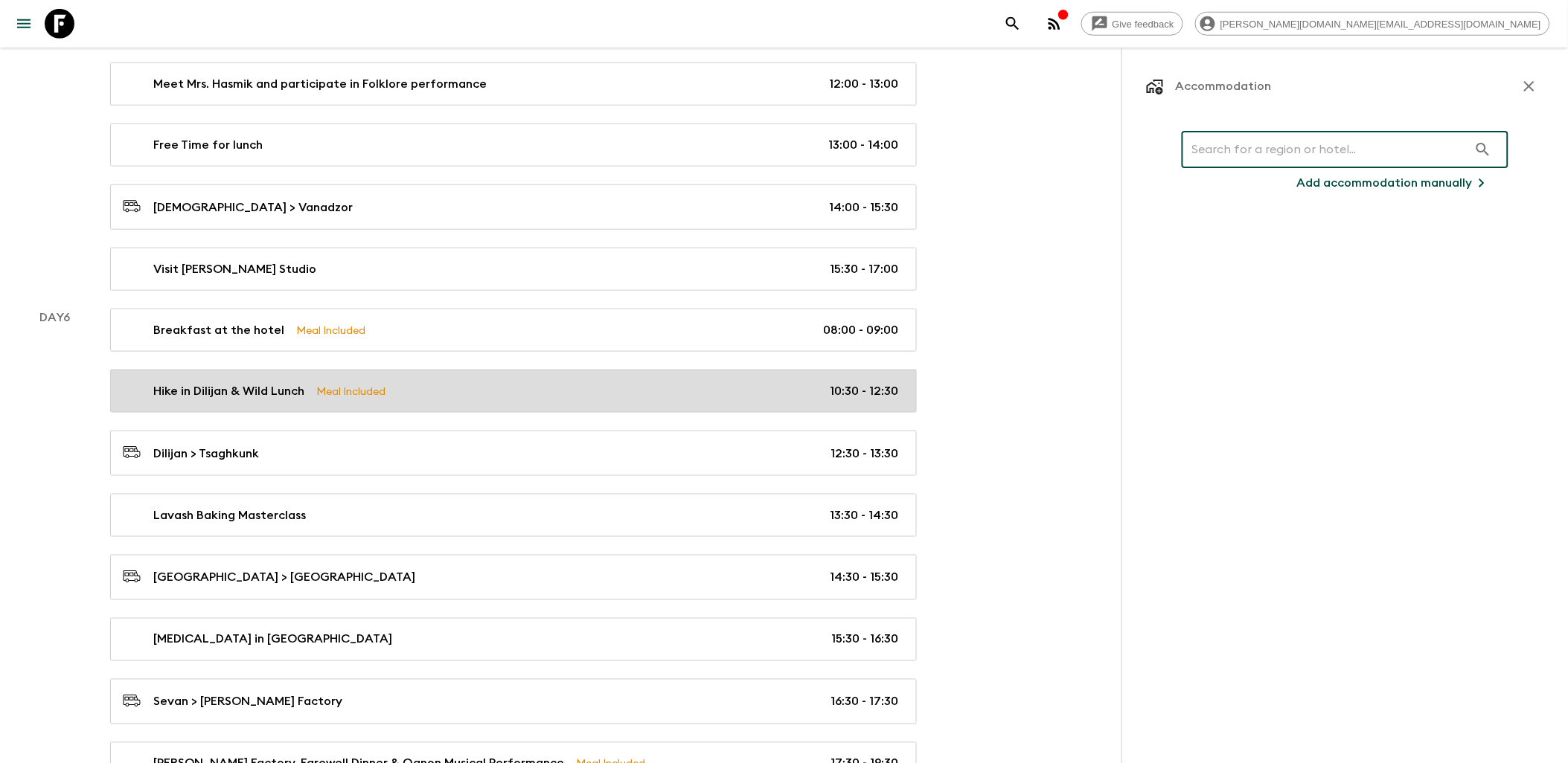
click at [436, 400] on div "Hike in Dilijan & Wild Lunch Meal Included 10:30 - 12:30" at bounding box center [510, 391] width 776 height 18
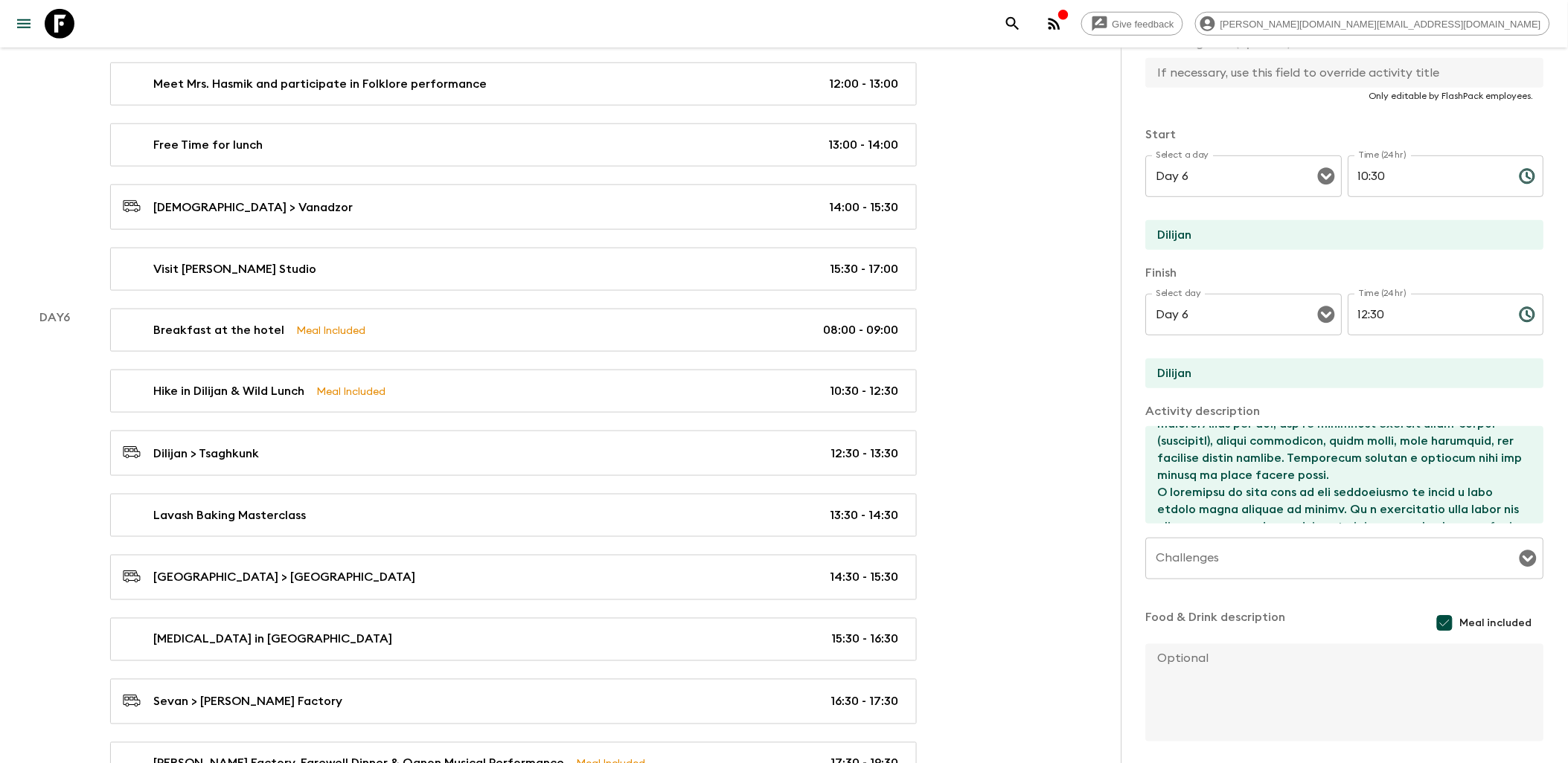
scroll to position [248, 0]
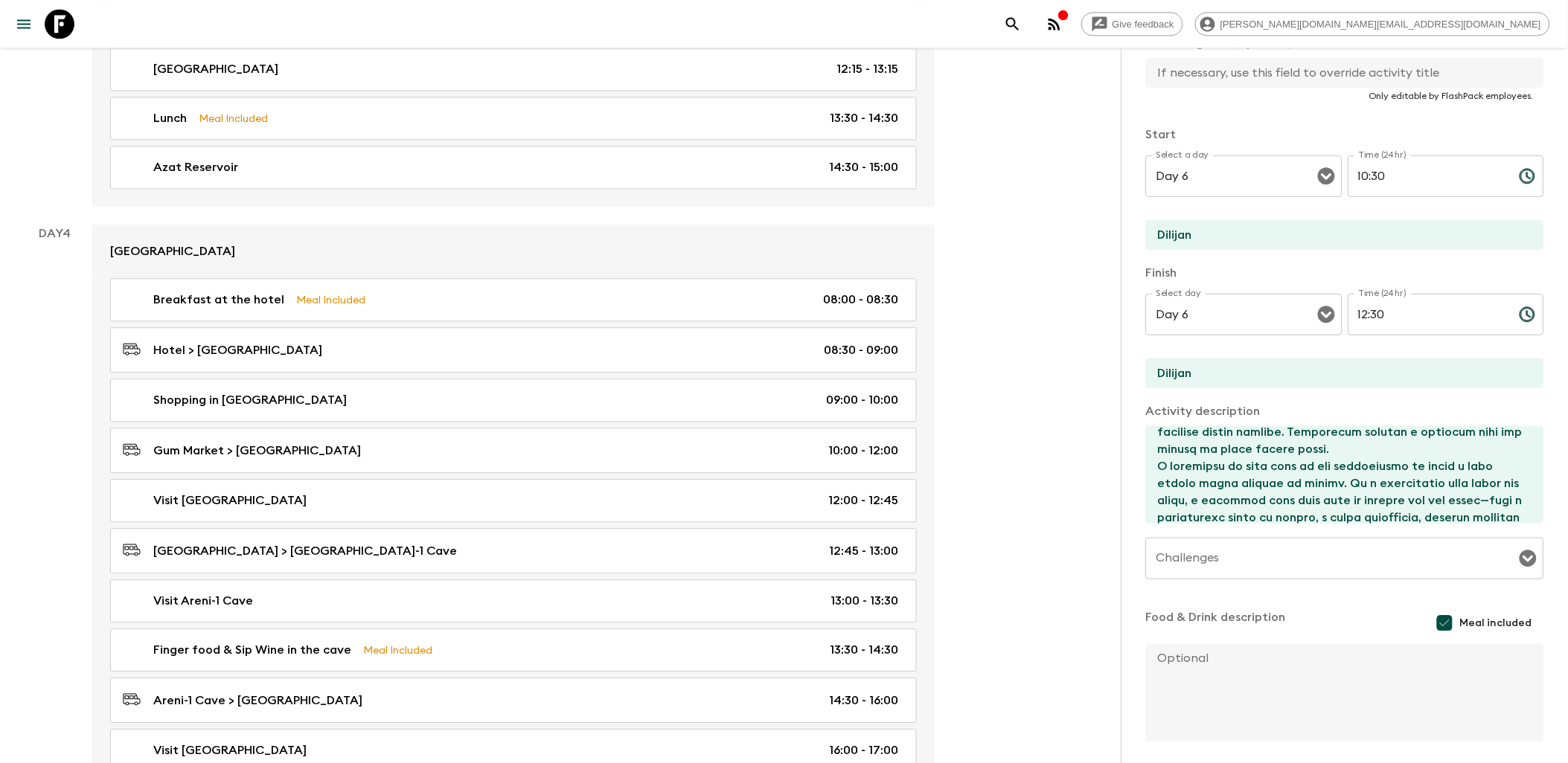
scroll to position [1000, 0]
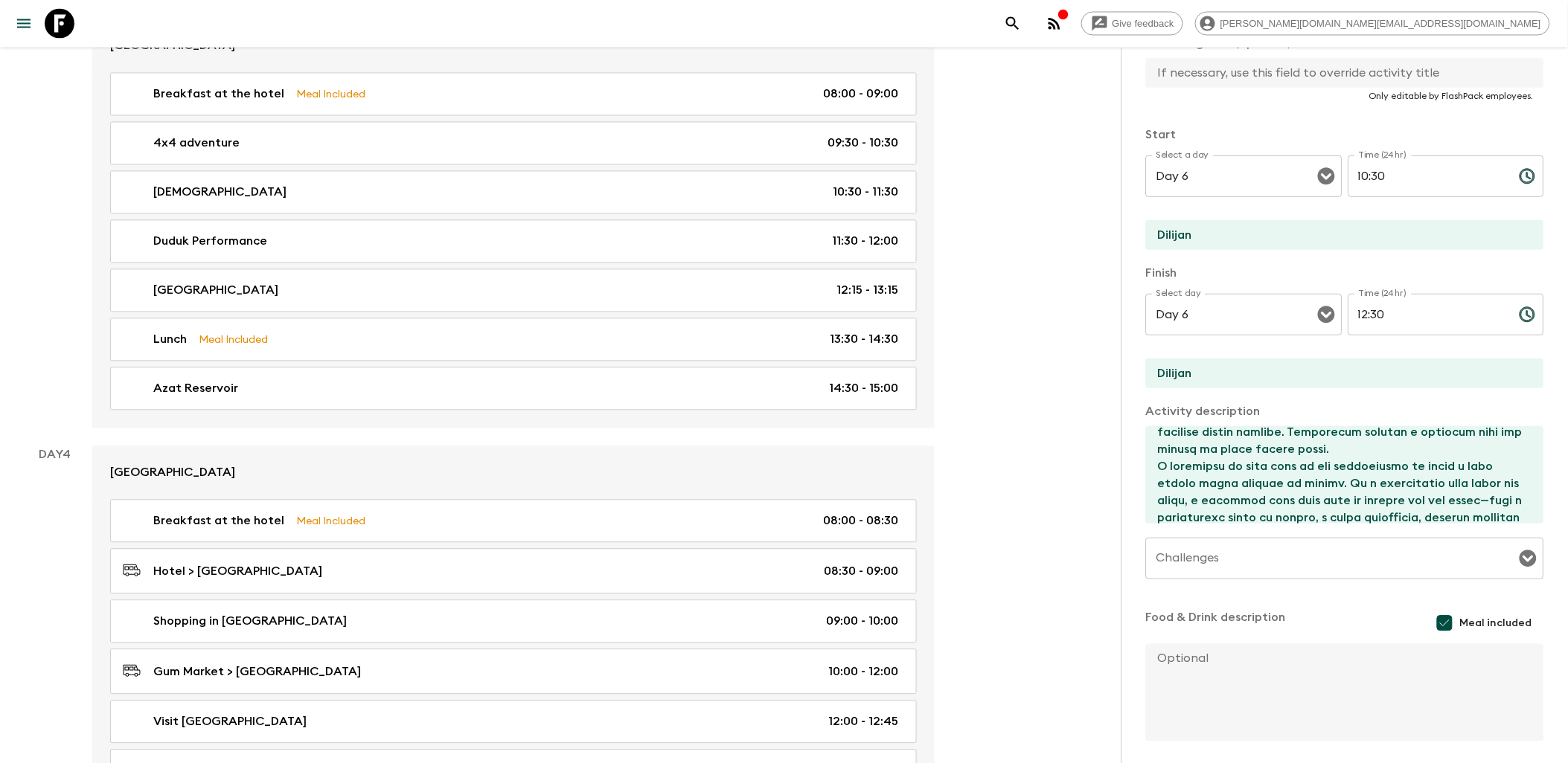
click at [1018, 259] on div "Give feedback [PERSON_NAME][DOMAIN_NAME][EMAIL_ADDRESS][DOMAIN_NAME] All itiner…" at bounding box center [784, 740] width 1568 height 3482
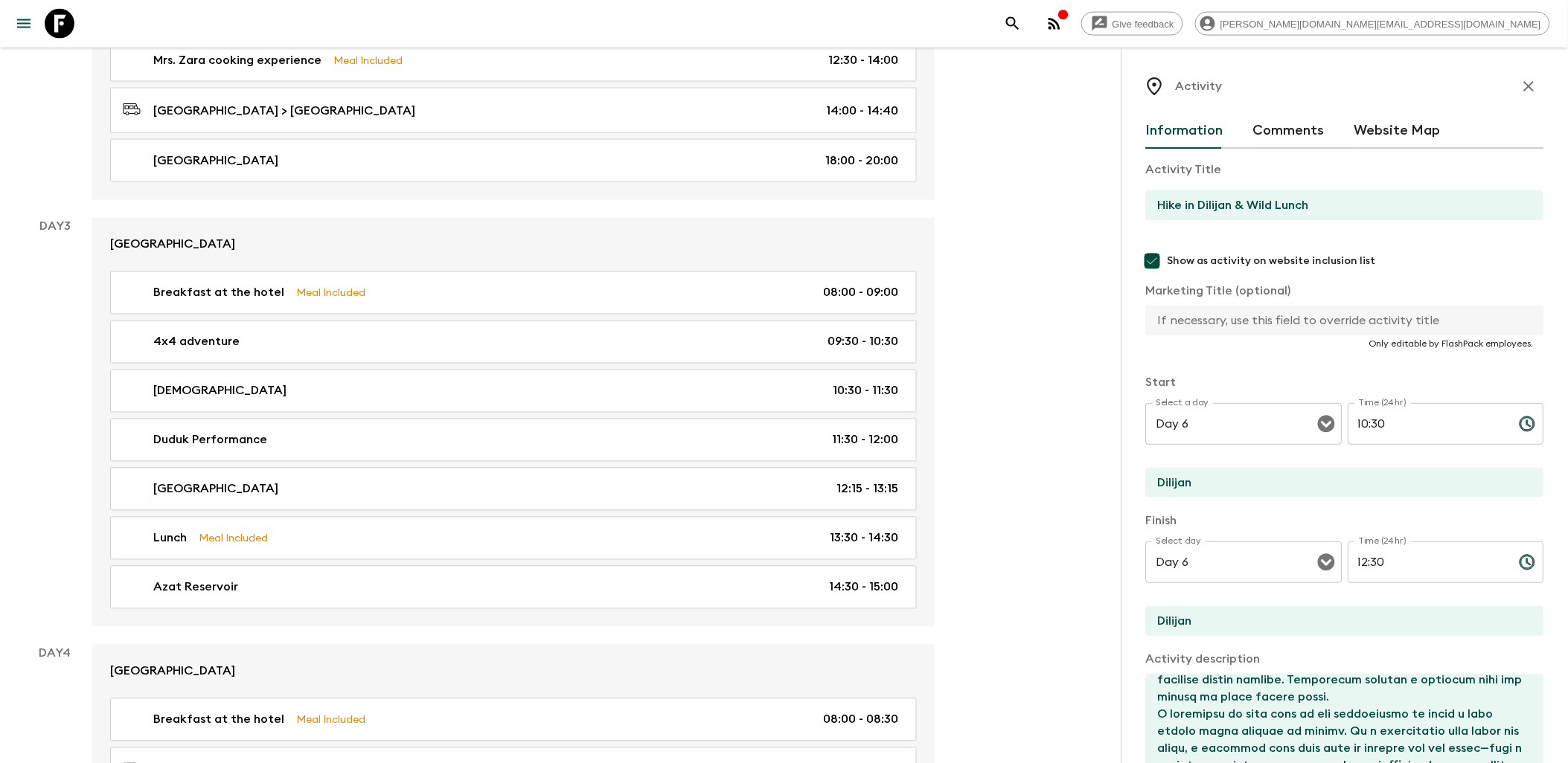
scroll to position [586, 0]
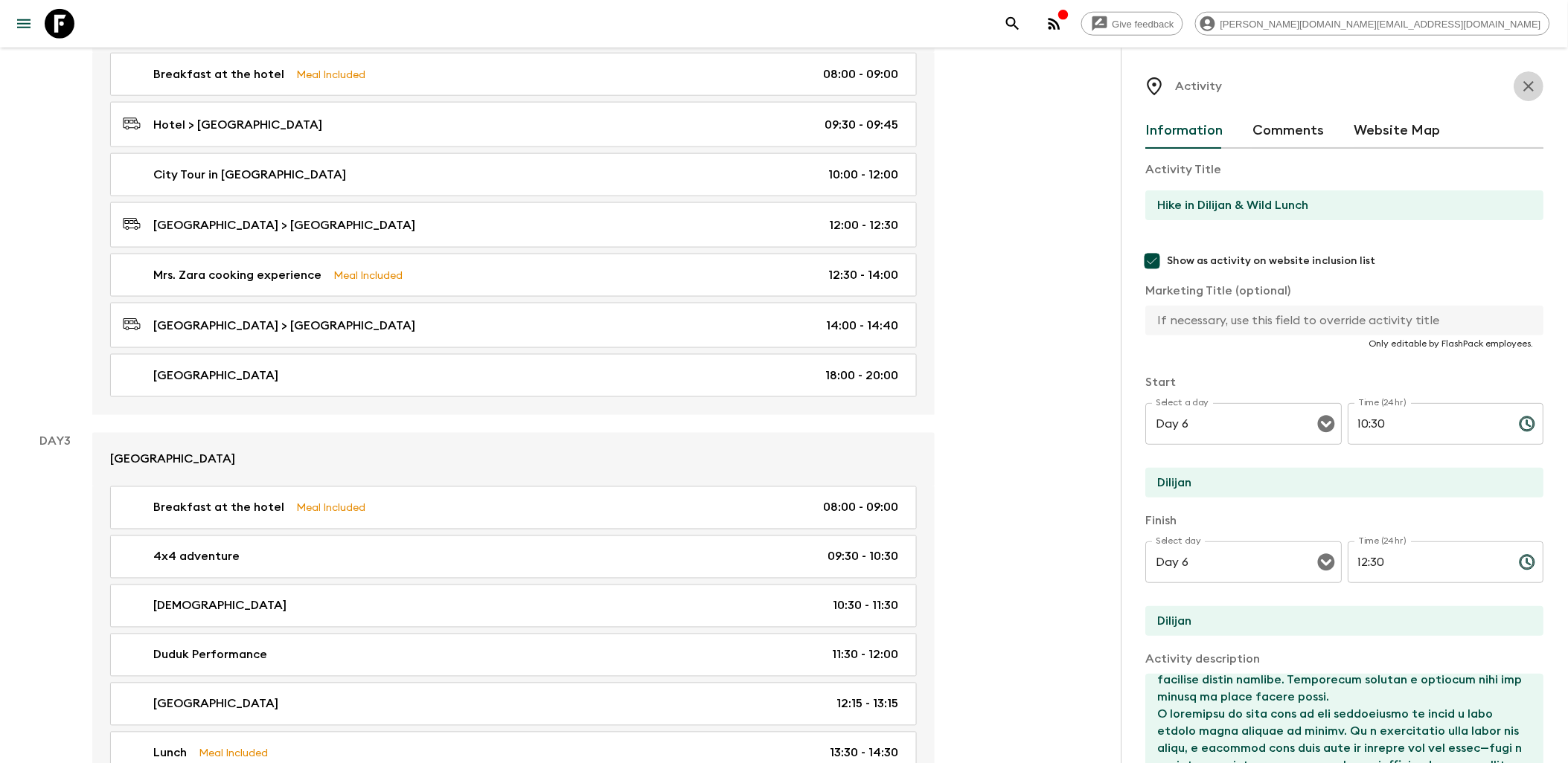
click at [1520, 86] on icon "button" at bounding box center [1529, 86] width 18 height 18
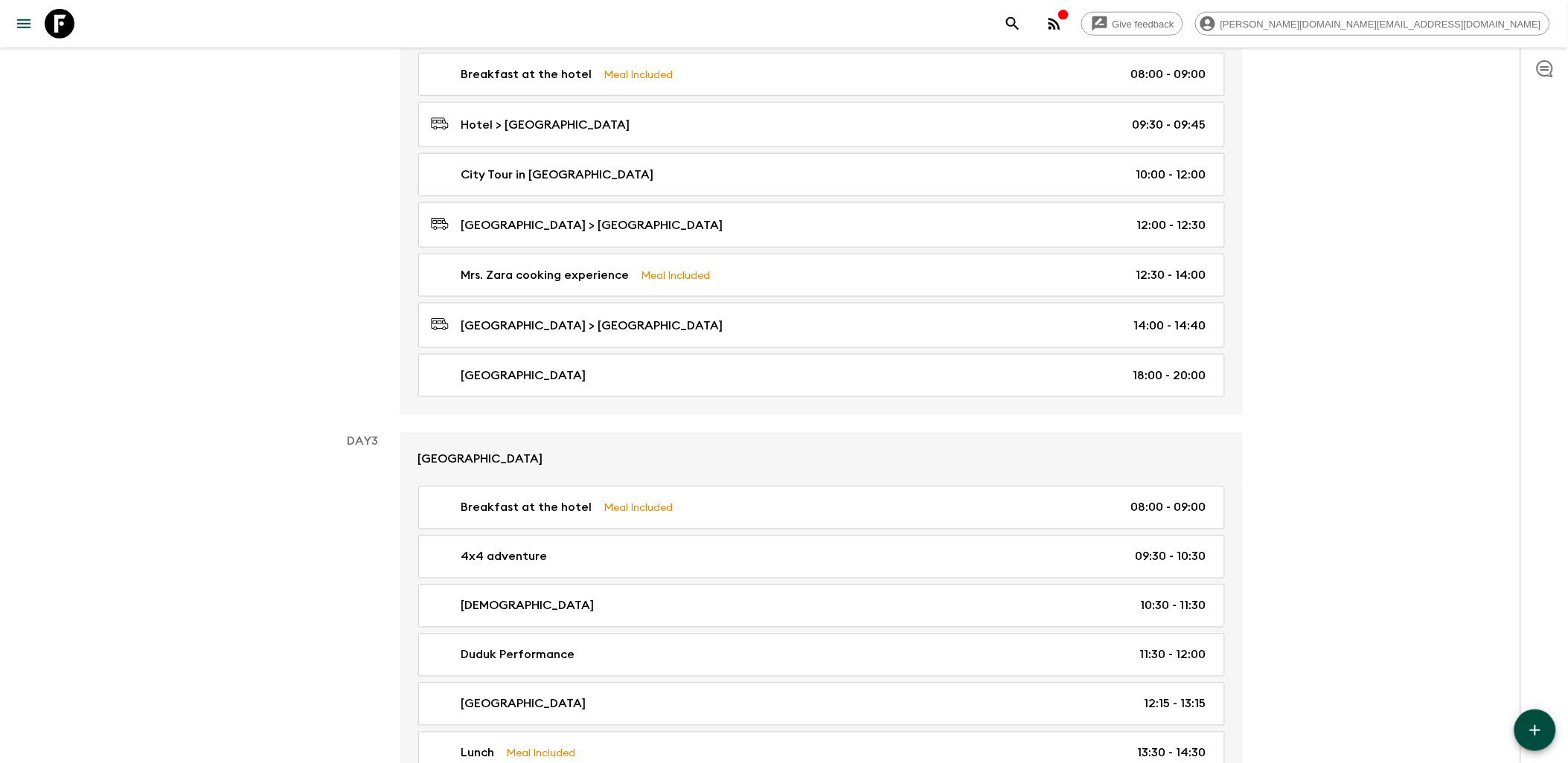
click at [1527, 730] on icon "button" at bounding box center [1535, 730] width 18 height 18
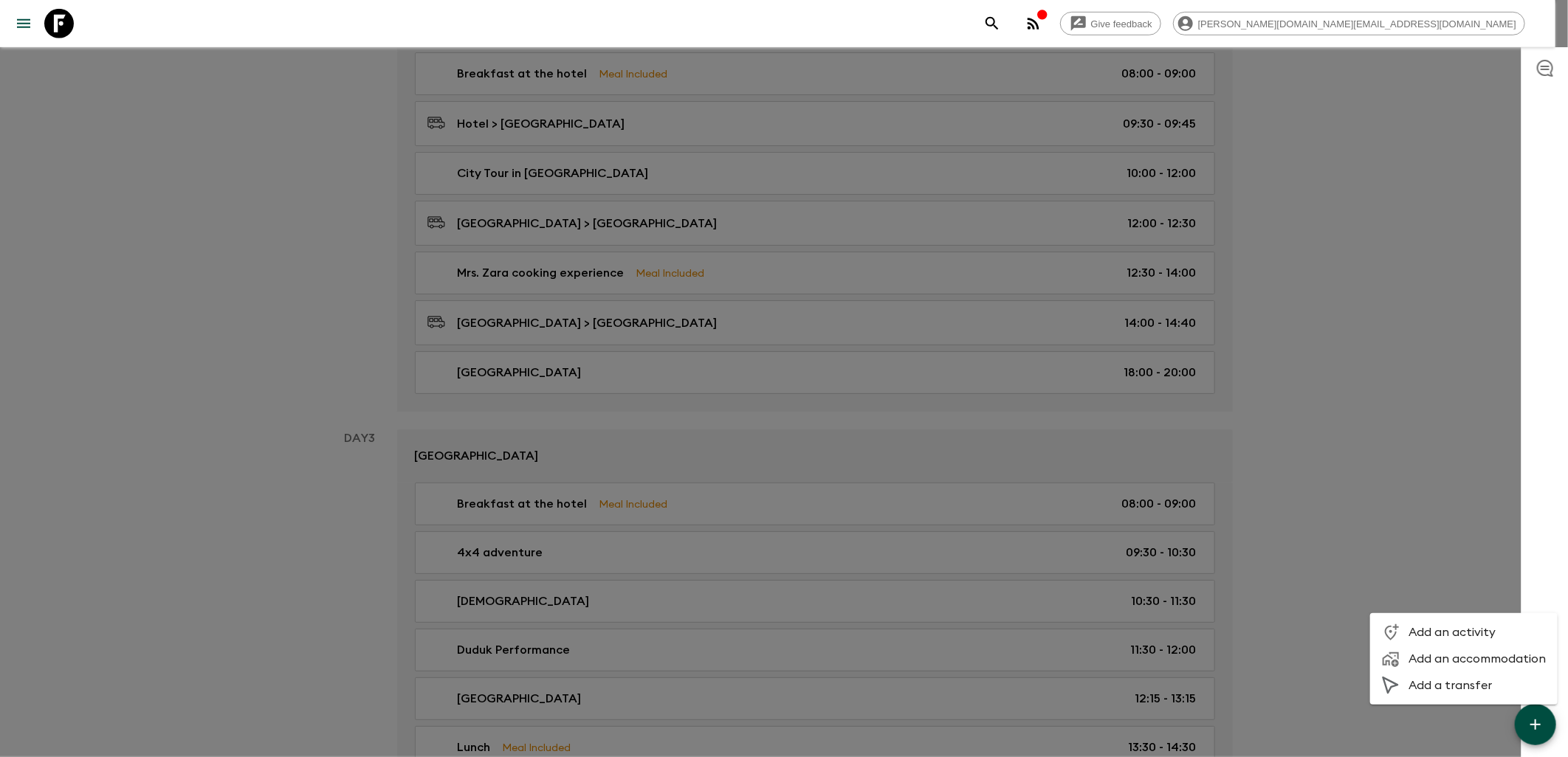
click at [1317, 498] on div at bounding box center [784, 378] width 1568 height 757
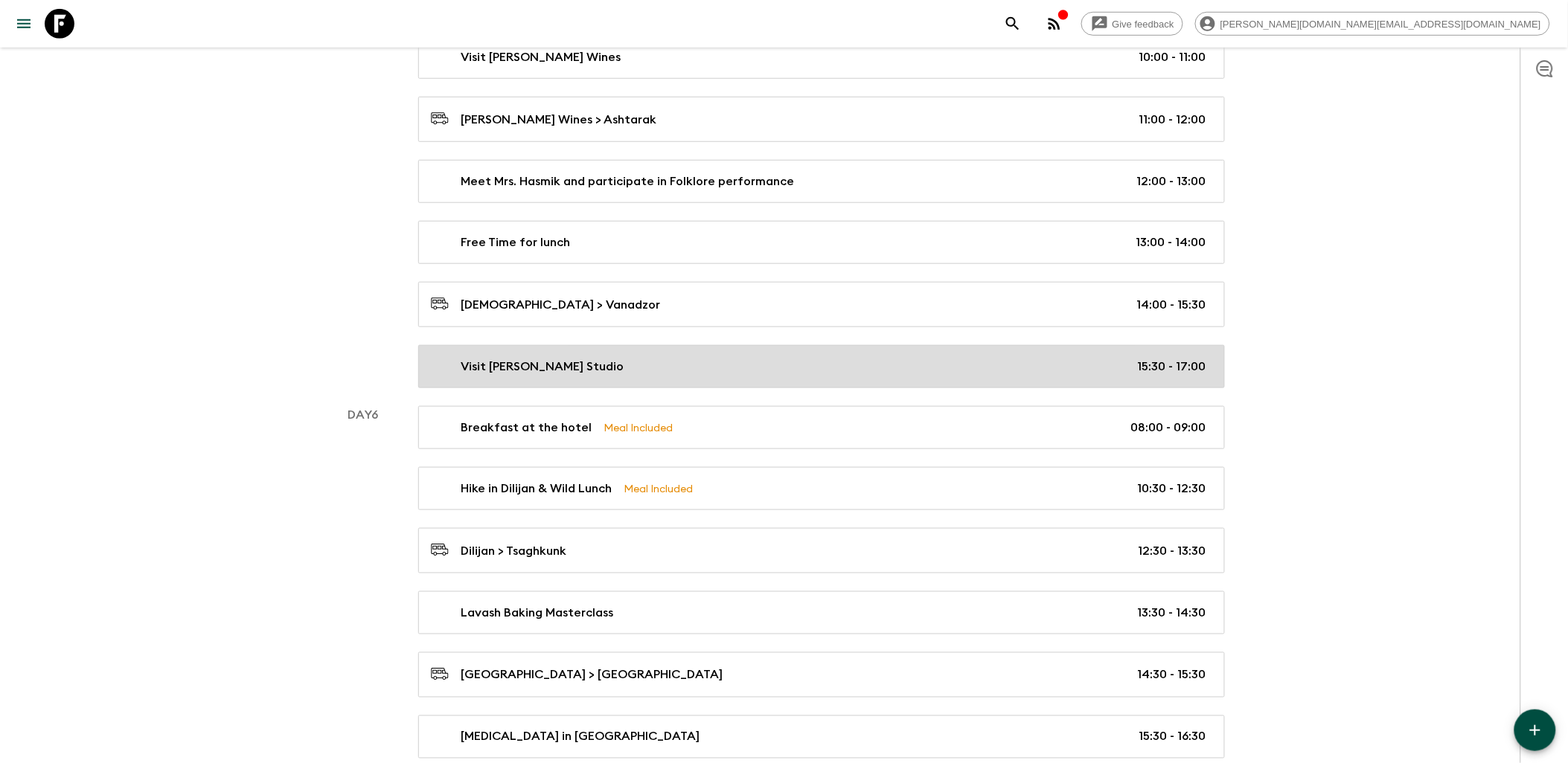
scroll to position [2488, 0]
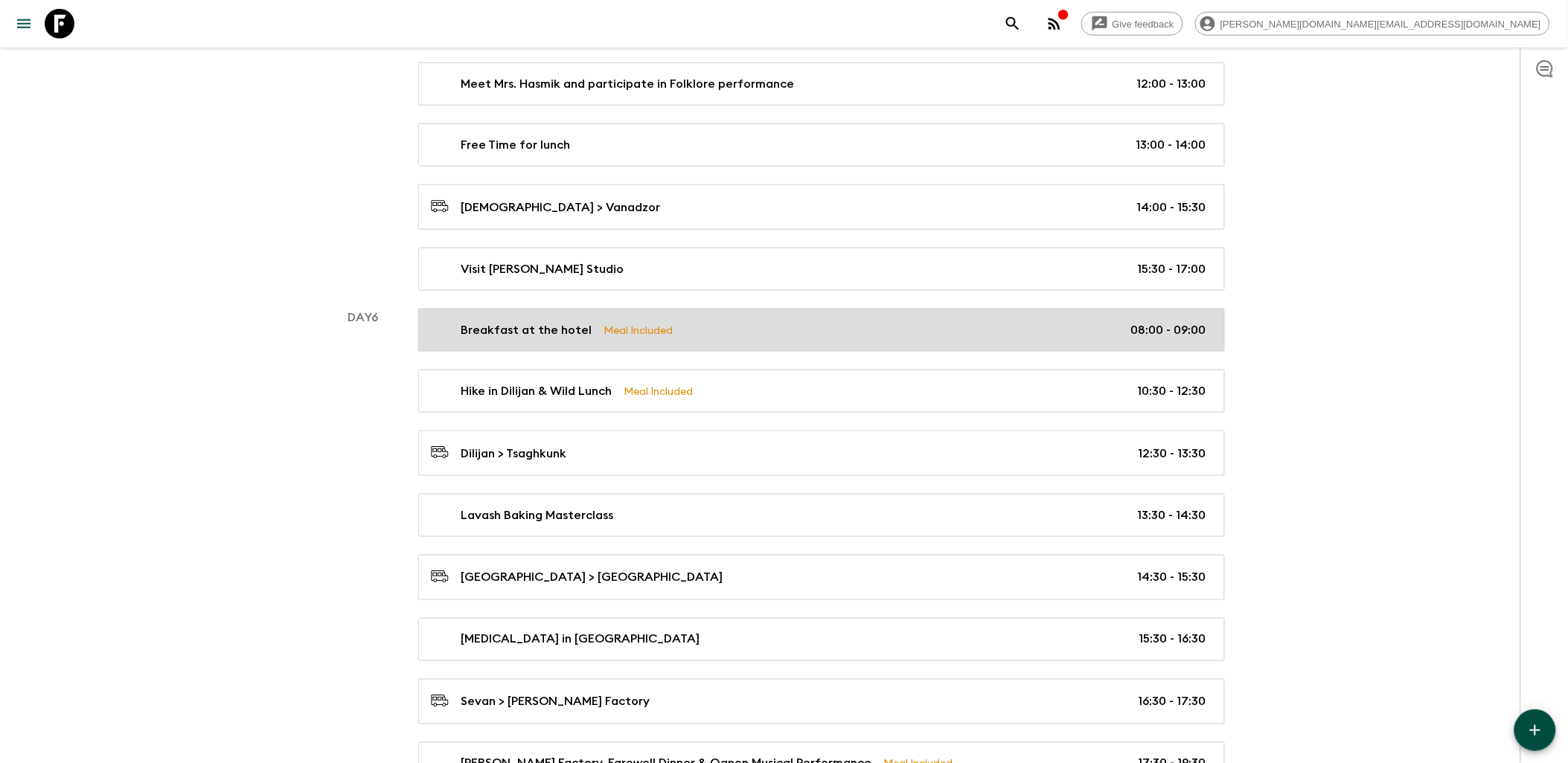
click at [579, 339] on p "Breakfast at the hotel" at bounding box center [527, 330] width 131 height 18
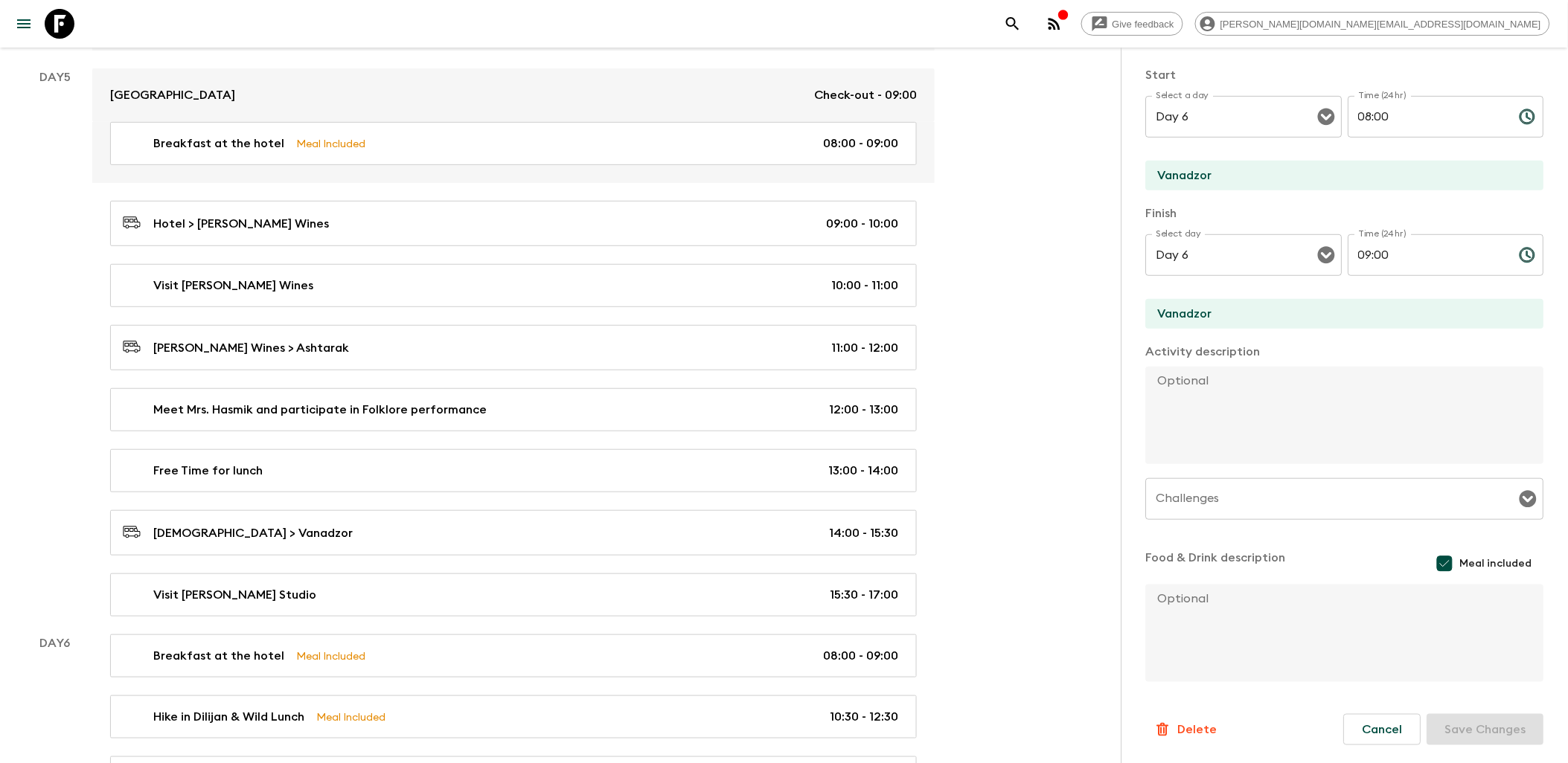
scroll to position [2157, 0]
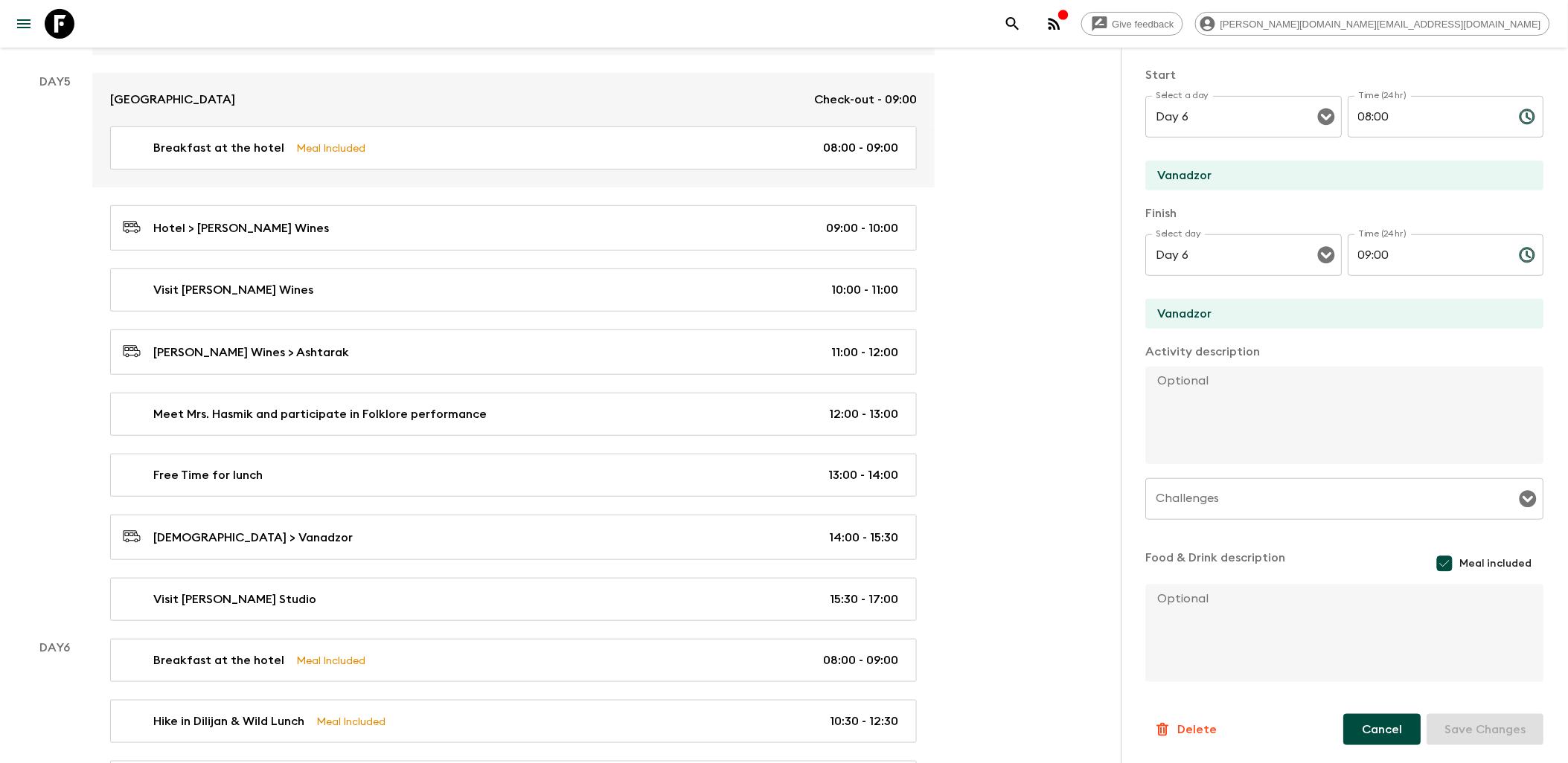
click at [1383, 722] on button "Cancel" at bounding box center [1382, 729] width 77 height 31
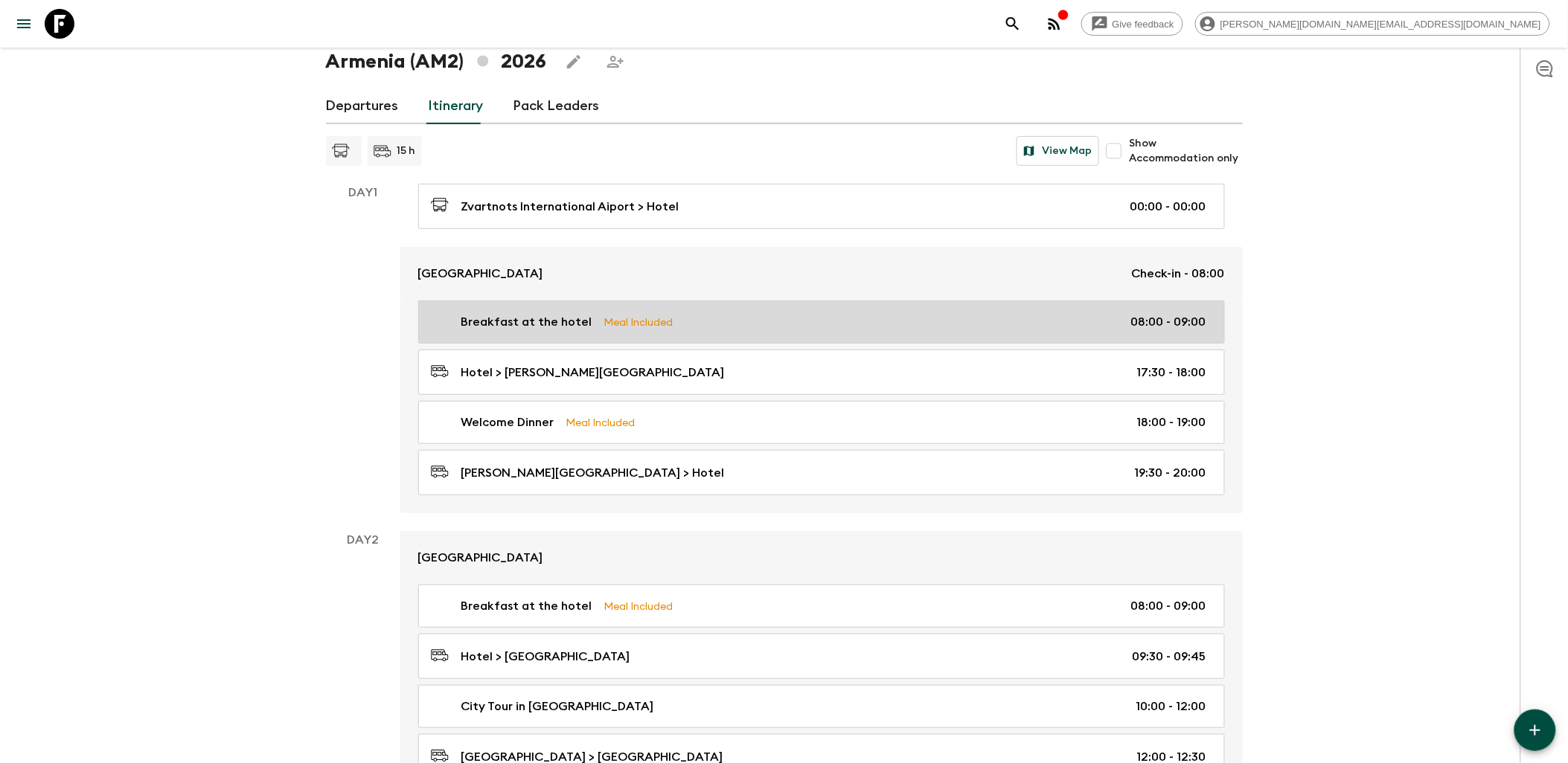
scroll to position [83, 0]
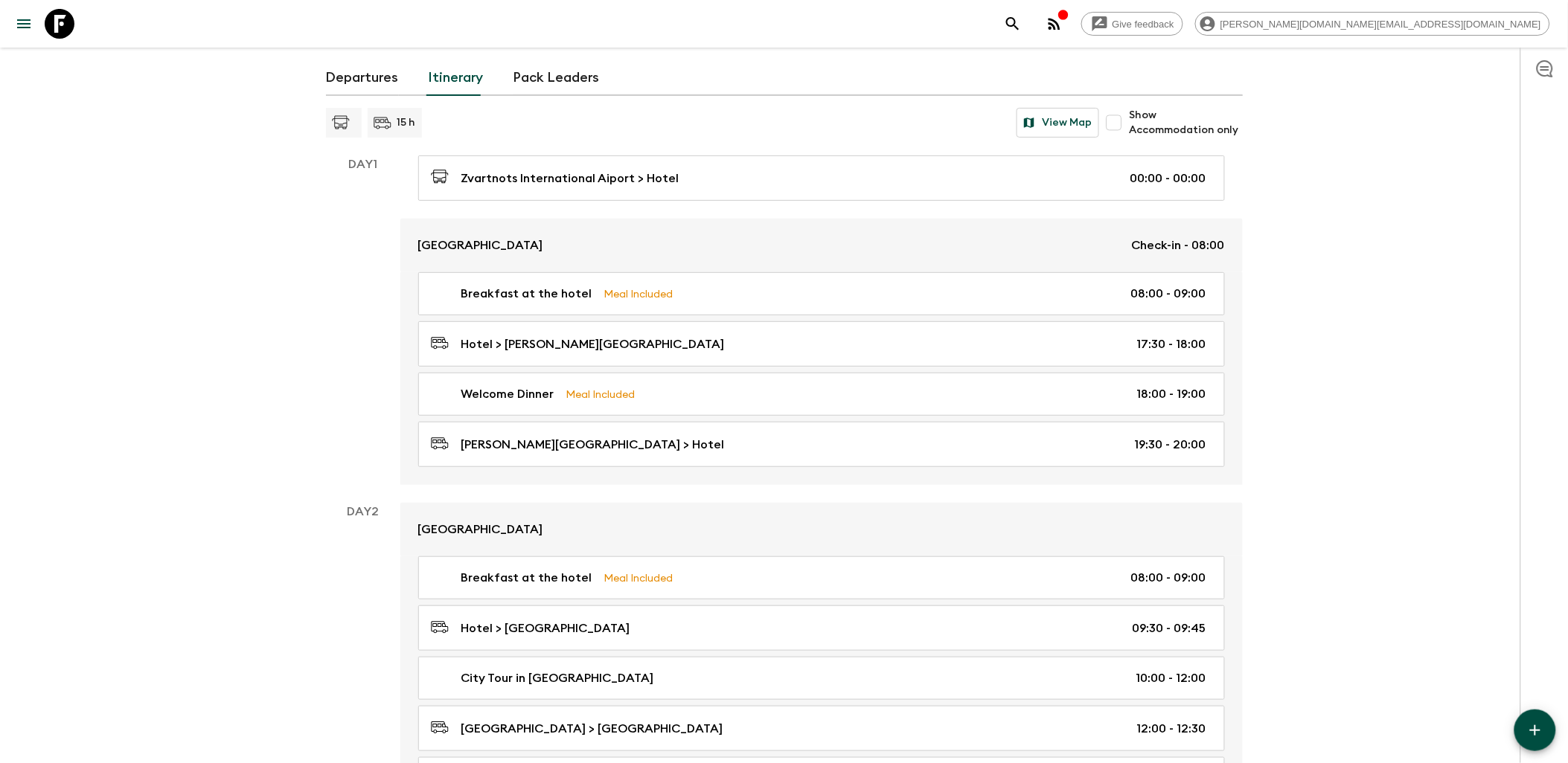
click at [411, 119] on p "15 h" at bounding box center [407, 122] width 19 height 15
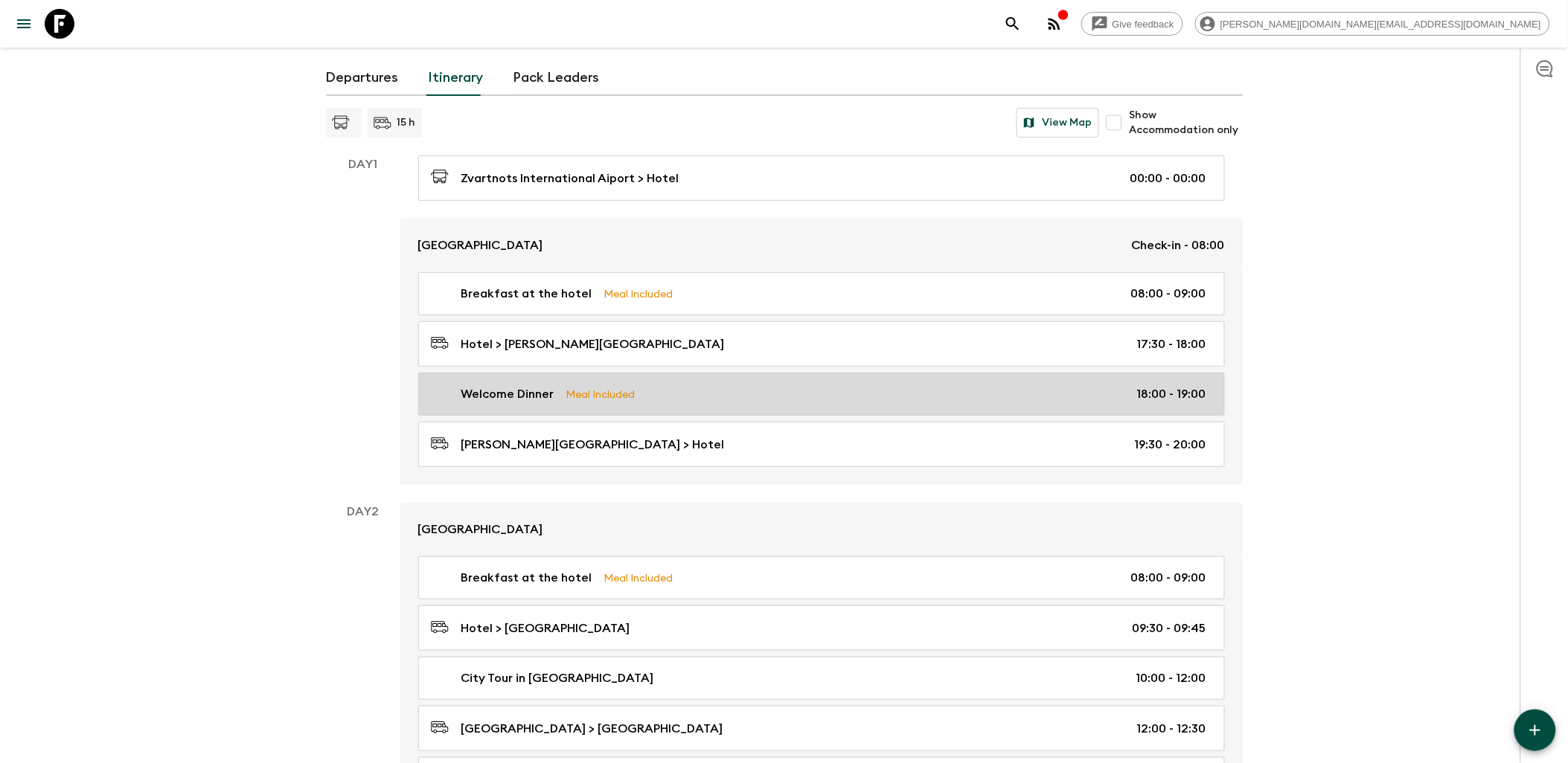
click at [698, 396] on div "Welcome Dinner Meal Included 18:00 - 19:00" at bounding box center [819, 394] width 776 height 18
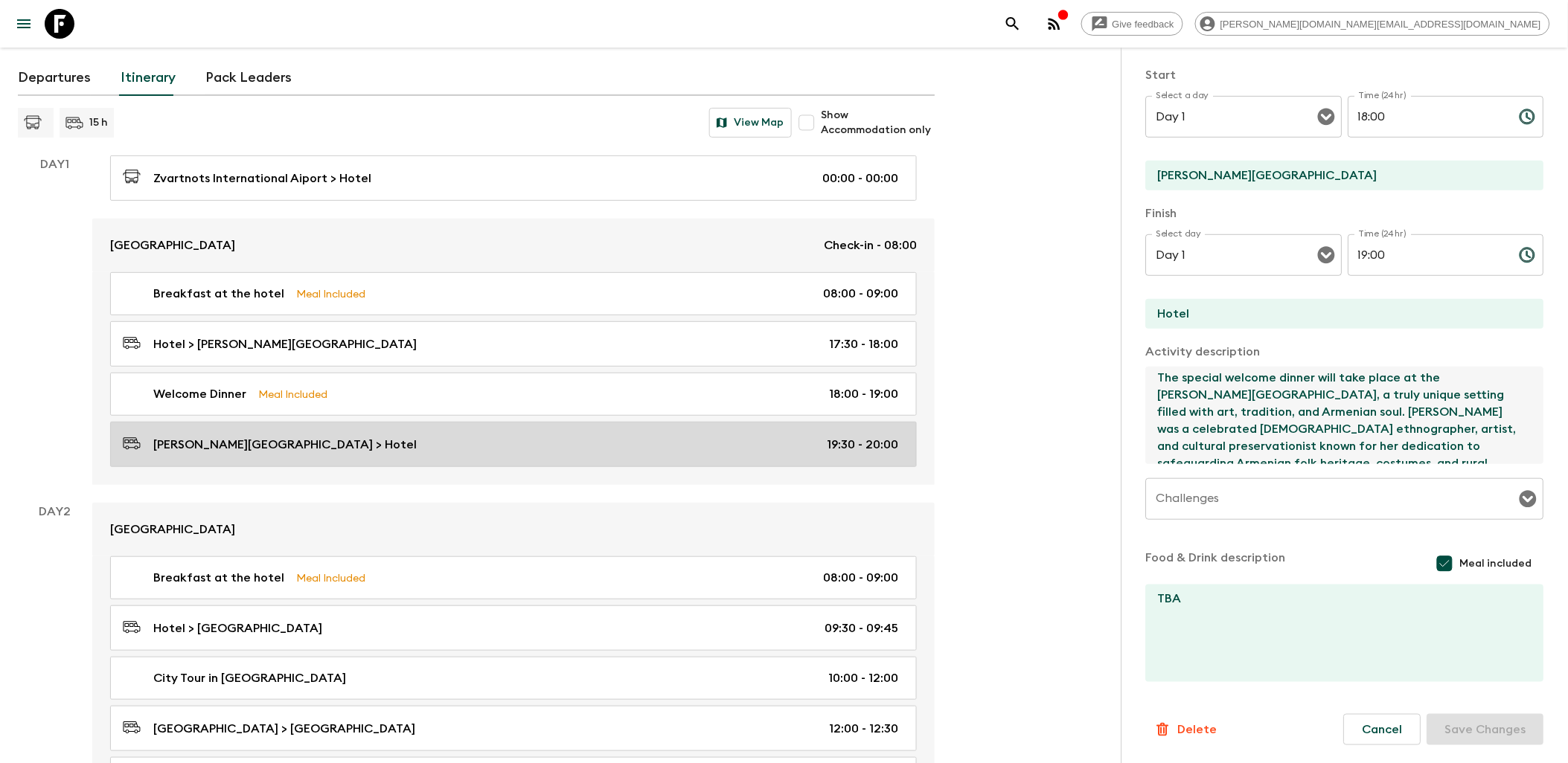
scroll to position [165, 0]
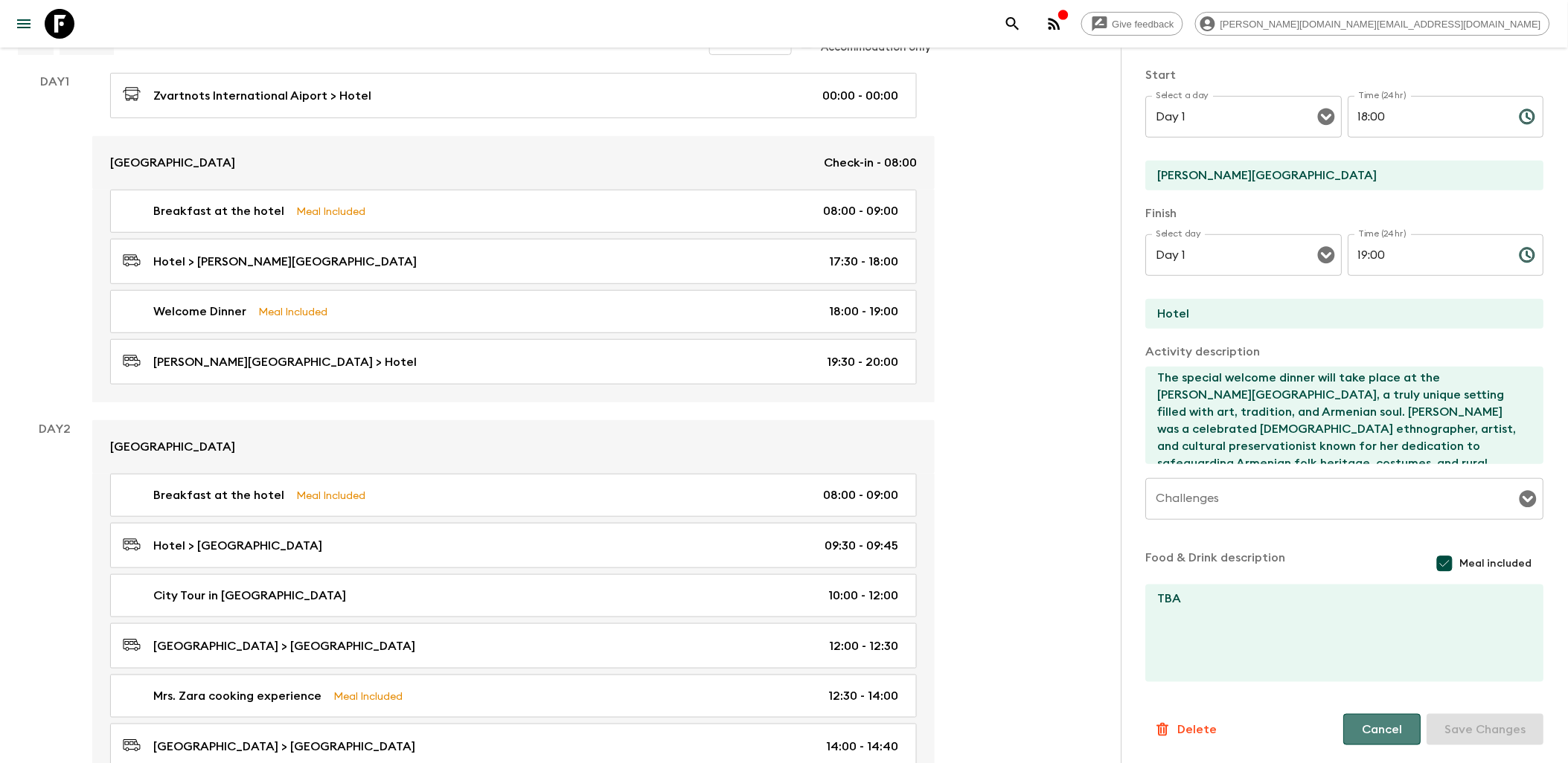
click at [1385, 733] on button "Cancel" at bounding box center [1382, 729] width 77 height 31
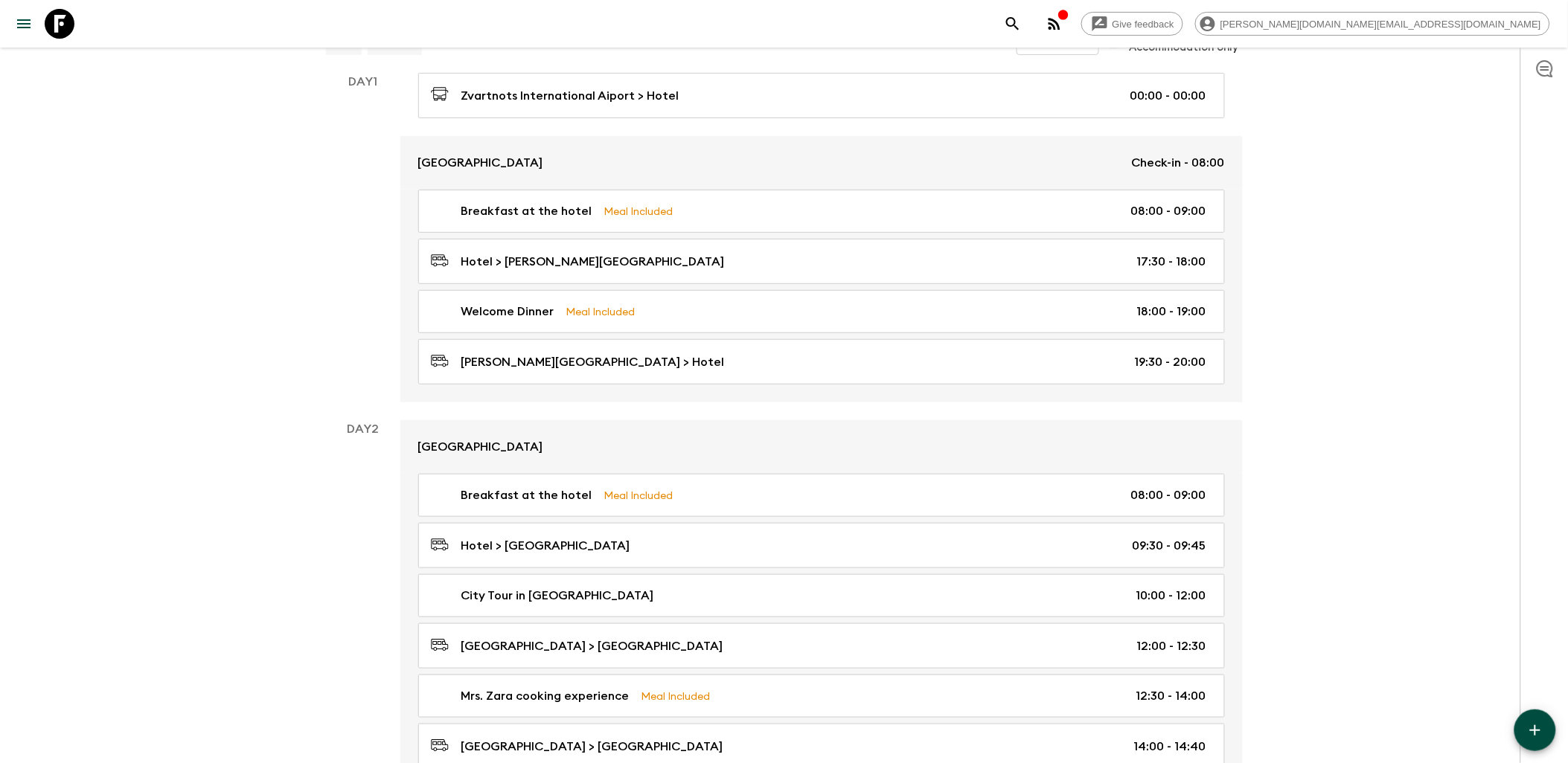
scroll to position [83, 0]
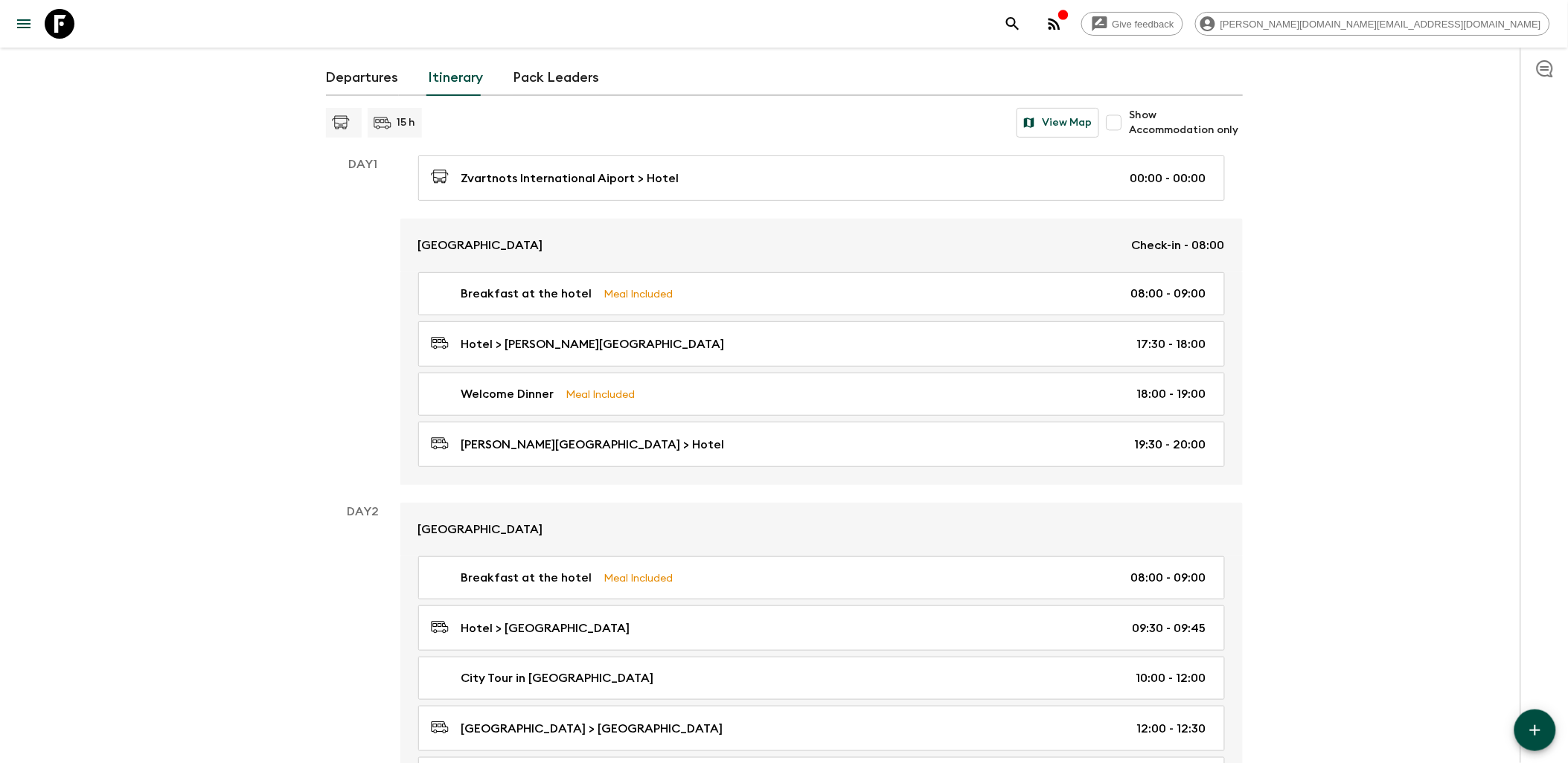
click at [1543, 729] on icon "button" at bounding box center [1535, 730] width 18 height 18
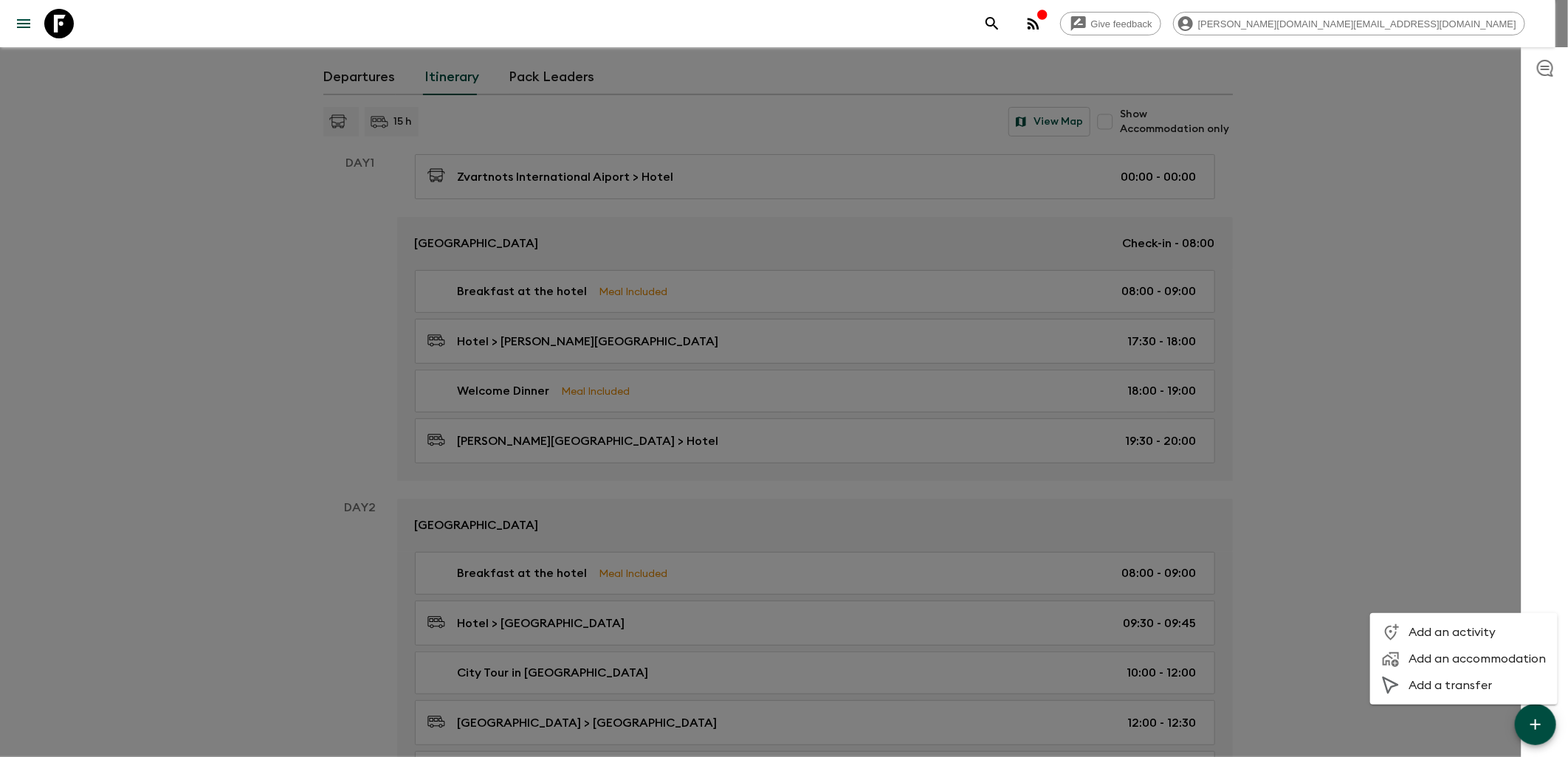
click at [1440, 629] on span "Add an activity" at bounding box center [1477, 632] width 137 height 15
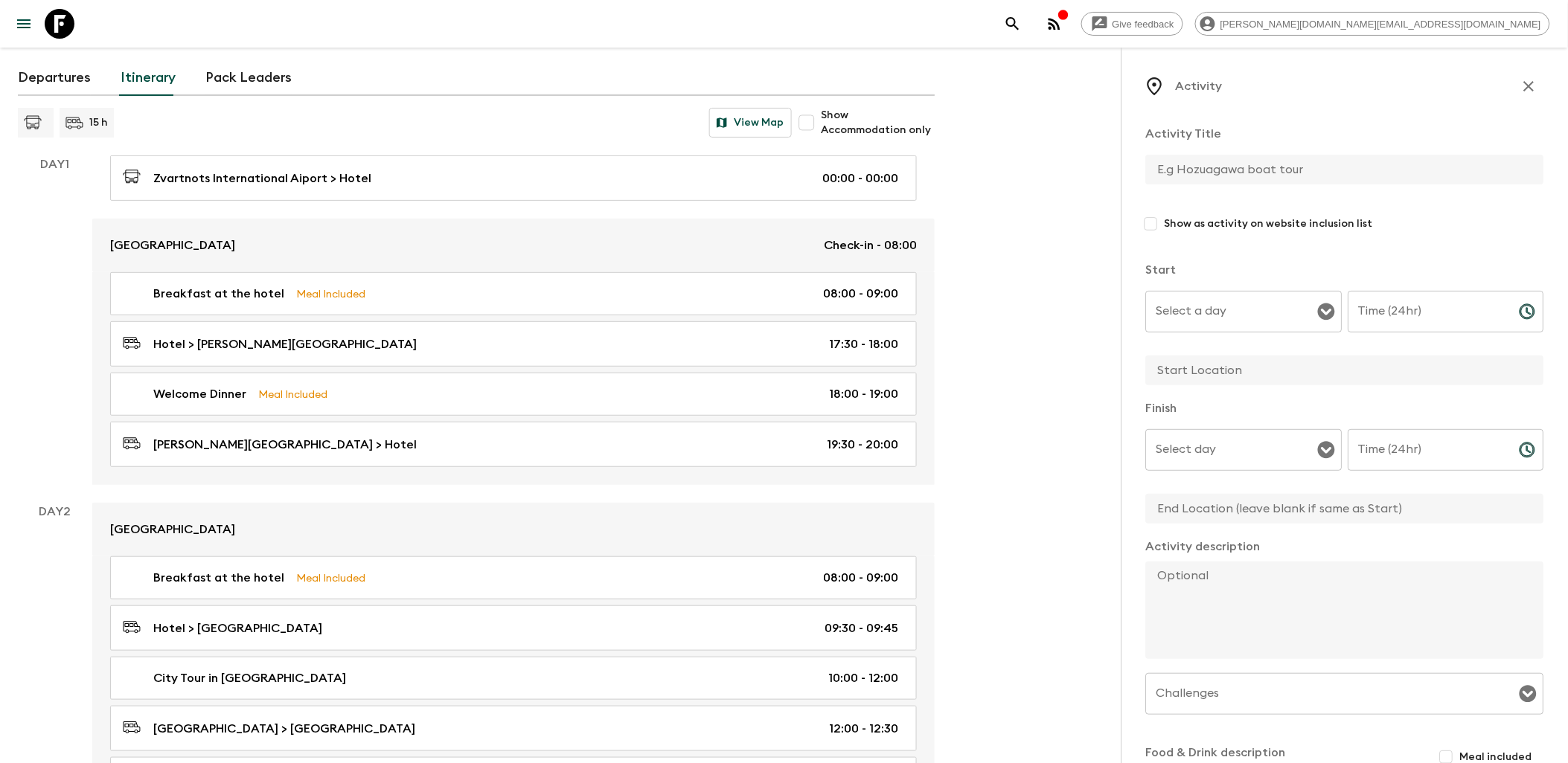
click at [1280, 311] on input "Select a day" at bounding box center [1233, 311] width 161 height 28
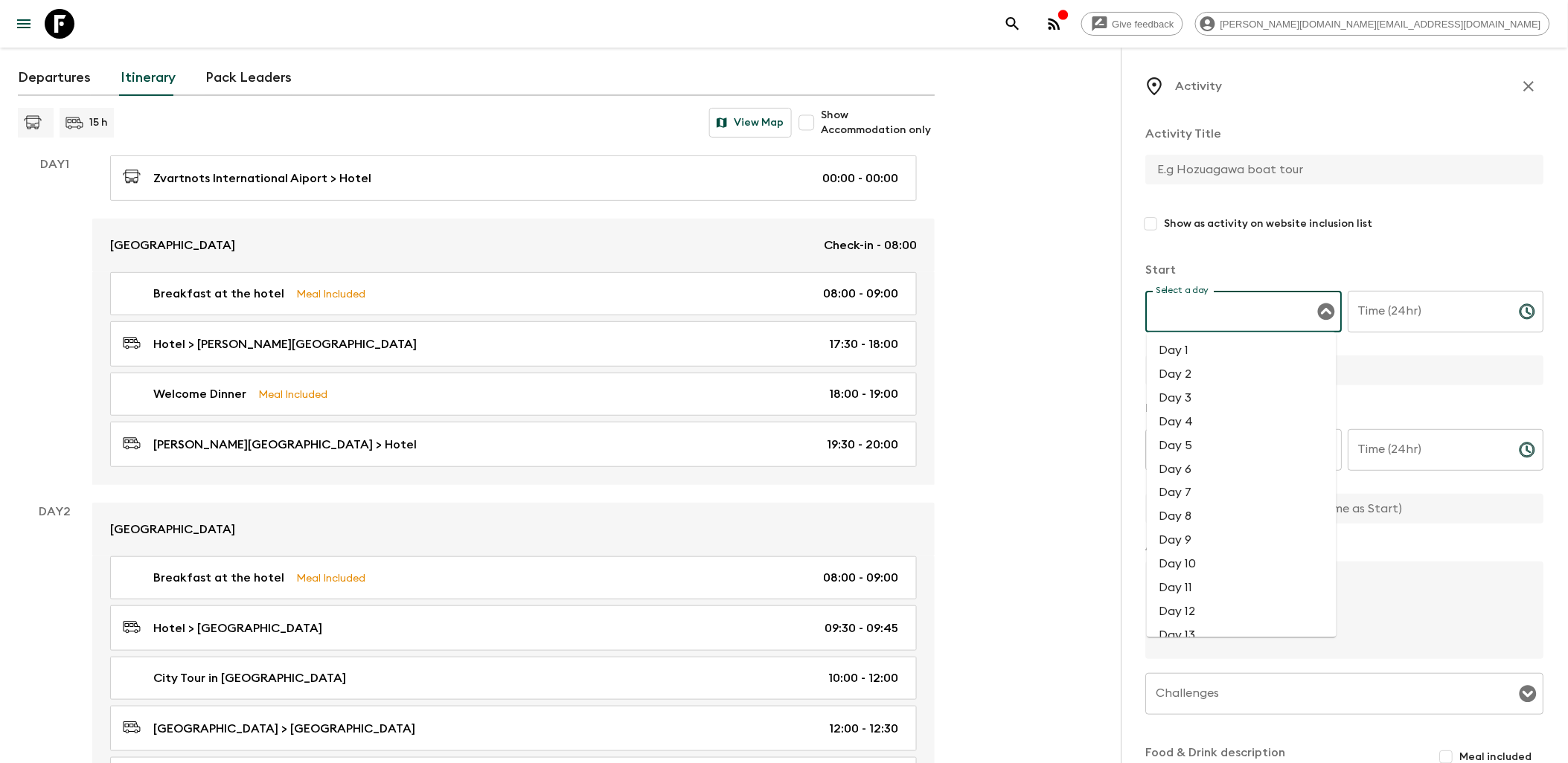
click at [1201, 358] on li "Day 1" at bounding box center [1242, 350] width 190 height 24
type input "Day 1"
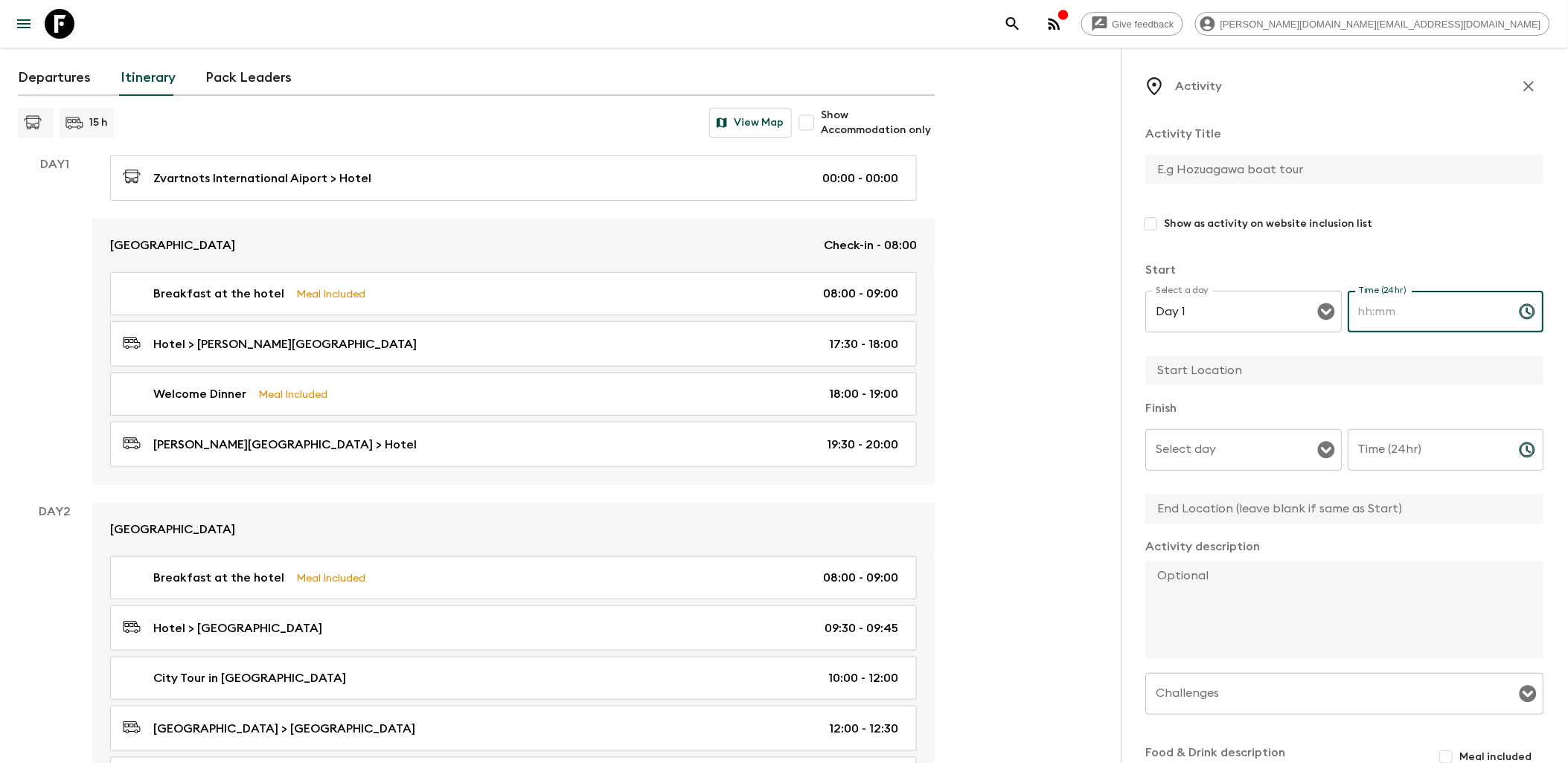
click at [1455, 306] on input "Time (24hr)" at bounding box center [1428, 311] width 159 height 41
type input "20:00"
click at [1230, 367] on input "text" at bounding box center [1339, 371] width 386 height 30
click at [1321, 458] on button "Open" at bounding box center [1327, 450] width 21 height 21
type input "Hotel"
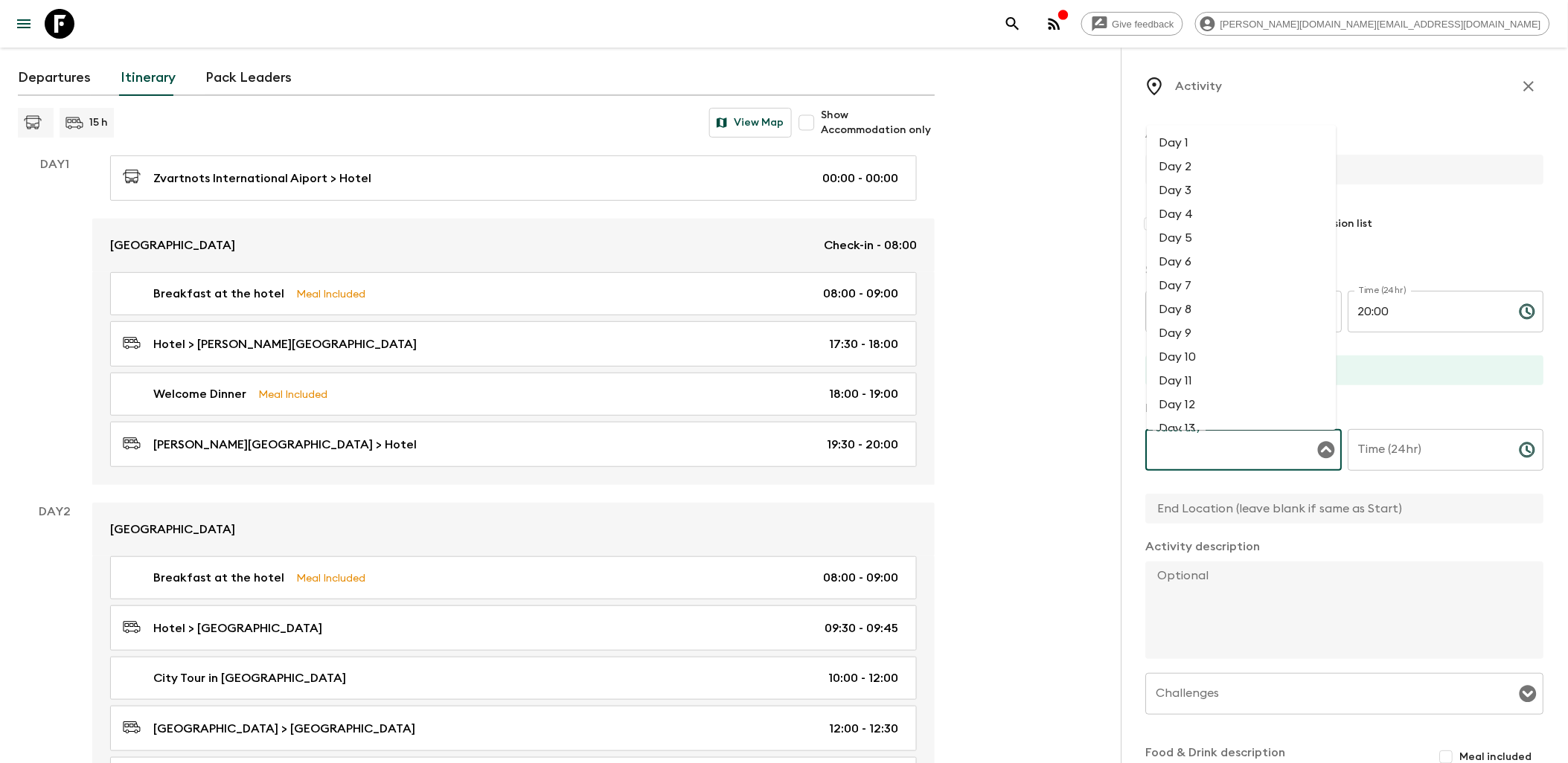
click at [1218, 139] on li "Day 1" at bounding box center [1242, 143] width 190 height 24
type input "Day 1"
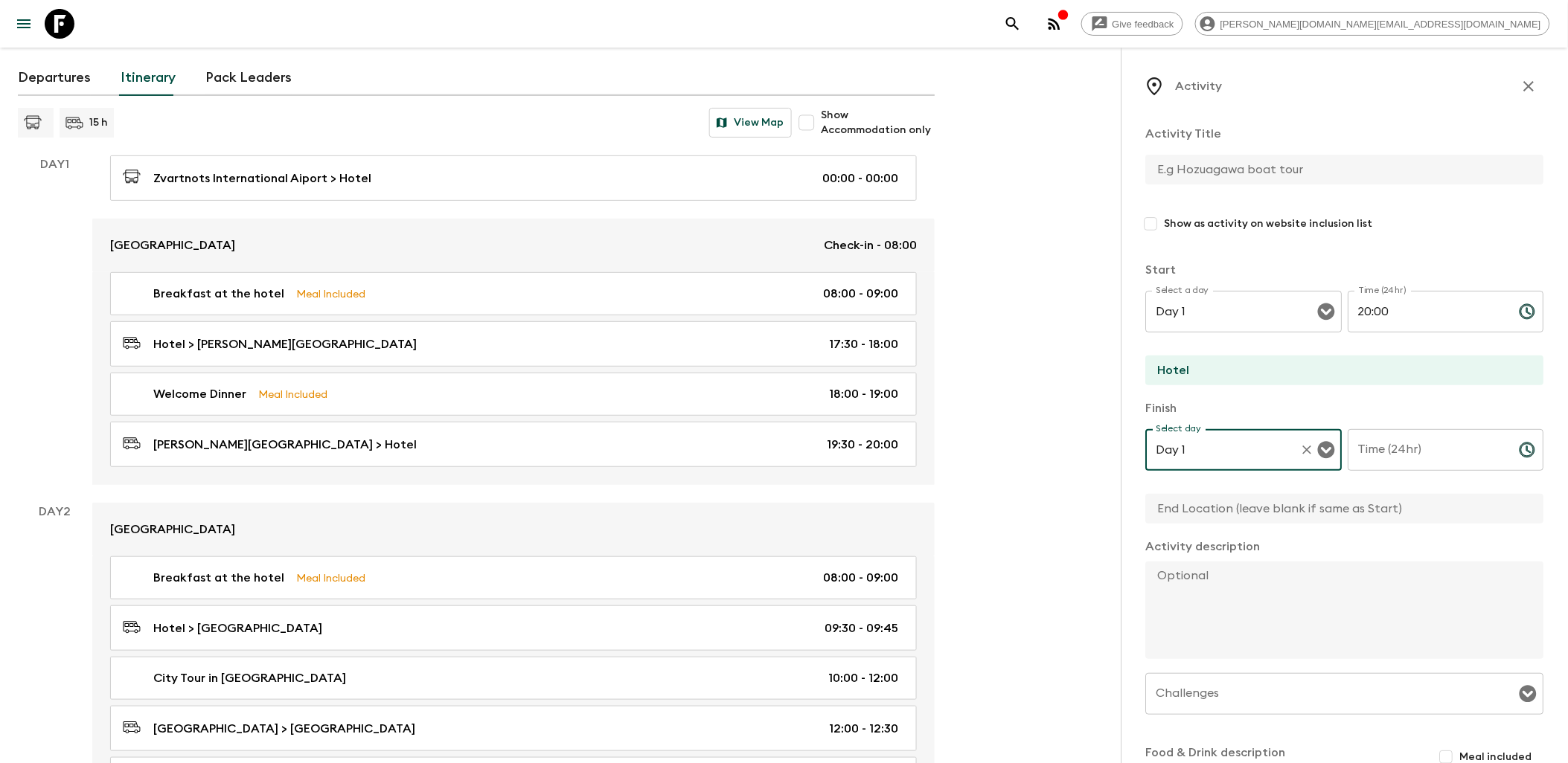
click at [1520, 449] on icon "Choose time" at bounding box center [1527, 449] width 15 height 15
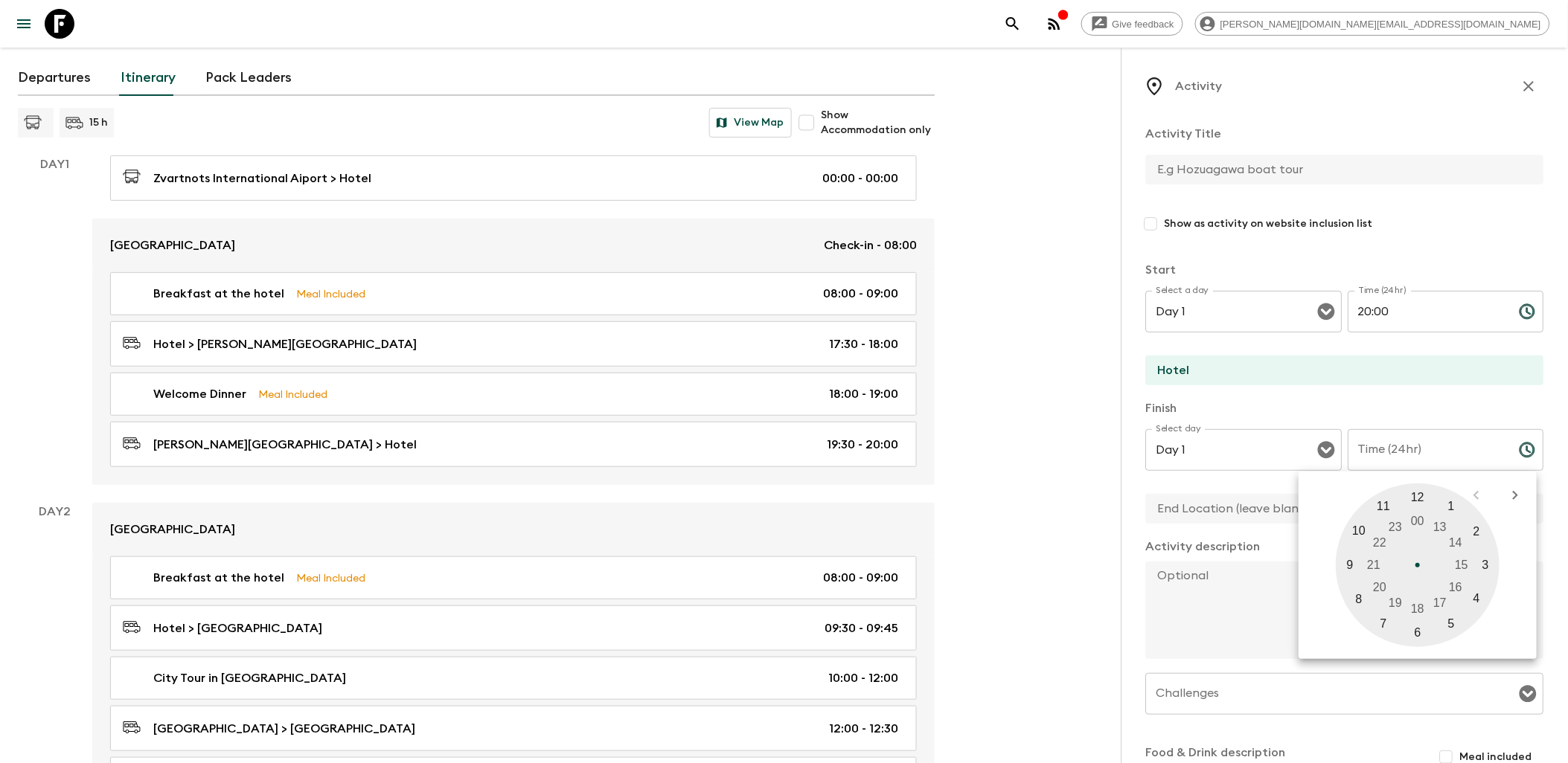
click at [1388, 506] on div at bounding box center [1419, 566] width 164 height 164
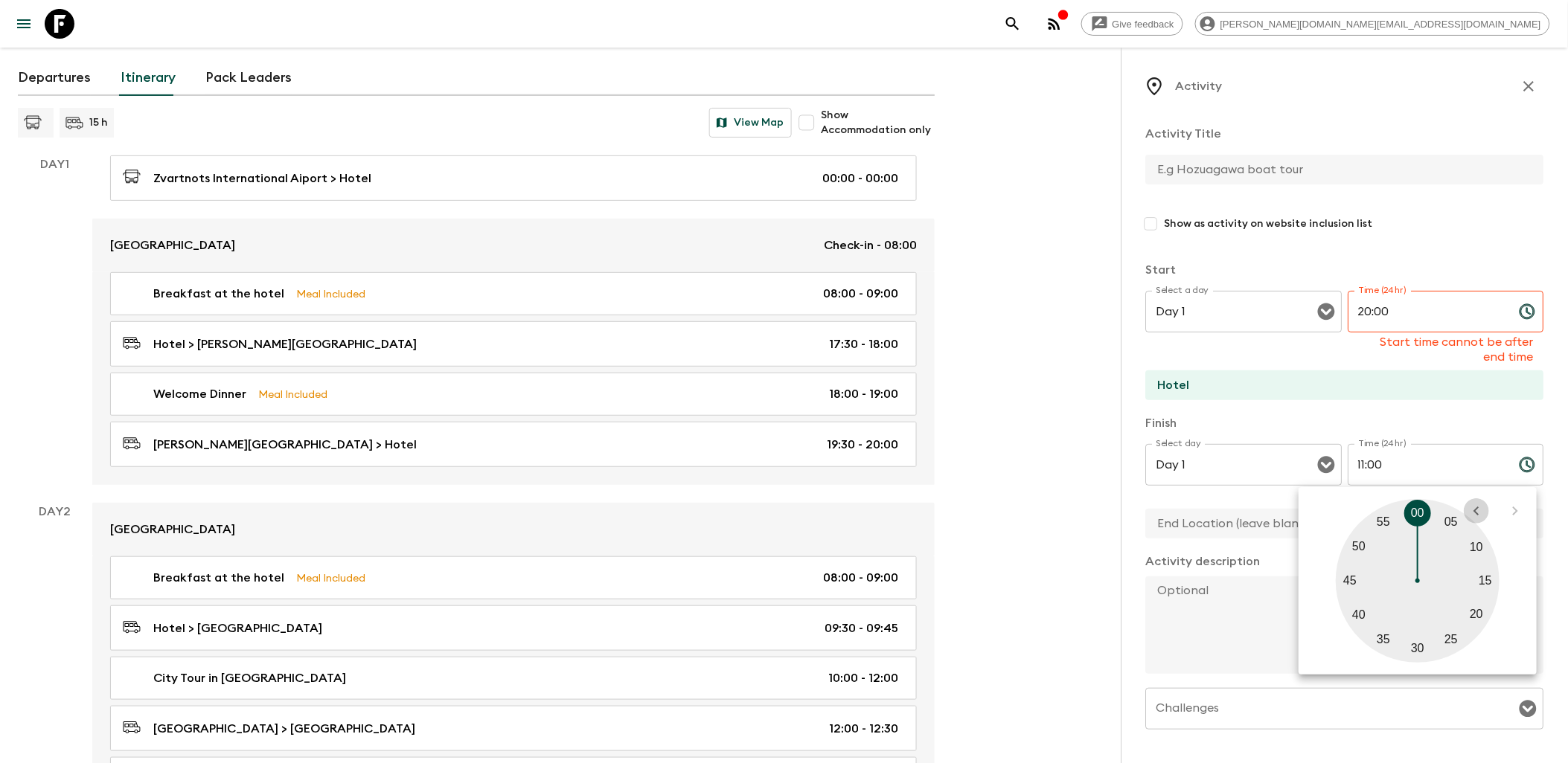
click at [1480, 505] on icon "open previous view" at bounding box center [1477, 511] width 18 height 18
click at [1399, 544] on div at bounding box center [1419, 581] width 164 height 164
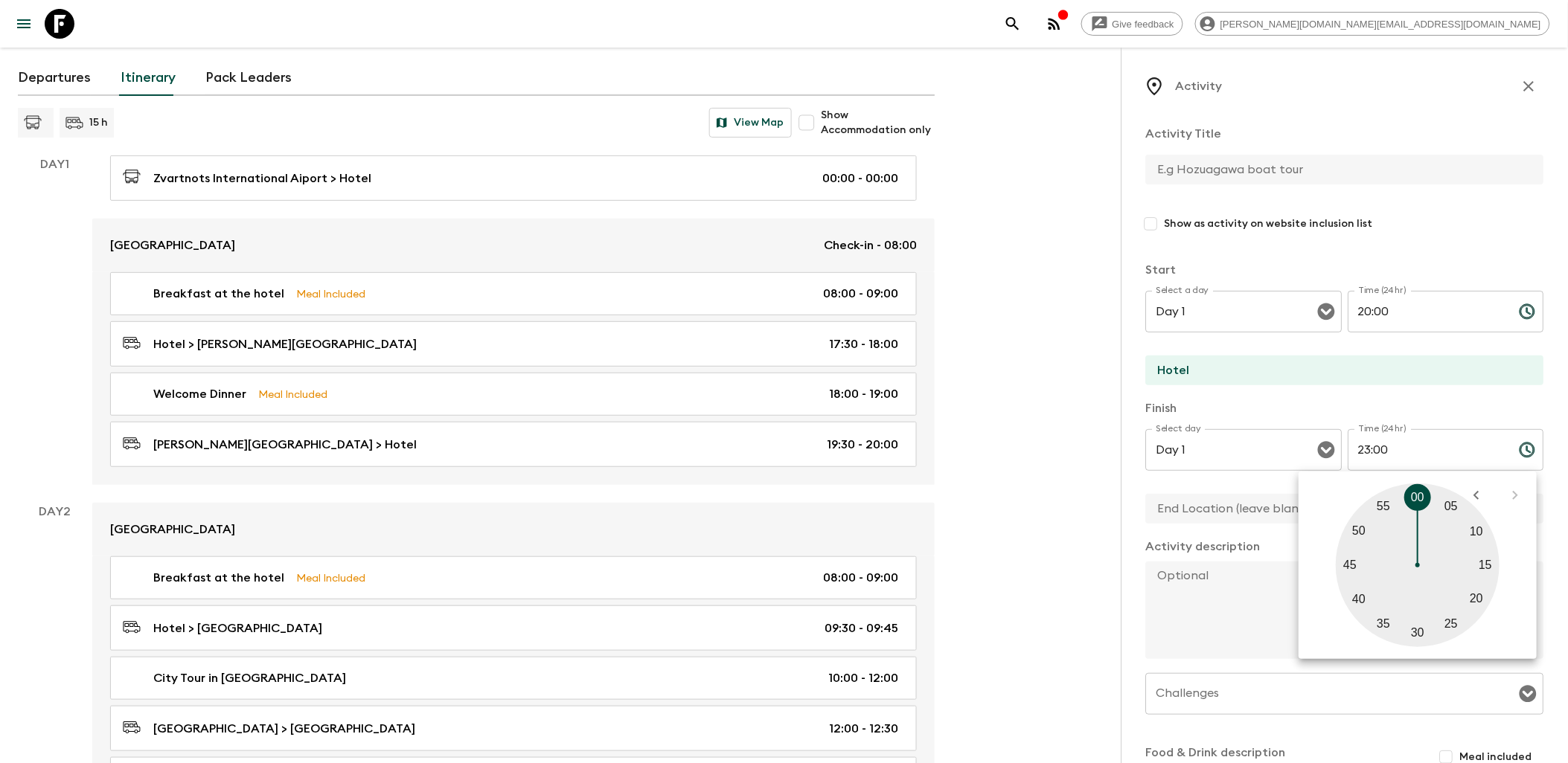
click at [1400, 489] on div at bounding box center [1419, 566] width 164 height 164
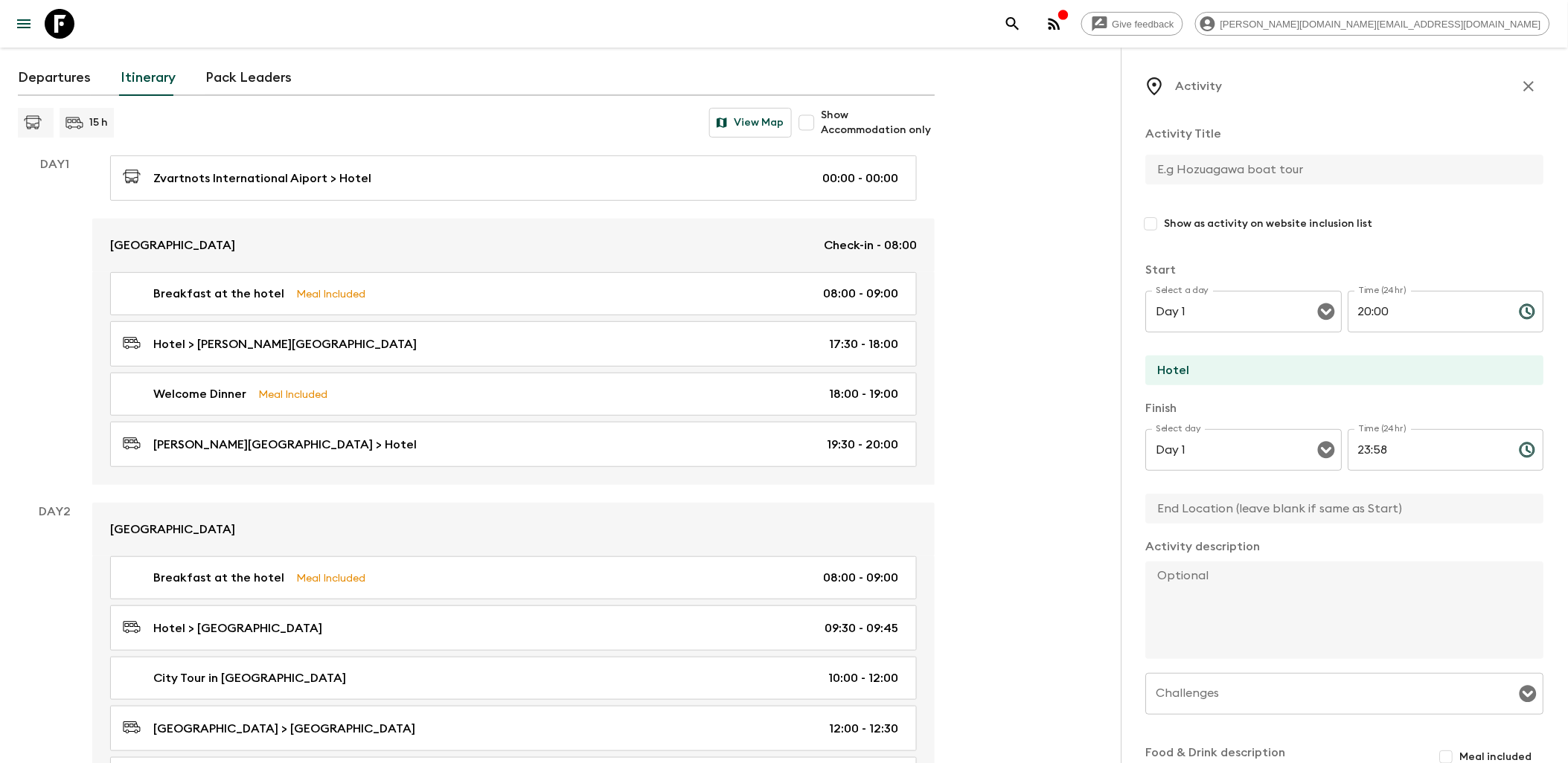
click at [1396, 457] on input "23:58" at bounding box center [1428, 449] width 159 height 41
drag, startPoint x: 1388, startPoint y: 451, endPoint x: 1332, endPoint y: 449, distance: 56.0
click at [1332, 449] on div "Select day Day 1 Select day ​ Time (24hr) 23:59 Time (24hr) ​" at bounding box center [1346, 458] width 398 height 59
type input "23:59"
click at [1431, 482] on p "​" at bounding box center [1446, 481] width 176 height 15
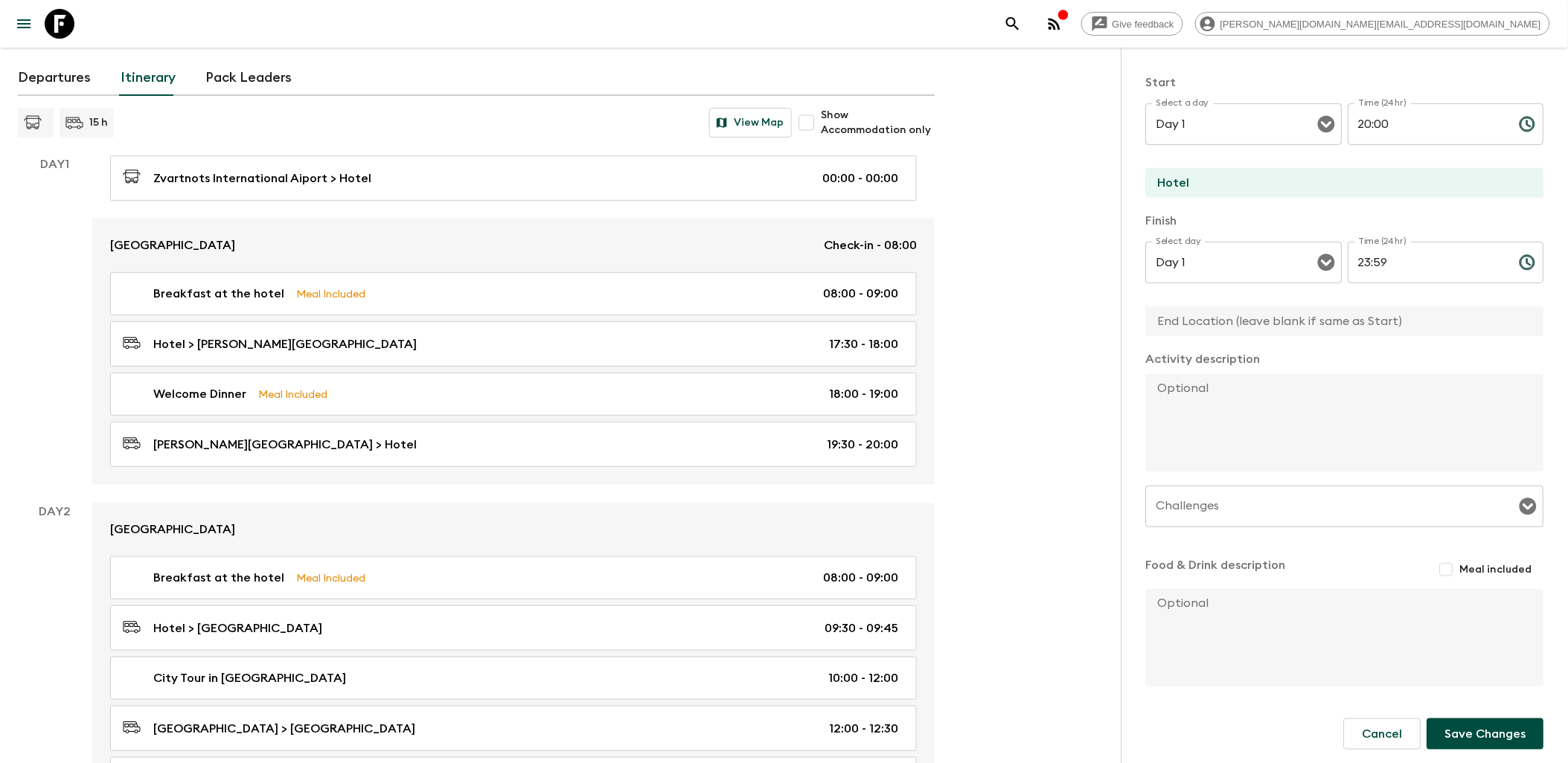
scroll to position [193, 0]
click at [1191, 389] on textarea at bounding box center [1339, 418] width 386 height 98
type textarea "Free Evening"
click at [1491, 735] on button "Save Changes" at bounding box center [1486, 729] width 117 height 31
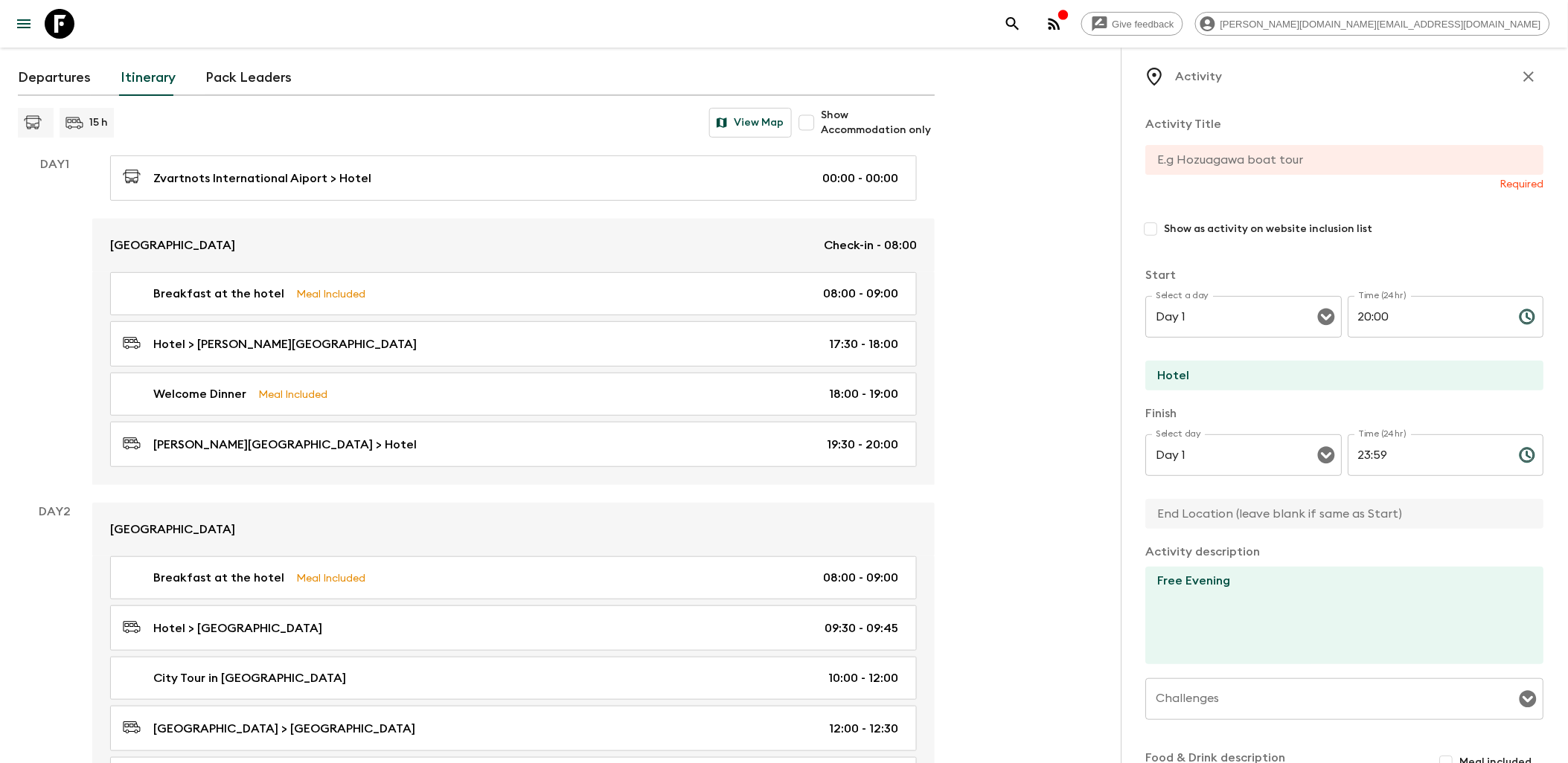
scroll to position [0, 0]
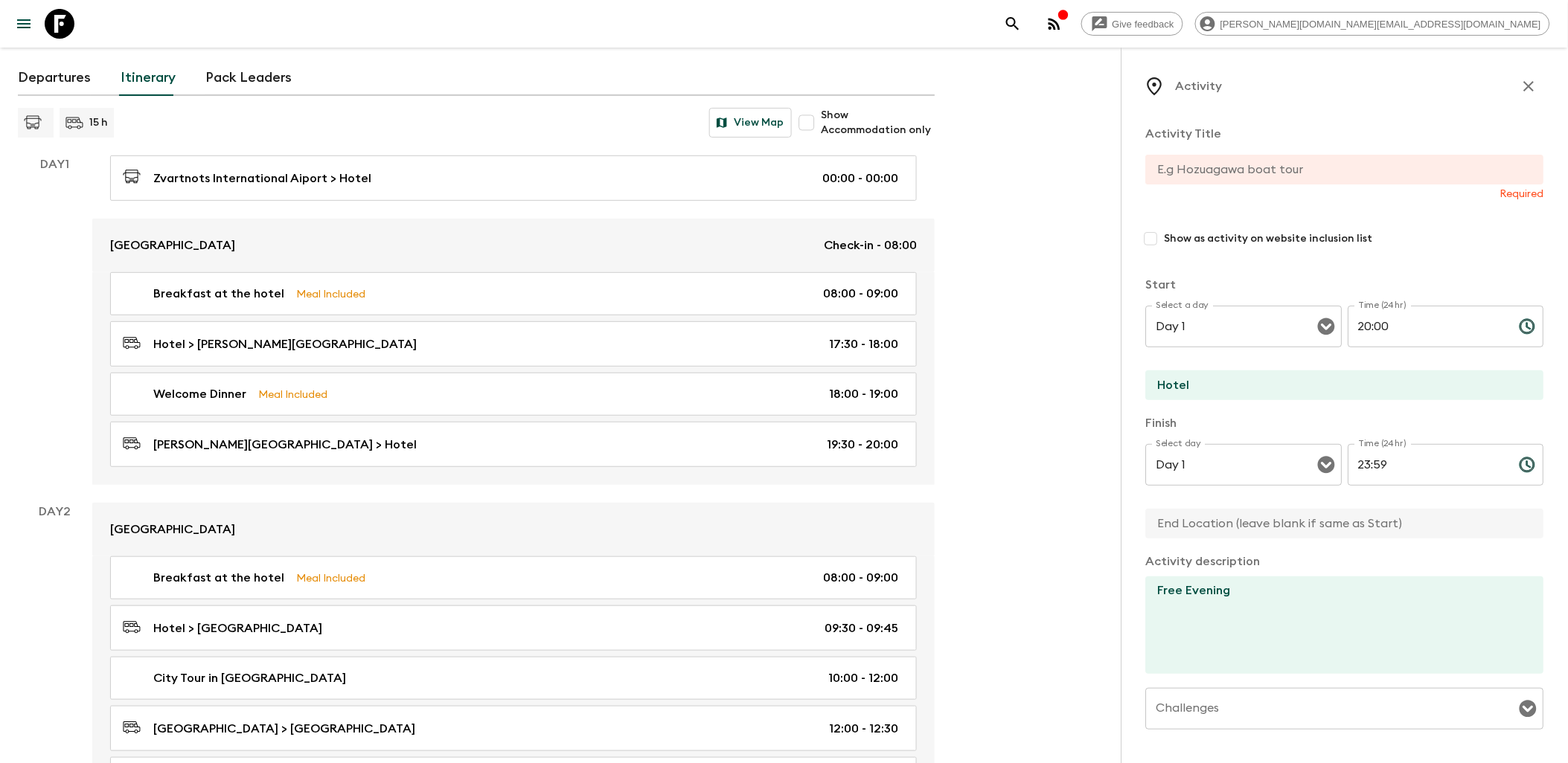
click at [1214, 172] on input "text" at bounding box center [1339, 169] width 386 height 30
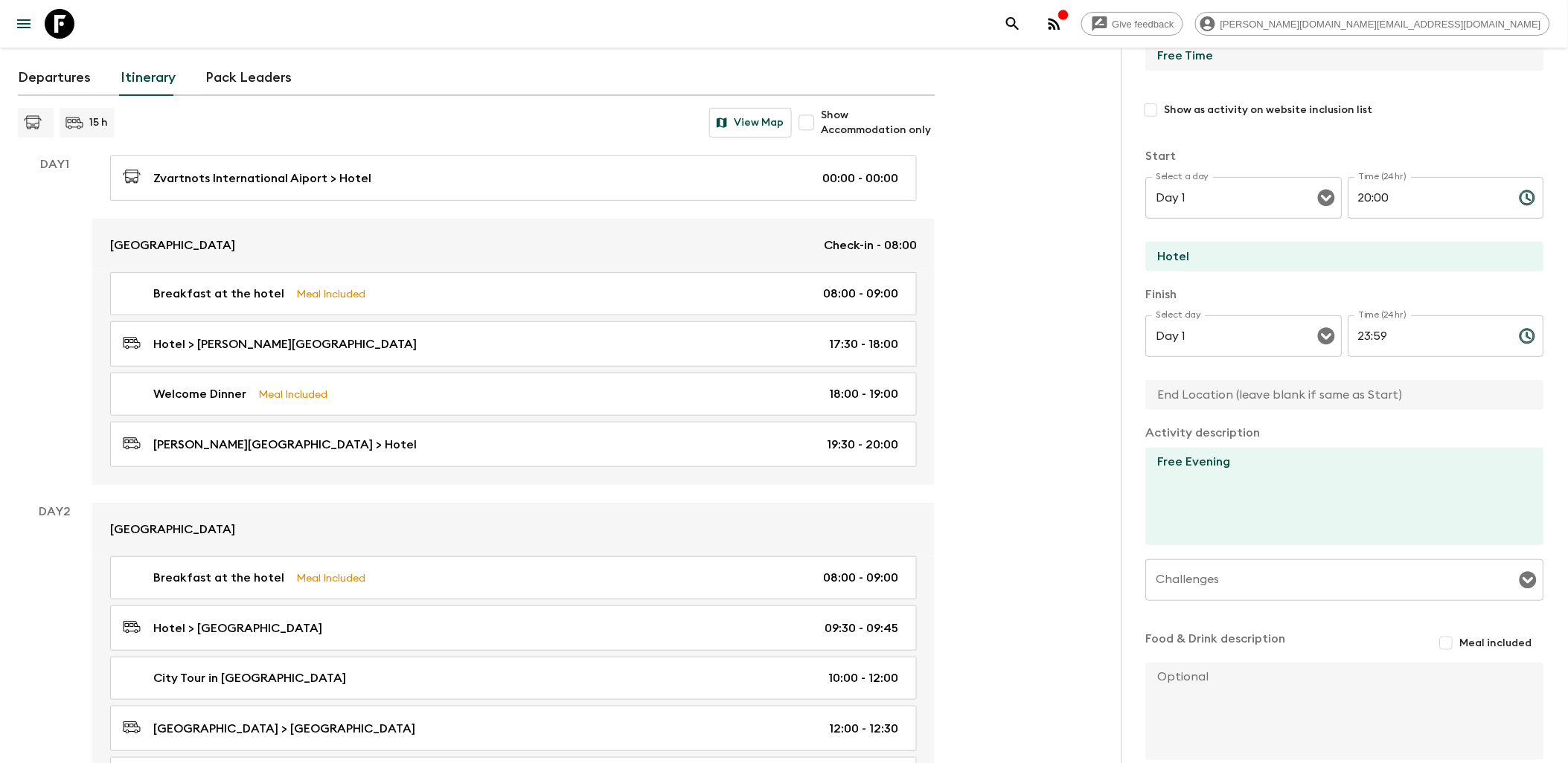
scroll to position [193, 0]
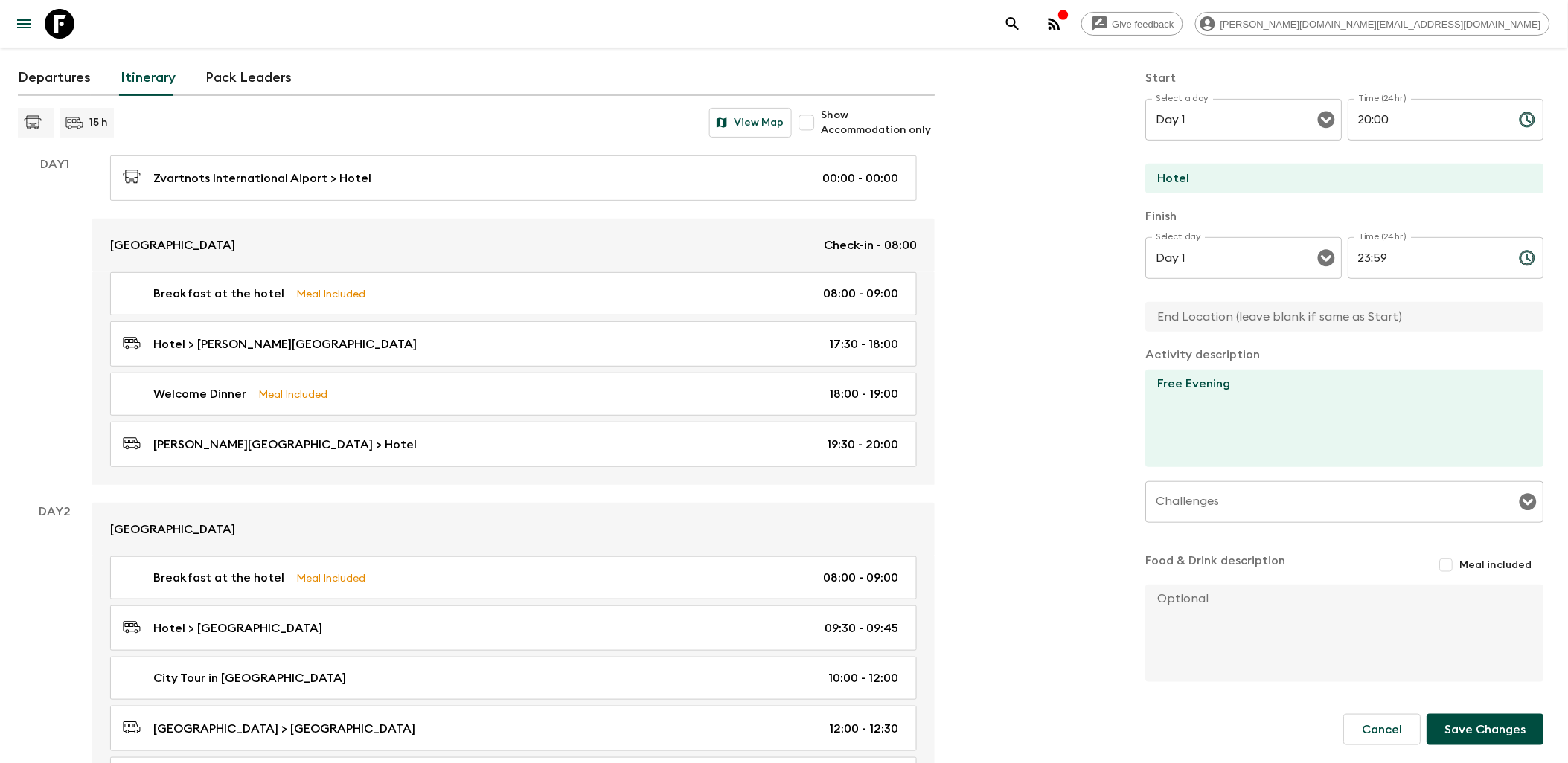
type input "Free Time"
click at [1486, 718] on button "Save Changes" at bounding box center [1486, 729] width 117 height 31
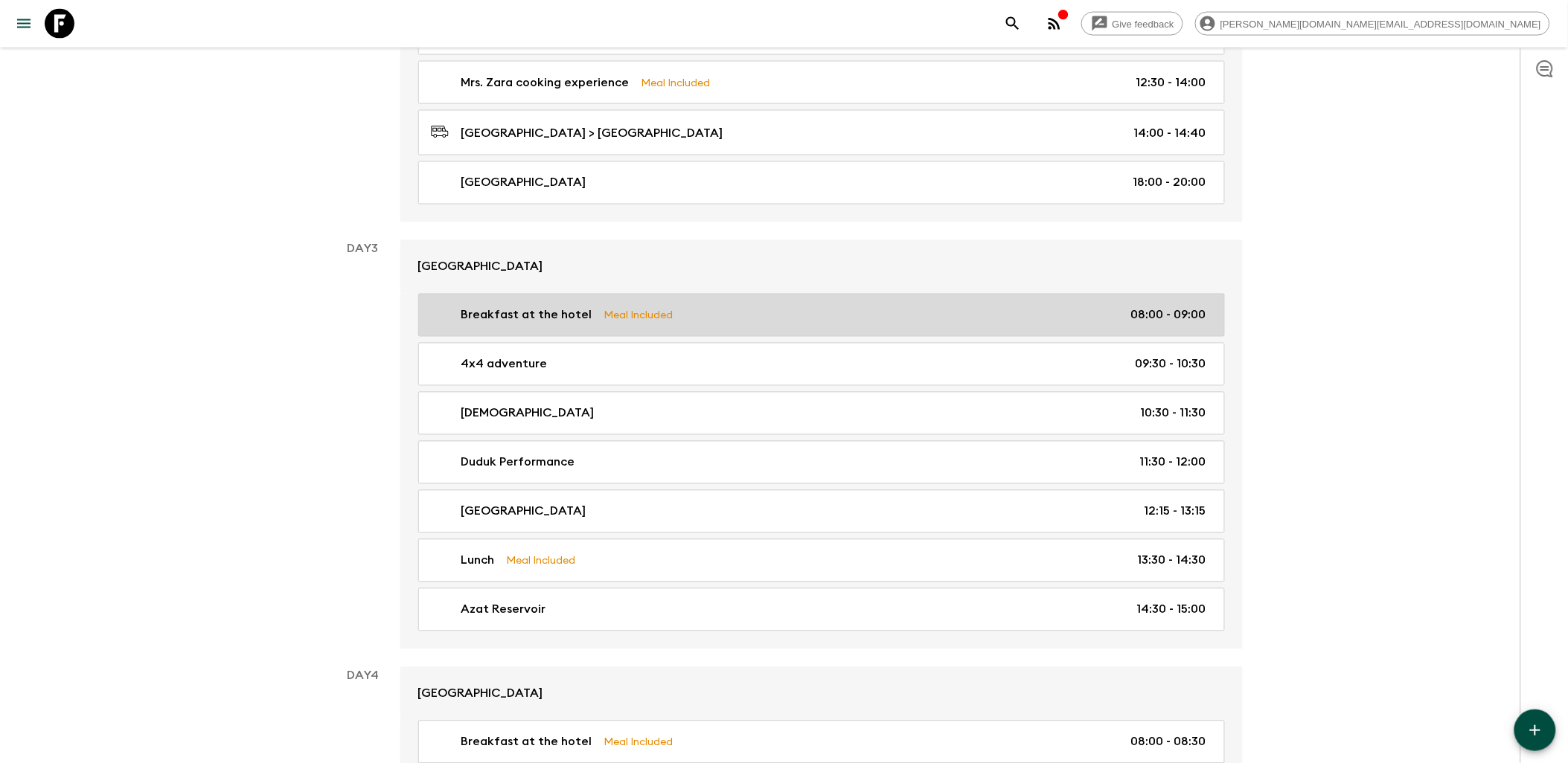
scroll to position [909, 0]
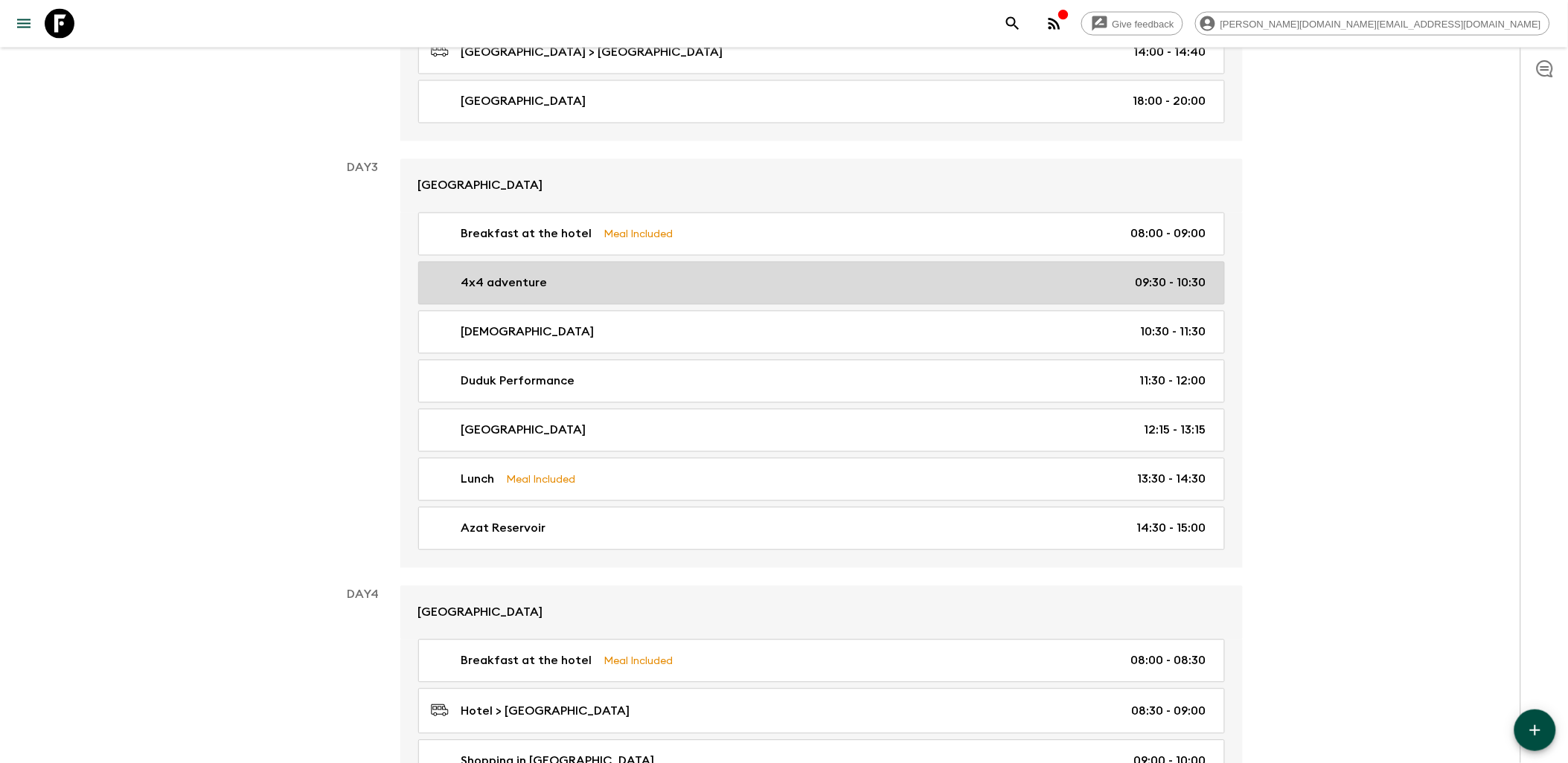
click at [529, 293] on p "4x4 adventure" at bounding box center [504, 283] width 87 height 18
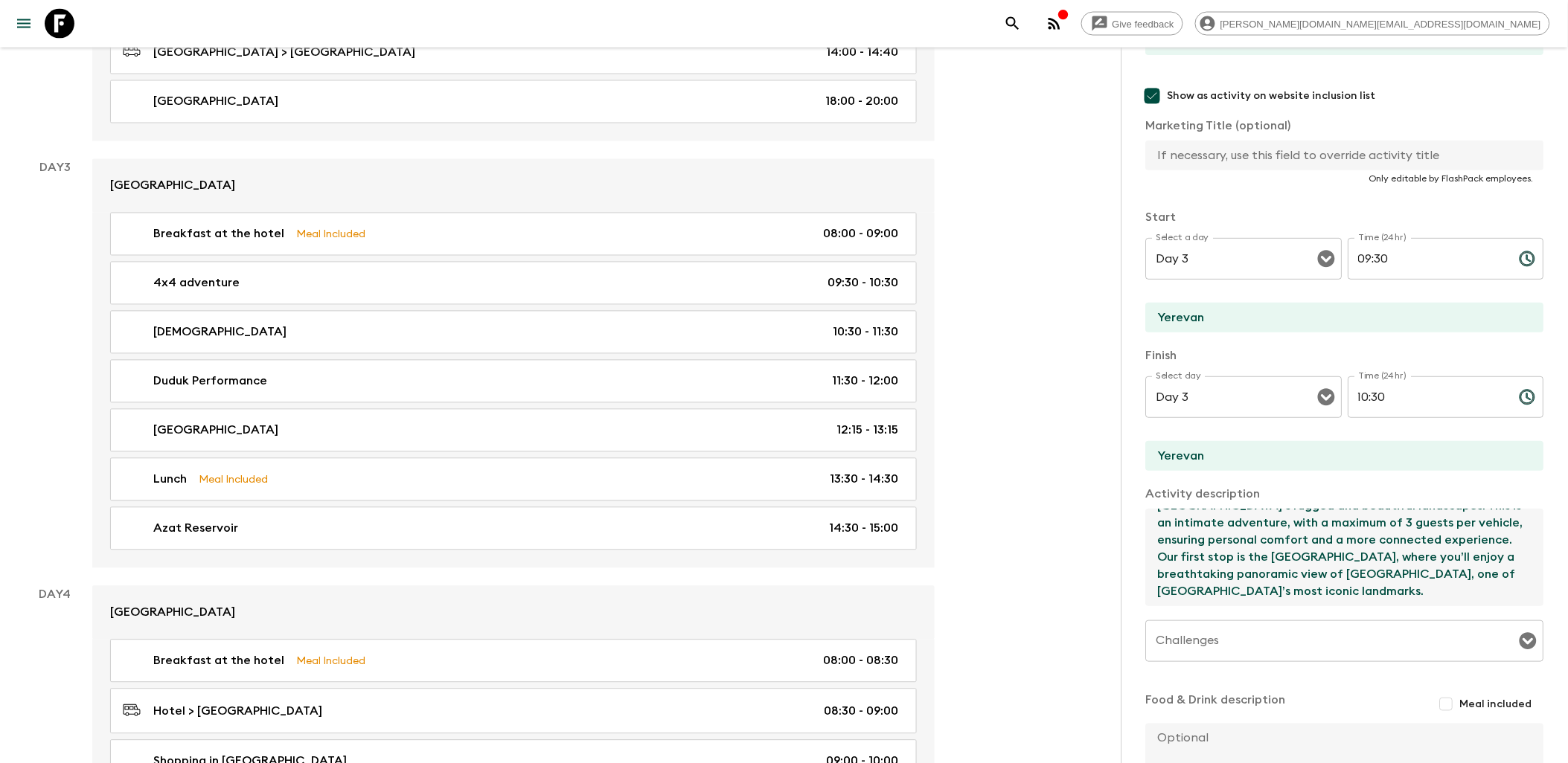
scroll to position [85, 0]
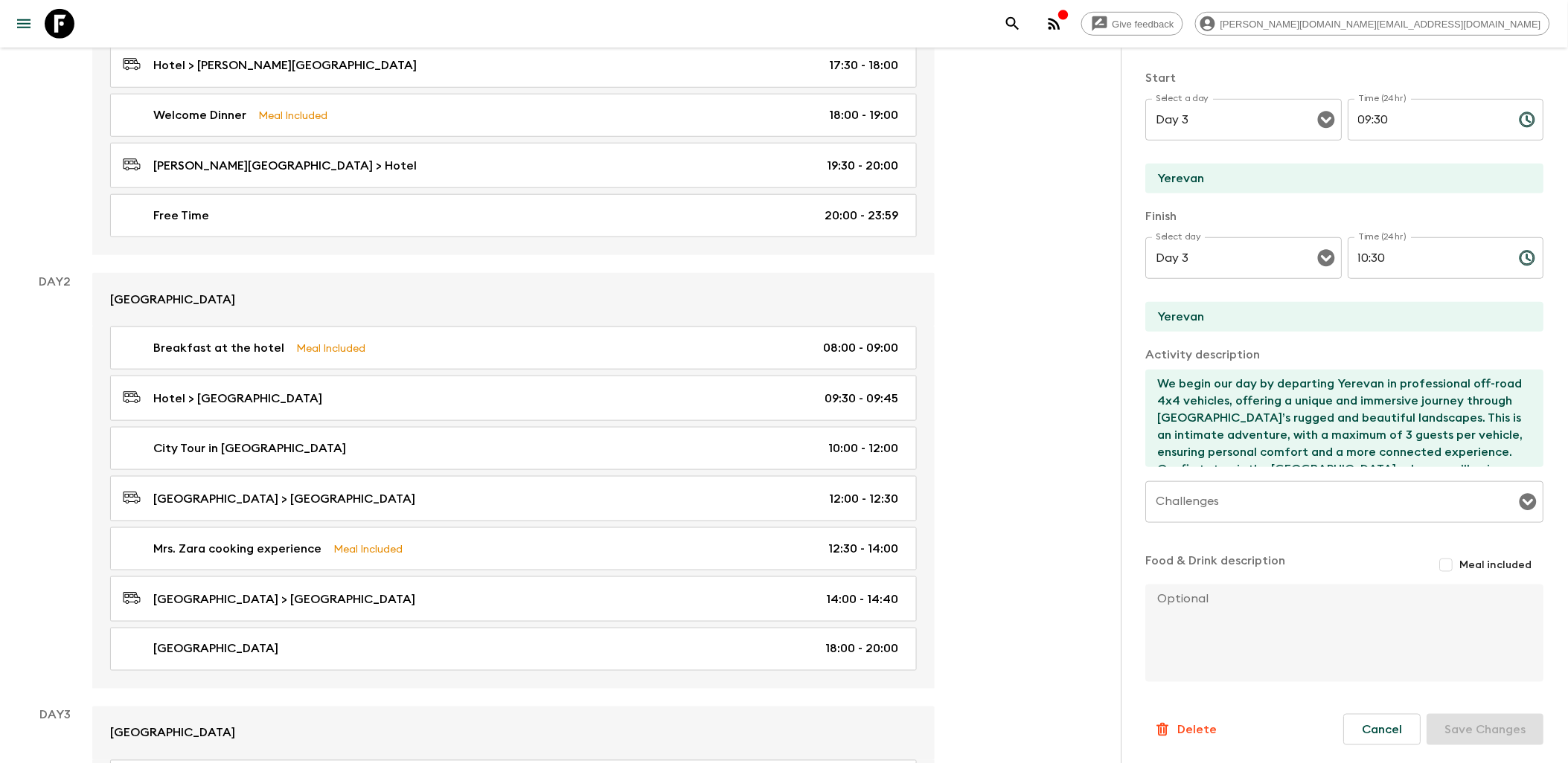
scroll to position [413, 0]
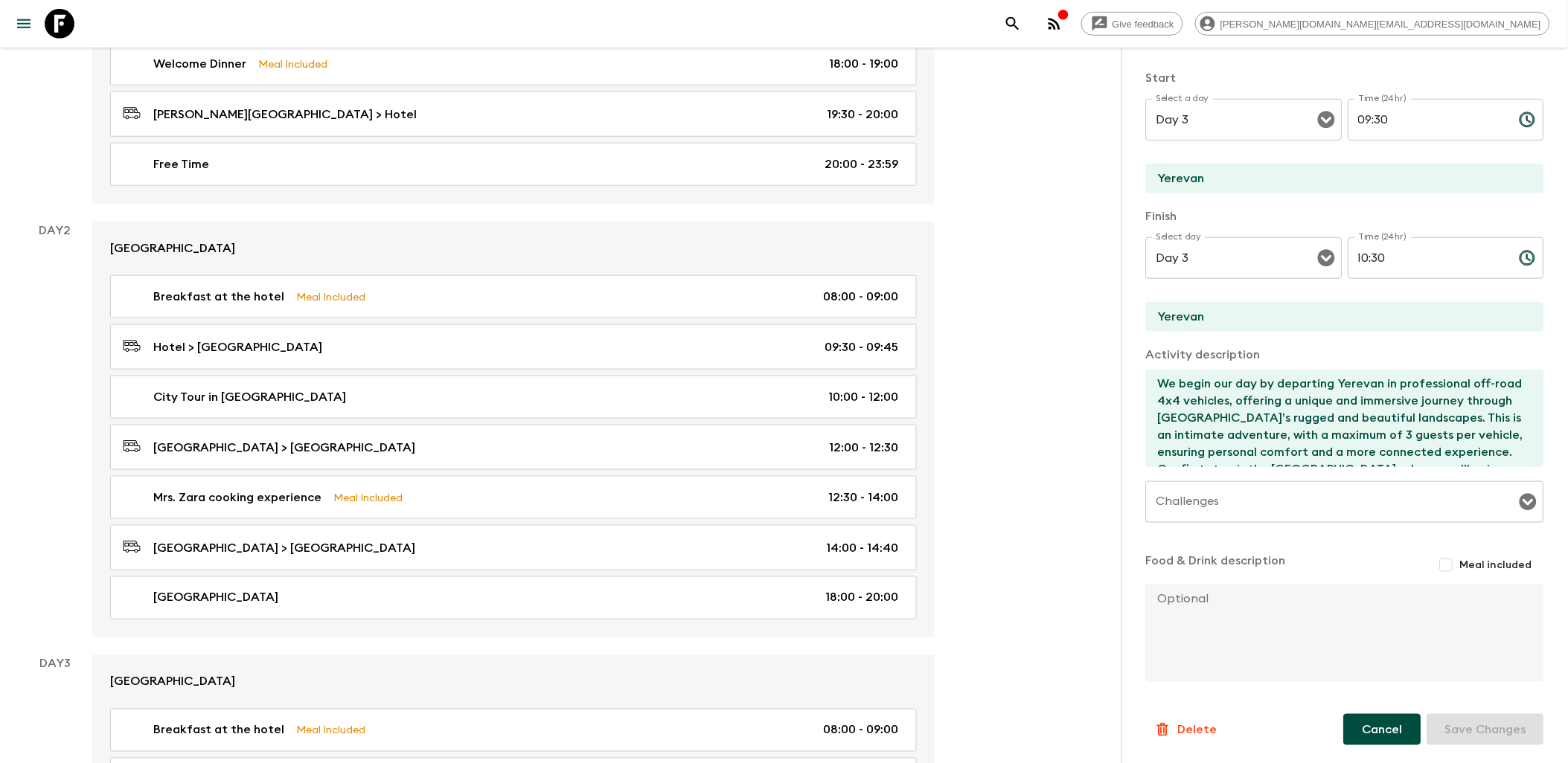
click at [1379, 731] on button "Cancel" at bounding box center [1382, 729] width 77 height 31
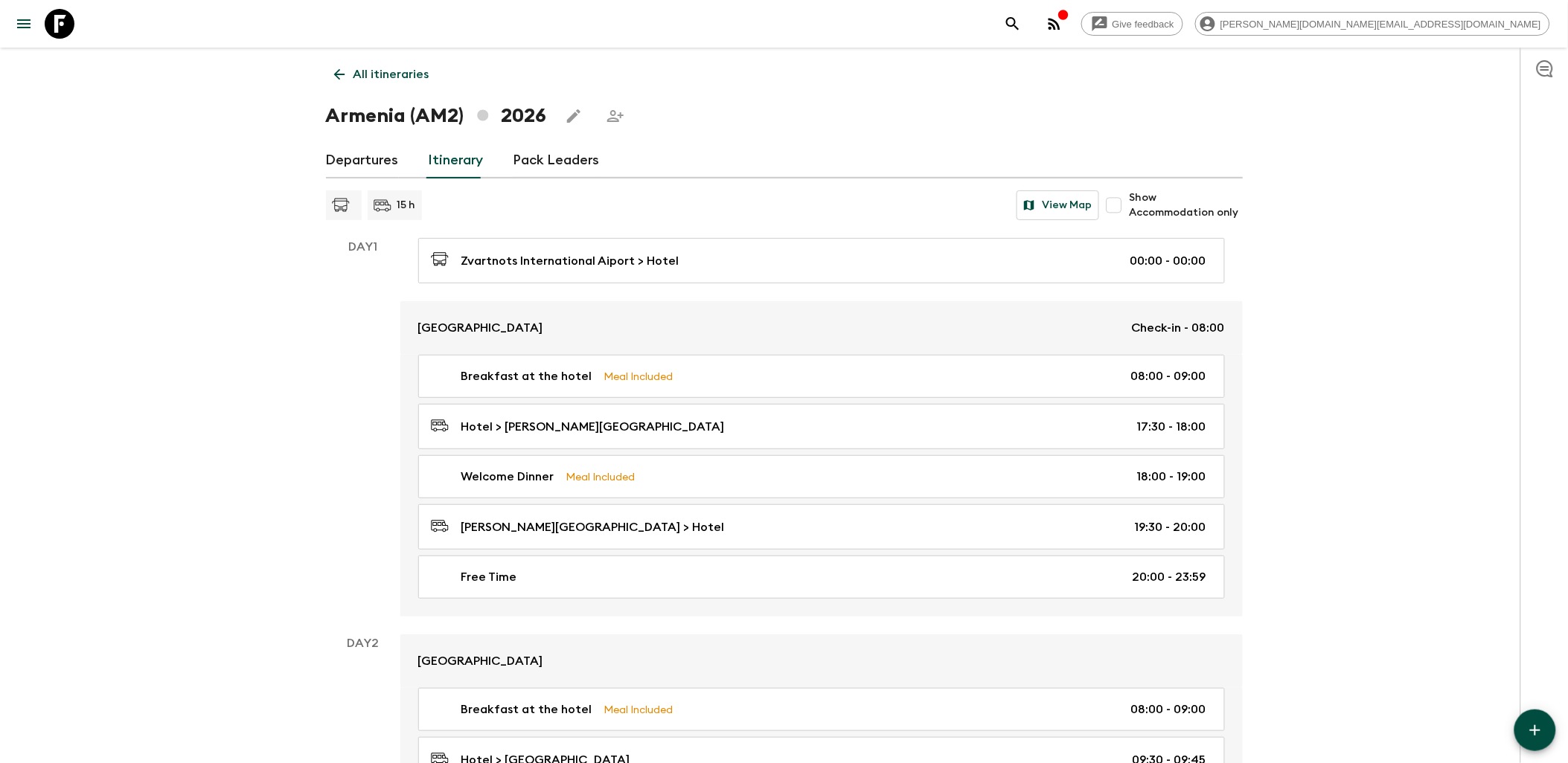
drag, startPoint x: 62, startPoint y: 30, endPoint x: 92, endPoint y: 30, distance: 30.0
click at [62, 30] on icon at bounding box center [59, 23] width 30 height 30
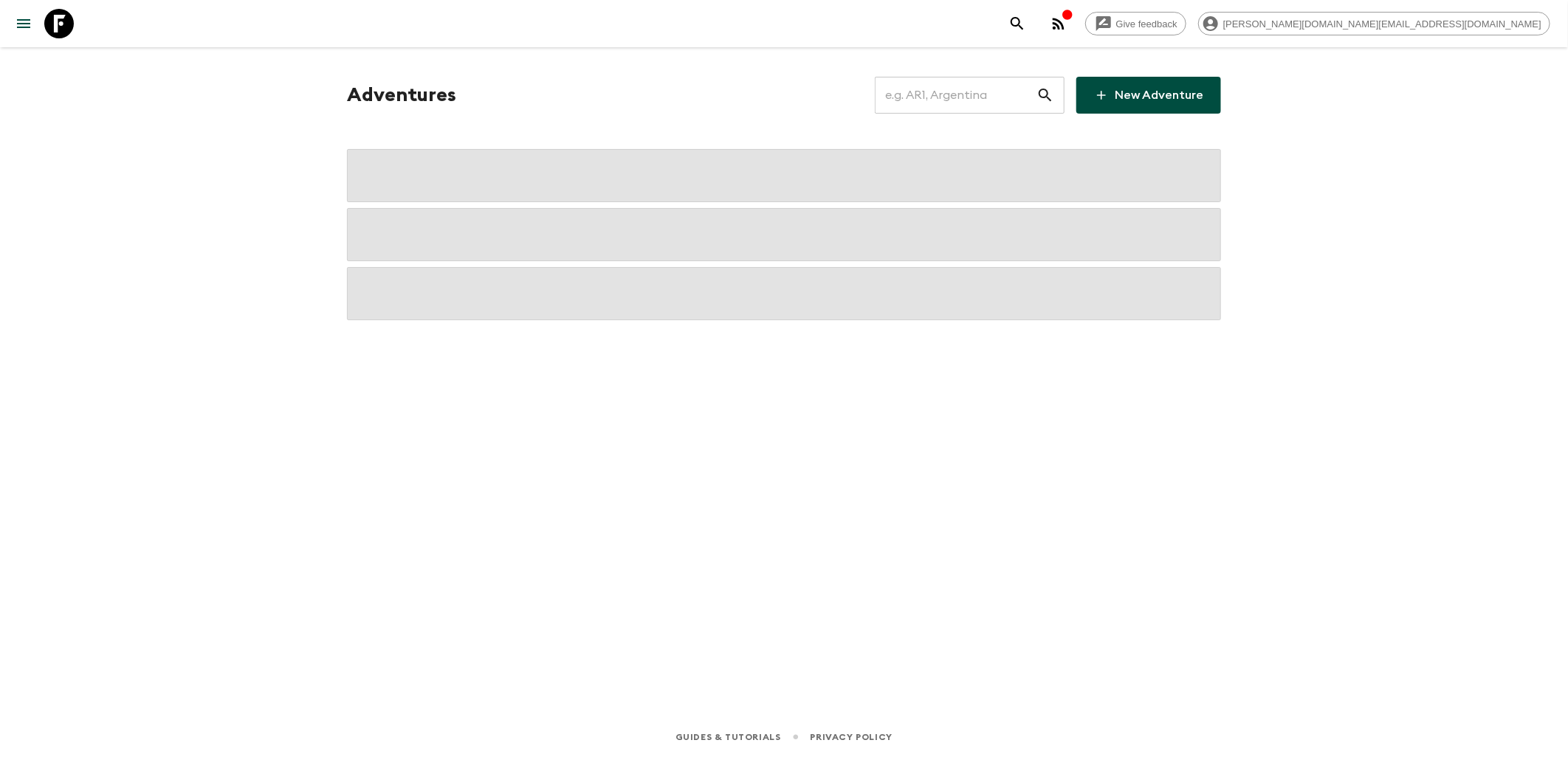
click at [993, 106] on input "text" at bounding box center [956, 94] width 162 height 41
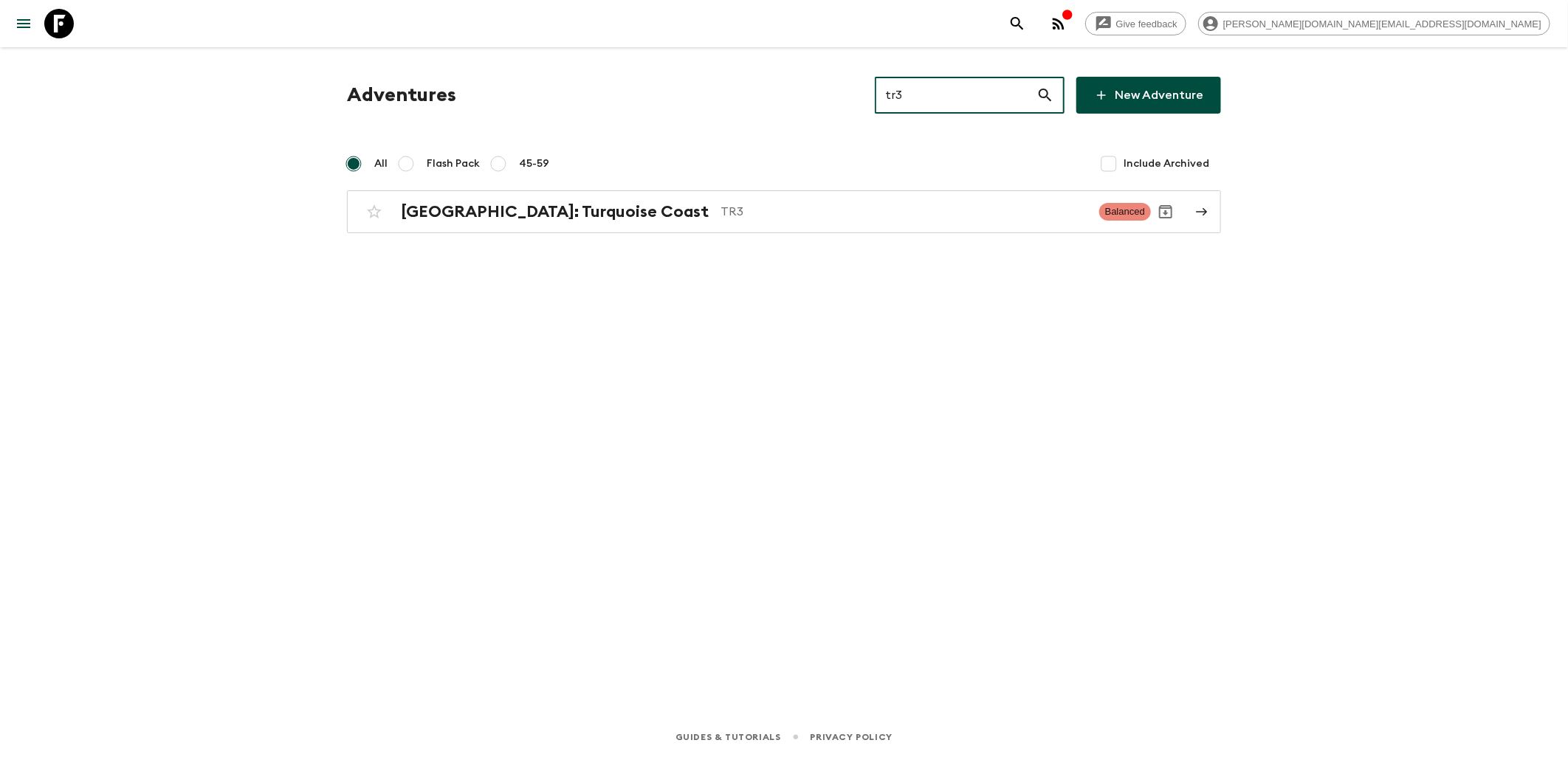
type input "tr3"
